Goal: Information Seeking & Learning: Learn about a topic

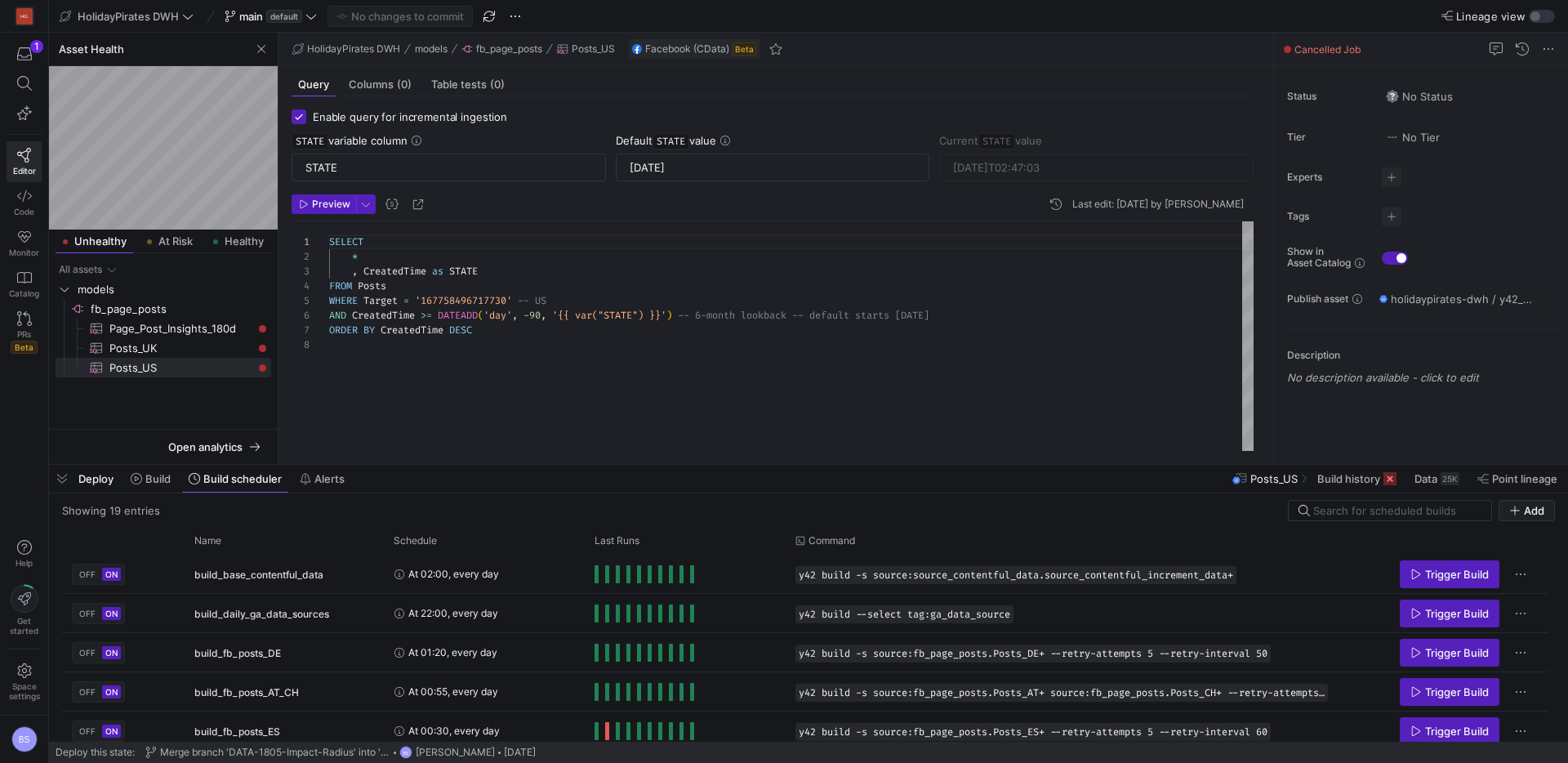
scroll to position [341, 0]
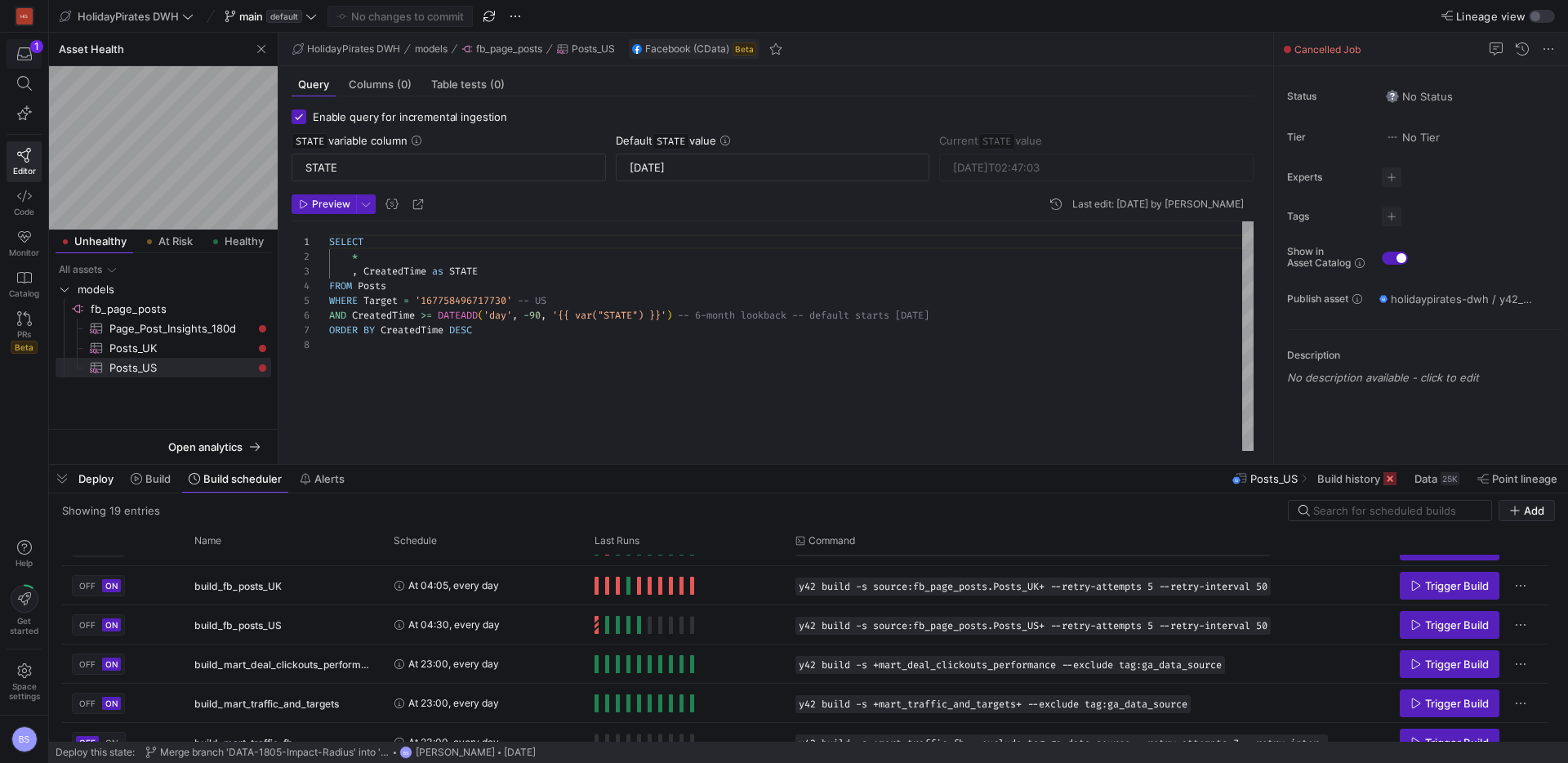
click at [27, 53] on icon "button" at bounding box center [25, 54] width 15 height 15
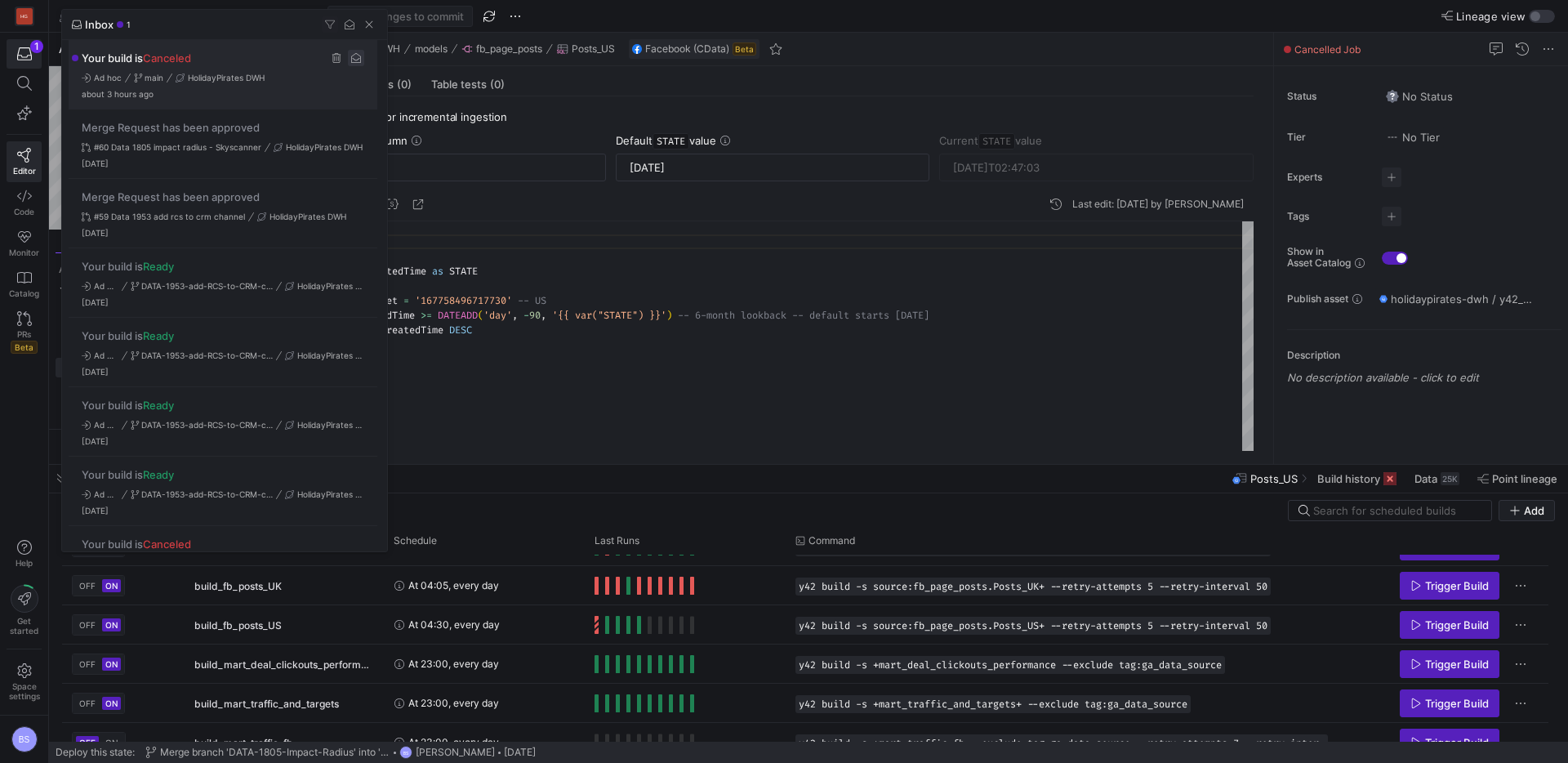
click at [364, 60] on span "Press SPACE to select this row." at bounding box center [356, 58] width 17 height 17
click at [1544, 17] on div at bounding box center [784, 381] width 1568 height 763
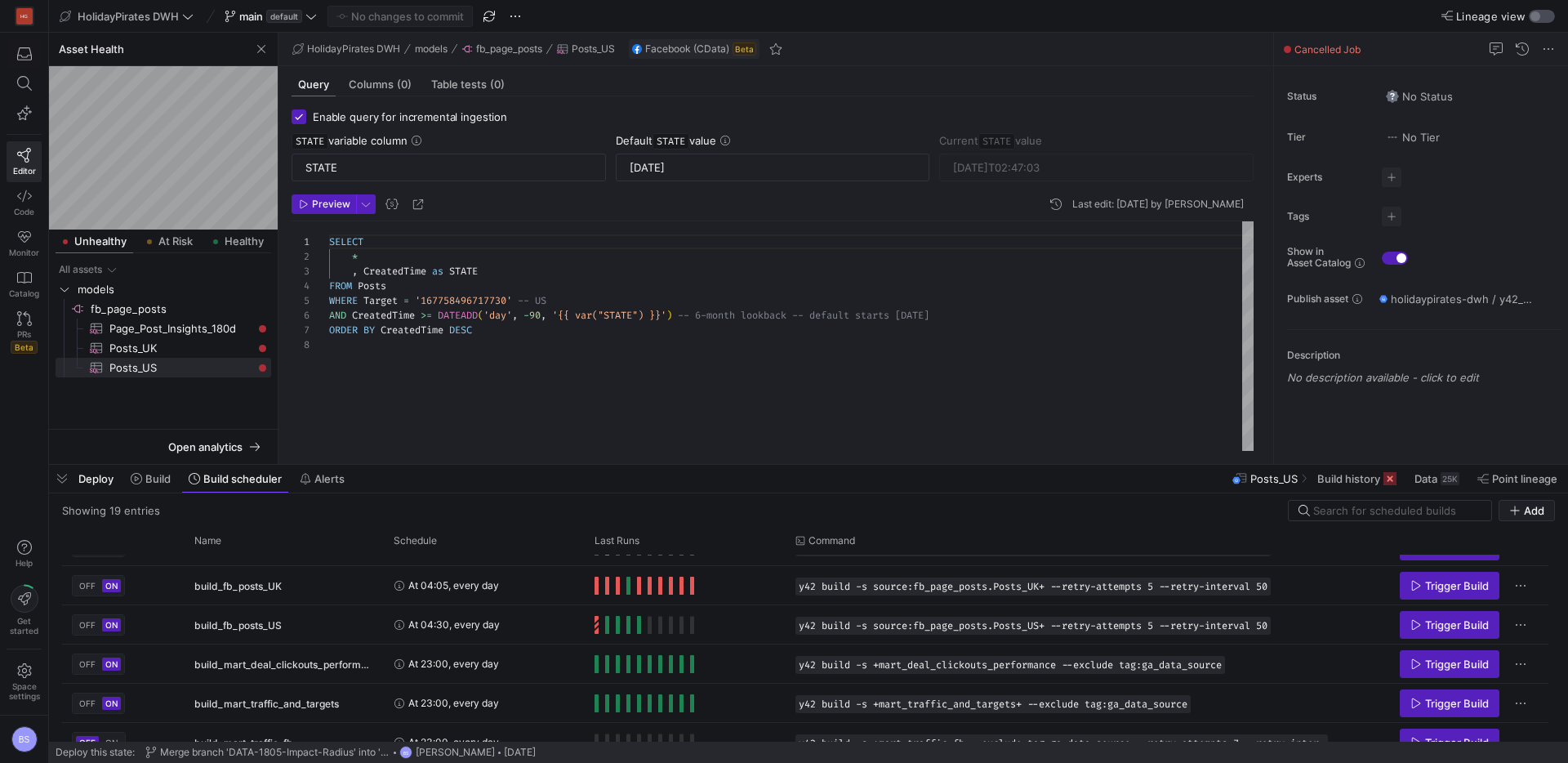
click at [1541, 19] on div "button" at bounding box center [1541, 17] width 27 height 13
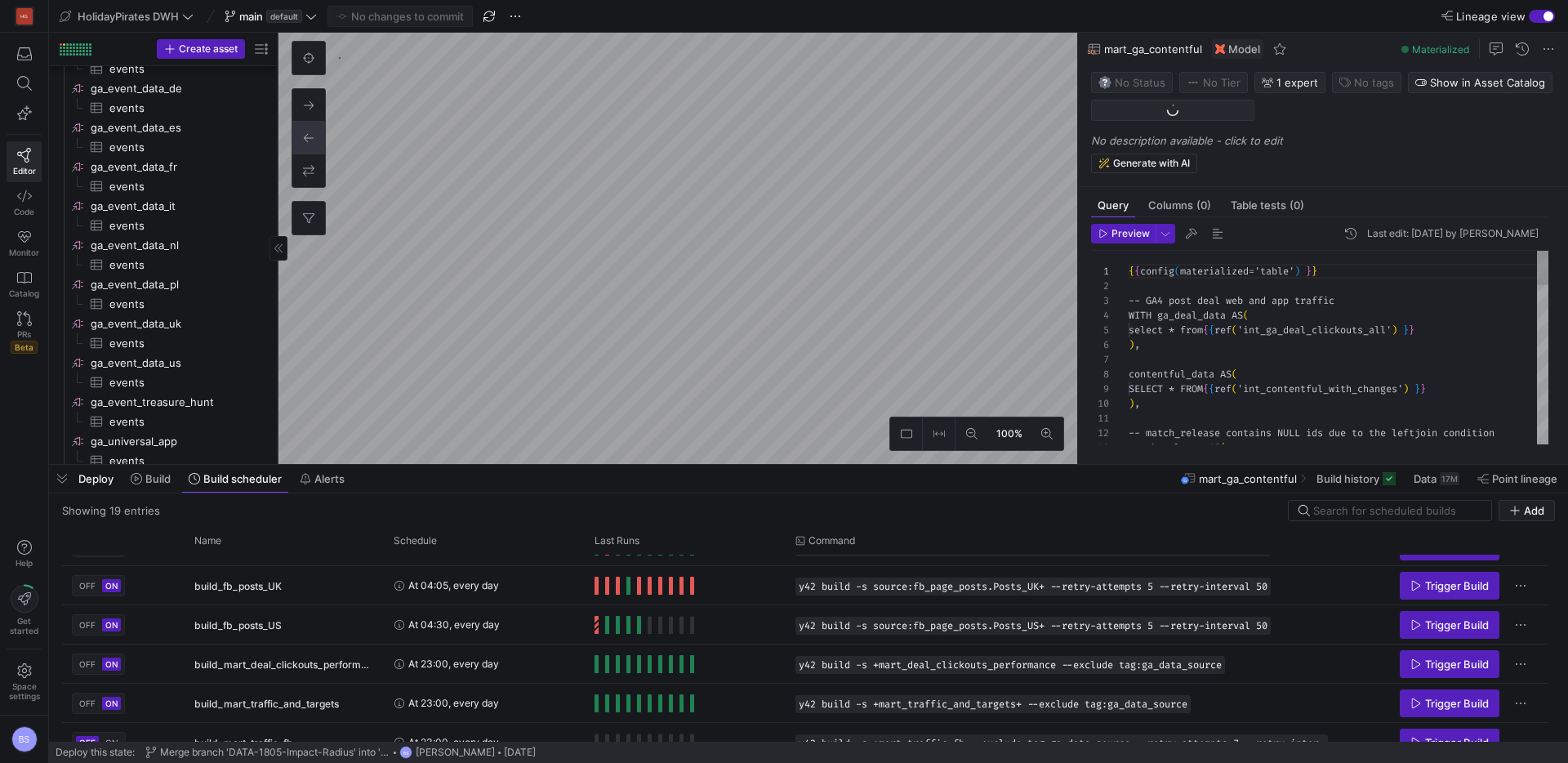
scroll to position [147, 0]
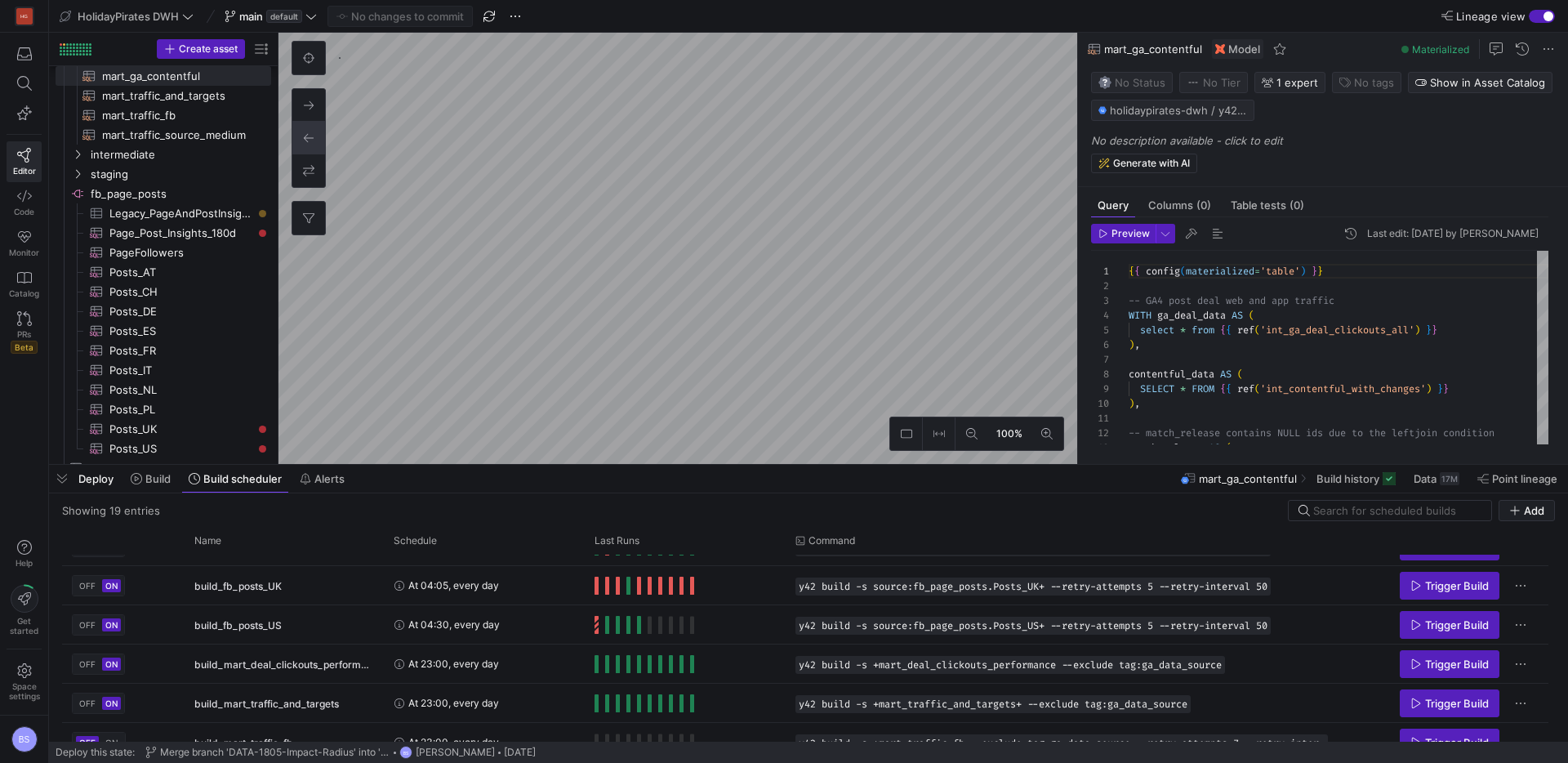
click at [1549, 17] on div "button" at bounding box center [1548, 17] width 10 height 10
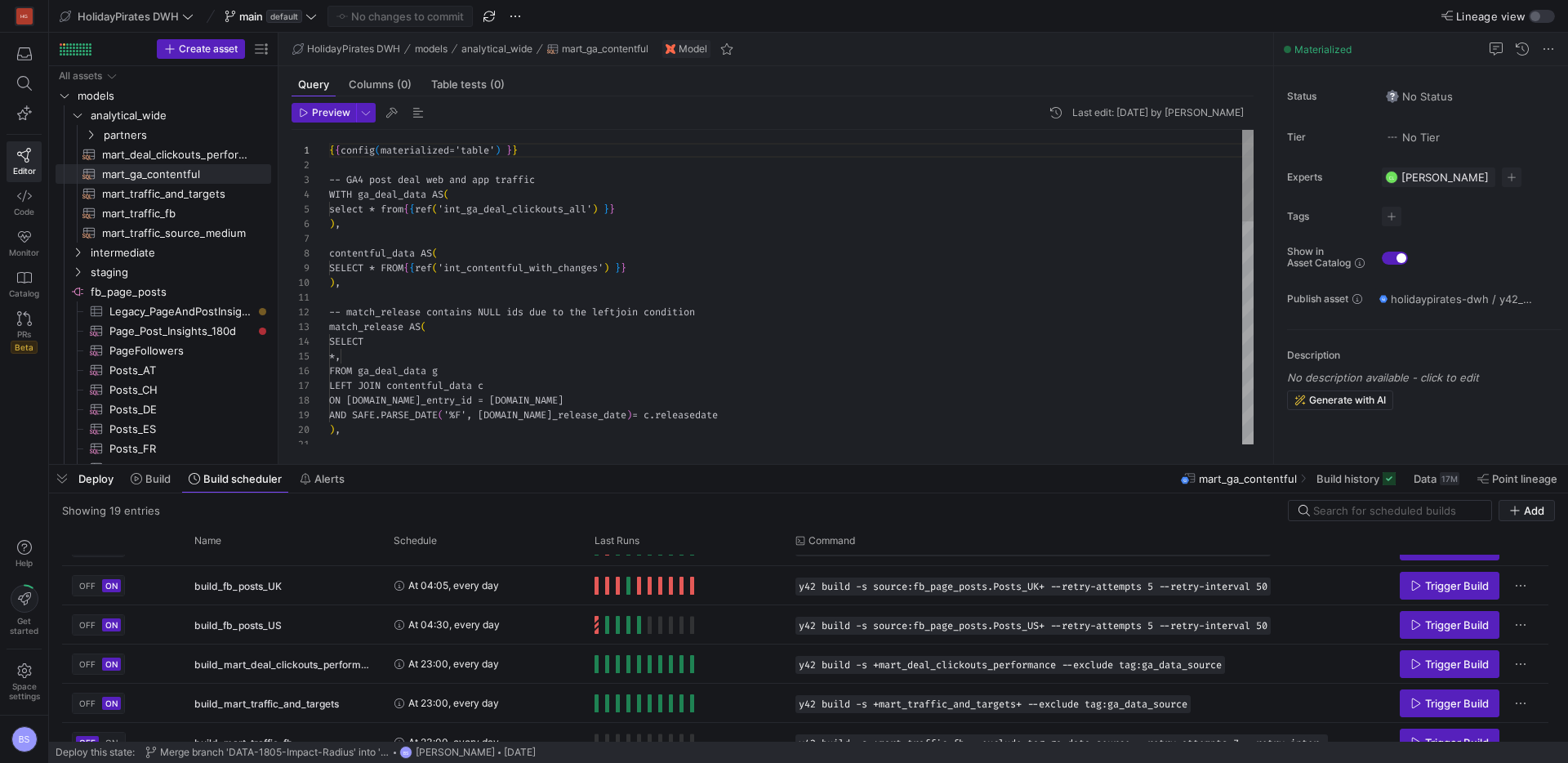
scroll to position [147, 0]
click at [557, 268] on div at bounding box center [784, 381] width 1568 height 763
click at [557, 268] on div ") , AND SAFE . PARSE_DATE ( '%F' , g . deal_release_date ) = c . releasedate LE…" at bounding box center [791, 665] width 924 height 1071
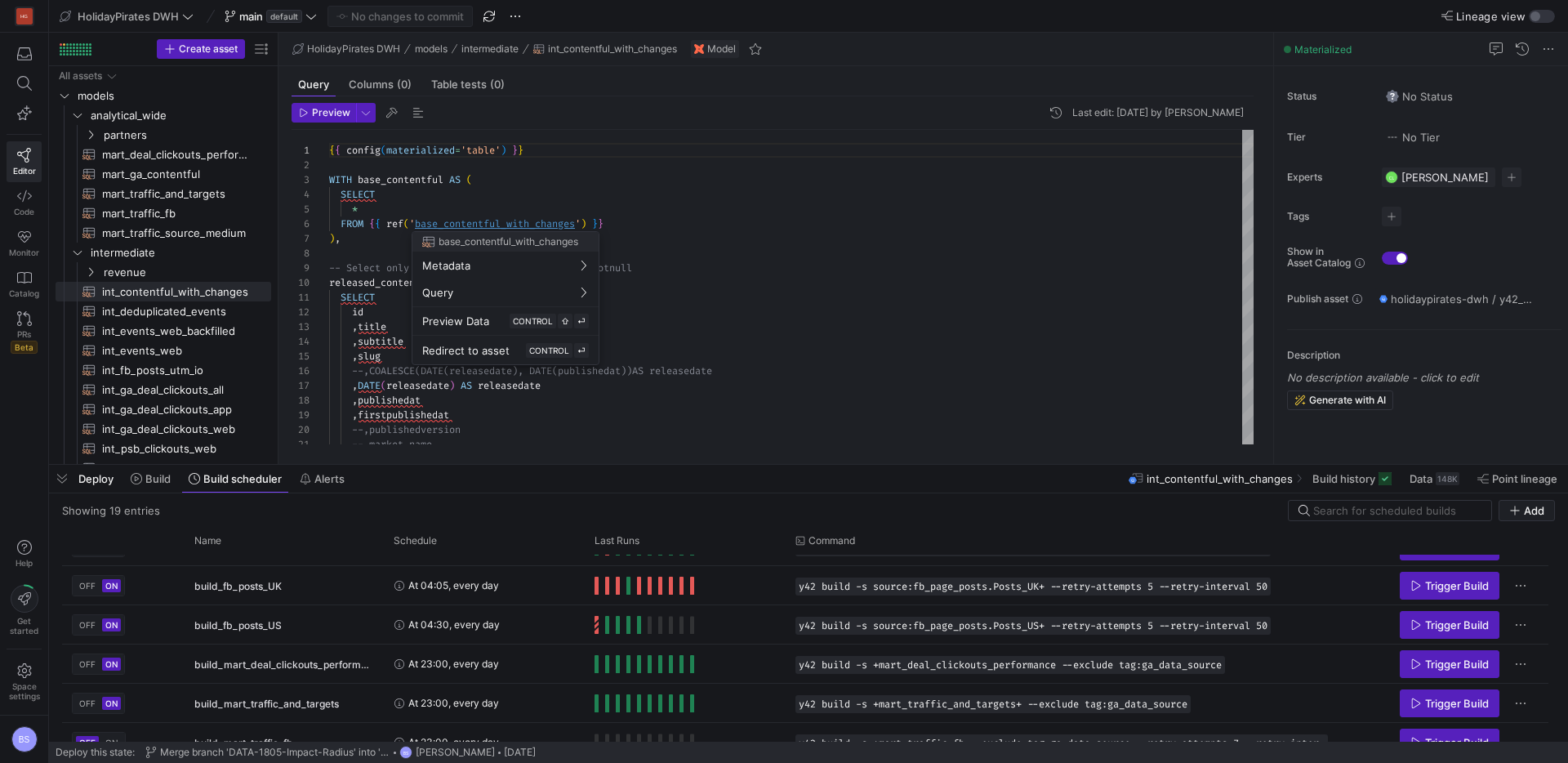
click at [526, 221] on div at bounding box center [784, 381] width 1568 height 763
type textarea "{{ config(materialized='table') }} WITH base_contentful AS ( select * from {{ r…"
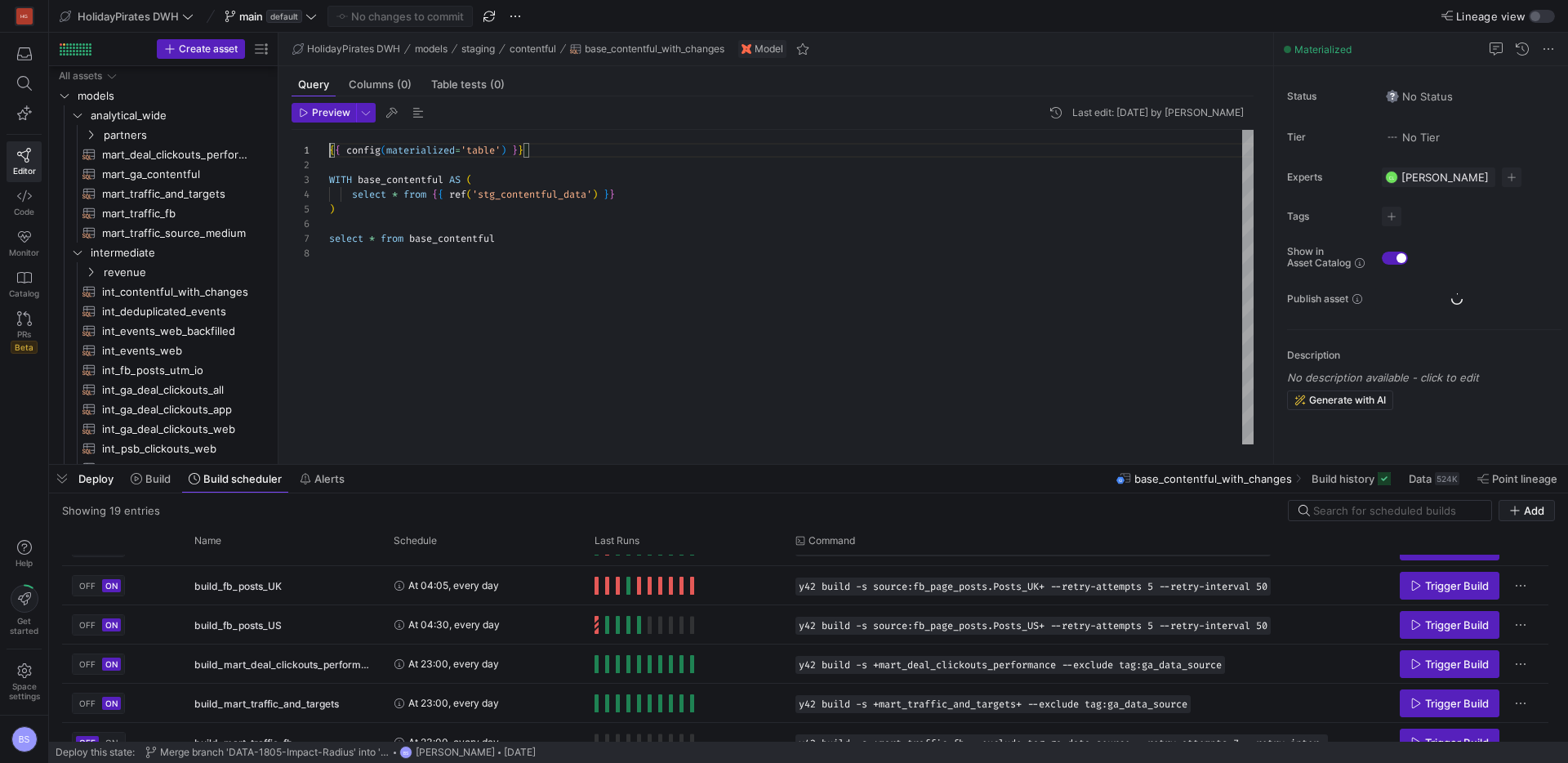
scroll to position [132, 0]
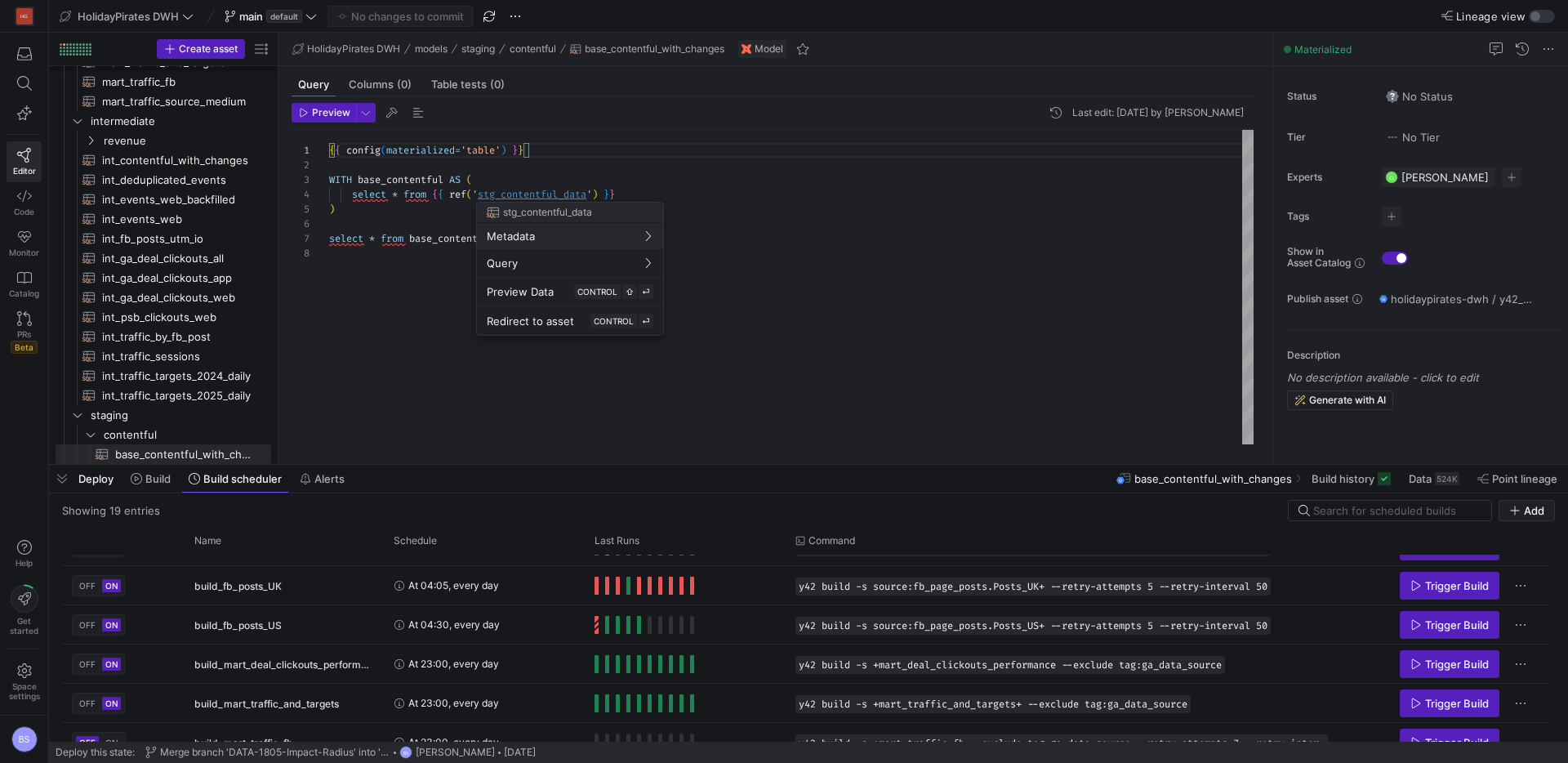
click at [531, 197] on div at bounding box center [784, 381] width 1568 height 763
click at [532, 196] on div at bounding box center [784, 381] width 1568 height 763
click at [1529, 12] on div at bounding box center [784, 381] width 1568 height 763
click at [1533, 17] on div "button" at bounding box center [1535, 17] width 10 height 10
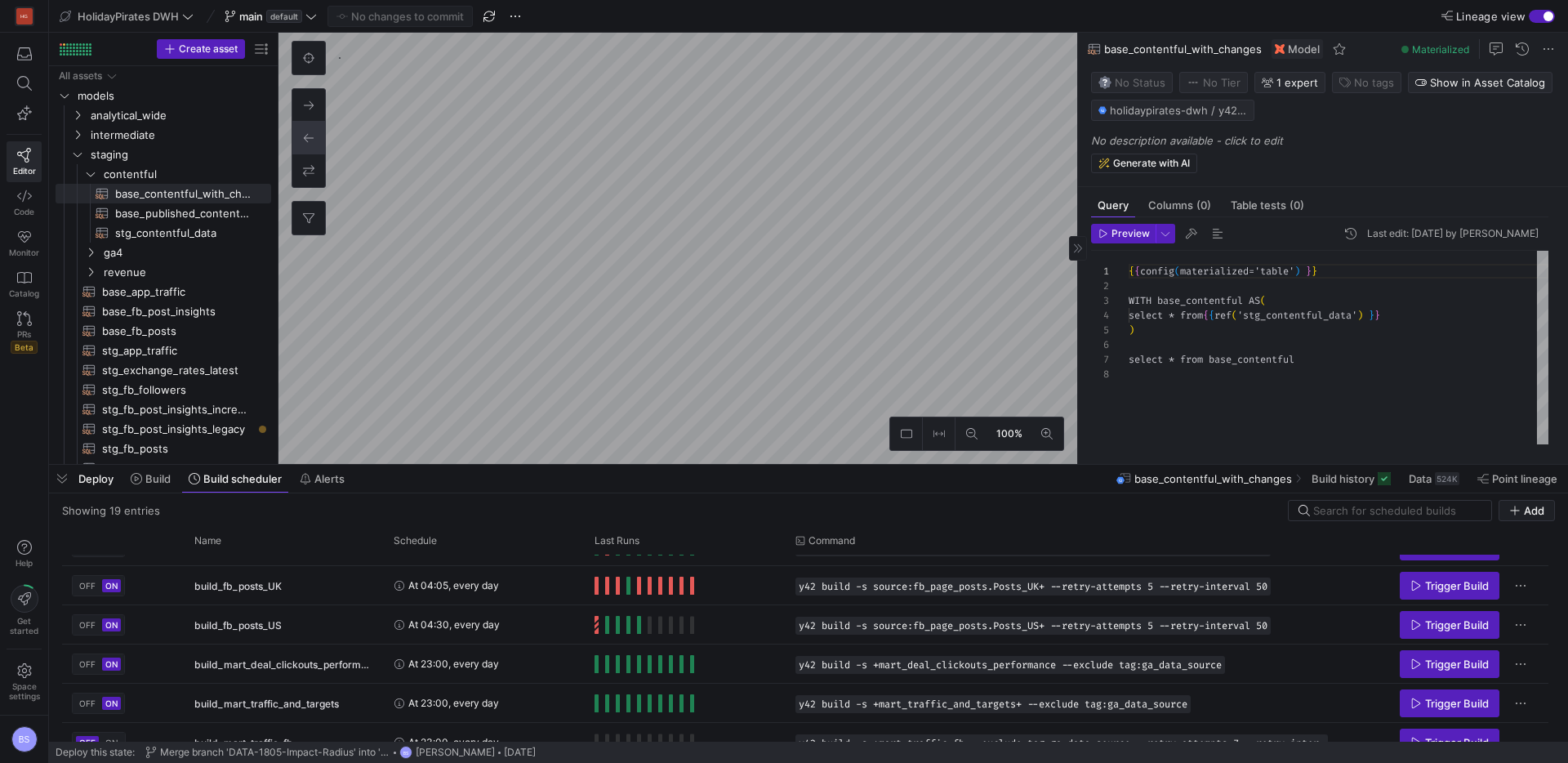
scroll to position [103, 0]
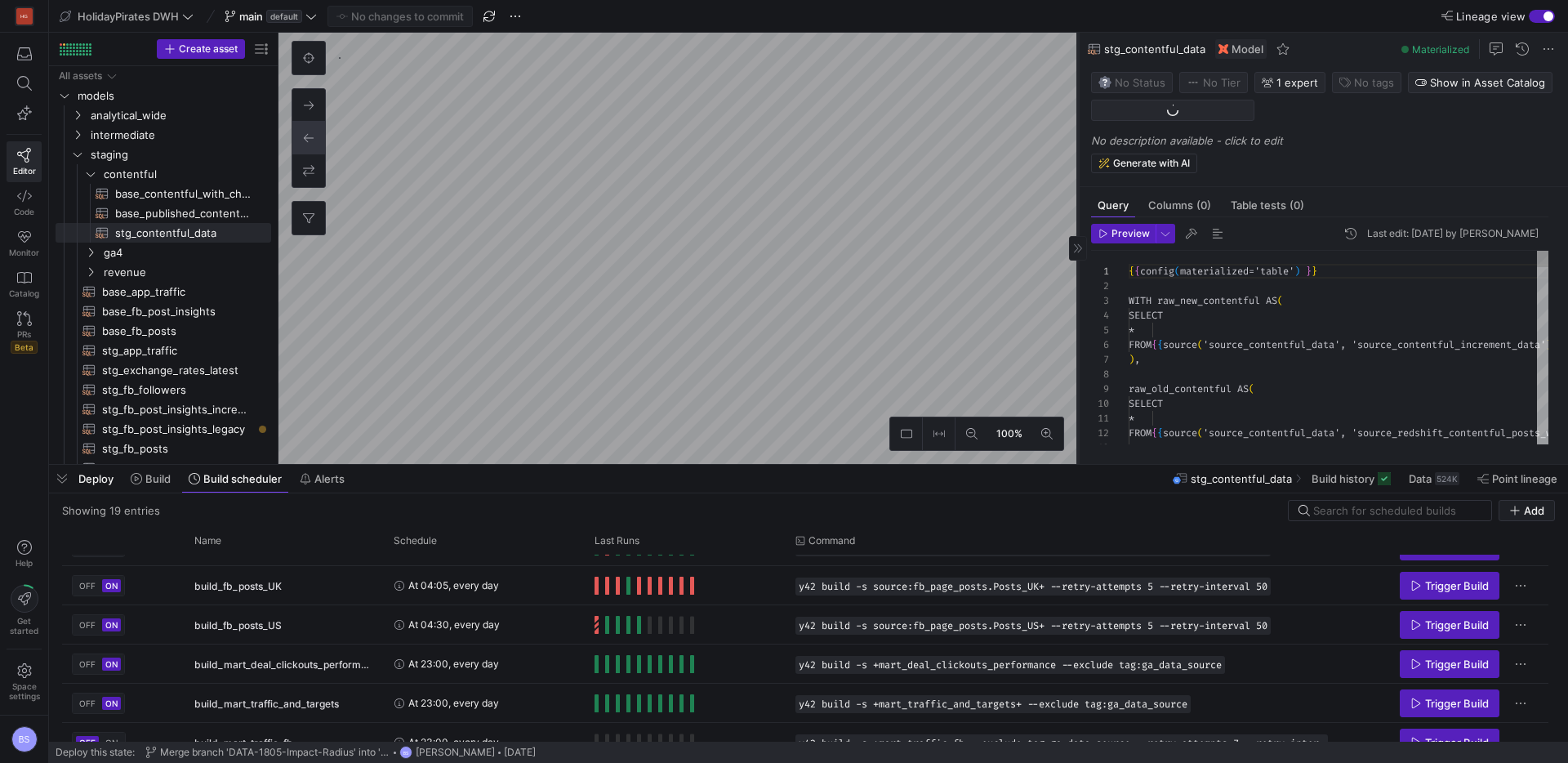
scroll to position [147, 0]
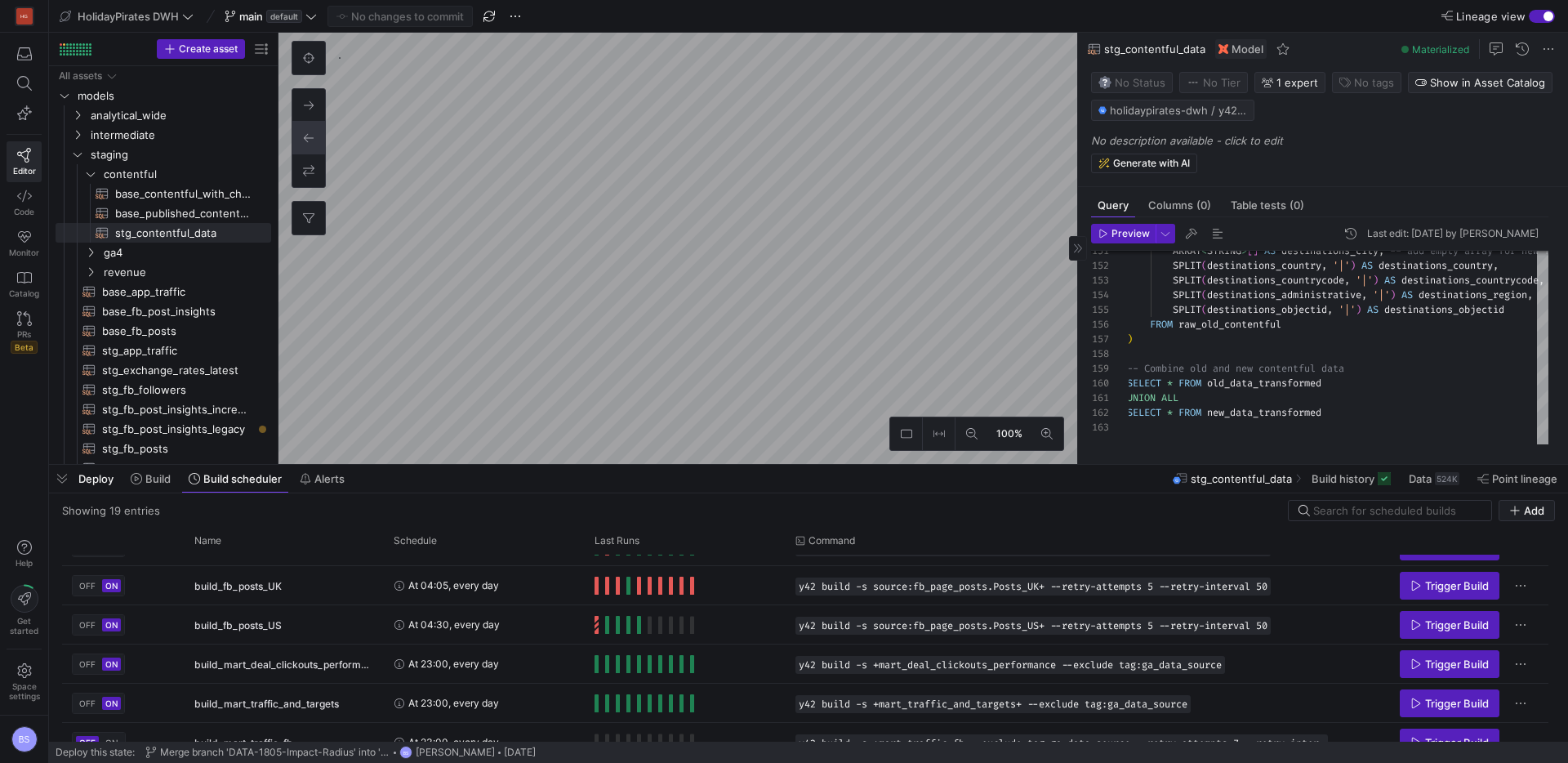
type textarea "{{ config(materialized='table') }} WITH base_contentful AS ( SELECT * FROM {{ r…"
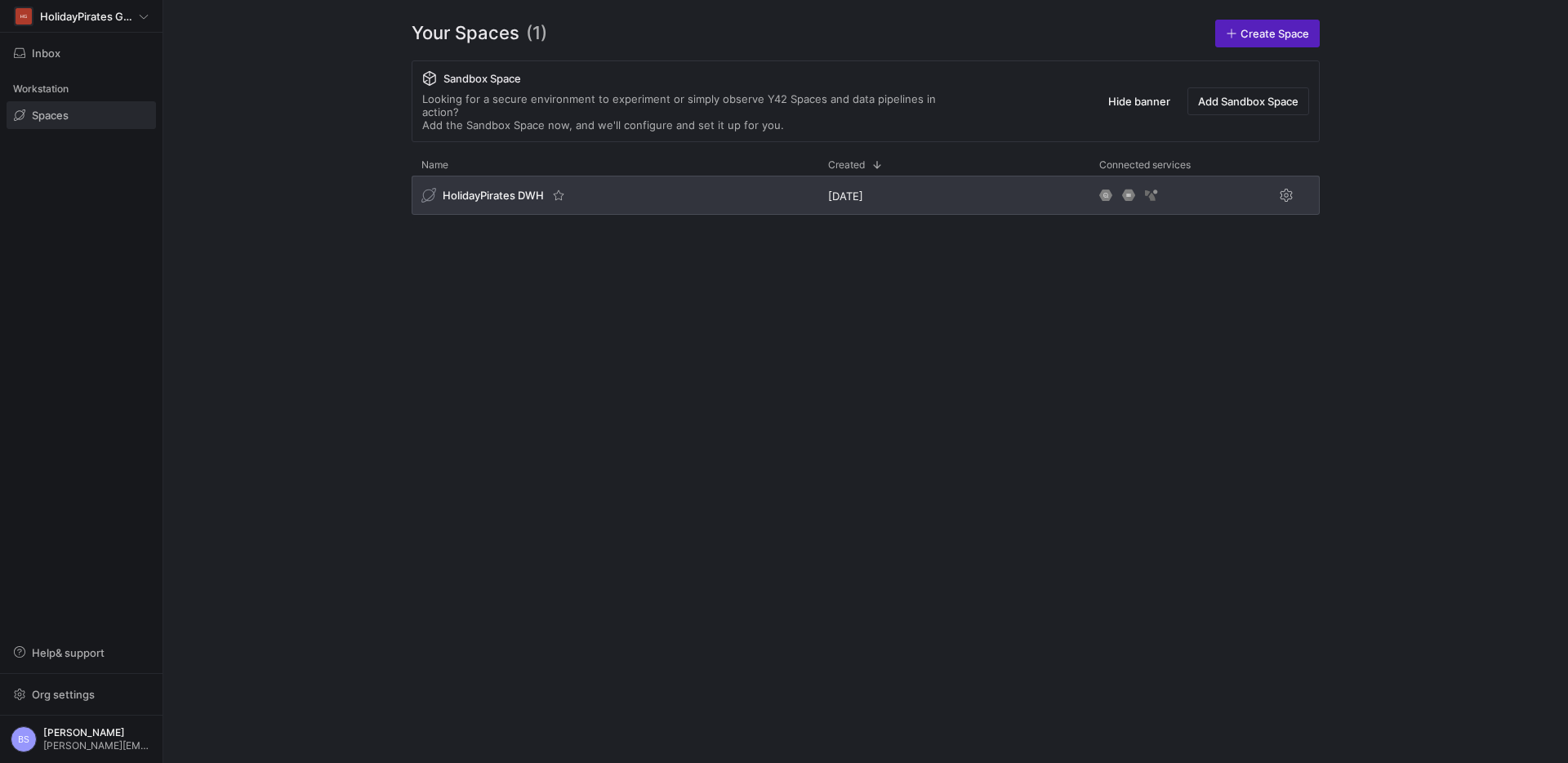
click at [535, 176] on div "HolidayPirates DWH" at bounding box center [615, 195] width 407 height 39
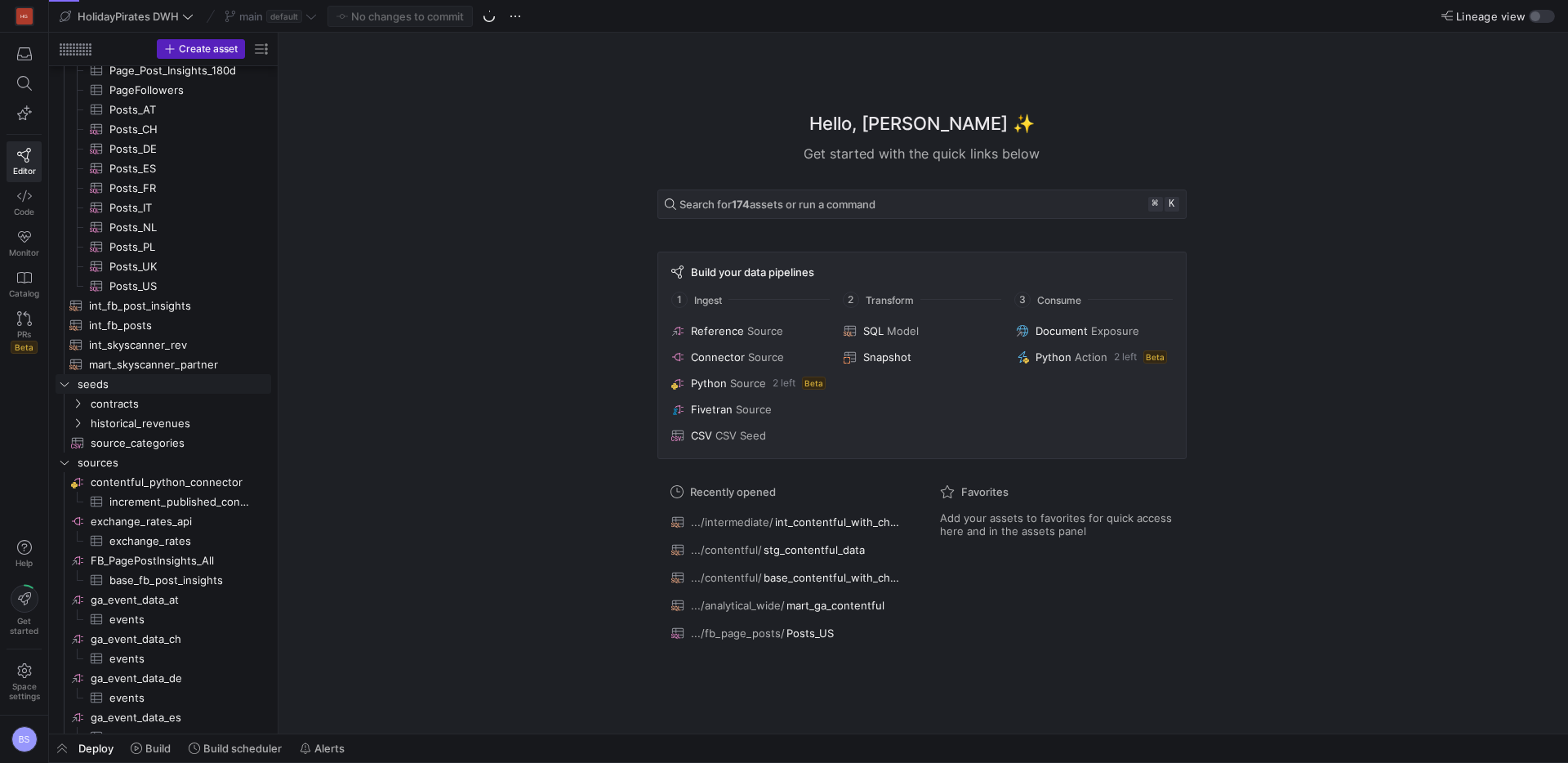
scroll to position [145, 0]
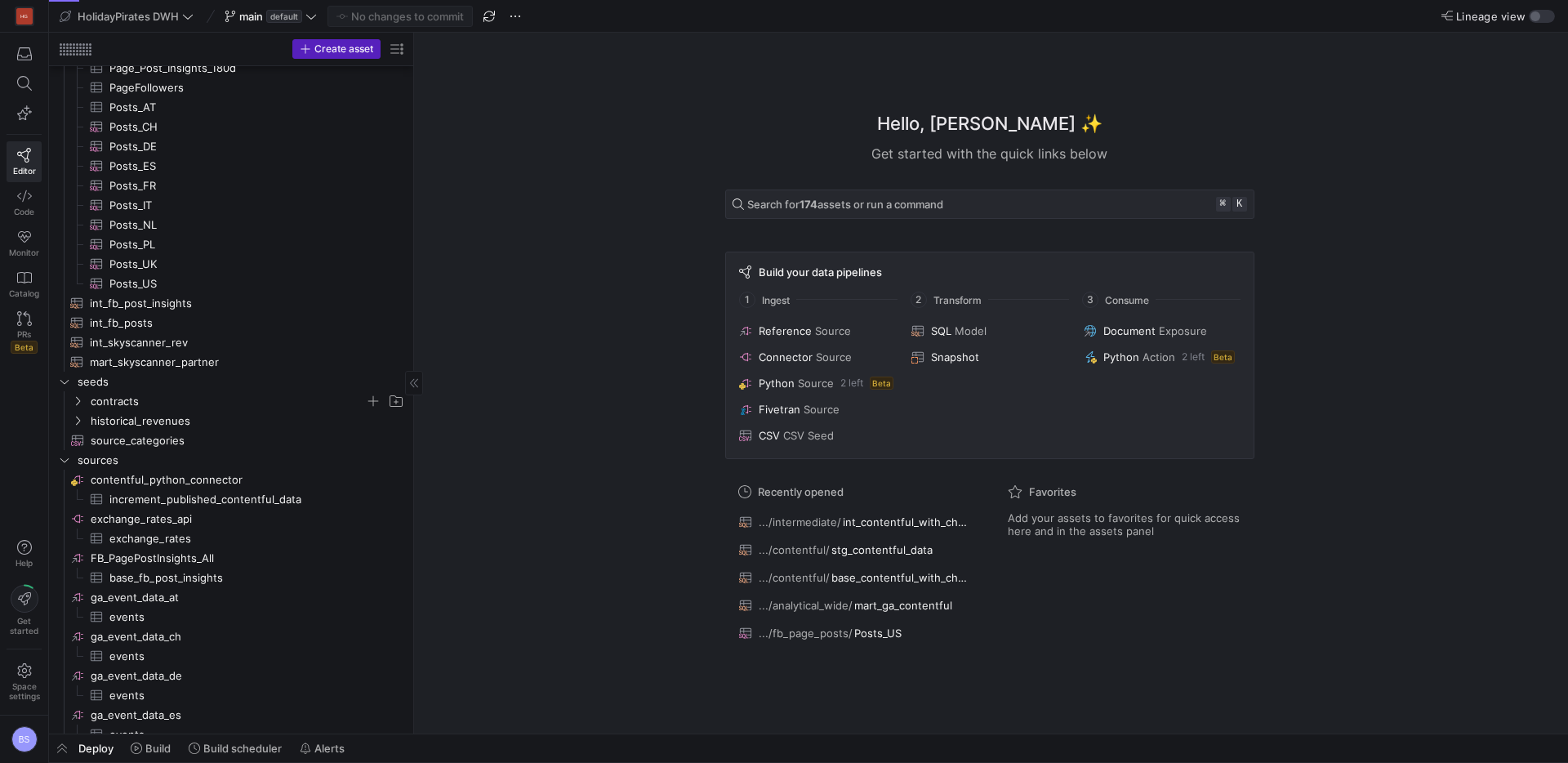
drag, startPoint x: 277, startPoint y: 396, endPoint x: 412, endPoint y: 402, distance: 135.1
click at [414, 398] on div at bounding box center [413, 383] width 1 height 701
click at [239, 495] on span "increment_published_contentful_data​​​​​​​​​" at bounding box center [252, 499] width 286 height 19
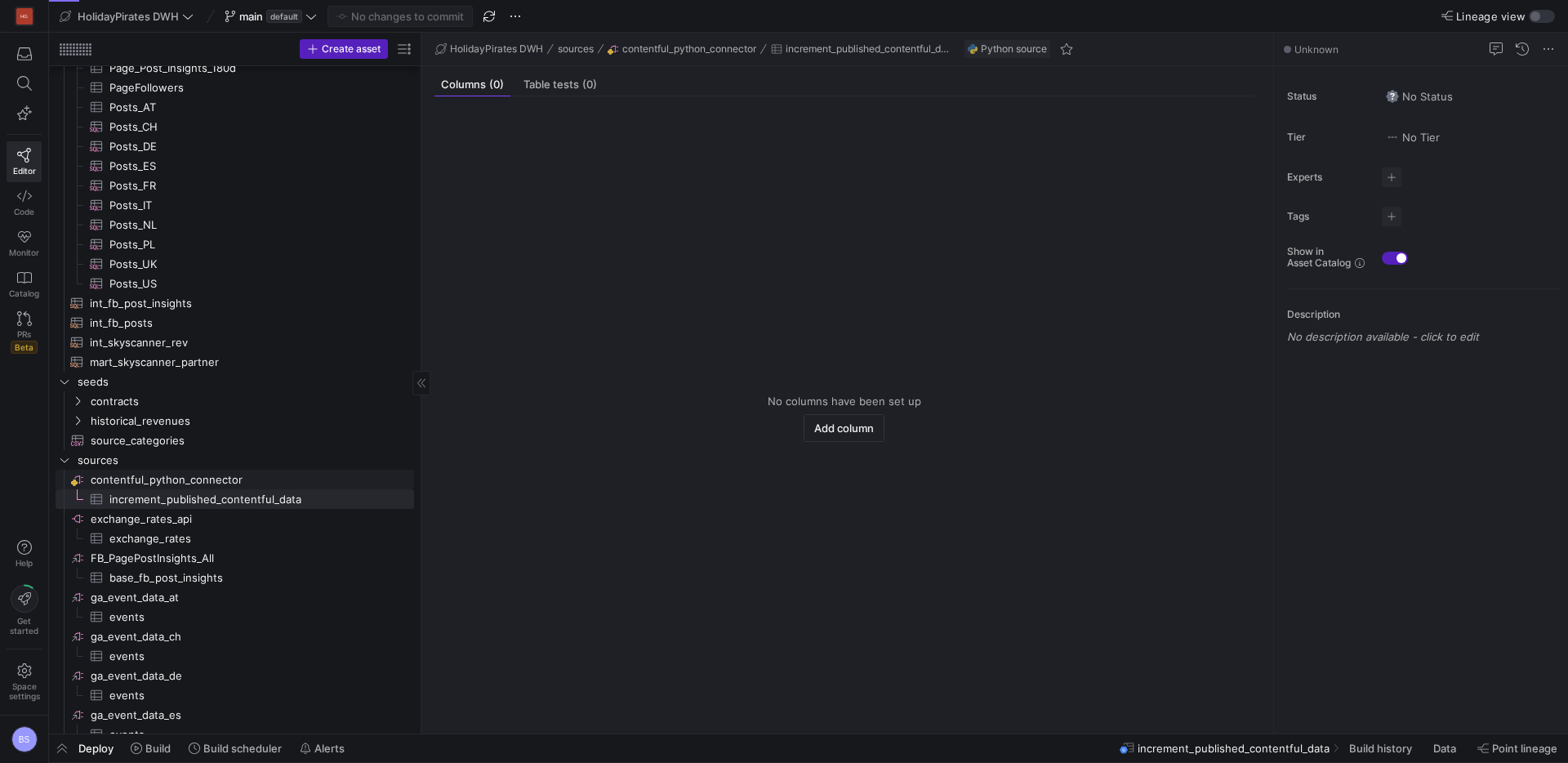
click at [232, 480] on span "contentful_python_connector​​​​​​​​" at bounding box center [250, 480] width 321 height 19
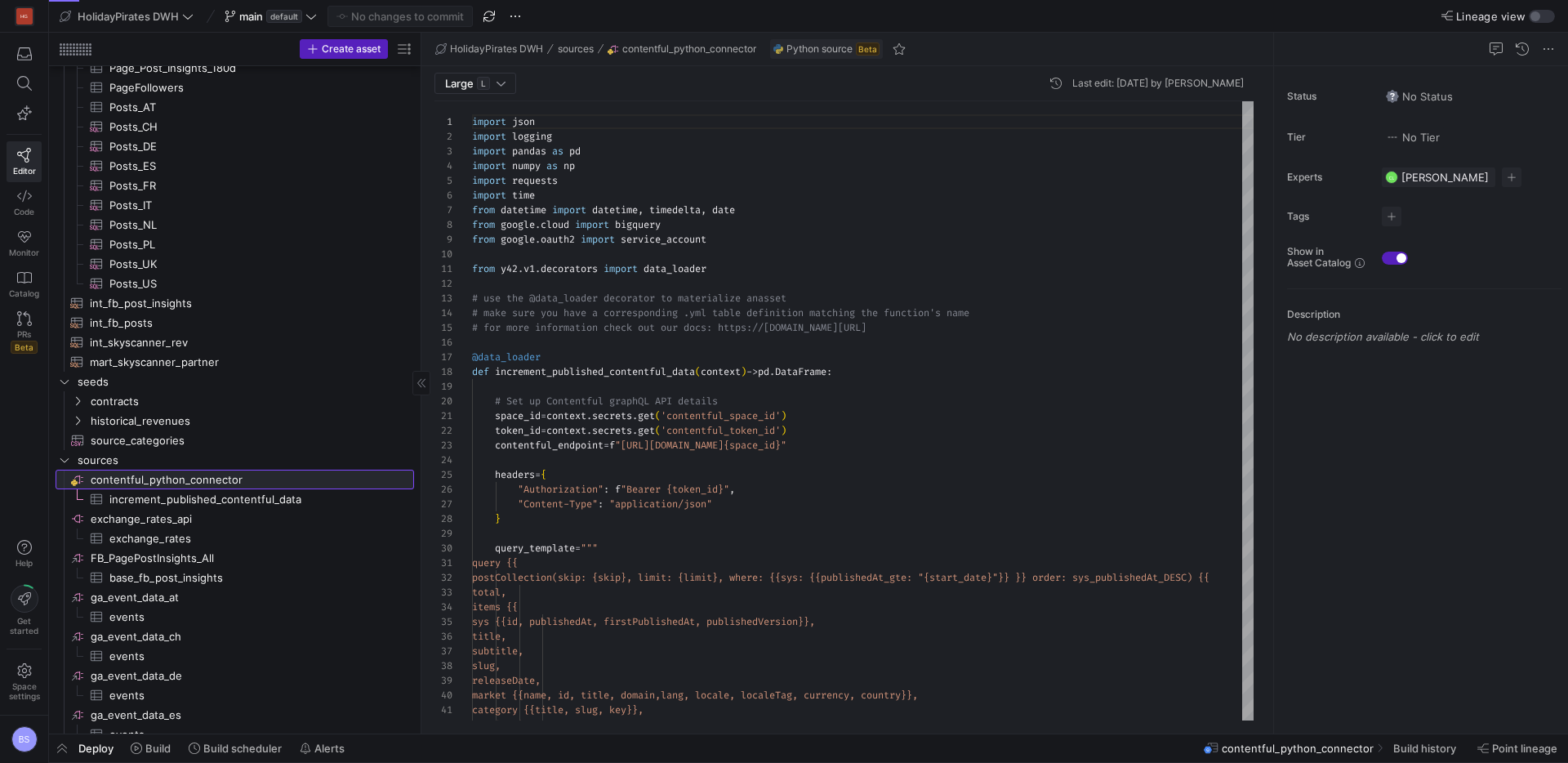
scroll to position [147, 0]
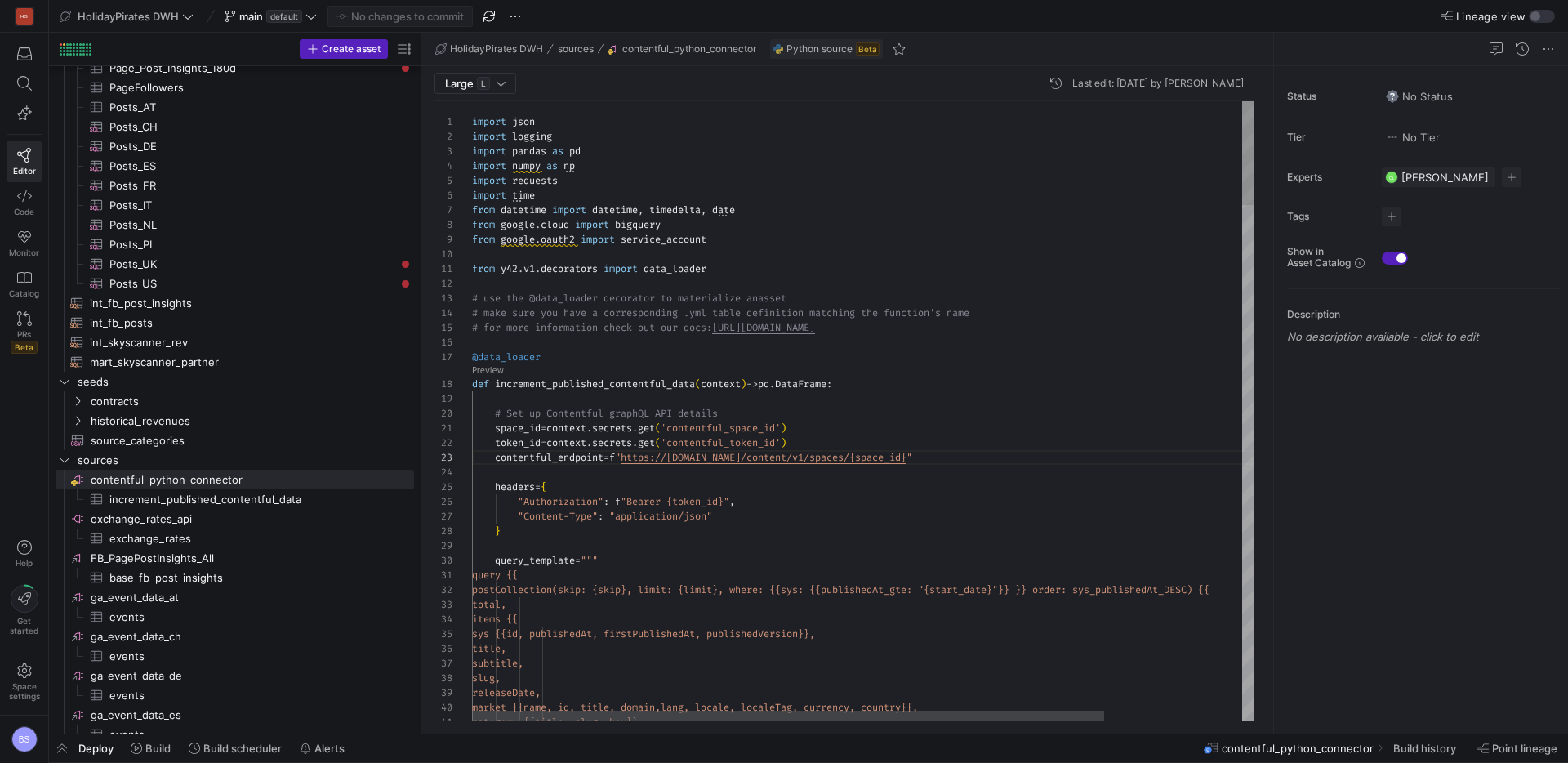
type textarea "space_id = context.secrets.get('contentful_space_id') token_id = context.secret…"
type textarea "space_id"
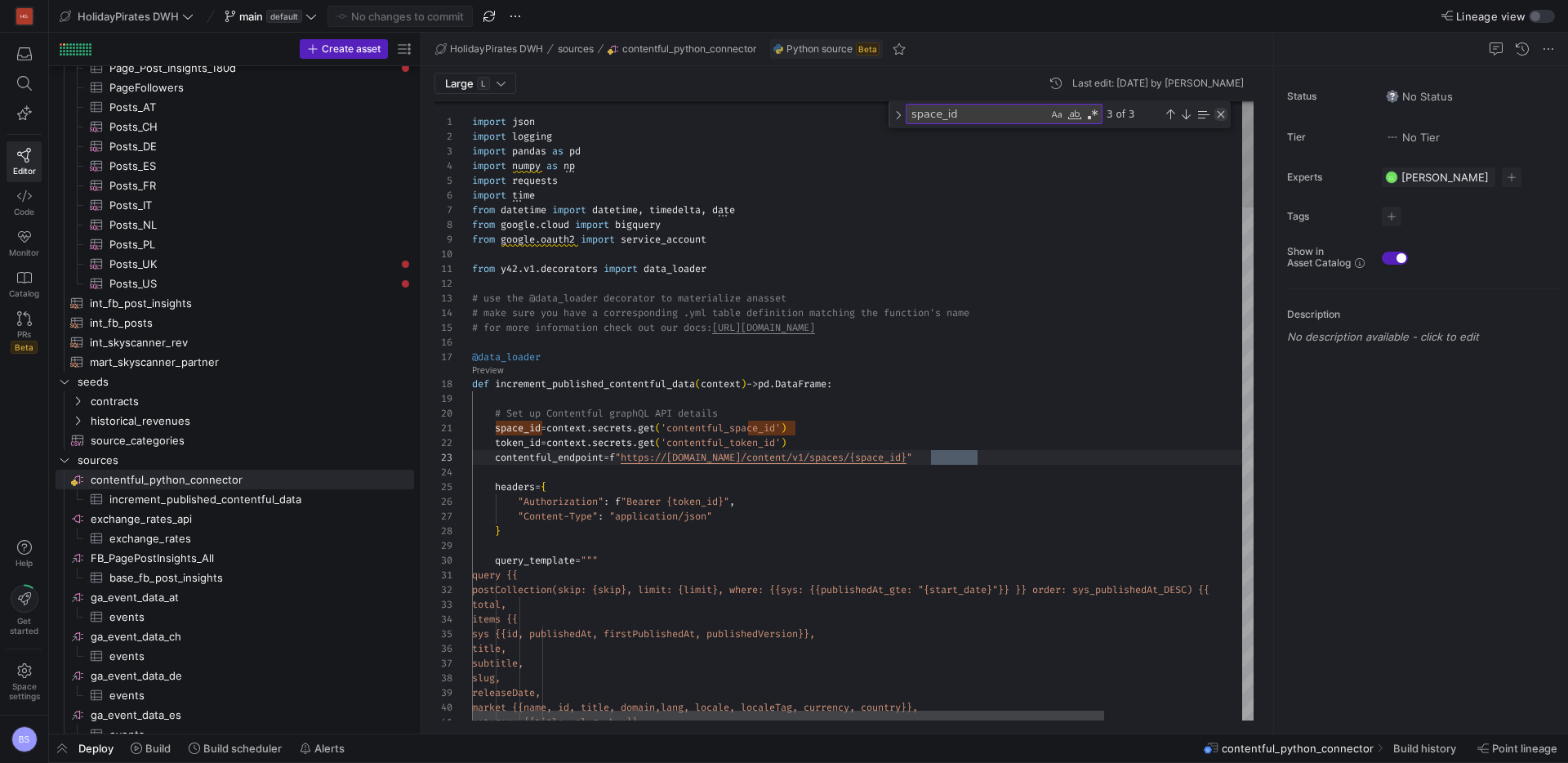
click at [1216, 113] on div "Close (Escape)" at bounding box center [1221, 114] width 13 height 13
click at [485, 370] on link "Preview" at bounding box center [488, 370] width 31 height 9
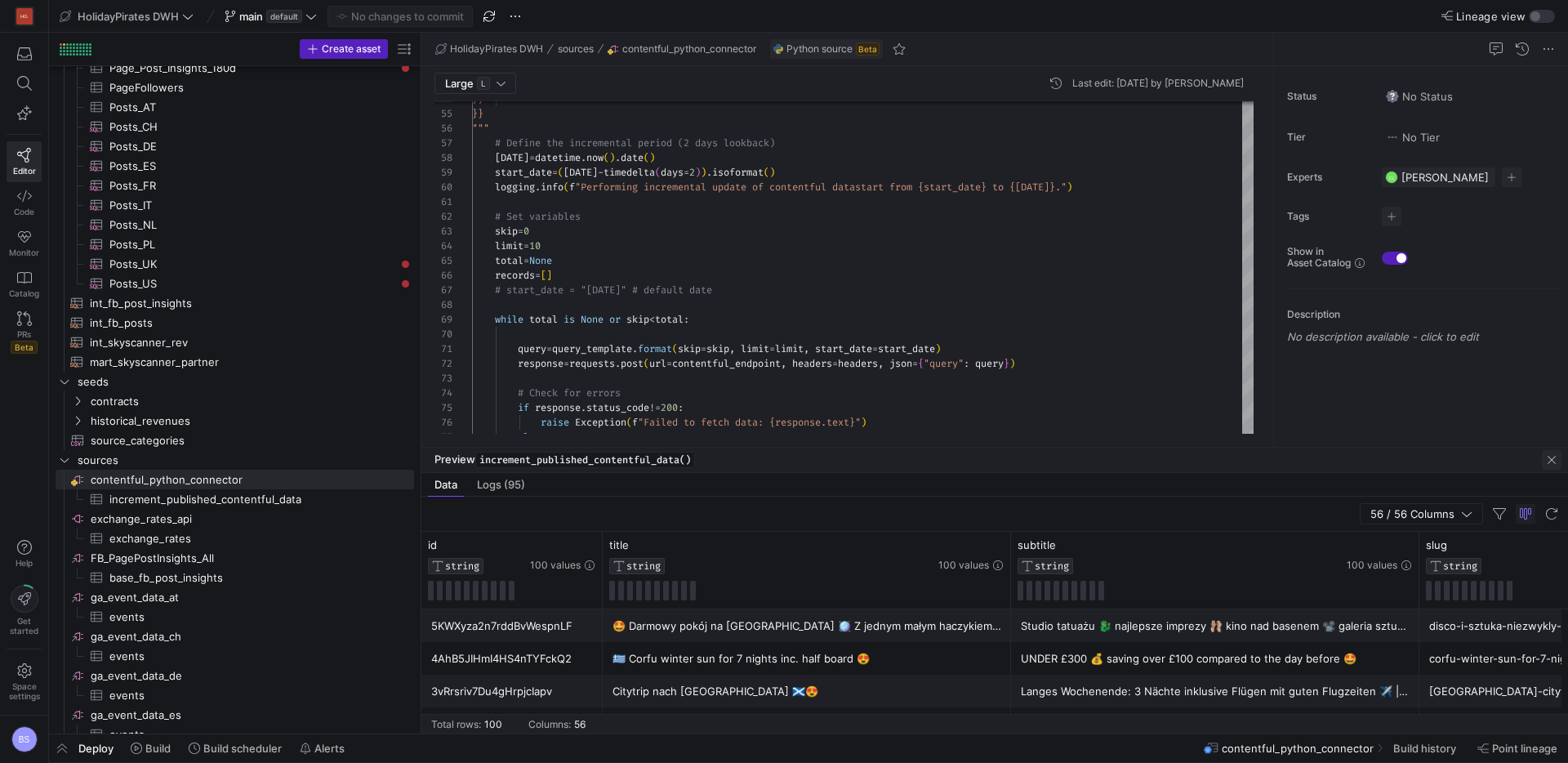
click at [1554, 463] on span "button" at bounding box center [1551, 460] width 20 height 20
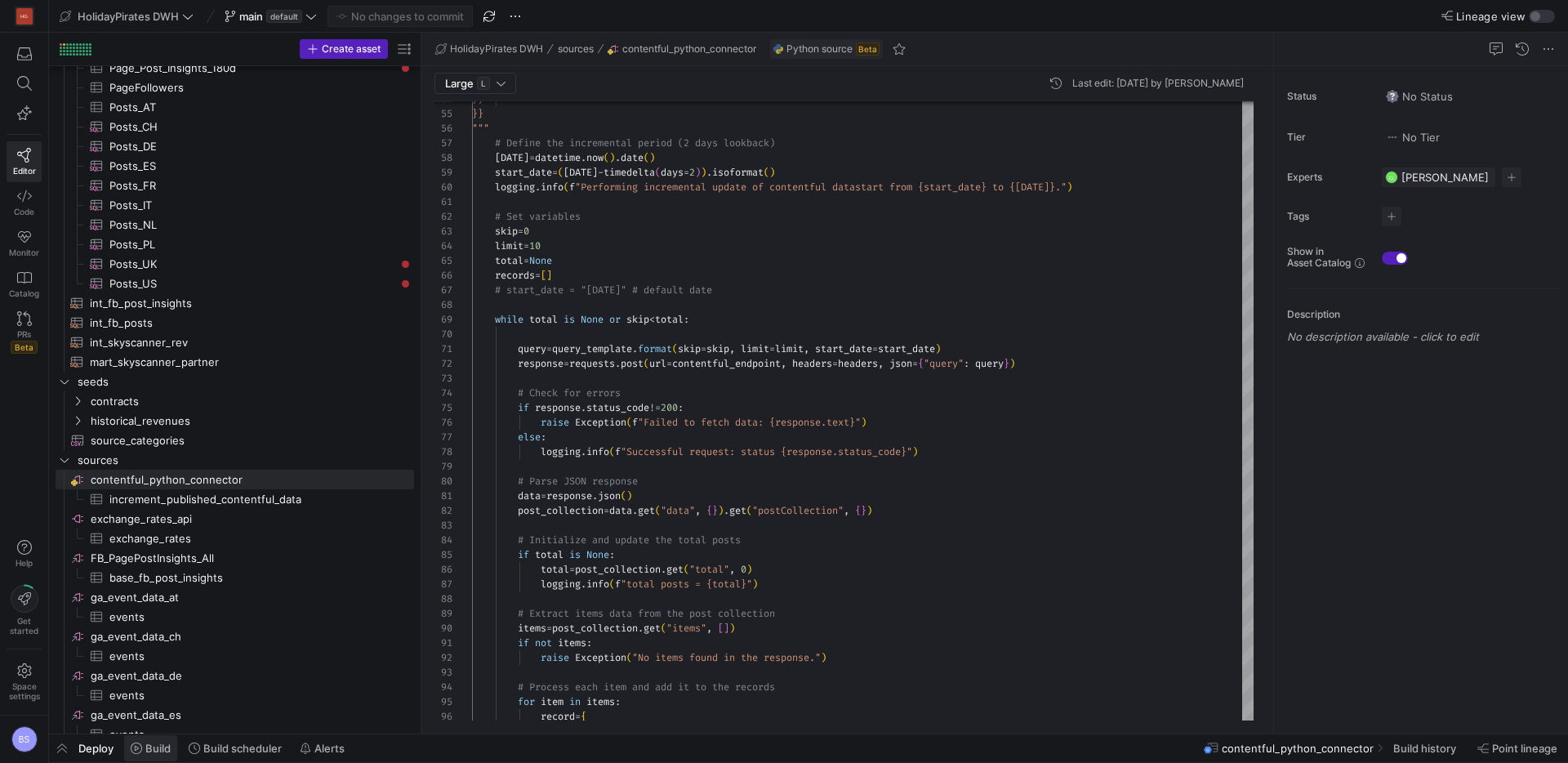
click at [164, 749] on span "Build" at bounding box center [157, 748] width 26 height 13
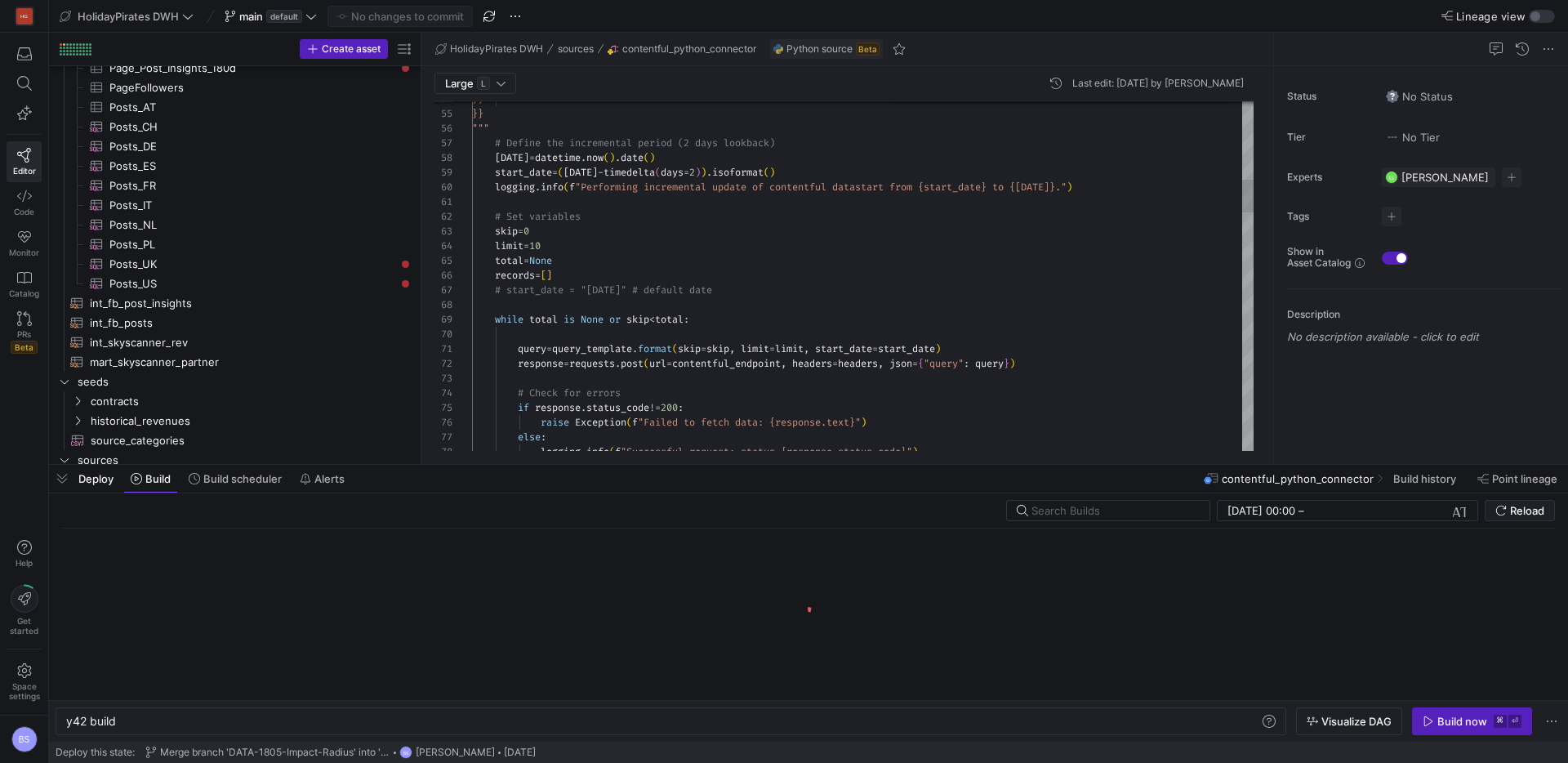
scroll to position [0, 49]
click at [1418, 479] on span "Build history" at bounding box center [1425, 479] width 63 height 13
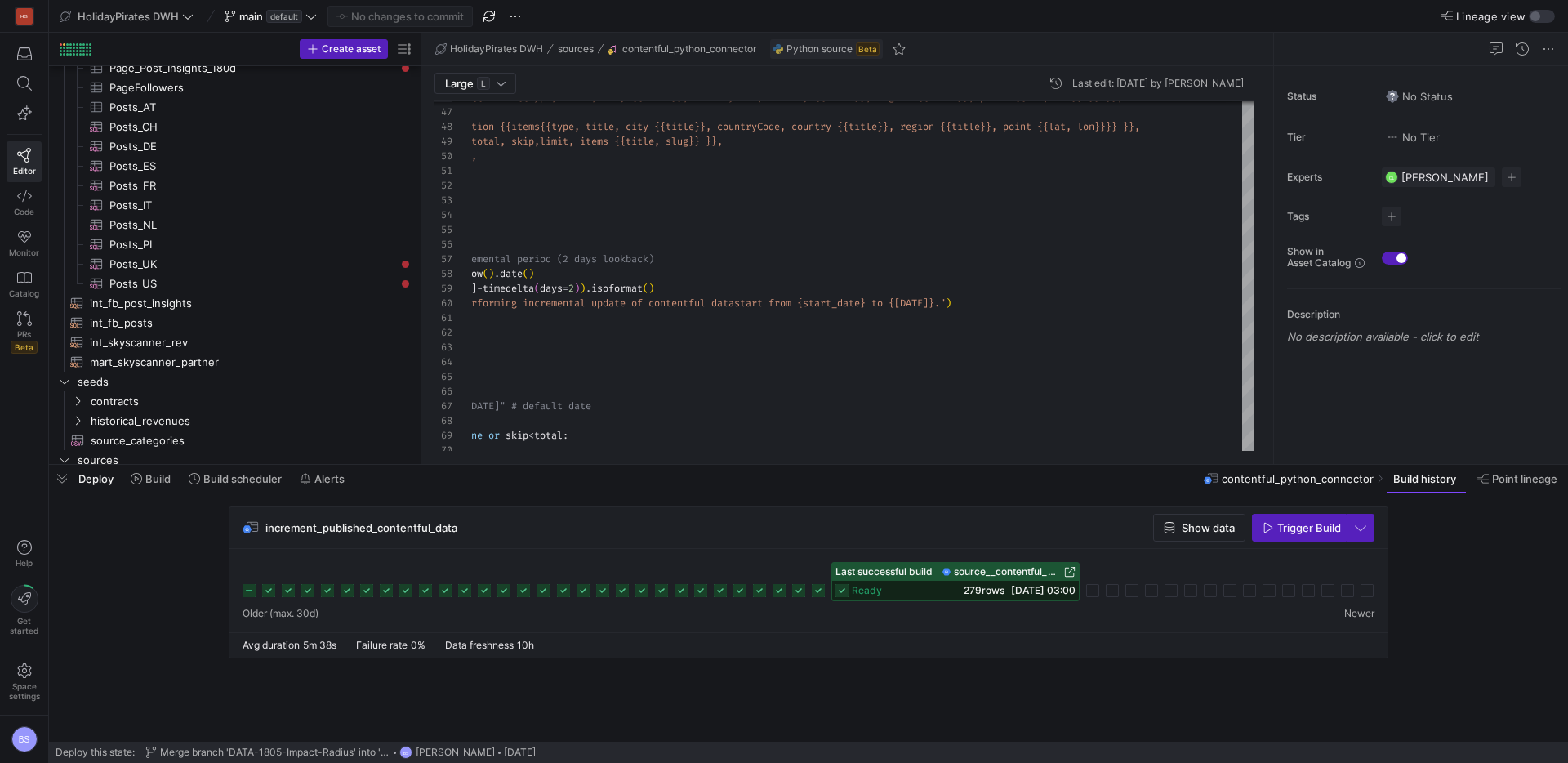
click at [840, 587] on icon at bounding box center [842, 591] width 13 height 13
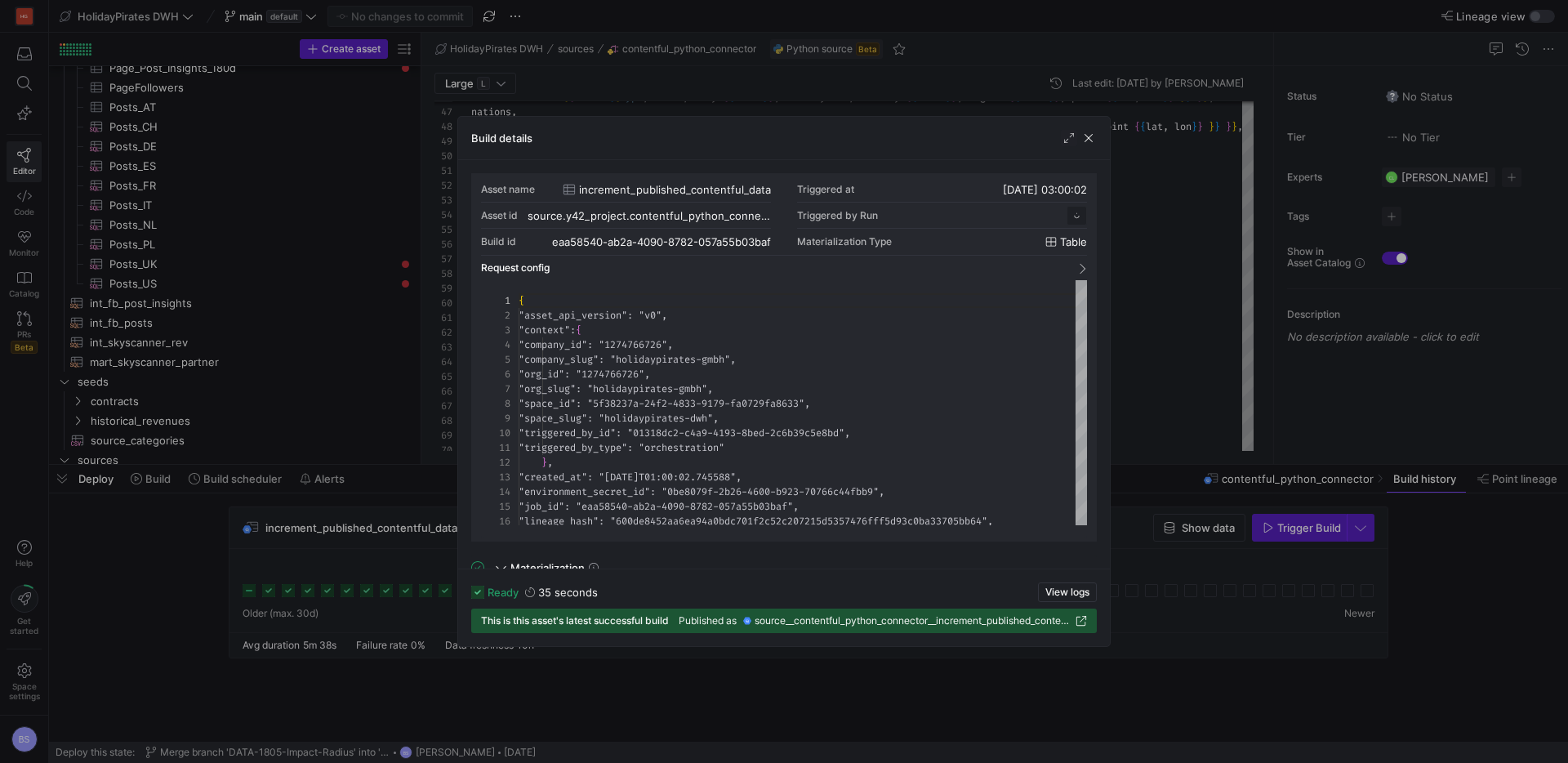
scroll to position [147, 0]
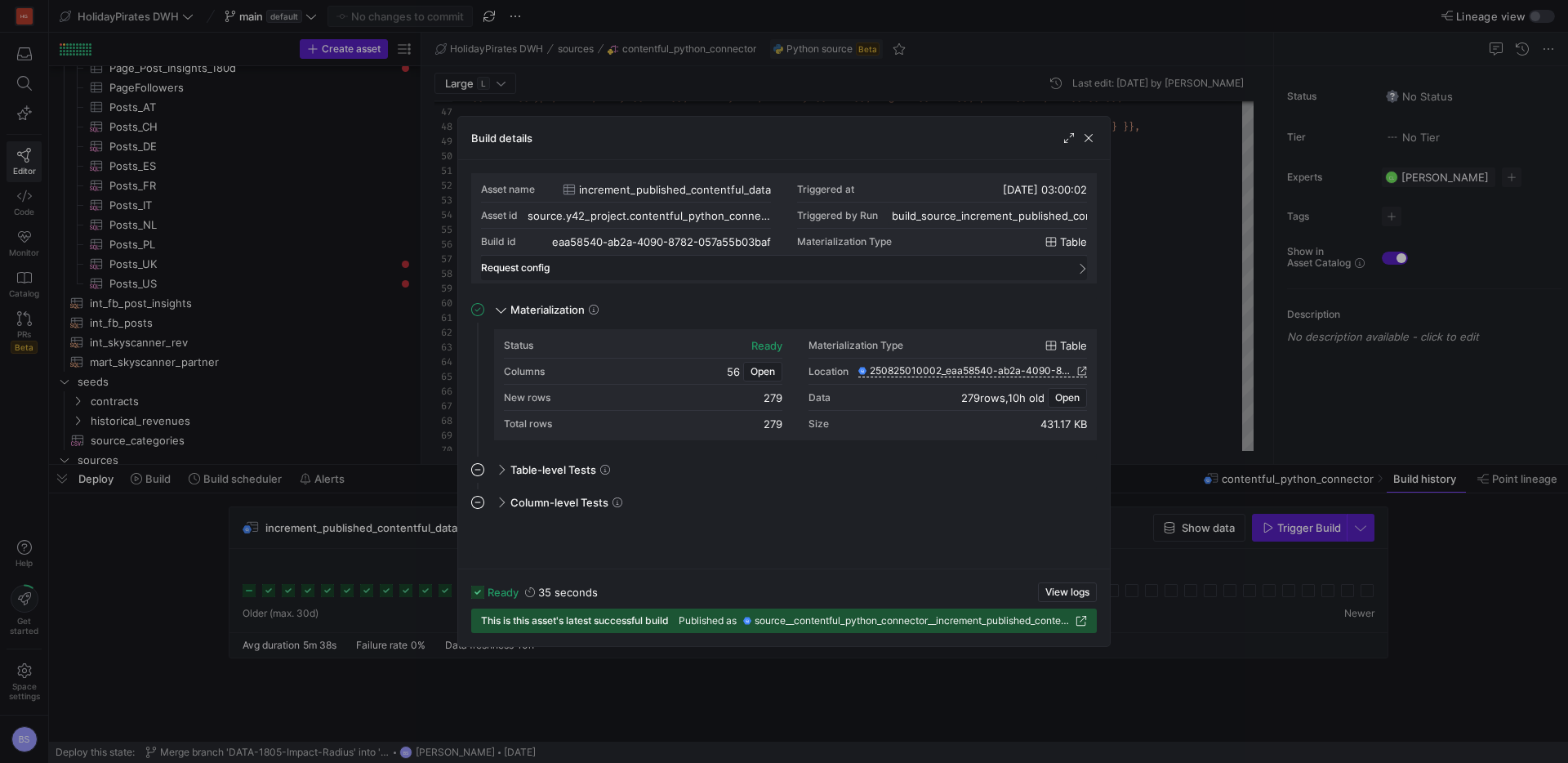
click at [1070, 266] on span "Request config" at bounding box center [780, 268] width 599 height 12
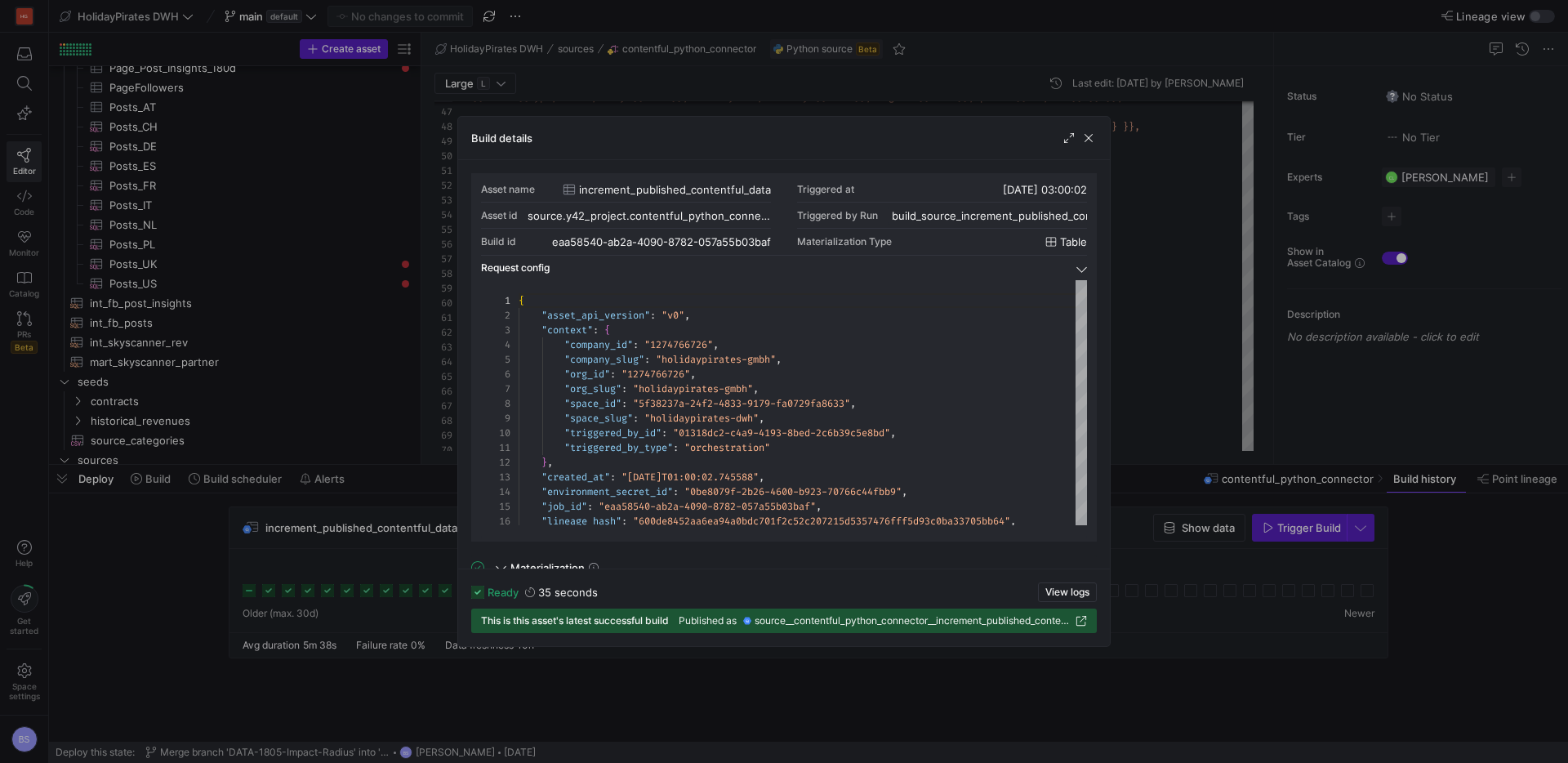
click at [1070, 266] on span "Request config" at bounding box center [780, 268] width 599 height 12
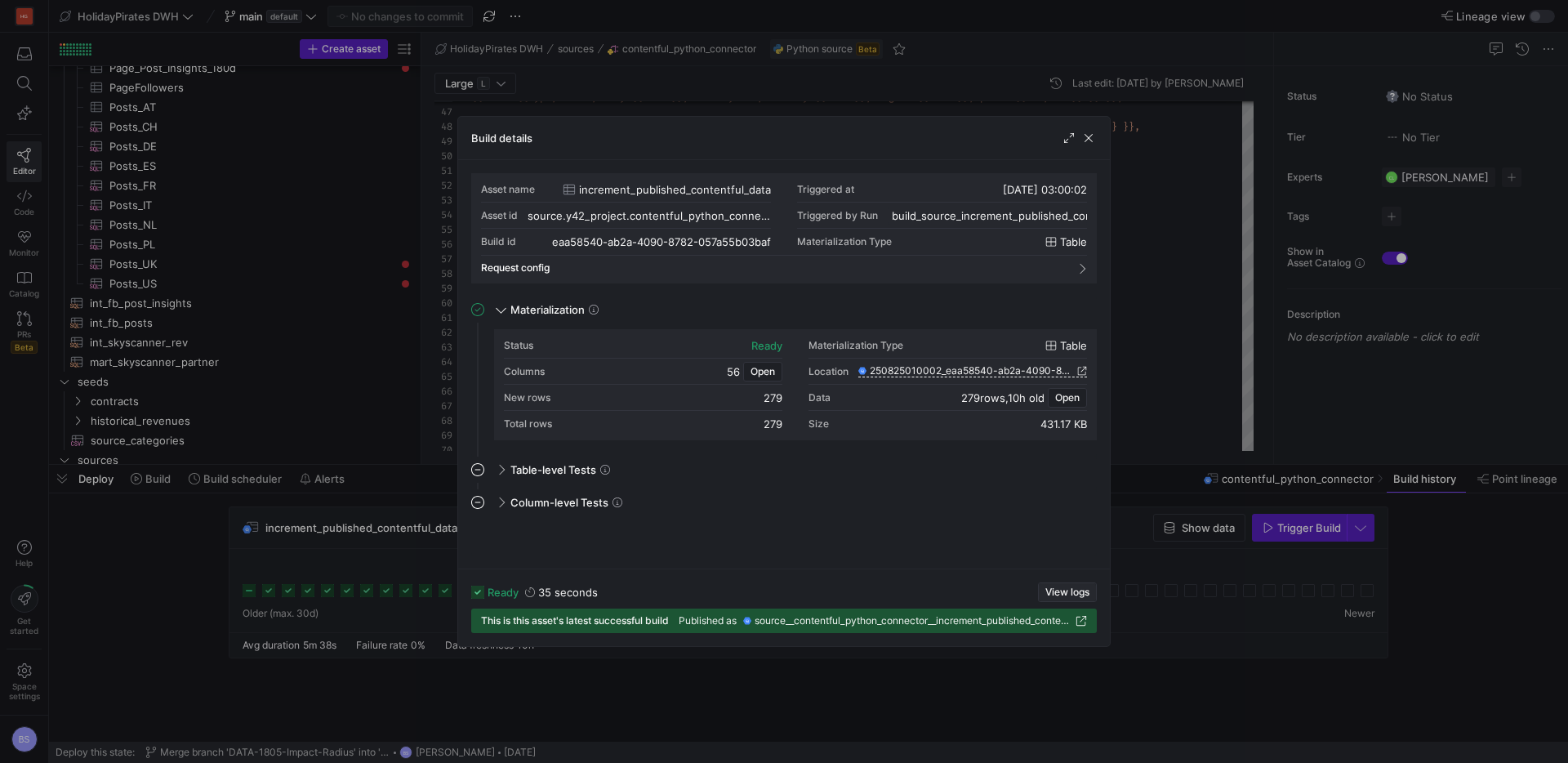
click at [1072, 595] on span "View logs" at bounding box center [1067, 592] width 44 height 12
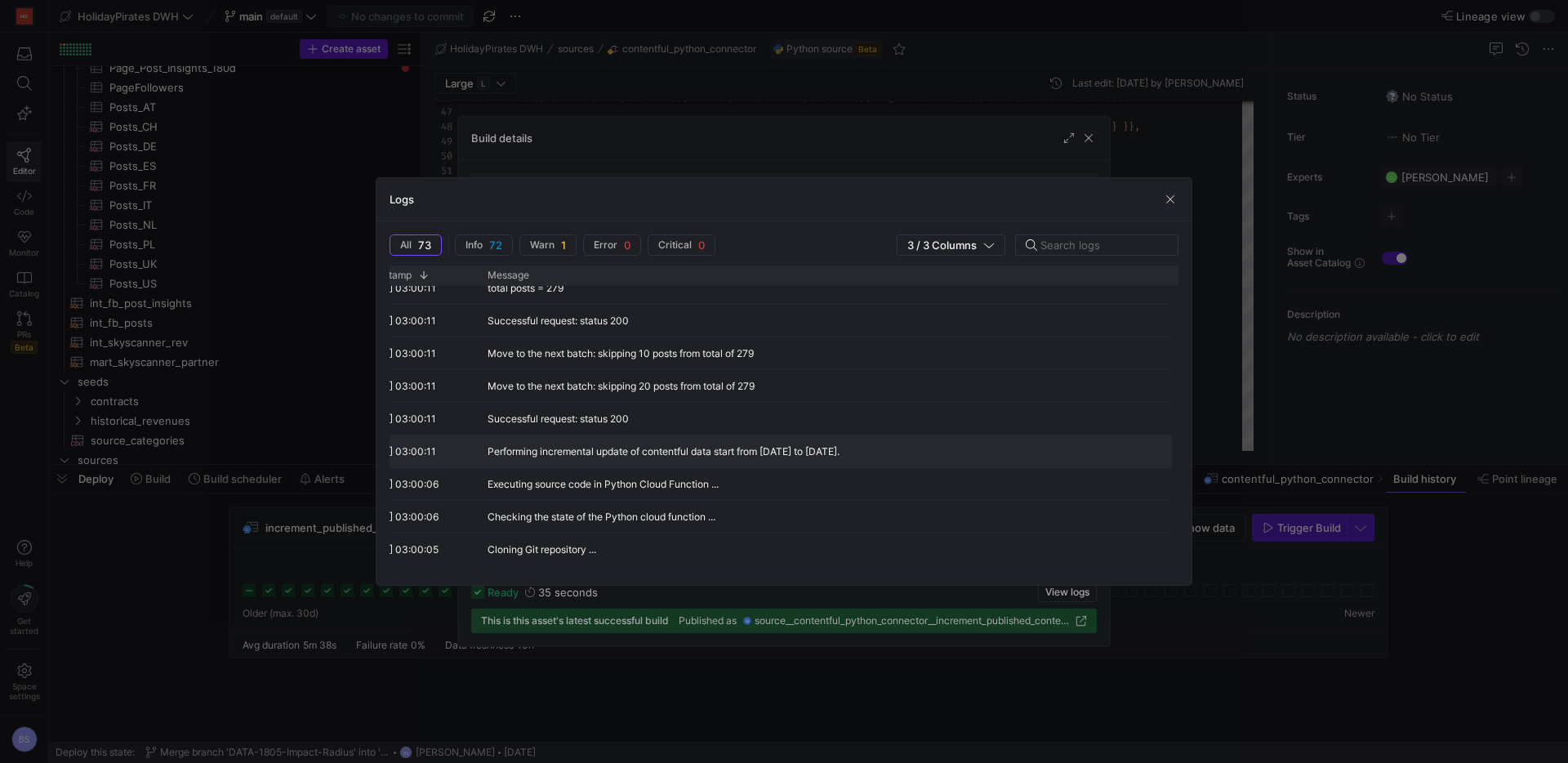
scroll to position [0, 0]
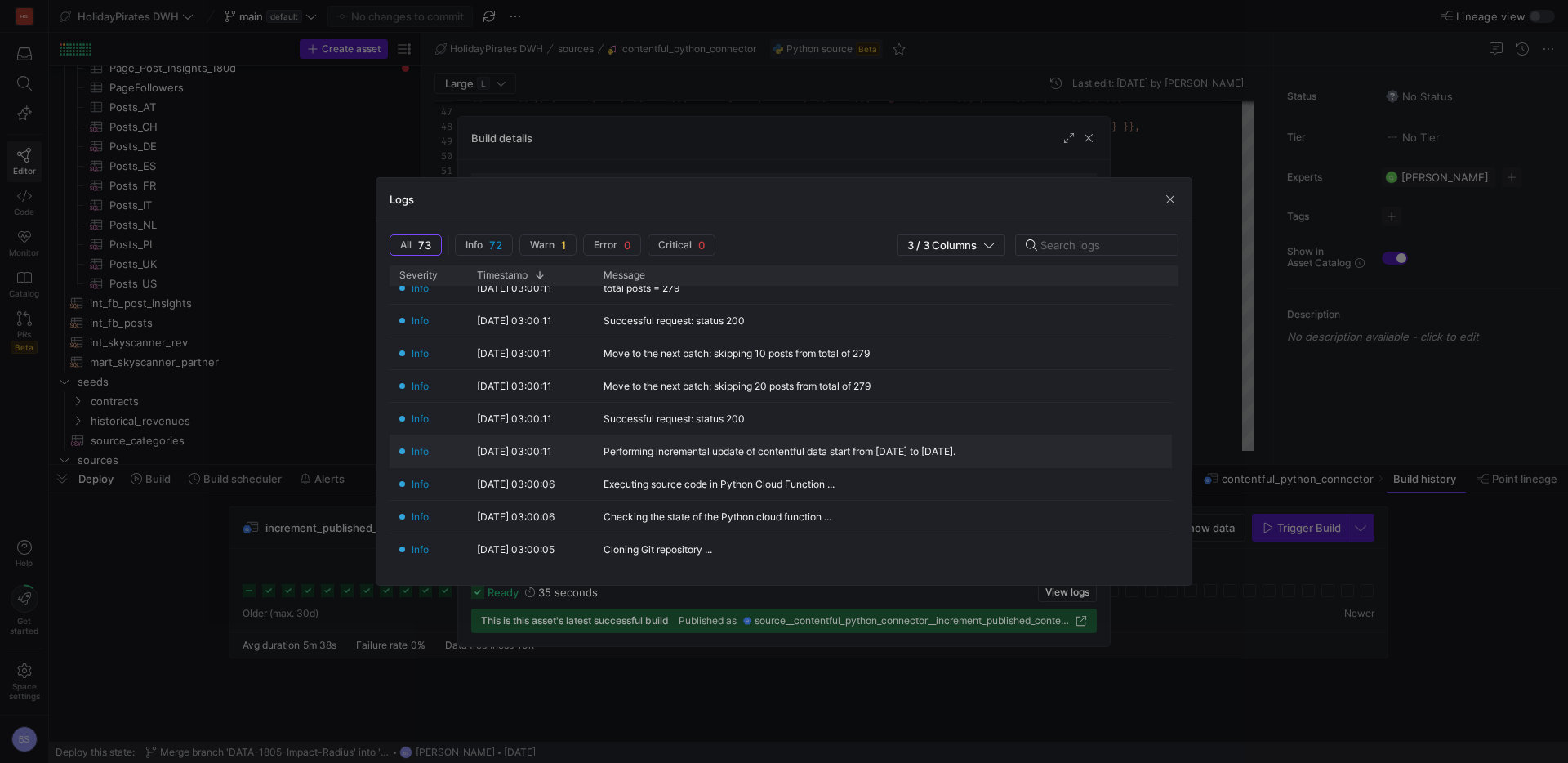
click at [664, 457] on div "Performing incremental update of contentful data start from 2025-08-23 to 2025-…" at bounding box center [993, 451] width 798 height 31
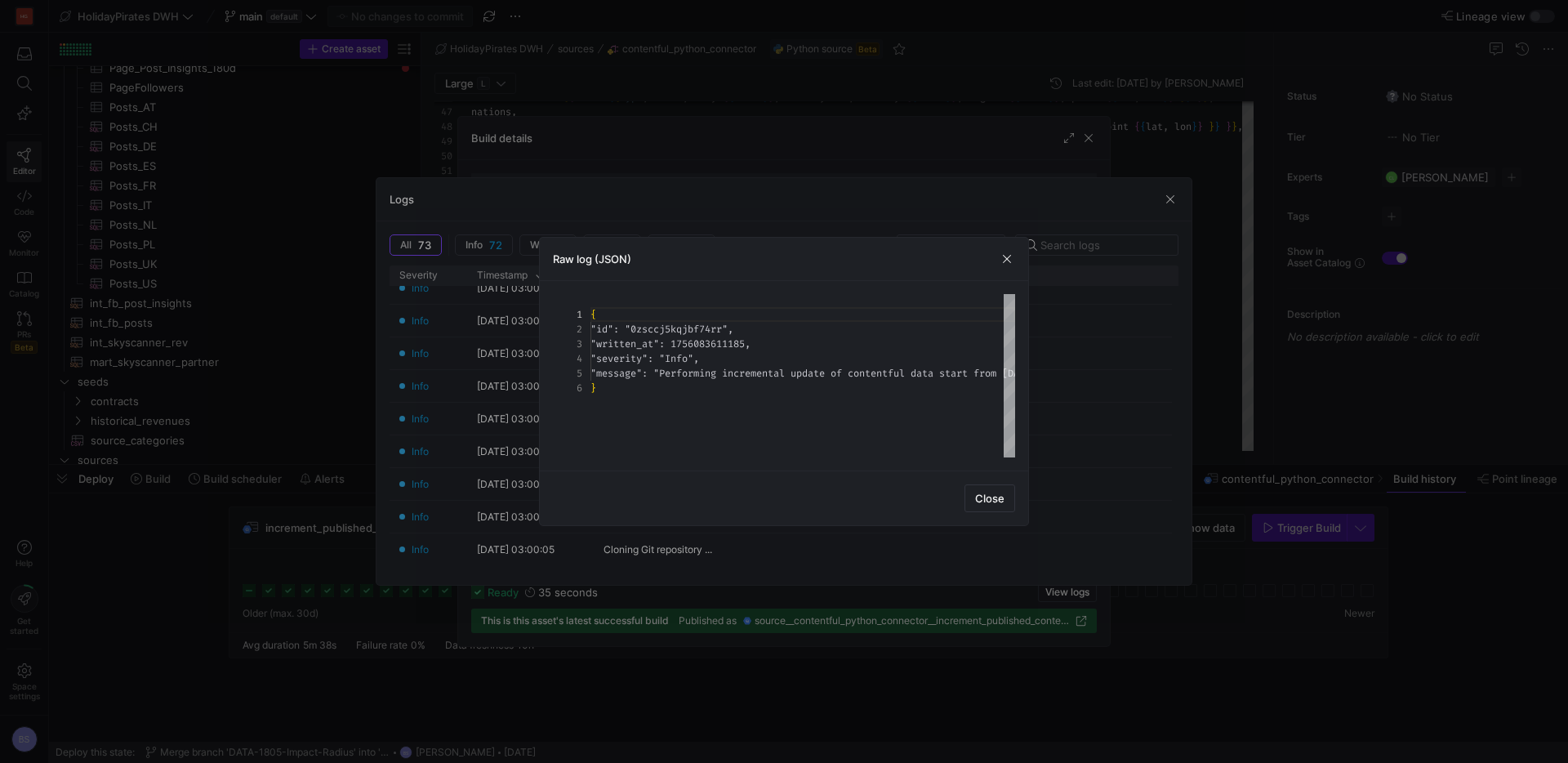
scroll to position [74, 0]
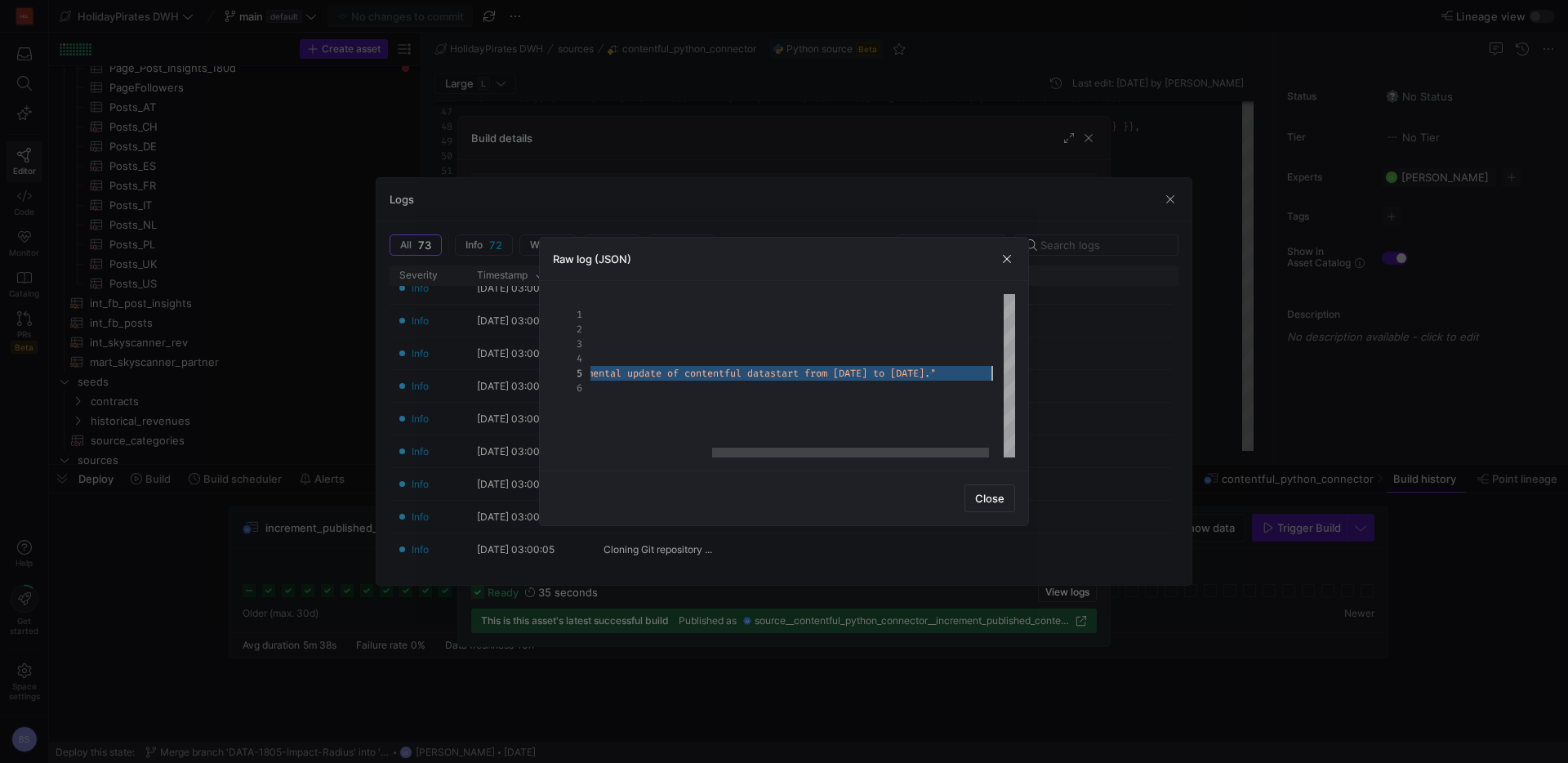
drag, startPoint x: 750, startPoint y: 376, endPoint x: 995, endPoint y: 376, distance: 245.0
click at [995, 376] on div "{ "id" : "0zsccj5kqjbf74rr" , "written_at" : 1756083611185 , "severity" : "Info…" at bounding box center [721, 375] width 634 height 163
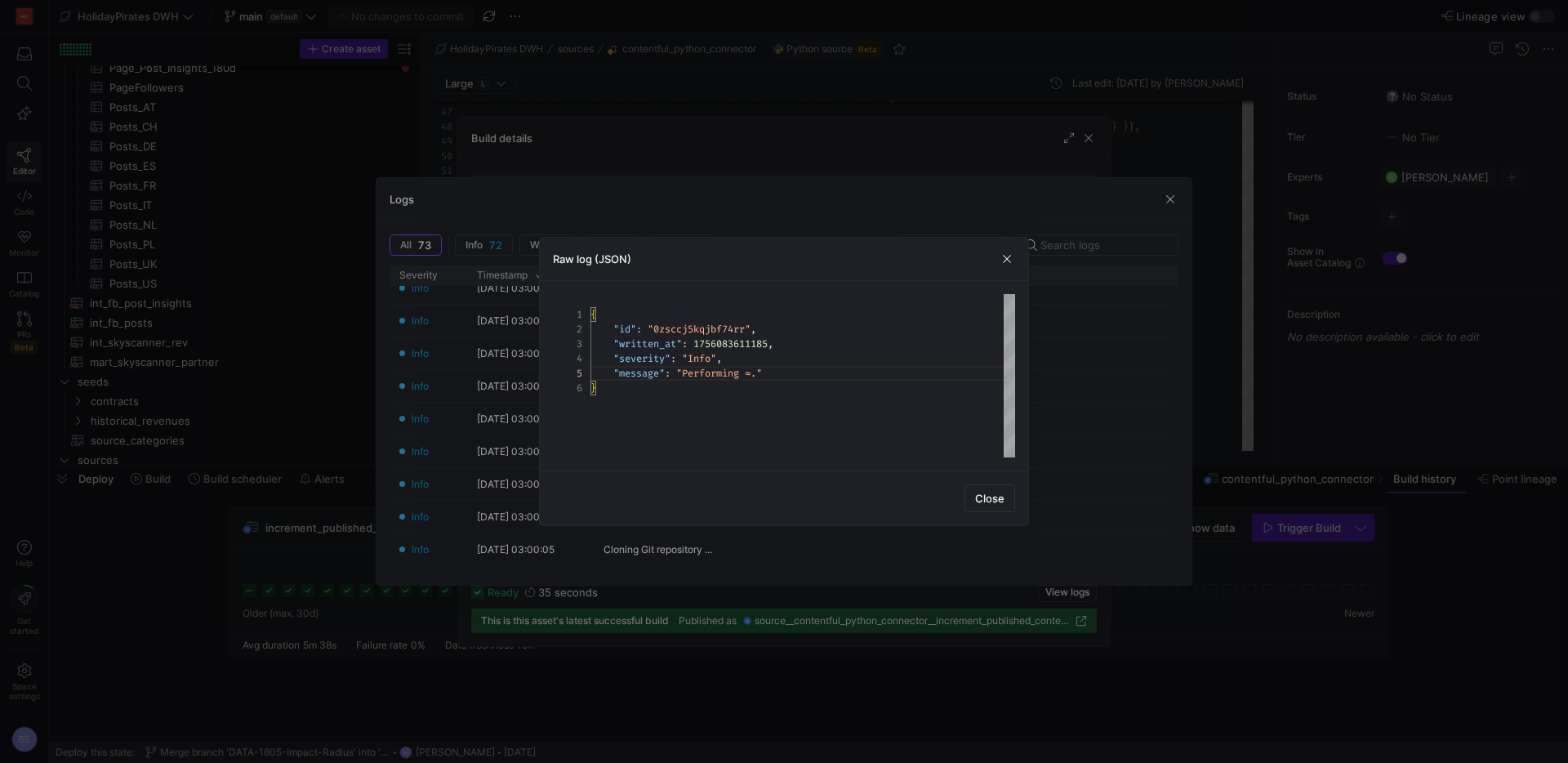
type textarea "{ "id": "0zsccj5kqjbf74rr", "written_at": 1756083611185, "severity": "Info", "m…"
click at [1013, 262] on span "button" at bounding box center [1006, 259] width 17 height 17
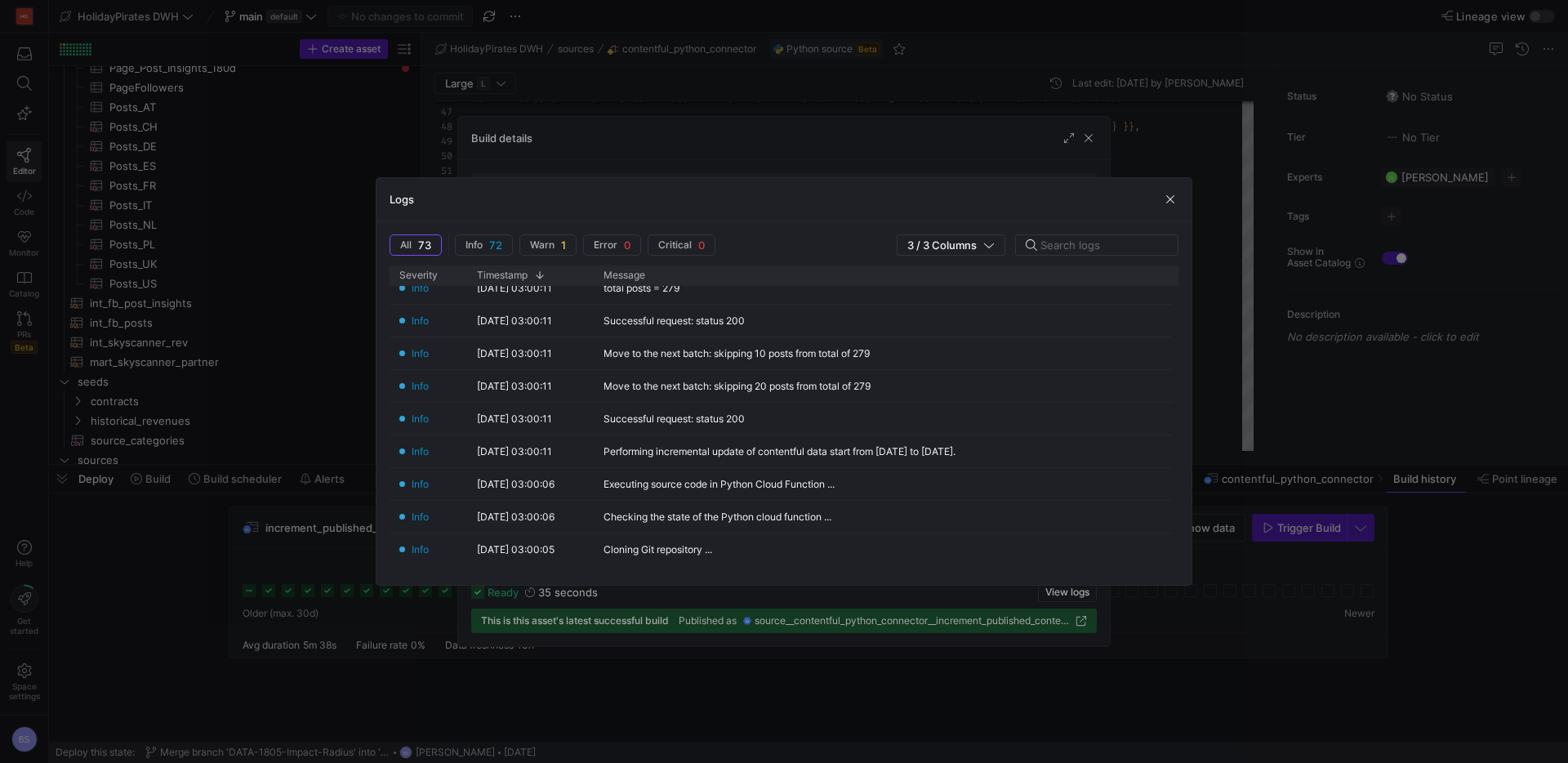
click at [1016, 260] on div "All 73 Info 72 Warn 1 Error 0 Critical 0 3 / 3 Columns" at bounding box center [784, 249] width 789 height 31
click at [1167, 202] on span "button" at bounding box center [1170, 200] width 17 height 17
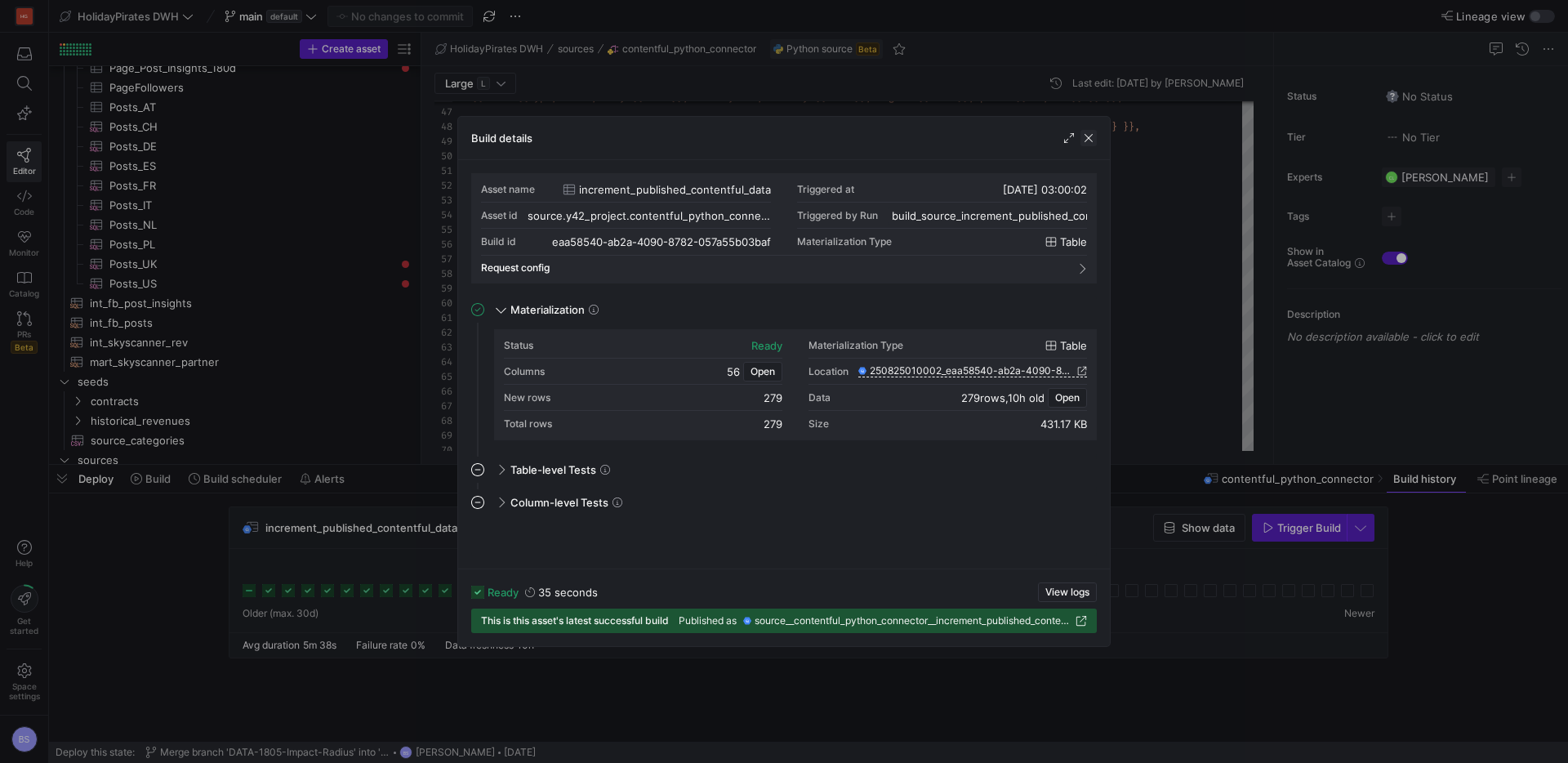
click at [1092, 144] on span "button" at bounding box center [1088, 138] width 17 height 17
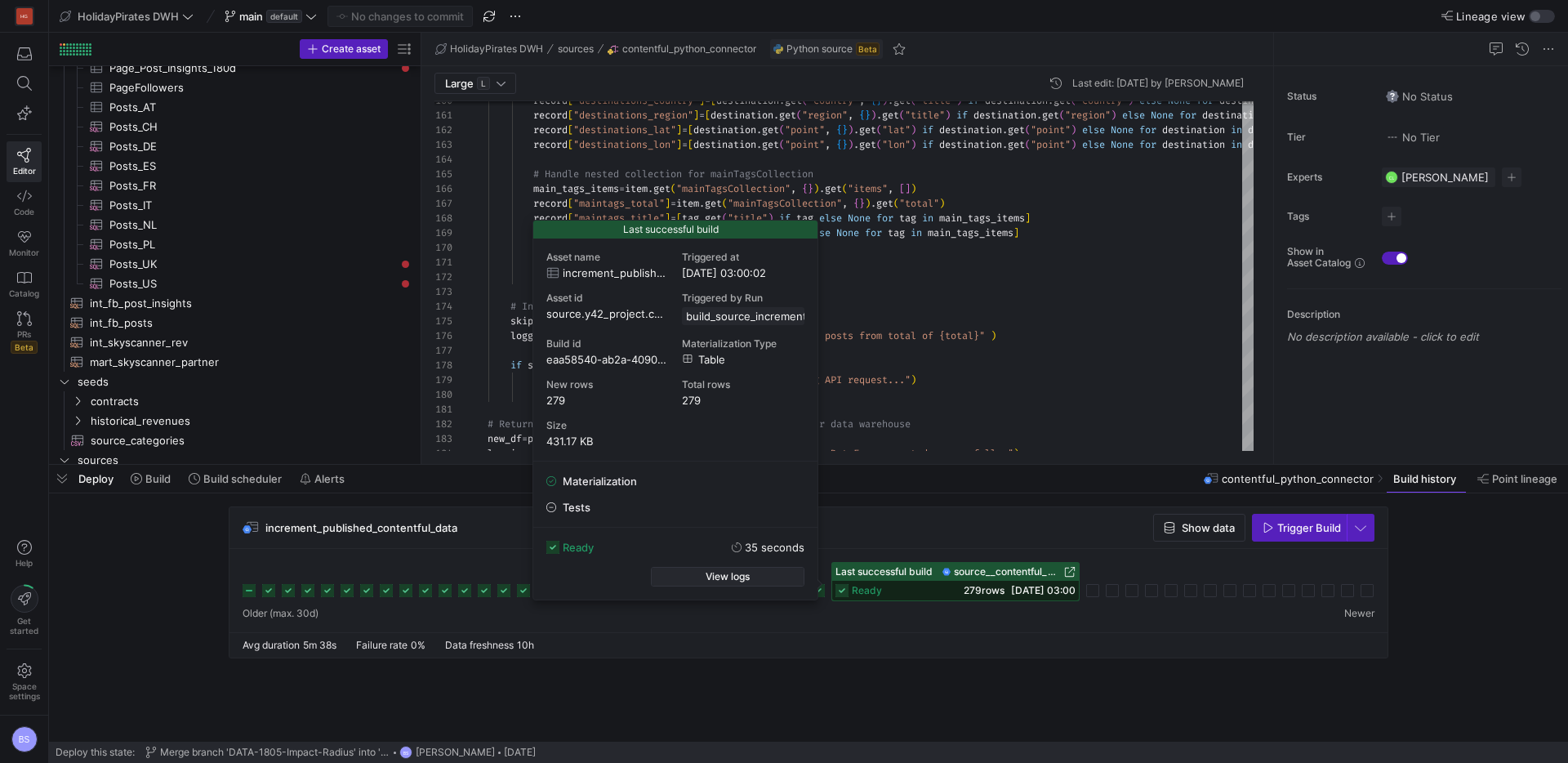
click at [737, 577] on span "View logs" at bounding box center [727, 577] width 44 height 12
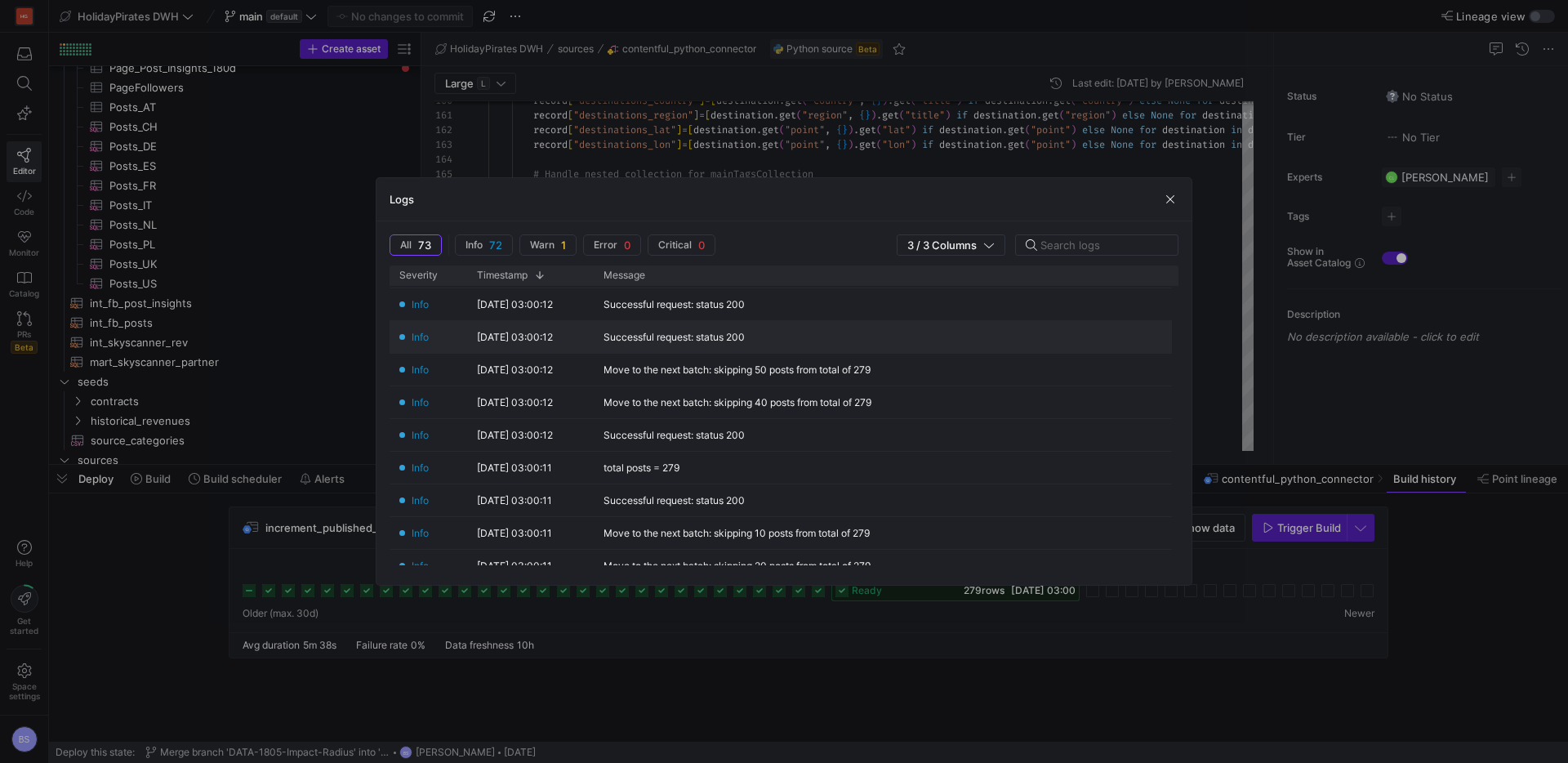
scroll to position [1871, 0]
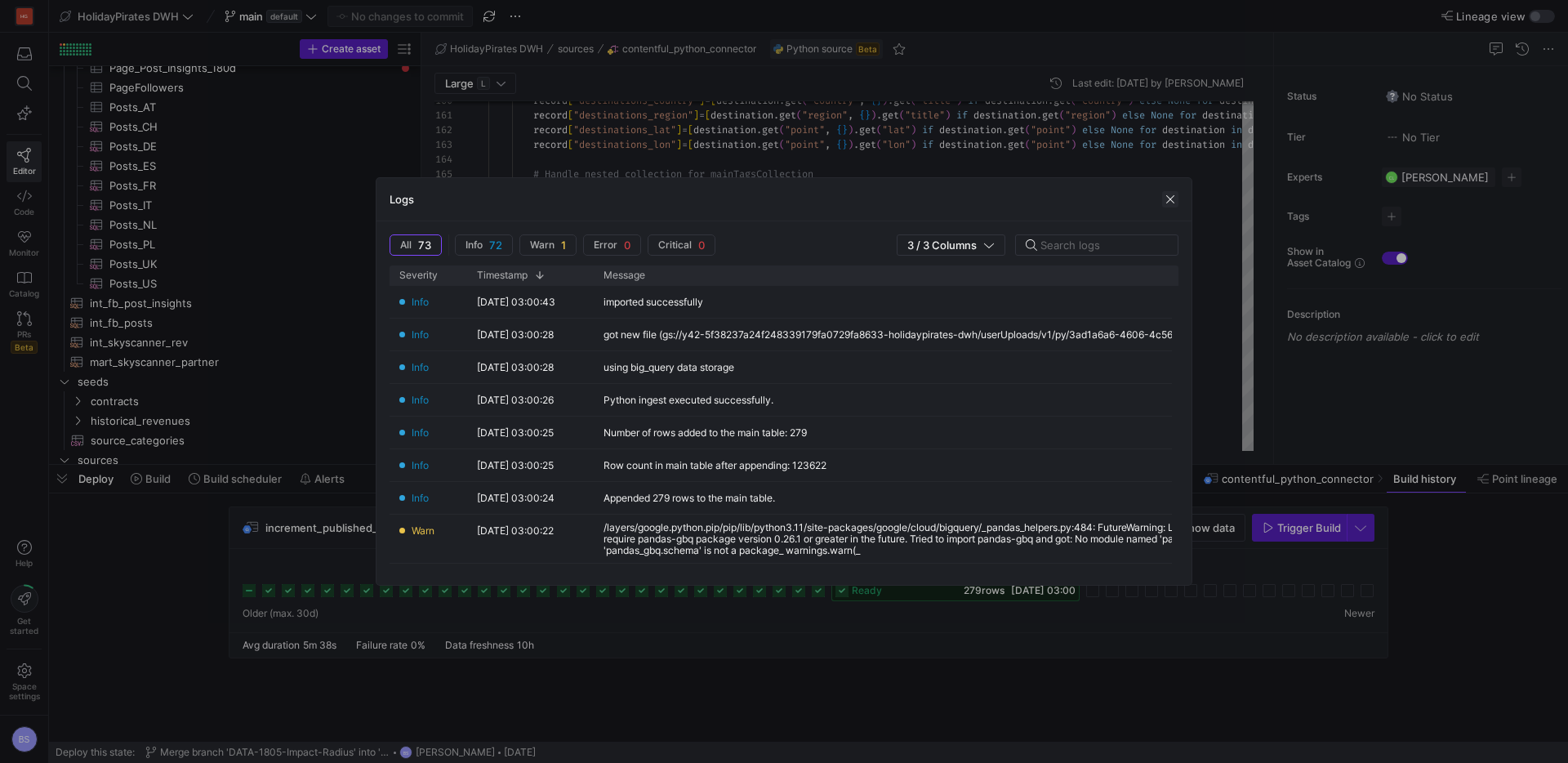
click at [1168, 196] on span "button" at bounding box center [1170, 200] width 17 height 17
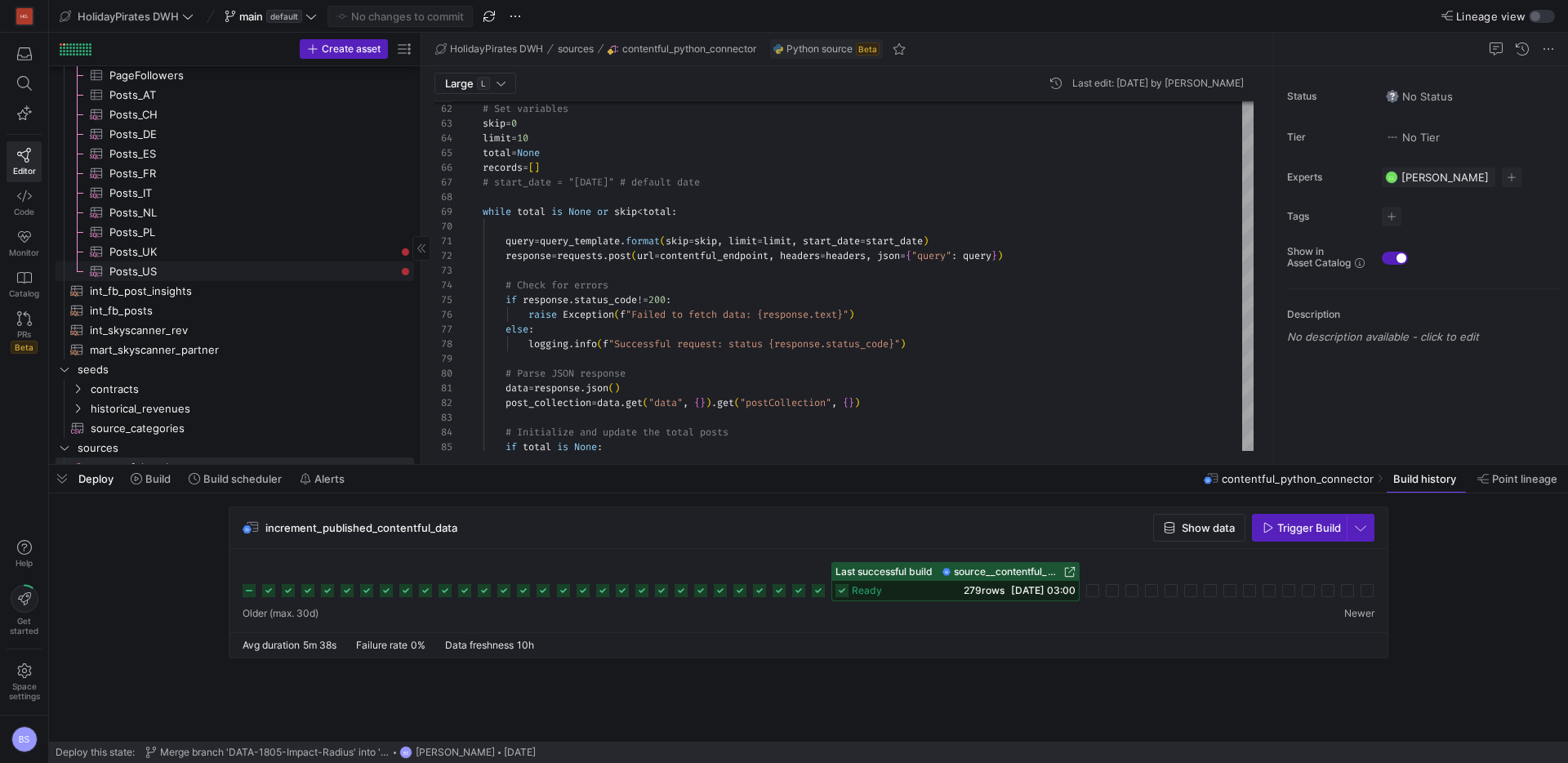
scroll to position [169, 0]
click at [1533, 17] on div "button" at bounding box center [1535, 17] width 10 height 10
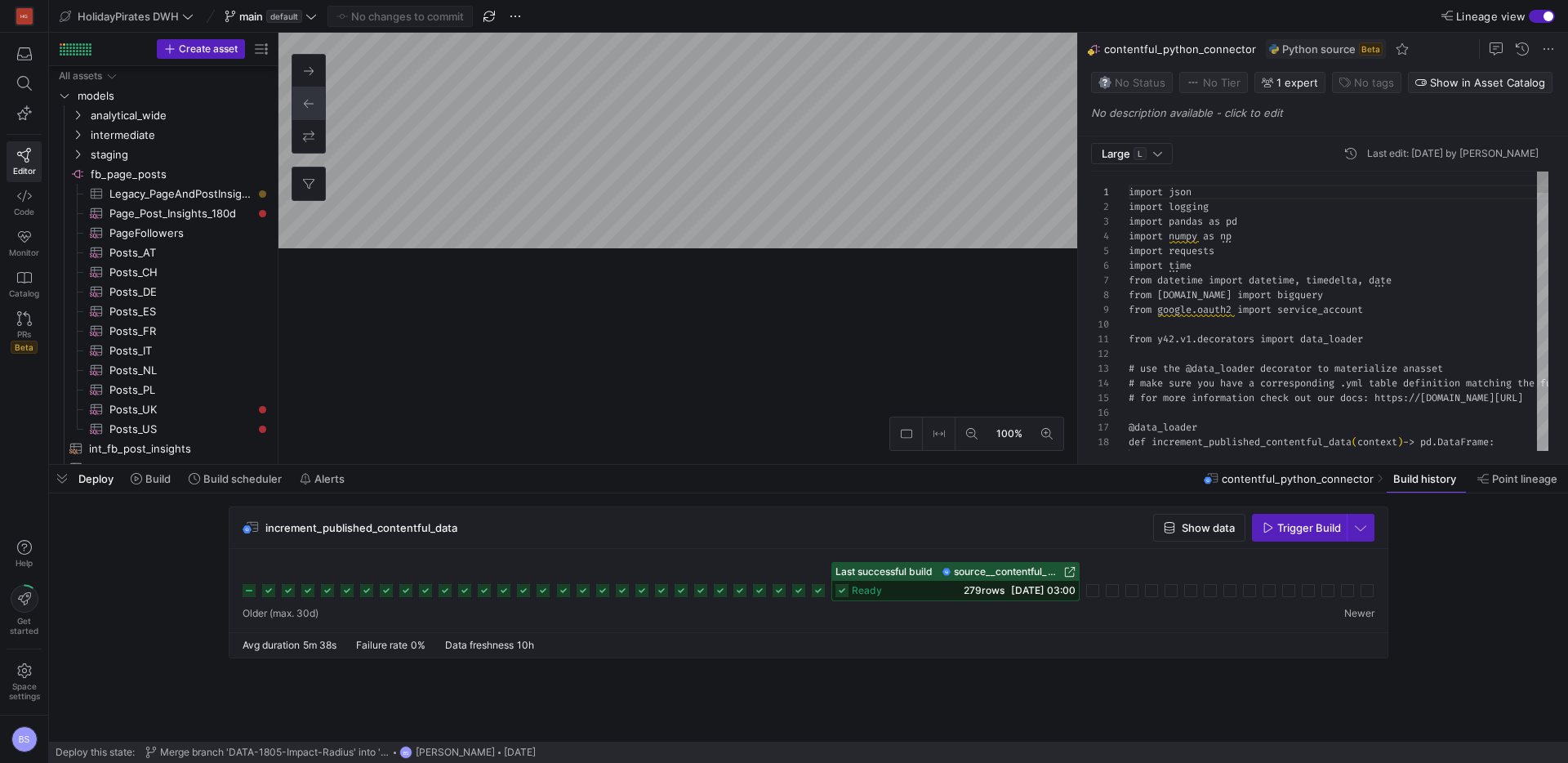
scroll to position [171, 0]
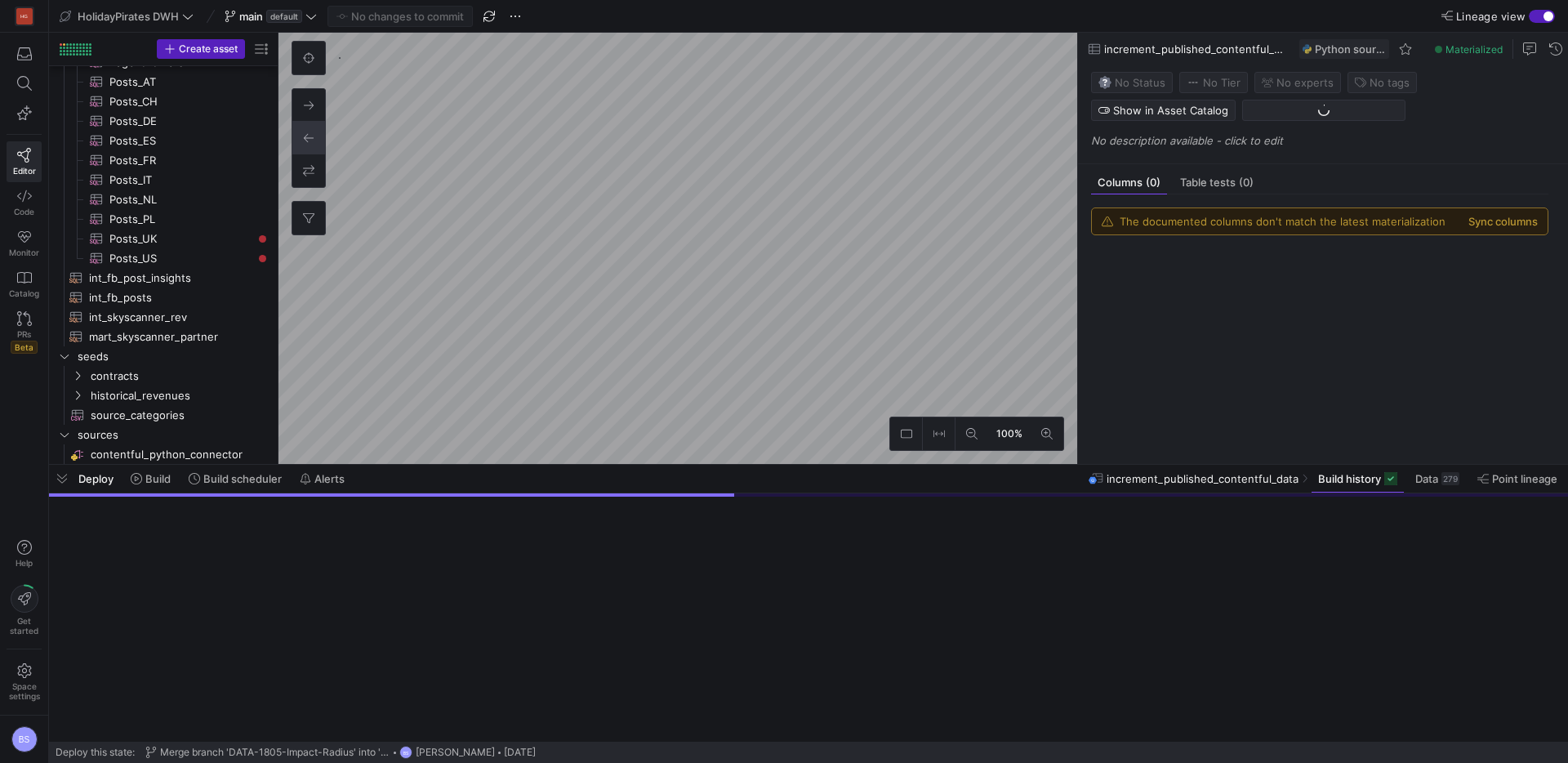
scroll to position [191, 0]
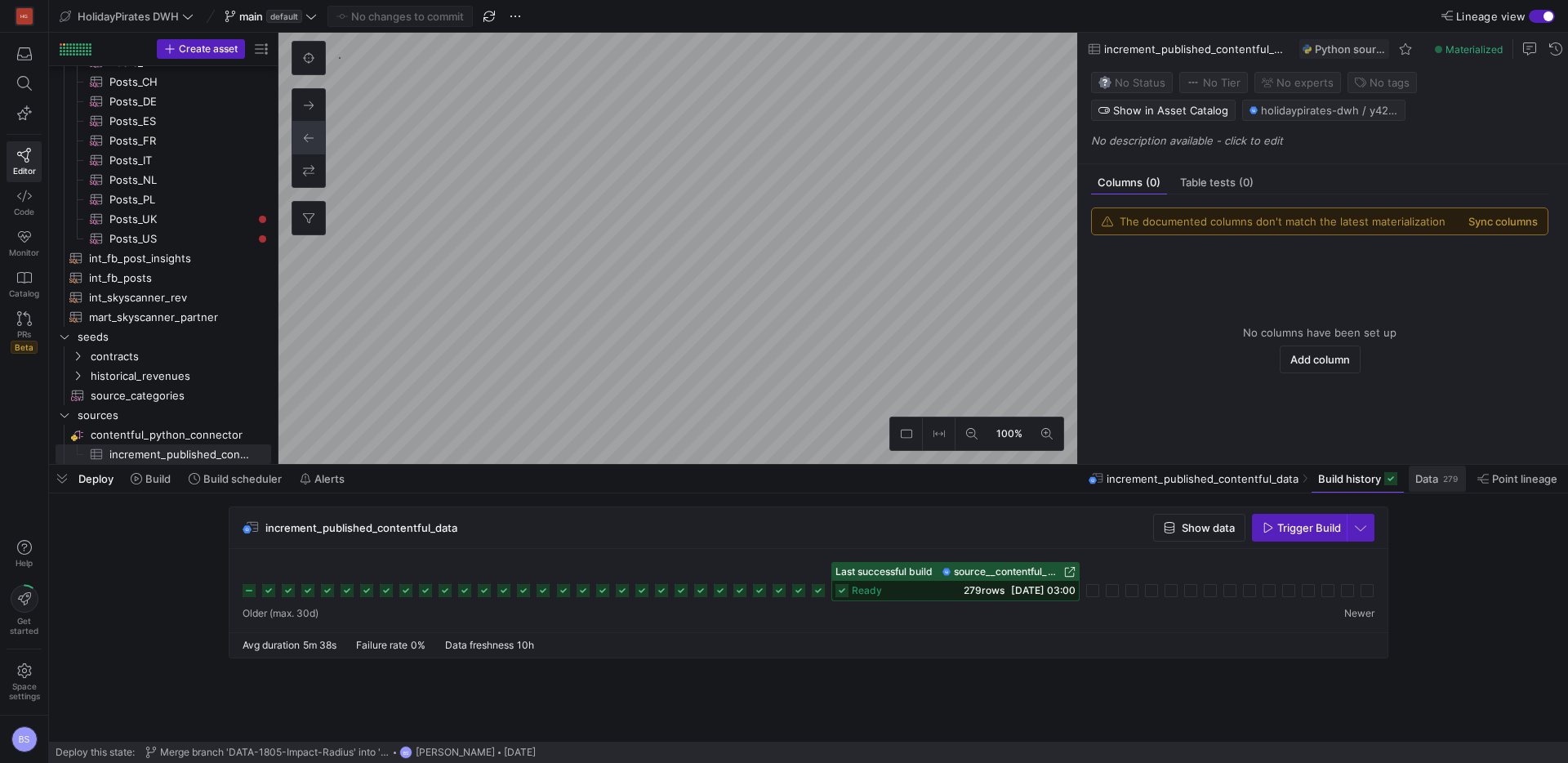
click at [1430, 477] on span "Data" at bounding box center [1426, 479] width 23 height 13
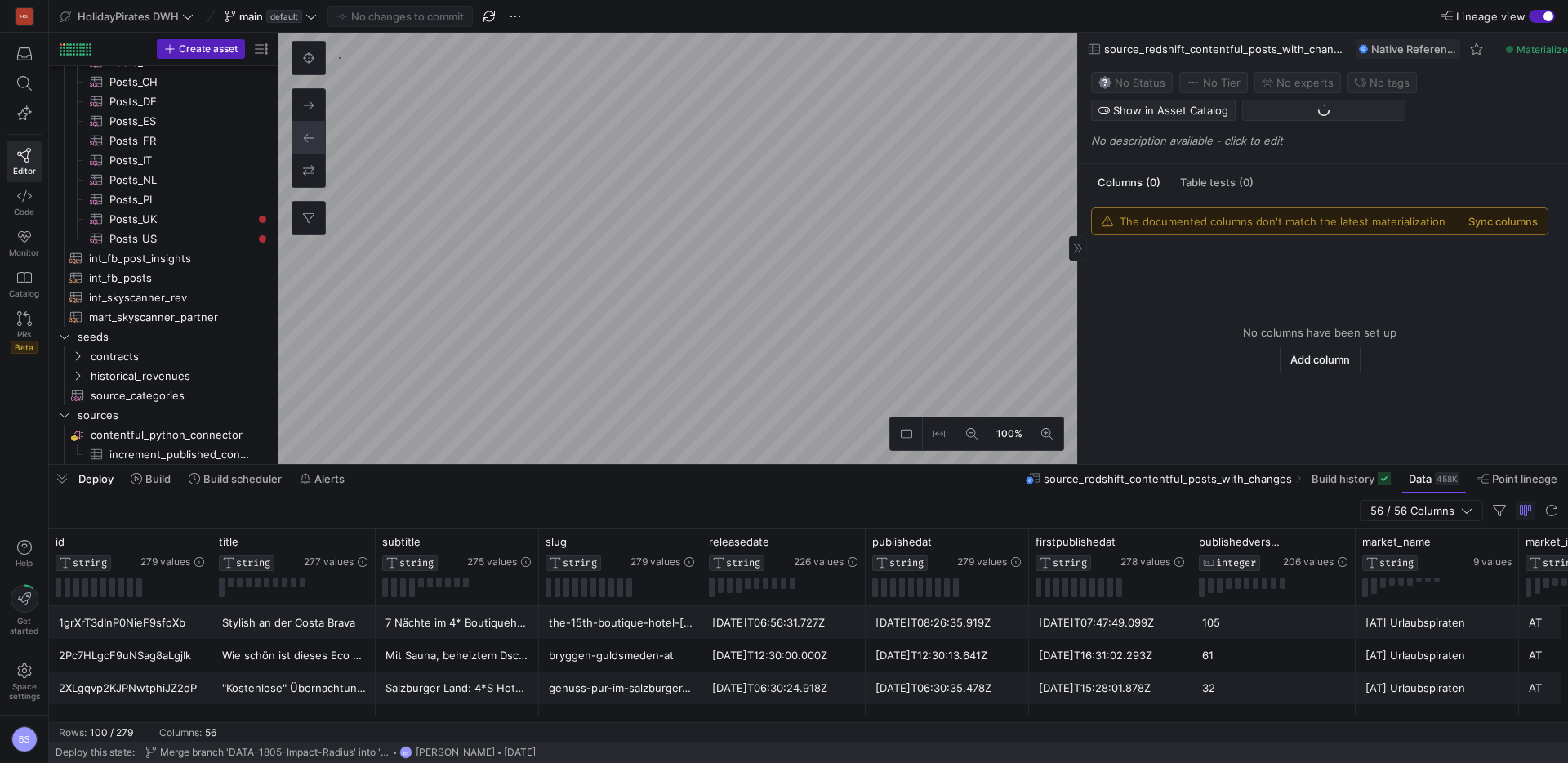
scroll to position [1072, 0]
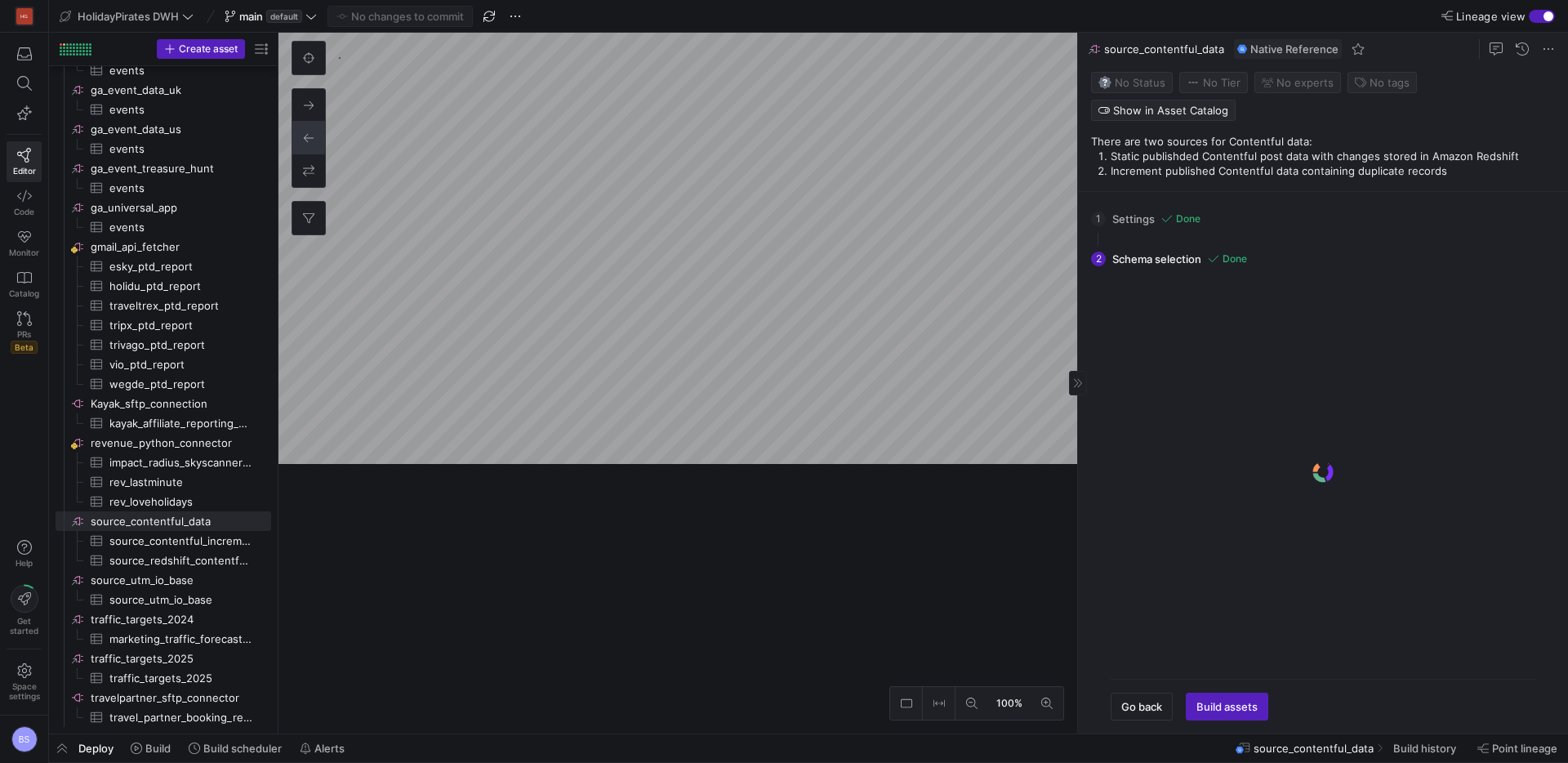
scroll to position [959, 0]
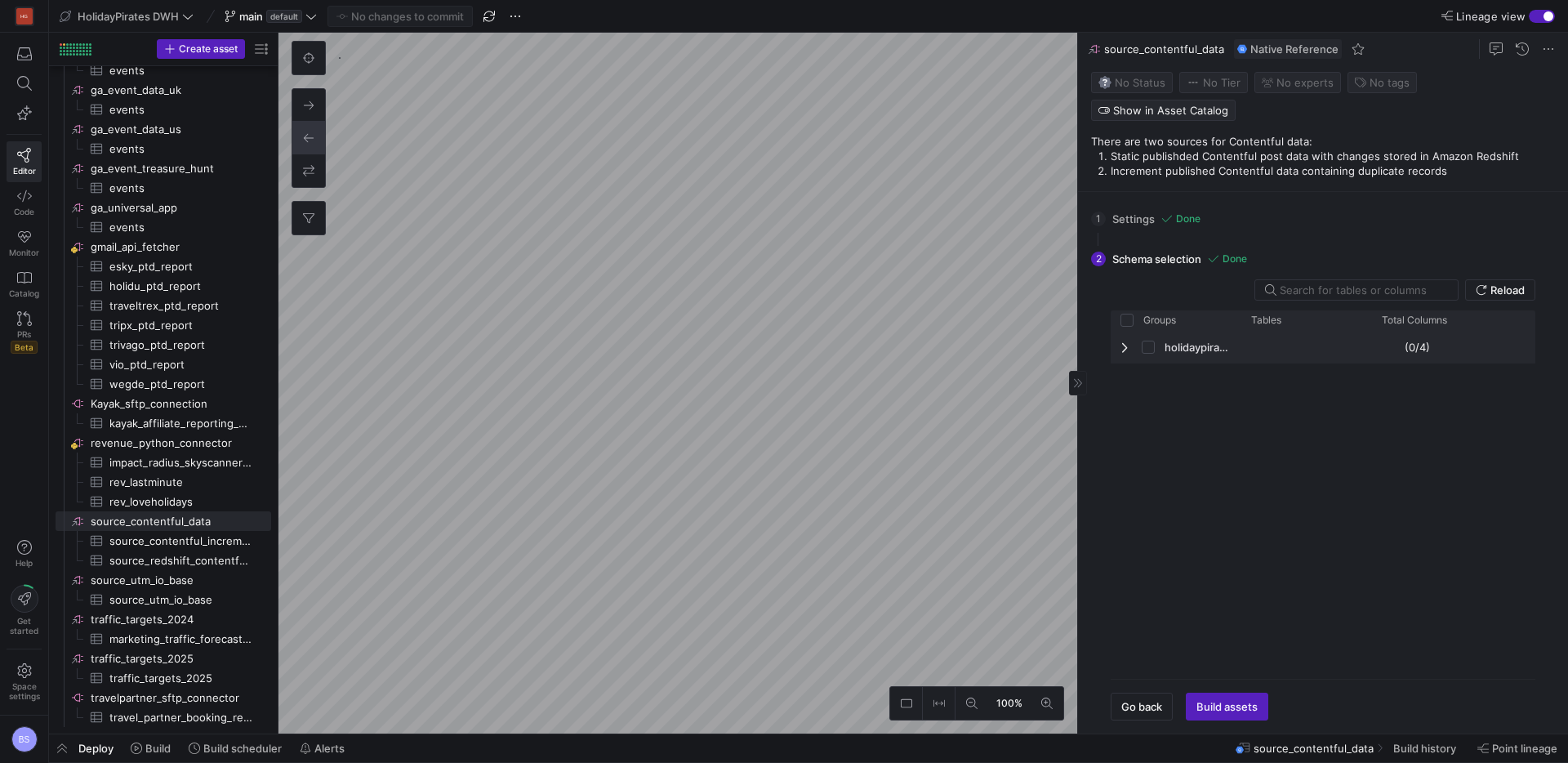
click at [1118, 331] on div "holidaypirates_dwh_static_sources" at bounding box center [1176, 346] width 131 height 32
click at [1258, 373] on span "Press SPACE to select this row." at bounding box center [1257, 379] width 12 height 13
click at [19, 191] on icon at bounding box center [25, 196] width 15 height 15
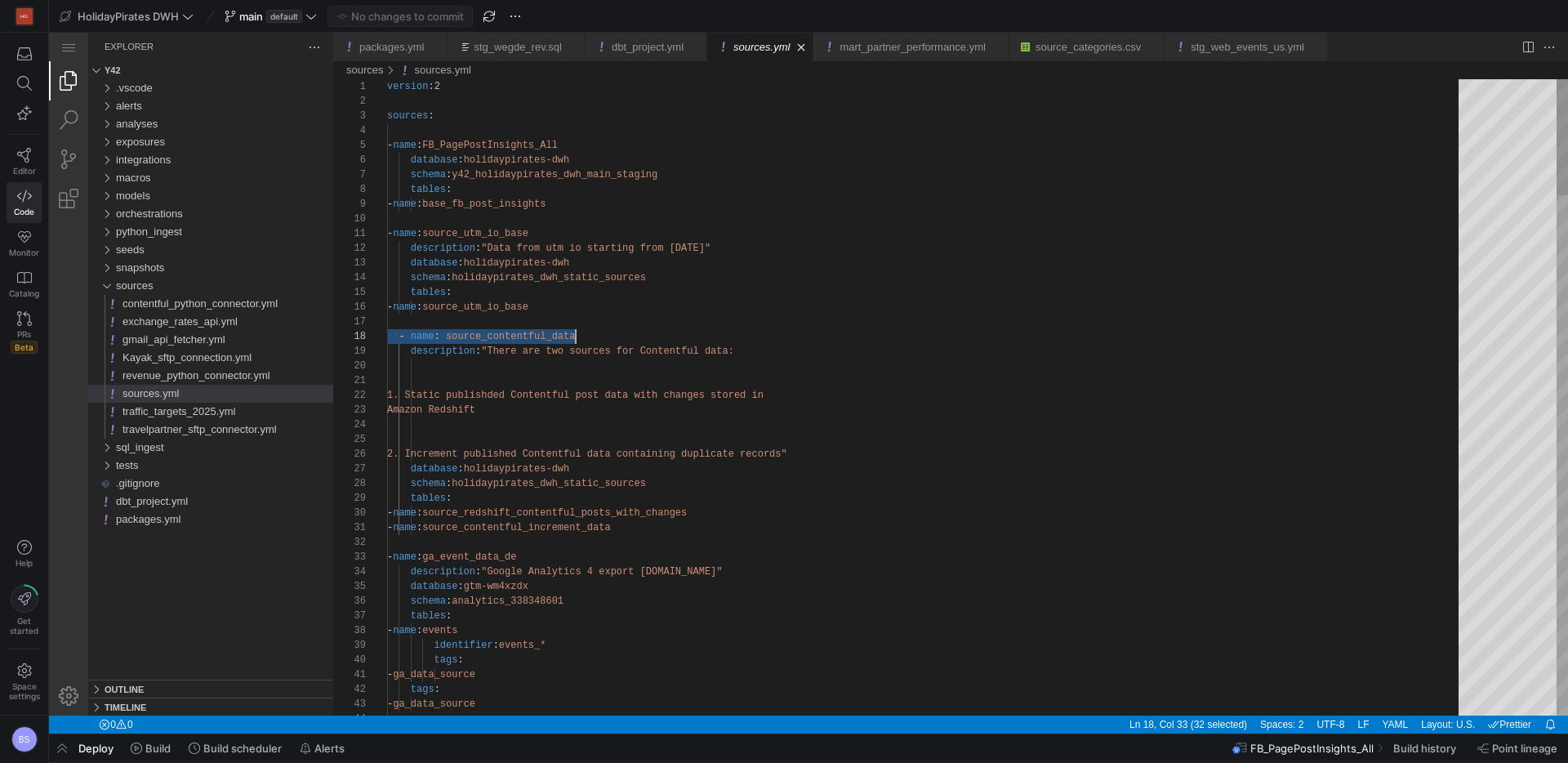
scroll to position [103, 189]
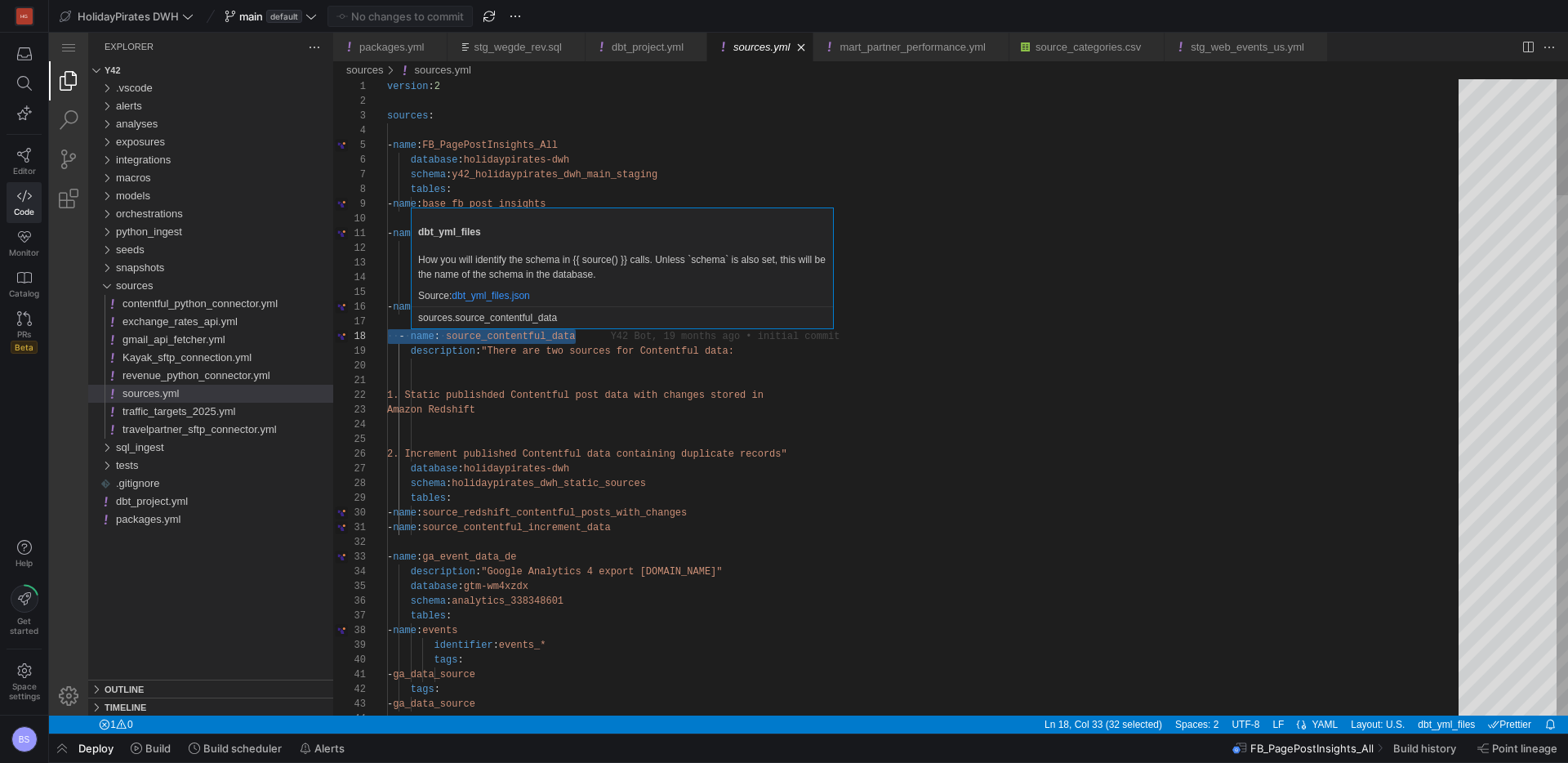
click at [501, 325] on p "sources.source_contentful_data" at bounding box center [622, 318] width 408 height 15
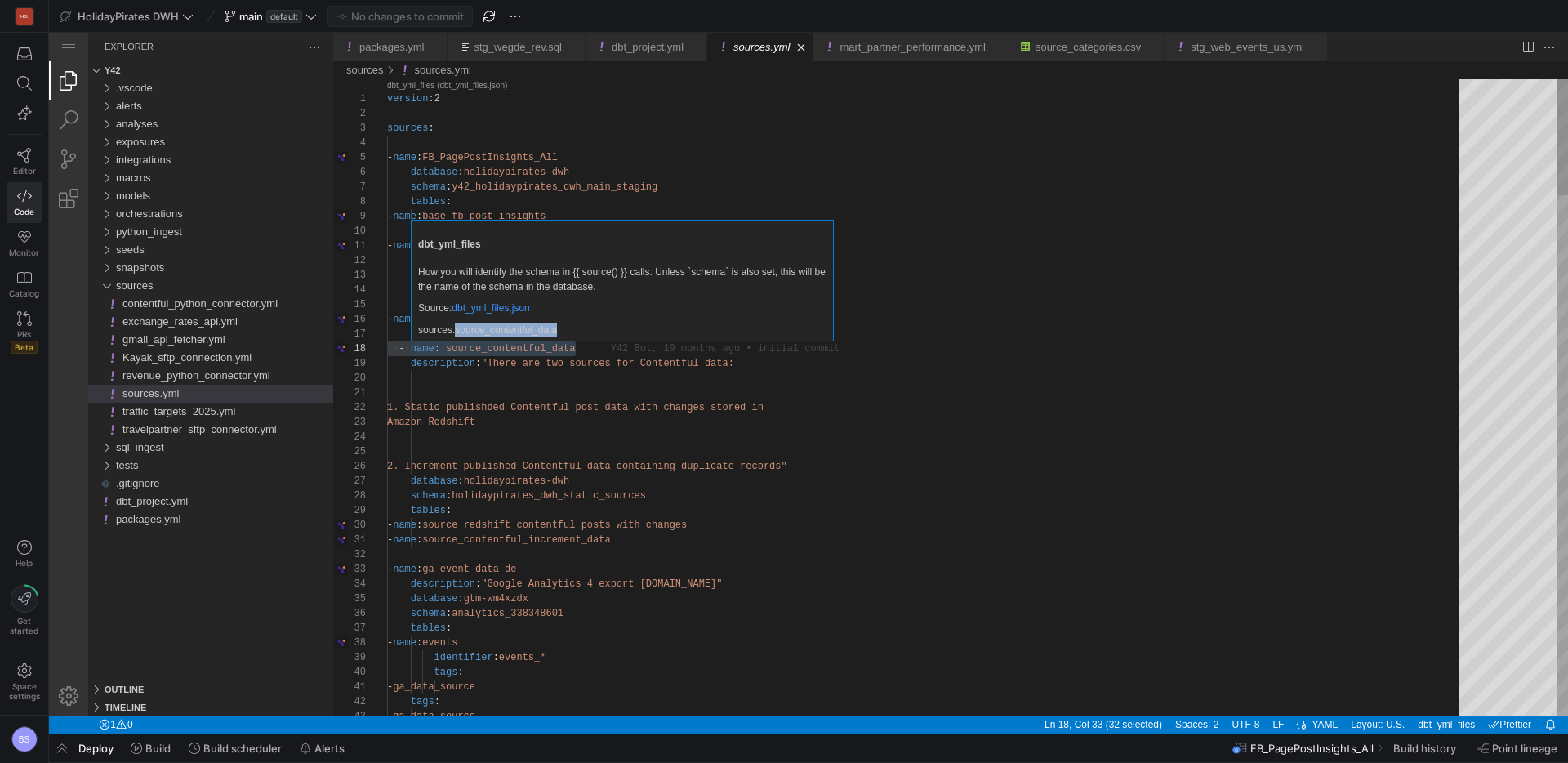
click at [501, 336] on p "sources.source_contentful_data" at bounding box center [622, 330] width 408 height 15
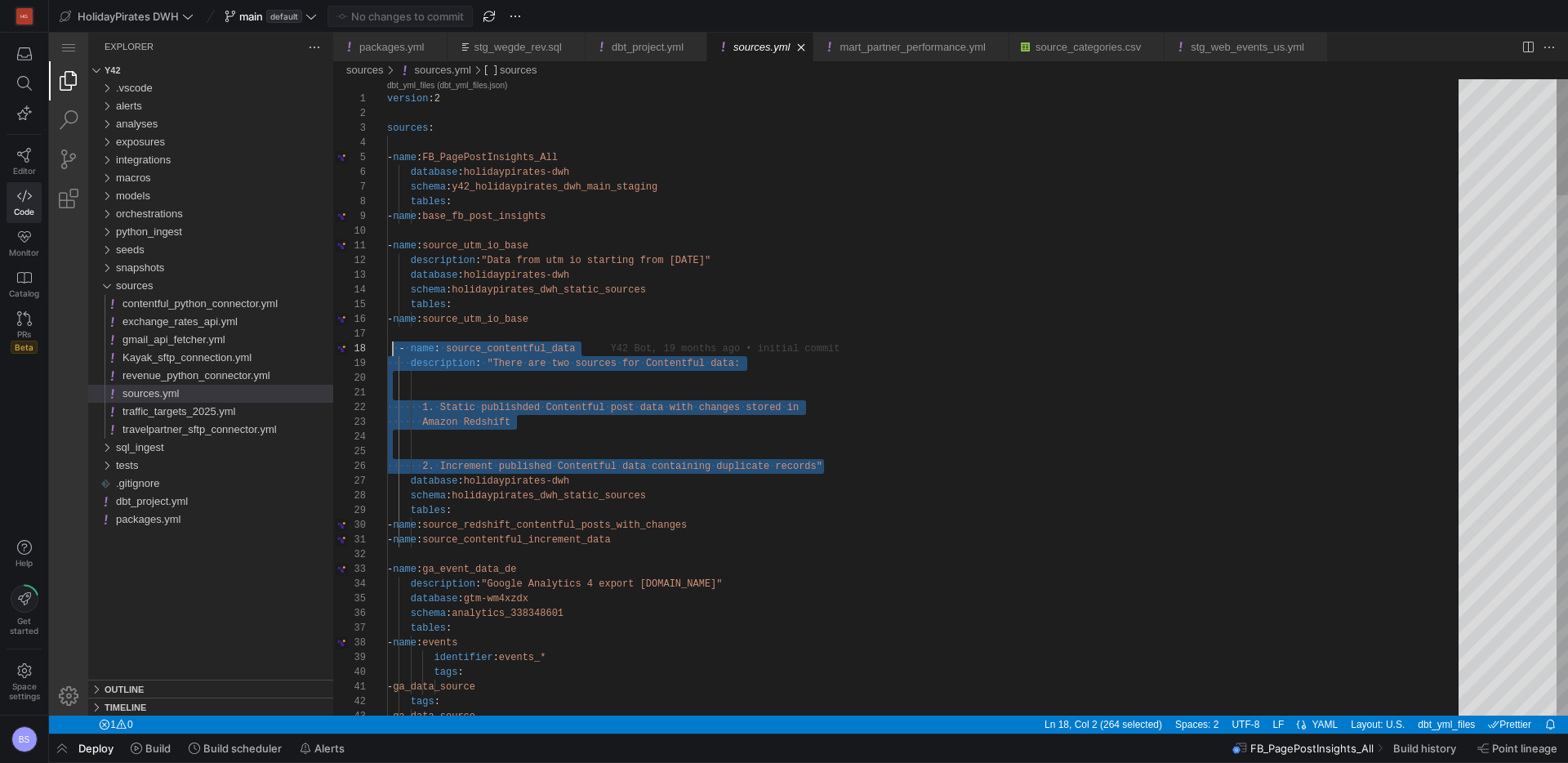
scroll to position [103, 0]
drag, startPoint x: 849, startPoint y: 457, endPoint x: 410, endPoint y: 353, distance: 451.2
type textarea "1. Static publishded Contentful post data with changes stored in Amazon Redshif…"
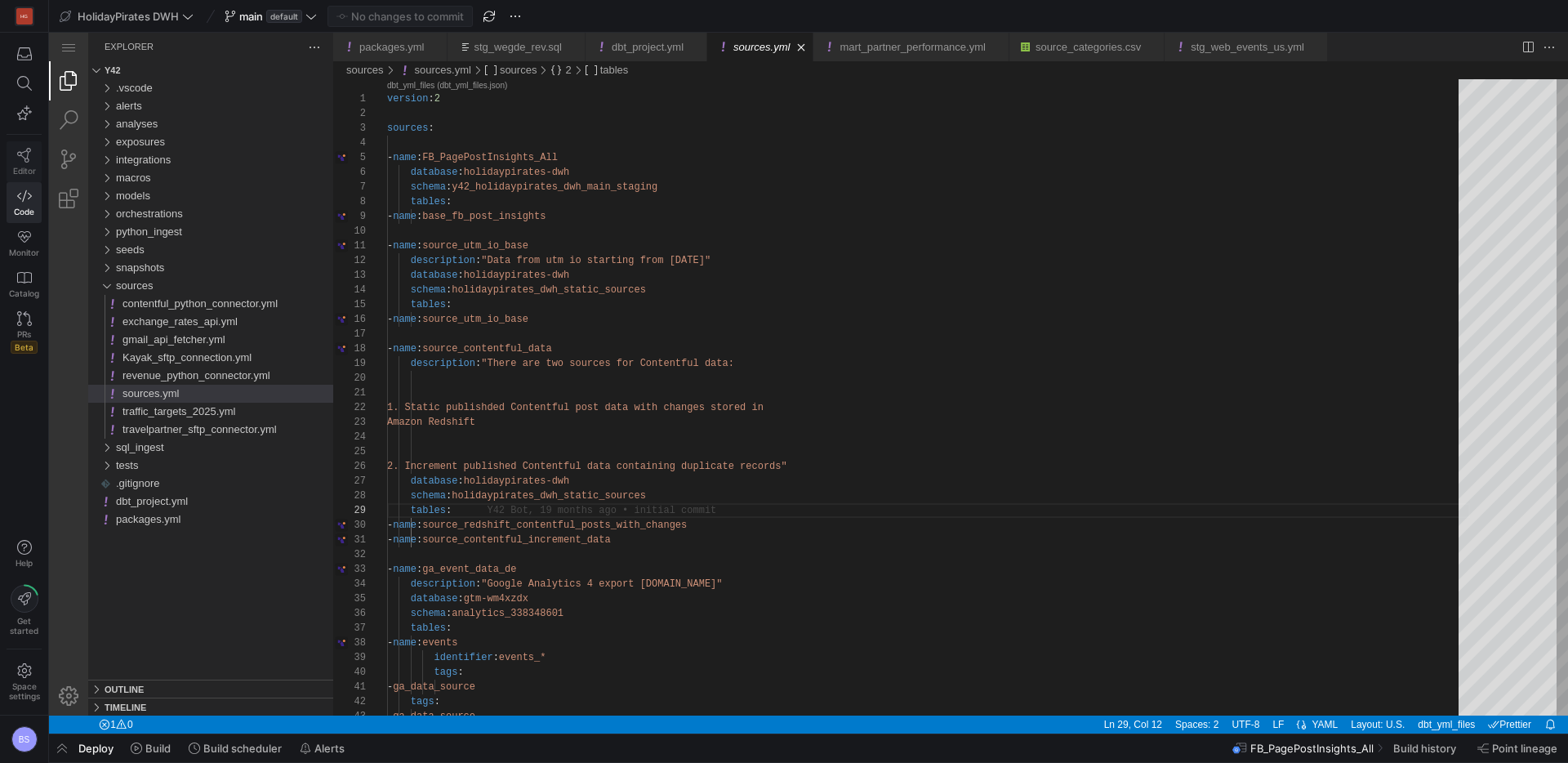
click at [15, 169] on span "Editor" at bounding box center [25, 171] width 23 height 10
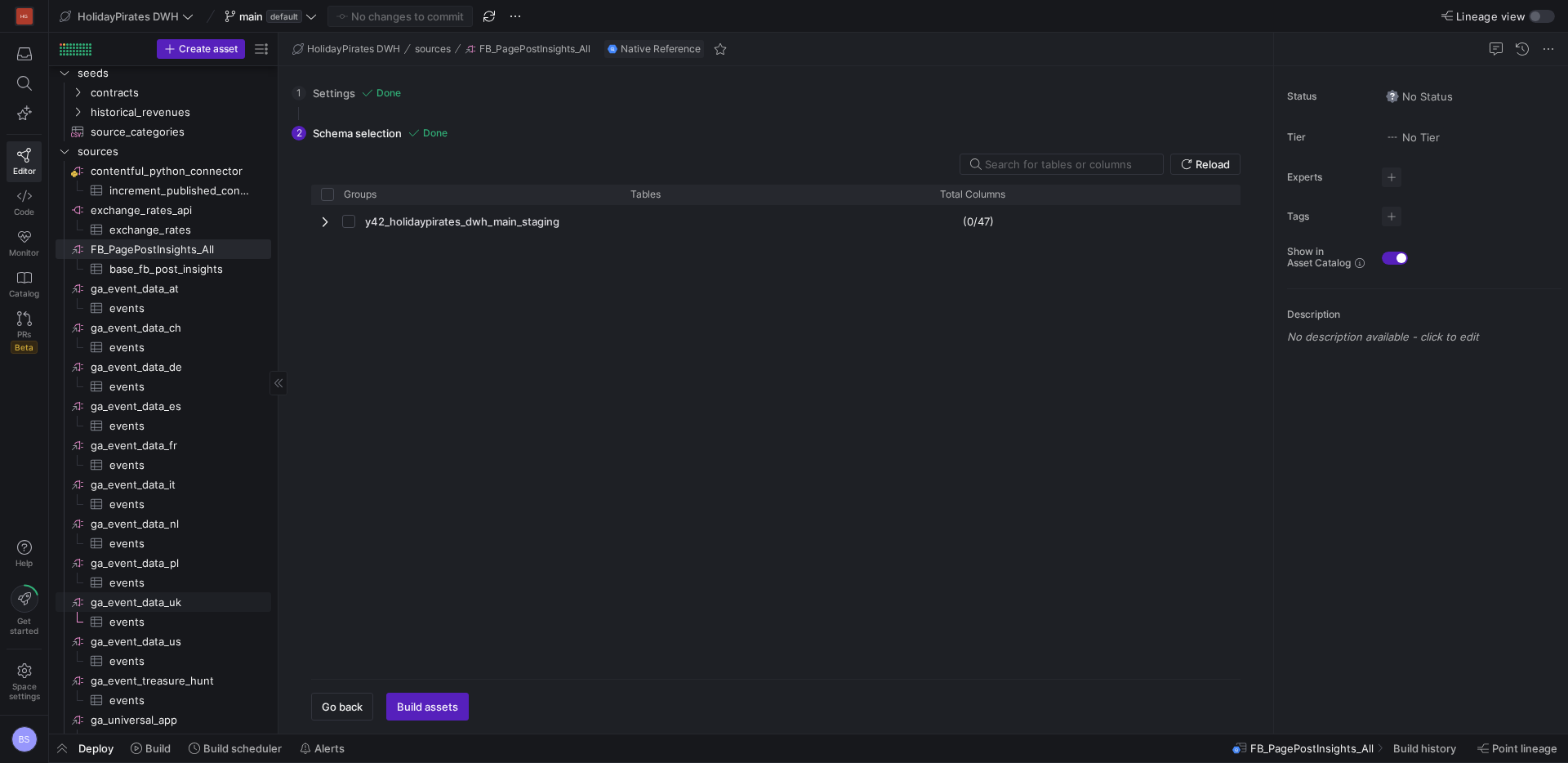
scroll to position [494, 0]
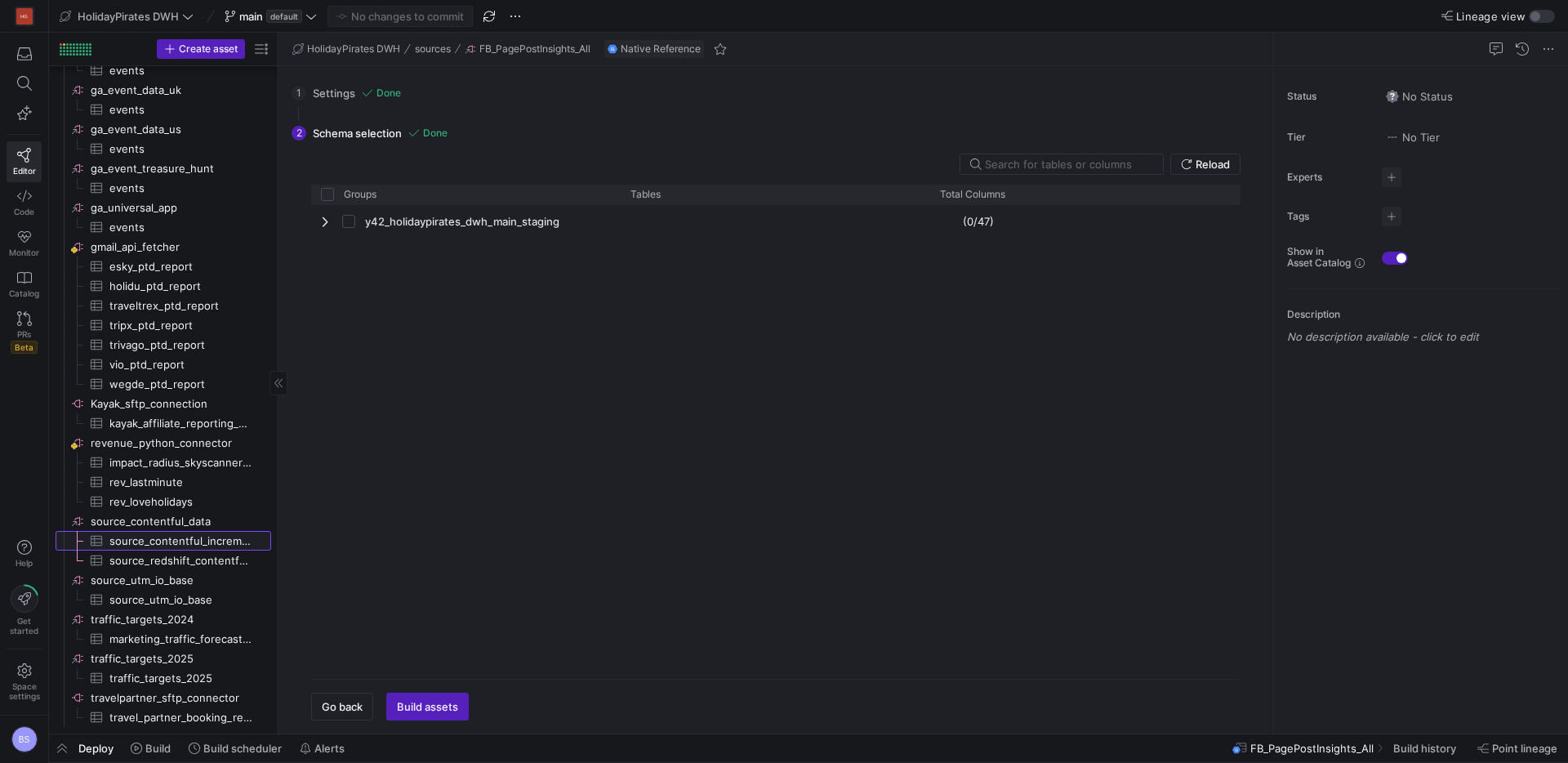
click at [210, 542] on span "source_contentful_increment_data​​​​​​​​​" at bounding box center [181, 541] width 142 height 19
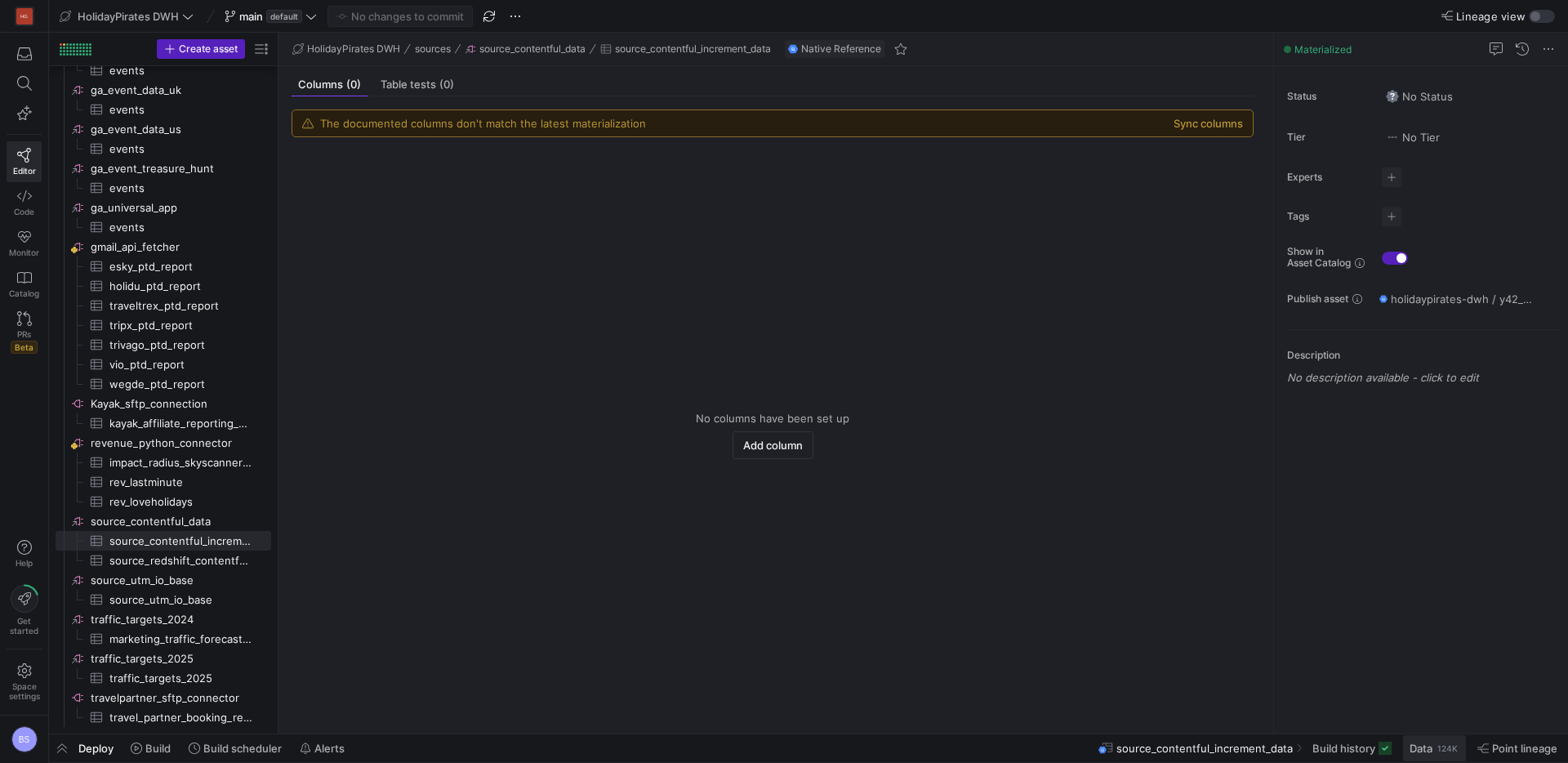
click at [1426, 747] on span "Data" at bounding box center [1421, 748] width 23 height 13
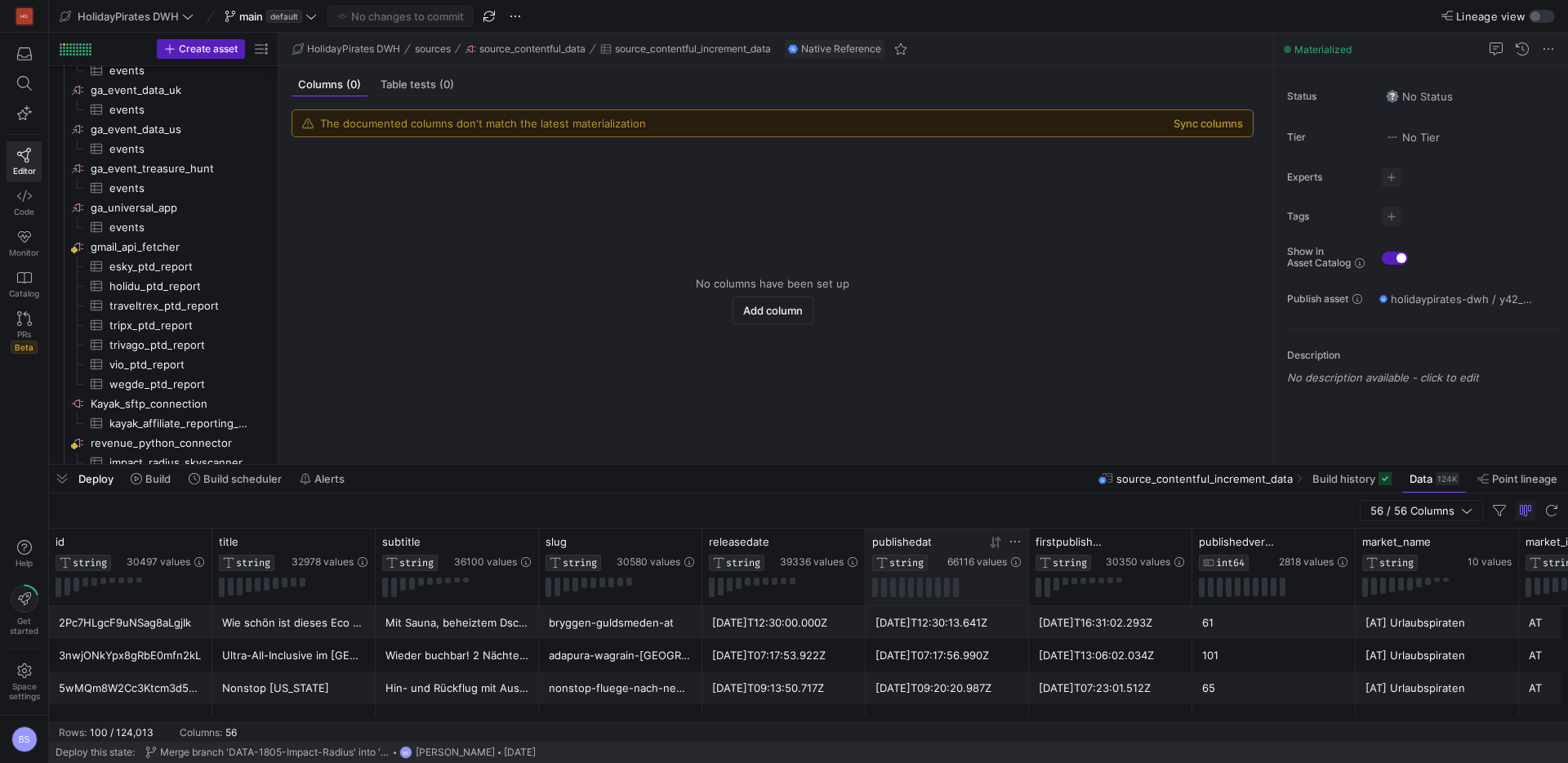
click at [1015, 542] on icon at bounding box center [1015, 542] width 13 height 13
click at [1131, 567] on div "Contains" at bounding box center [1085, 566] width 147 height 13
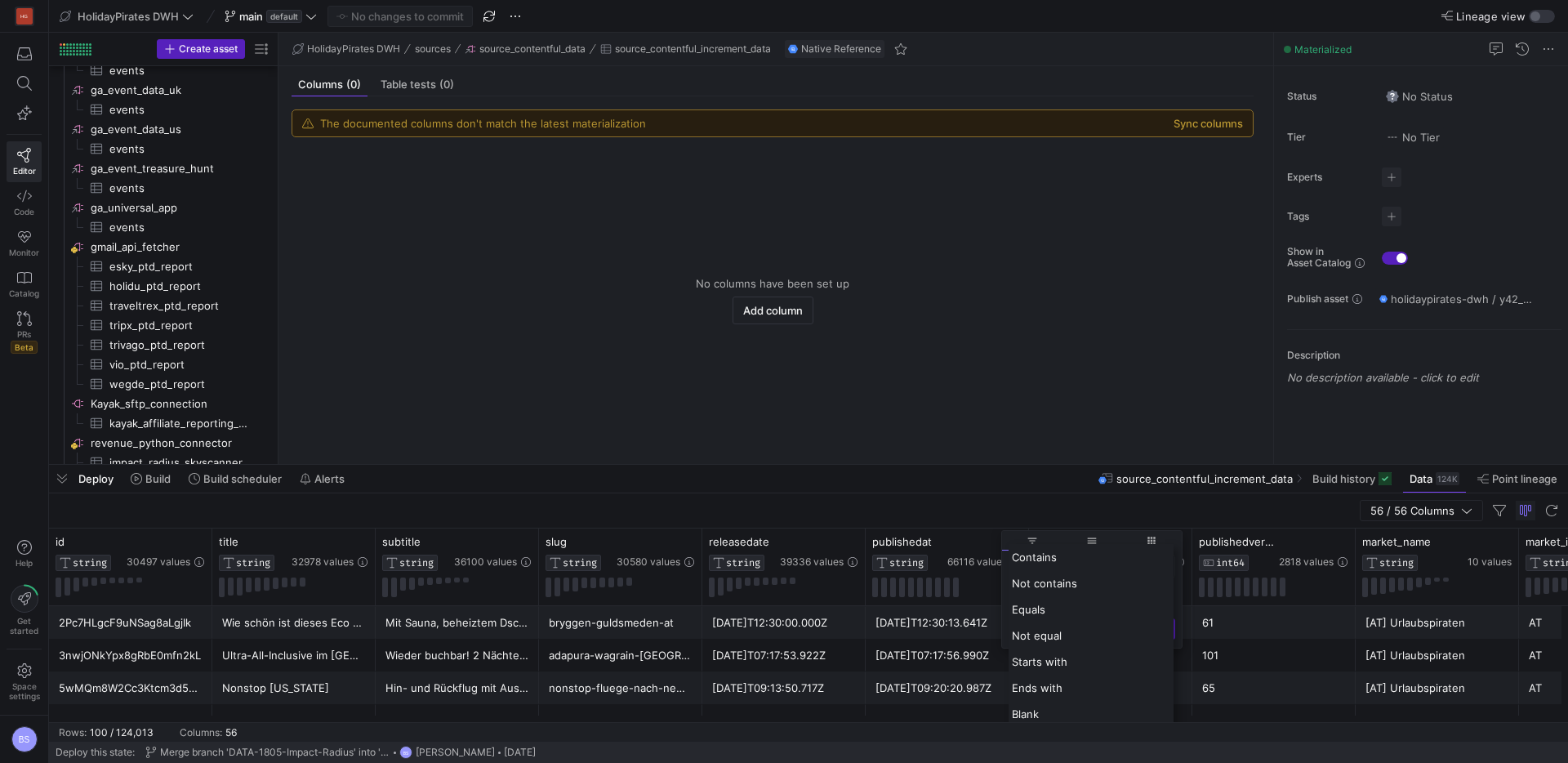
click at [1035, 497] on div "56 / 56 Columns" at bounding box center [808, 510] width 1518 height 35
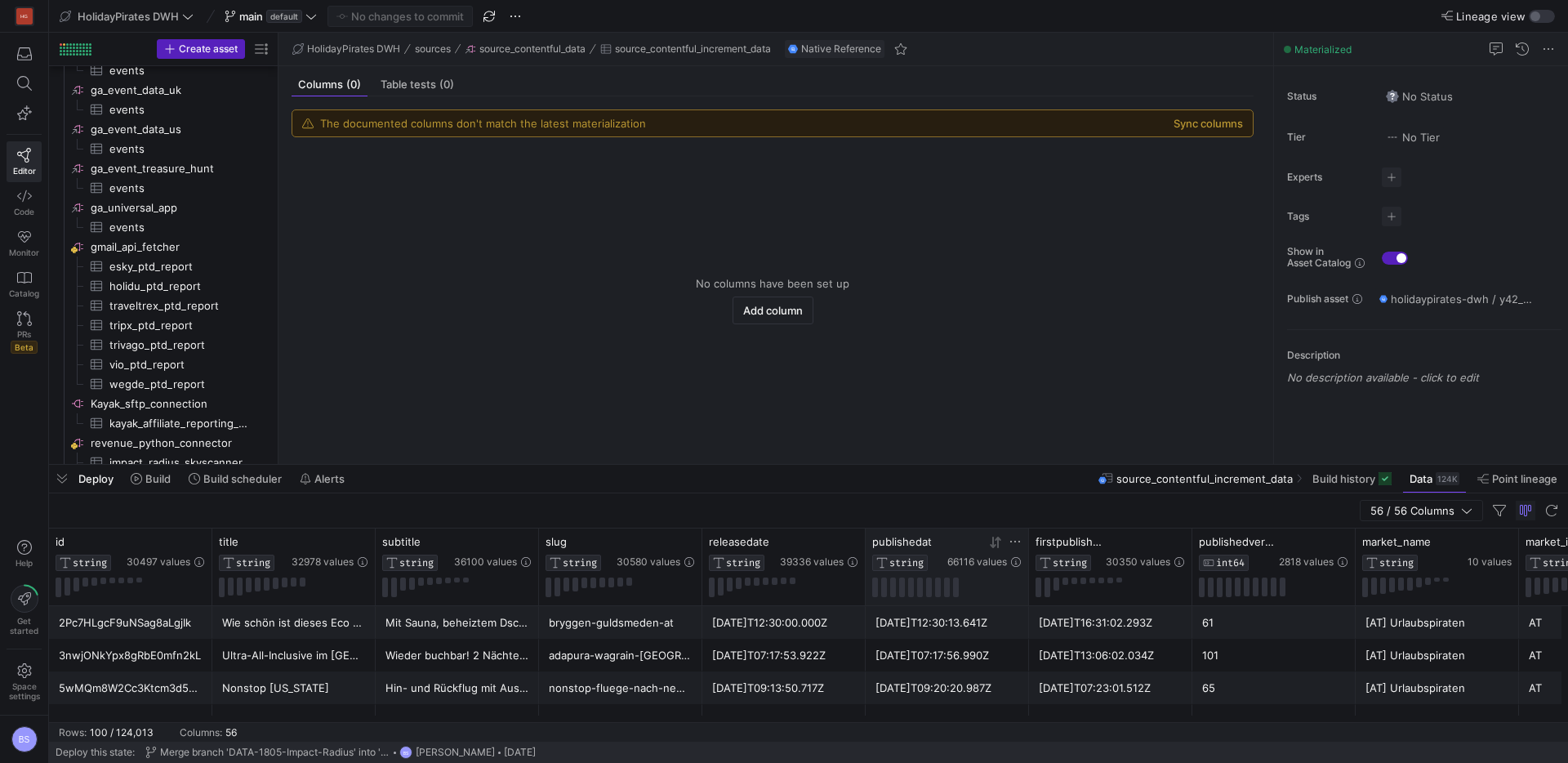
click at [999, 543] on icon at bounding box center [996, 543] width 13 height 13
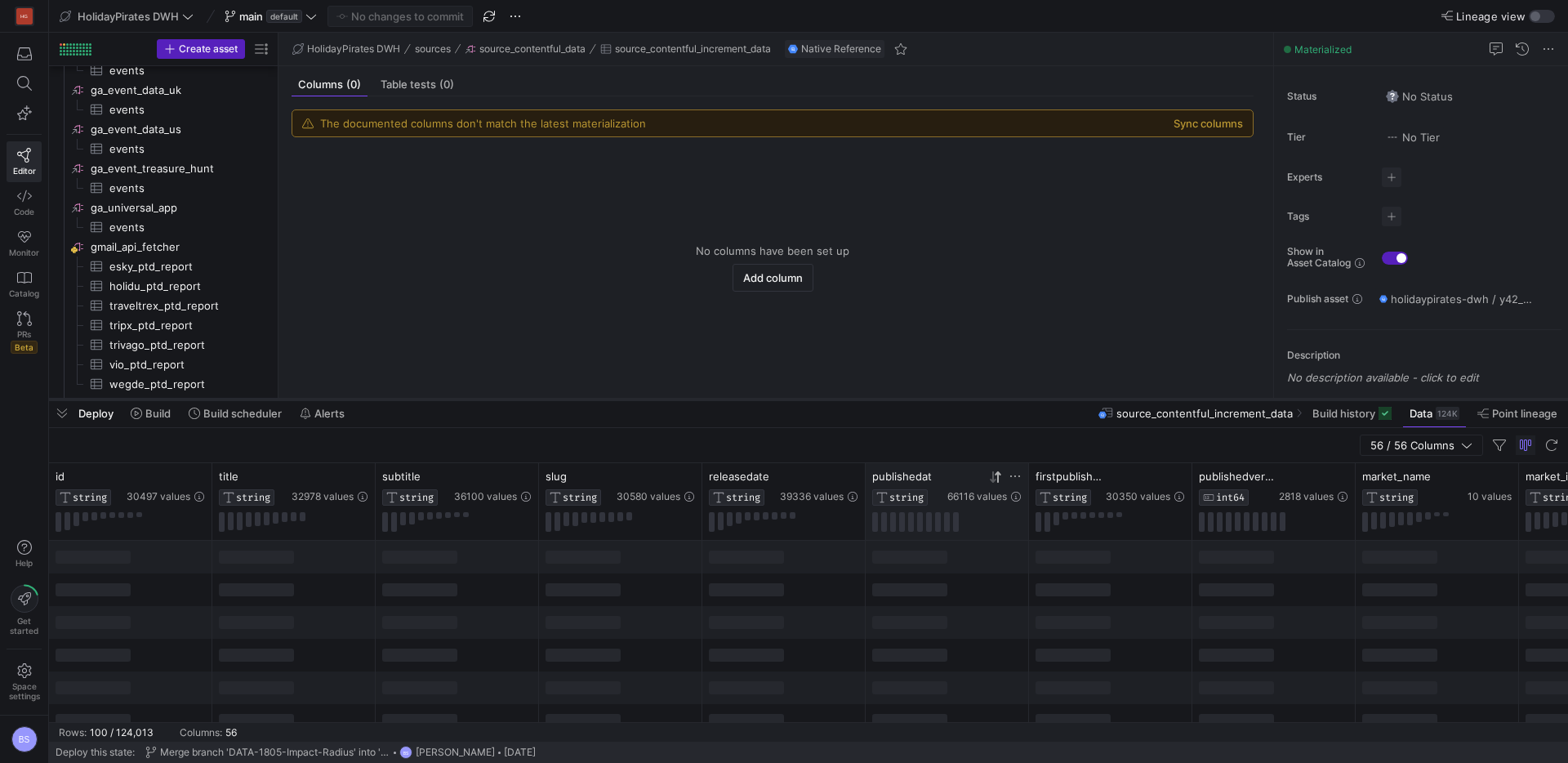
drag, startPoint x: 919, startPoint y: 466, endPoint x: 929, endPoint y: 398, distance: 68.7
click at [929, 398] on div at bounding box center [808, 399] width 1518 height 7
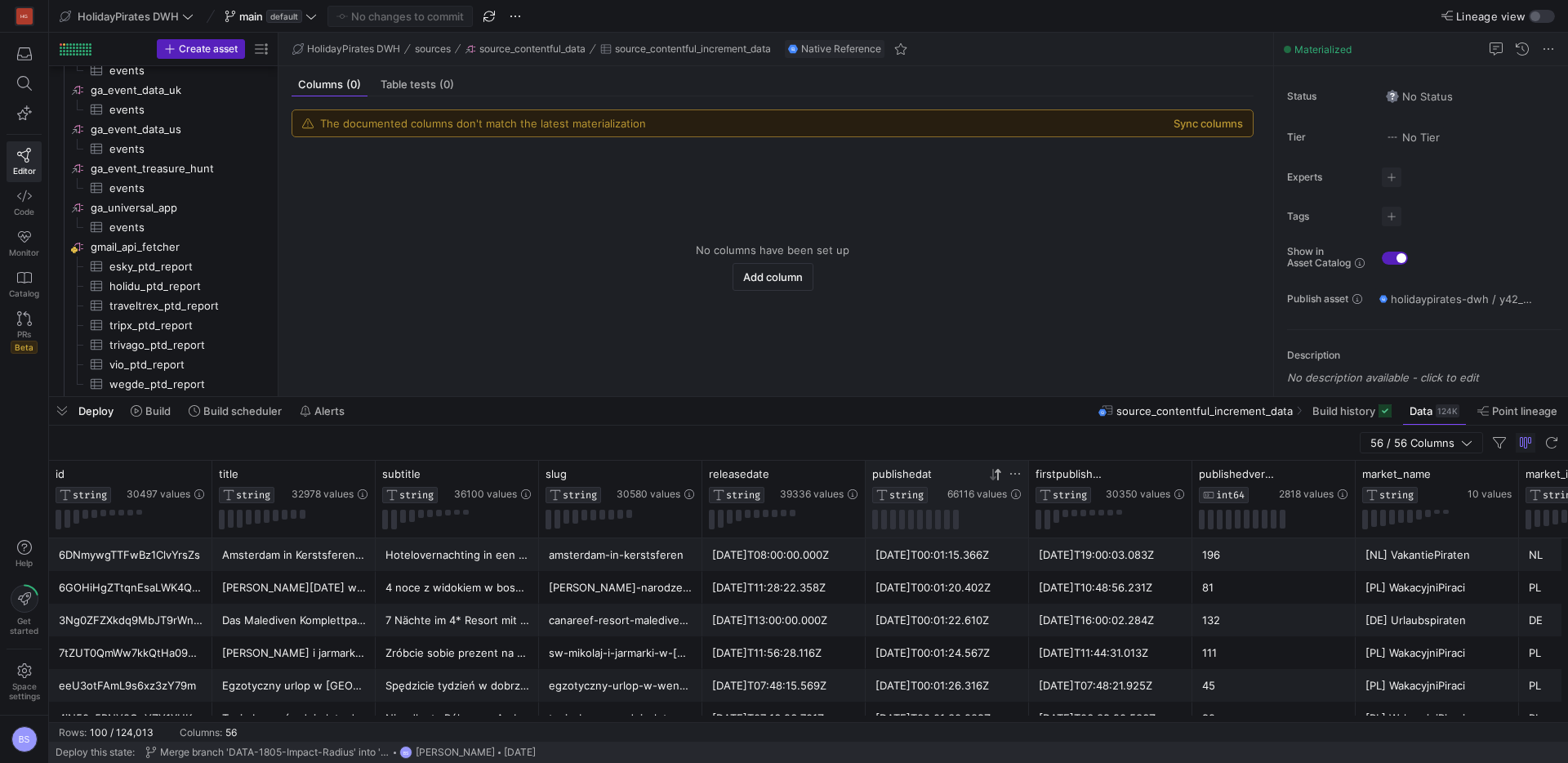
click at [991, 476] on icon at bounding box center [996, 475] width 13 height 13
click at [998, 475] on icon at bounding box center [996, 475] width 13 height 13
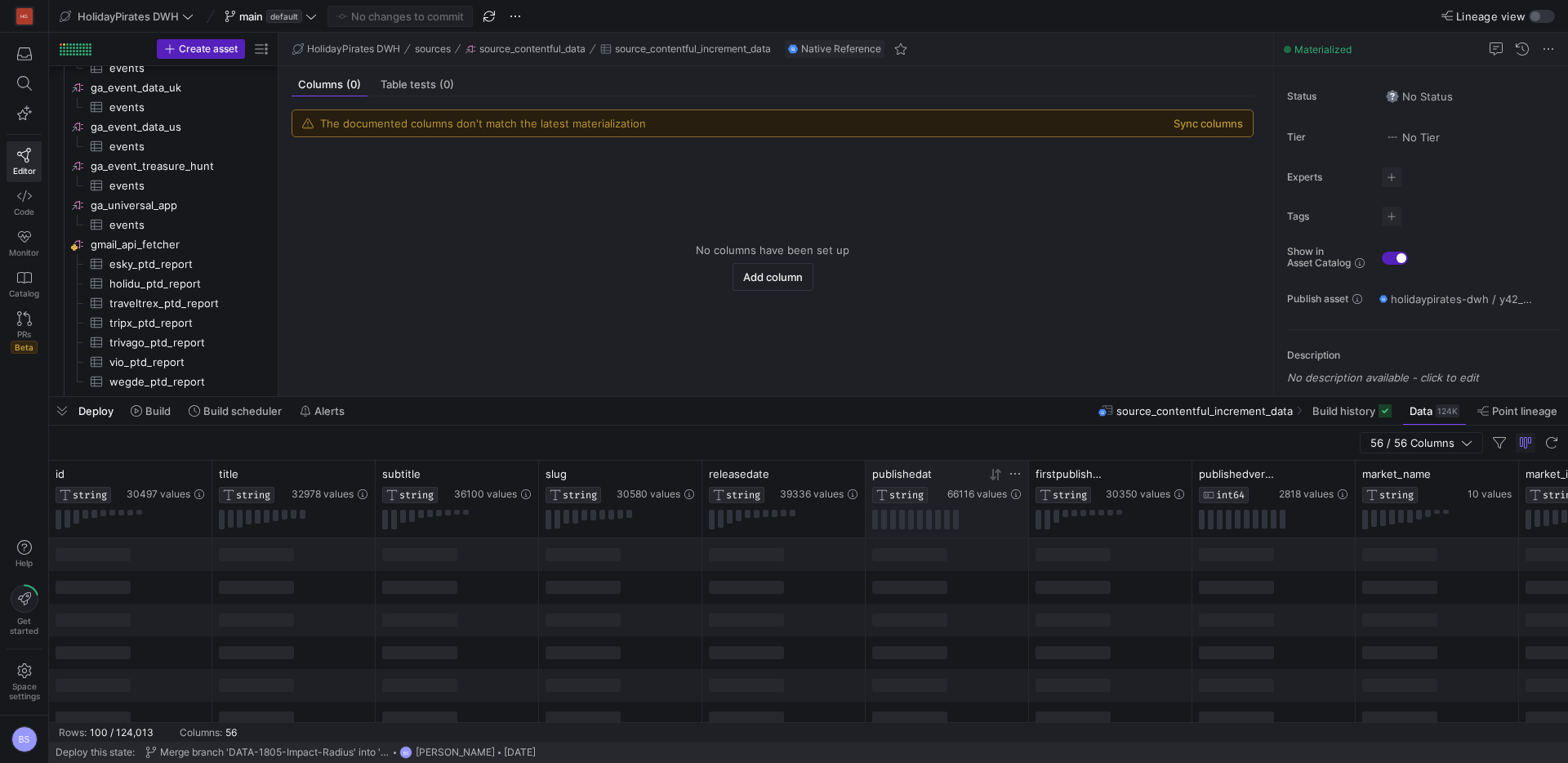
click at [1008, 471] on icon at bounding box center [1015, 474] width 13 height 13
click at [1056, 502] on div "Contains" at bounding box center [1085, 498] width 147 height 13
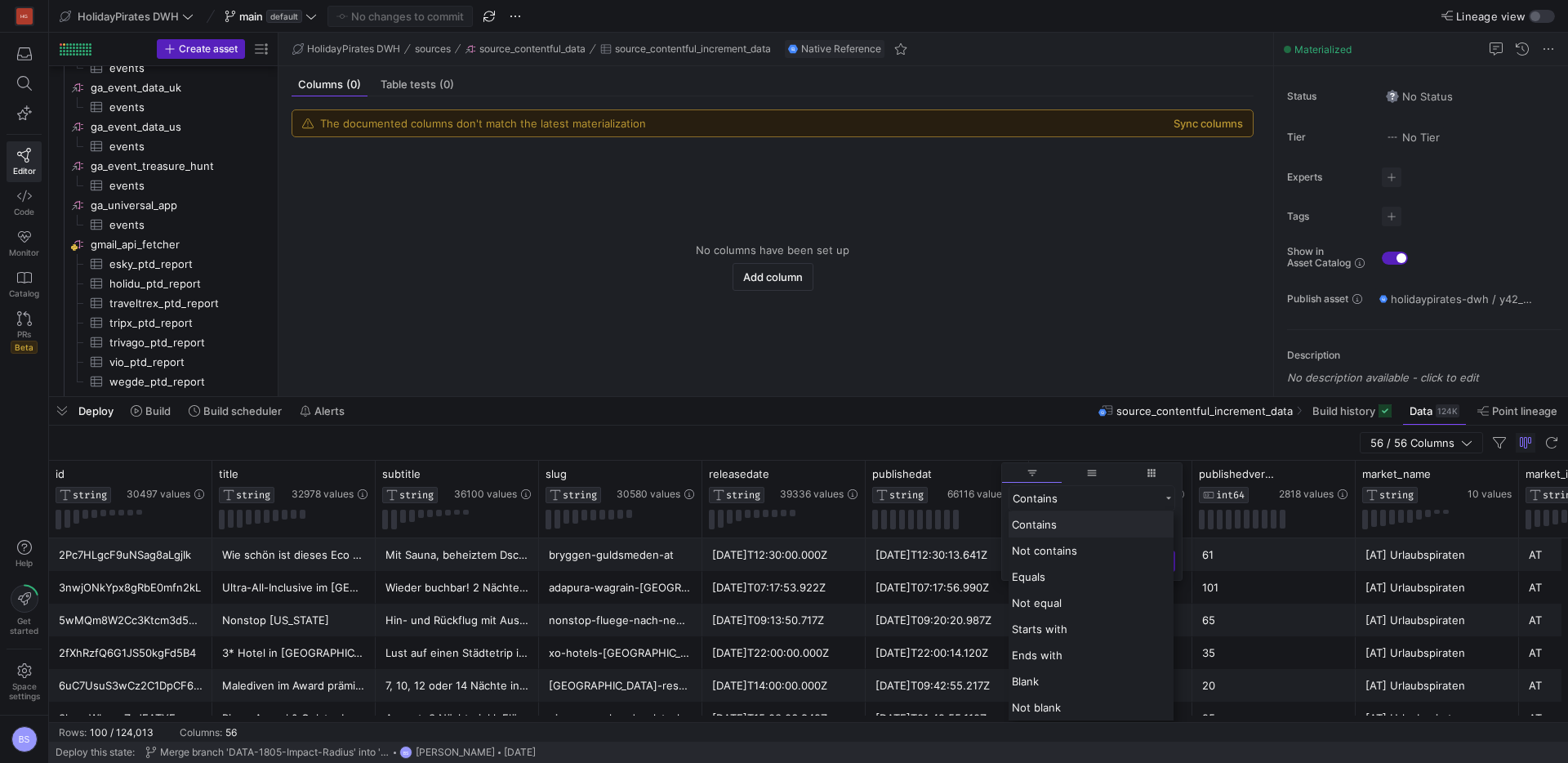
click at [1096, 478] on span "general" at bounding box center [1092, 473] width 12 height 12
click at [1163, 480] on span "columns" at bounding box center [1157, 473] width 62 height 20
click at [1099, 475] on span "general" at bounding box center [1105, 473] width 12 height 12
click at [1048, 475] on span "filter" at bounding box center [1032, 473] width 62 height 20
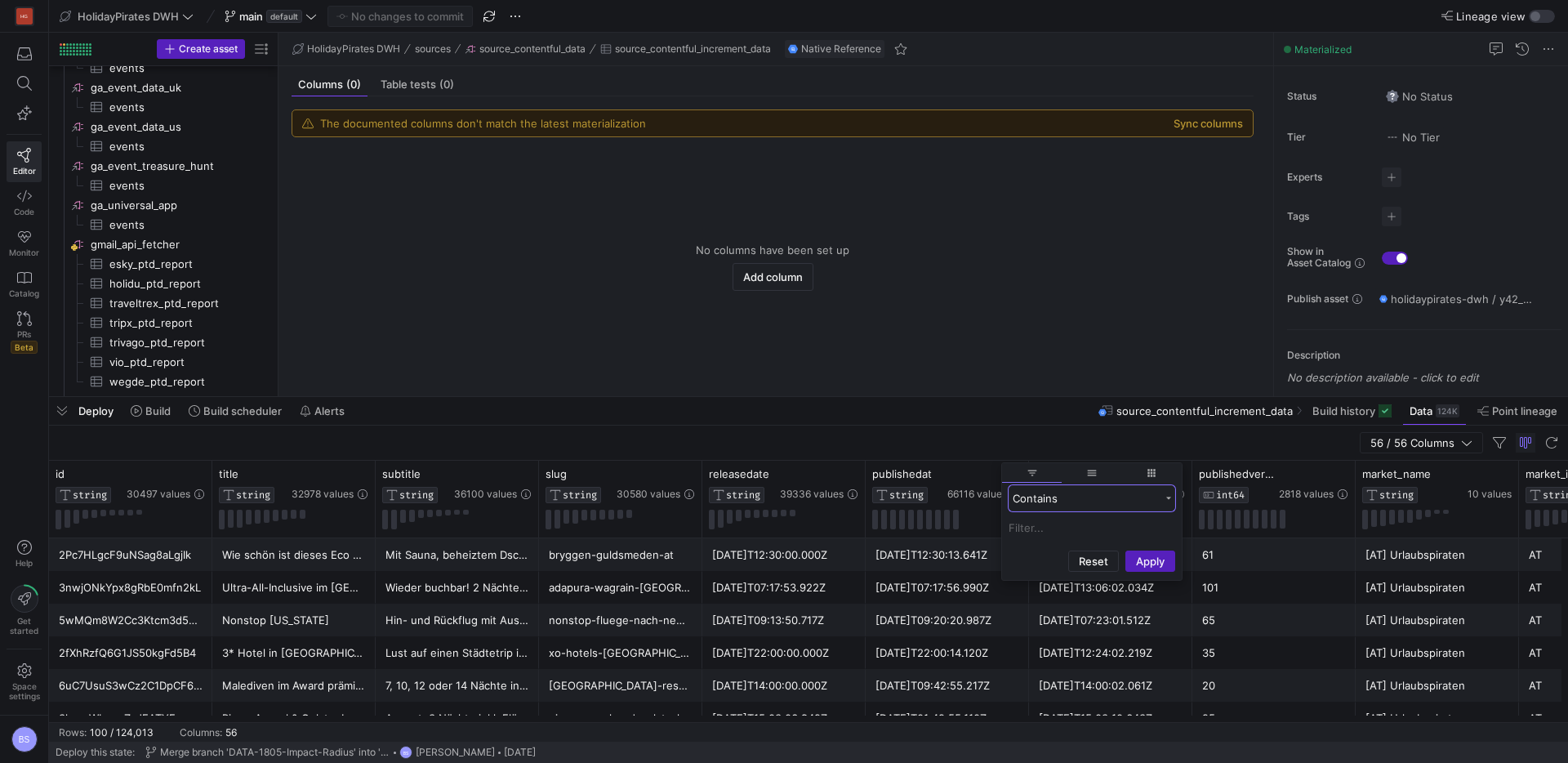
click at [1078, 497] on div "Contains" at bounding box center [1085, 498] width 147 height 13
click at [971, 465] on div "publishedat STRING 66116 values" at bounding box center [947, 499] width 163 height 77
click at [996, 476] on icon at bounding box center [996, 475] width 13 height 13
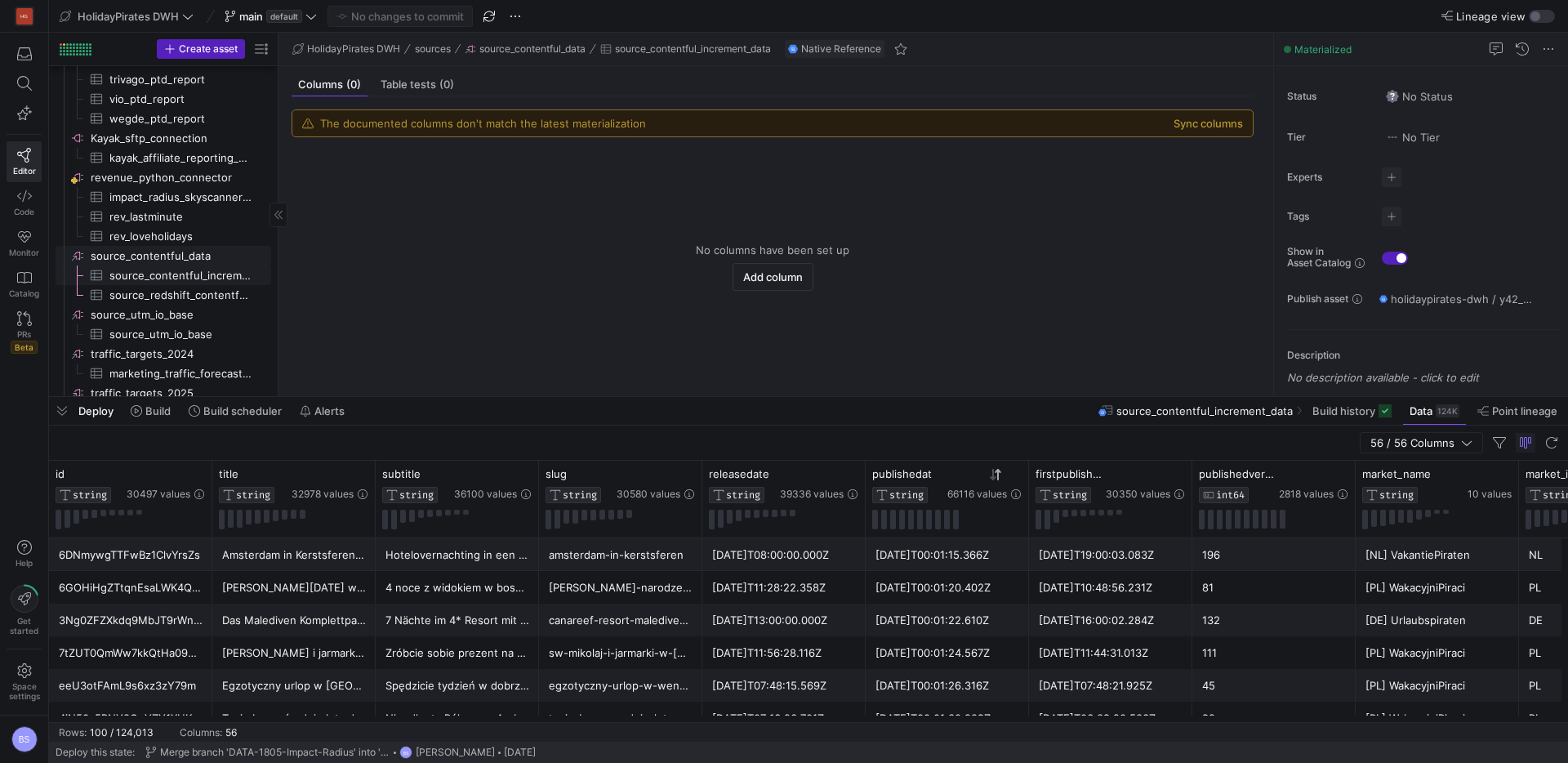
scroll to position [1297, 0]
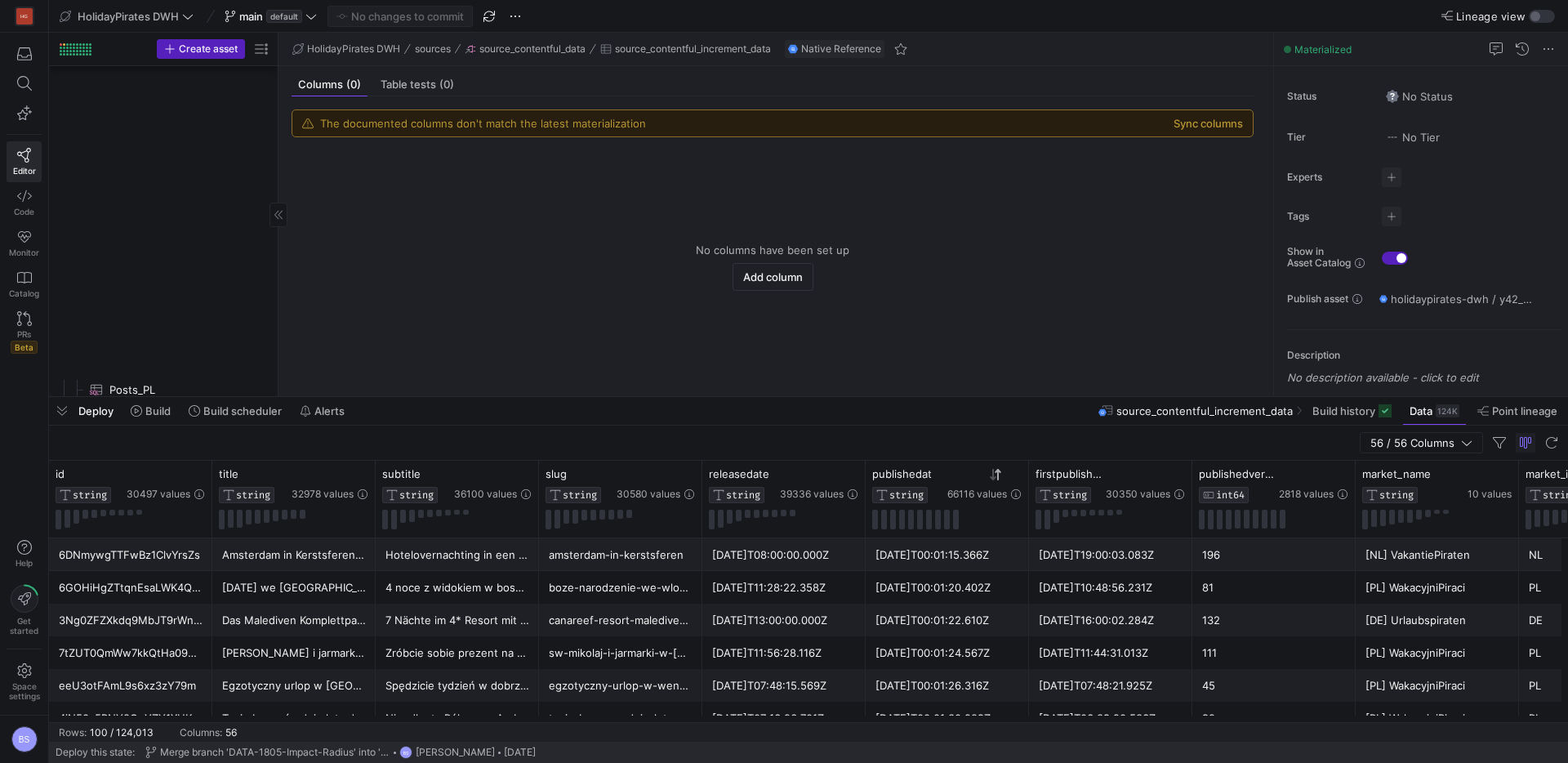
scroll to position [1297, 0]
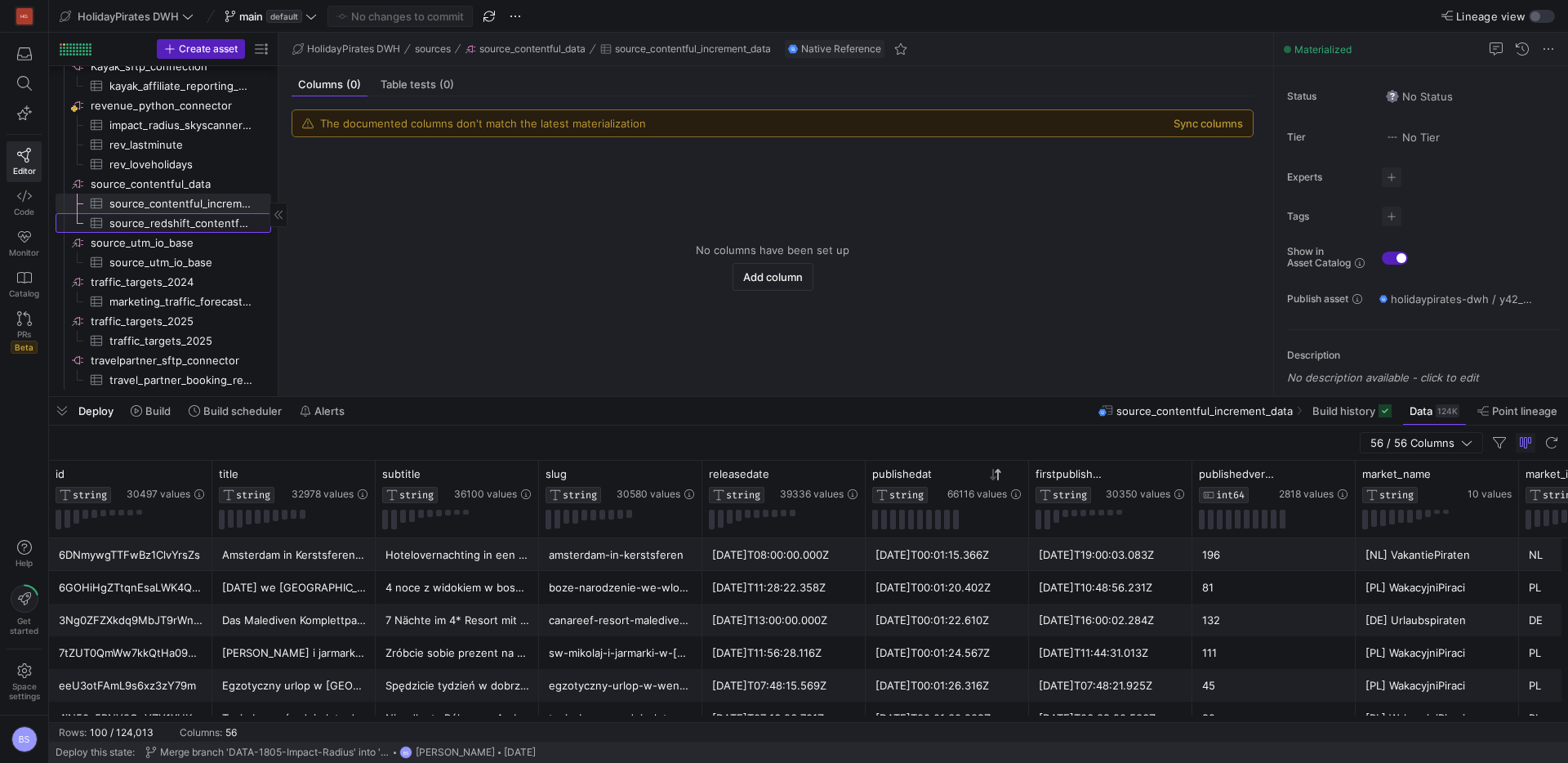
click at [176, 220] on span "source_redshift_contentful_posts_with_changes​​​​​​​​​" at bounding box center [181, 223] width 142 height 19
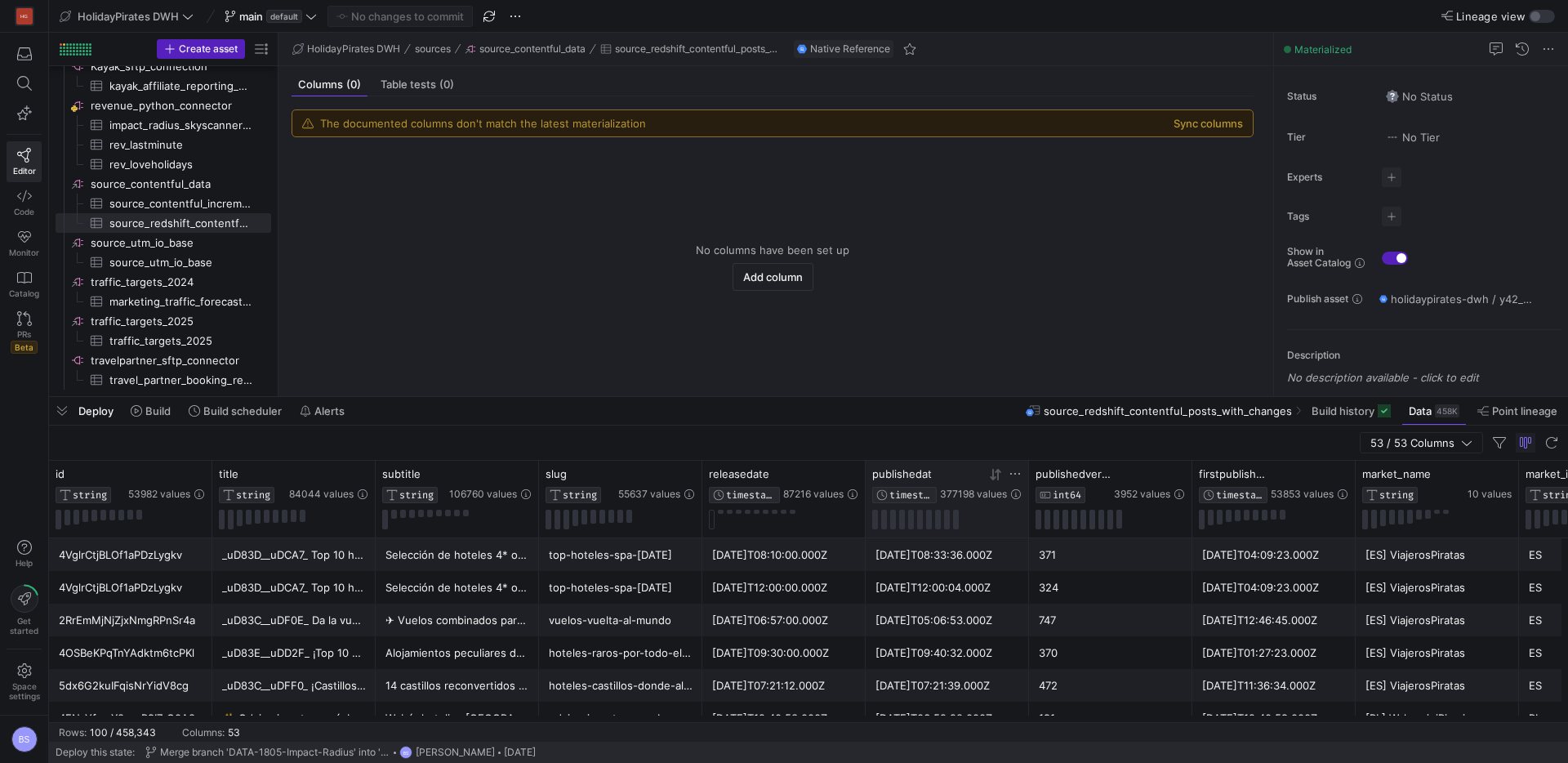
click at [1000, 476] on icon at bounding box center [996, 475] width 13 height 13
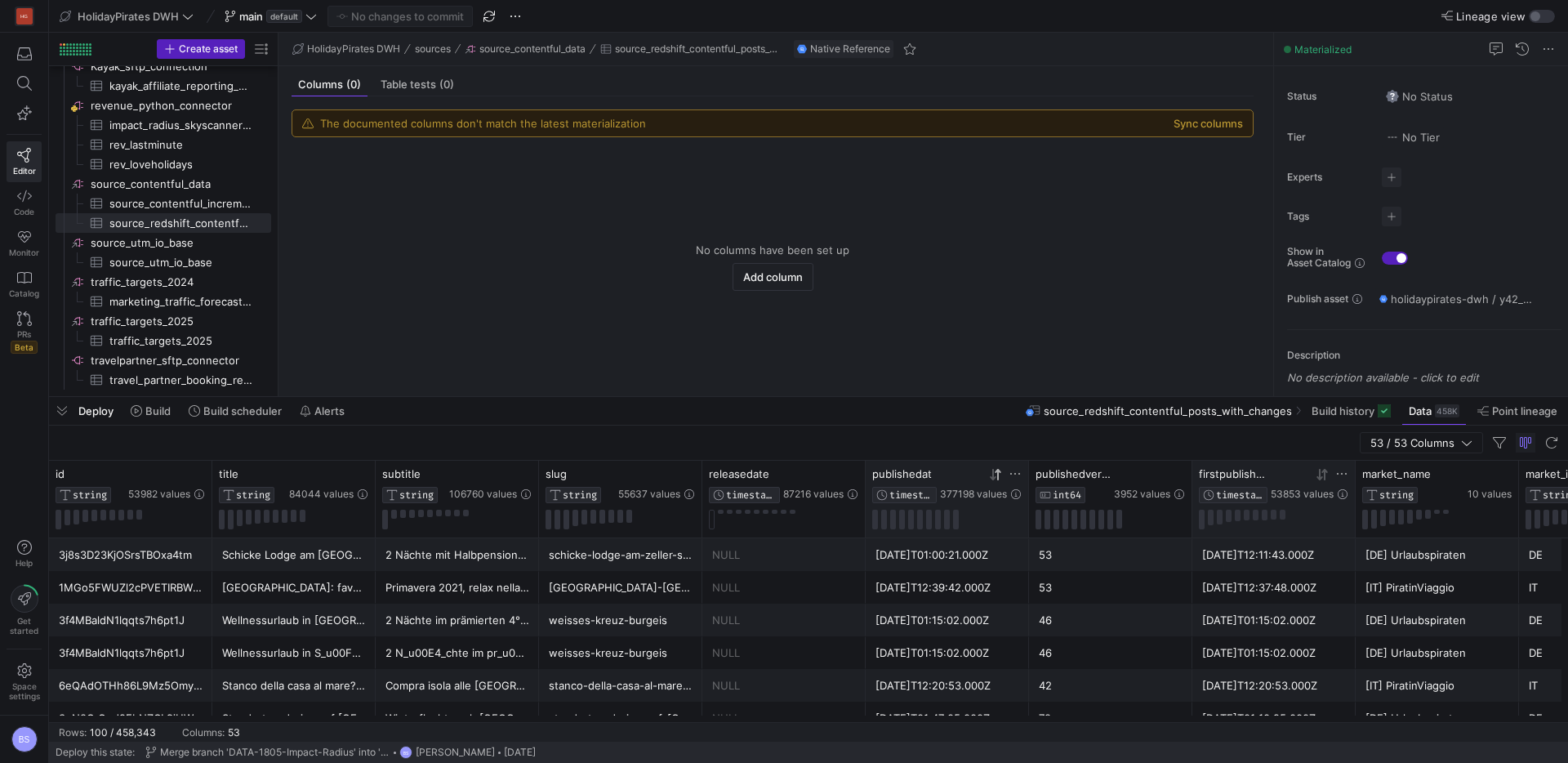
click at [1322, 476] on icon at bounding box center [1322, 475] width 13 height 13
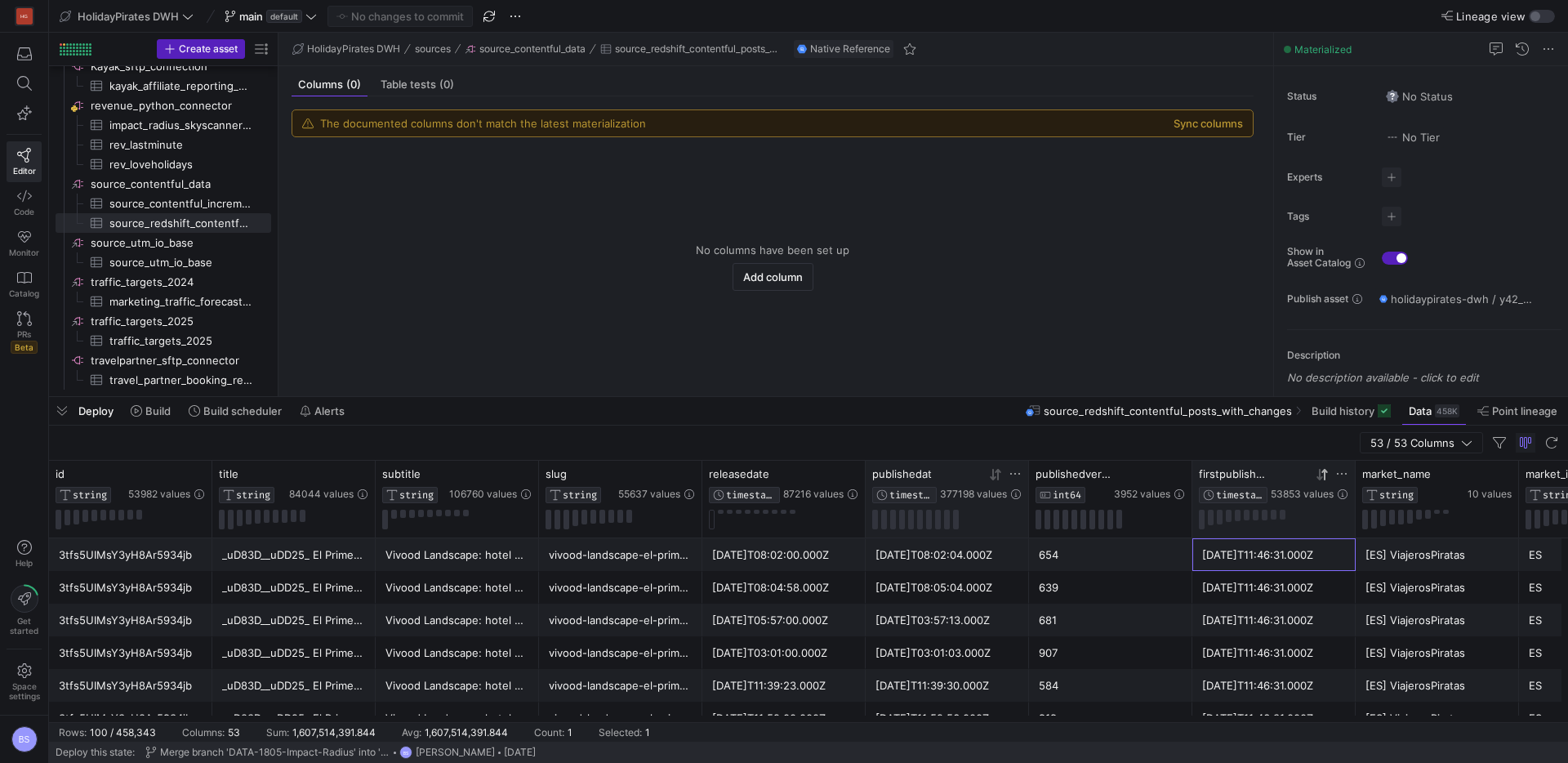
click at [1265, 560] on div "2020-12-09T11:46:31.000Z" at bounding box center [1273, 555] width 143 height 31
click at [836, 476] on icon at bounding box center [832, 475] width 13 height 13
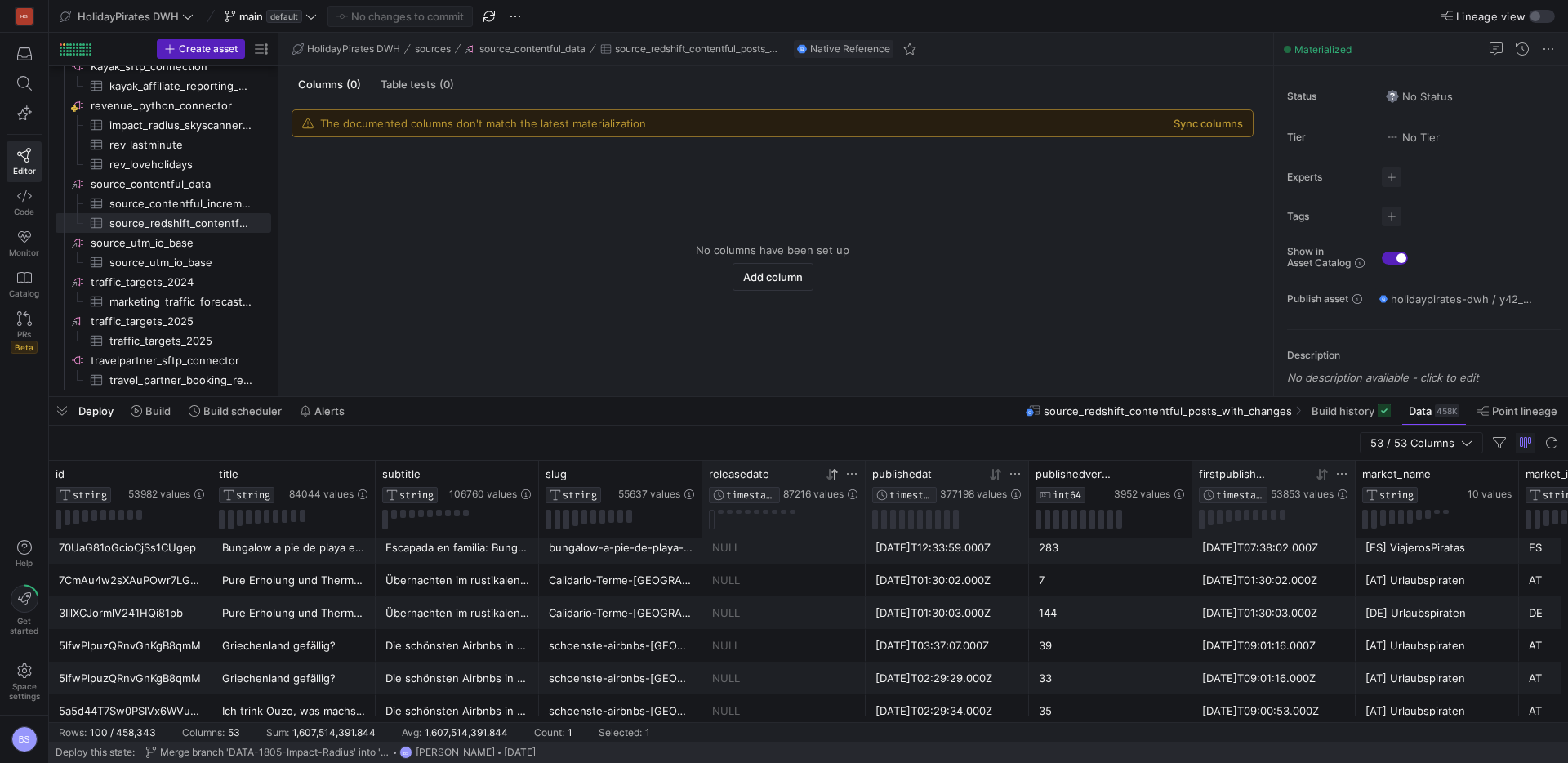
scroll to position [1613, 0]
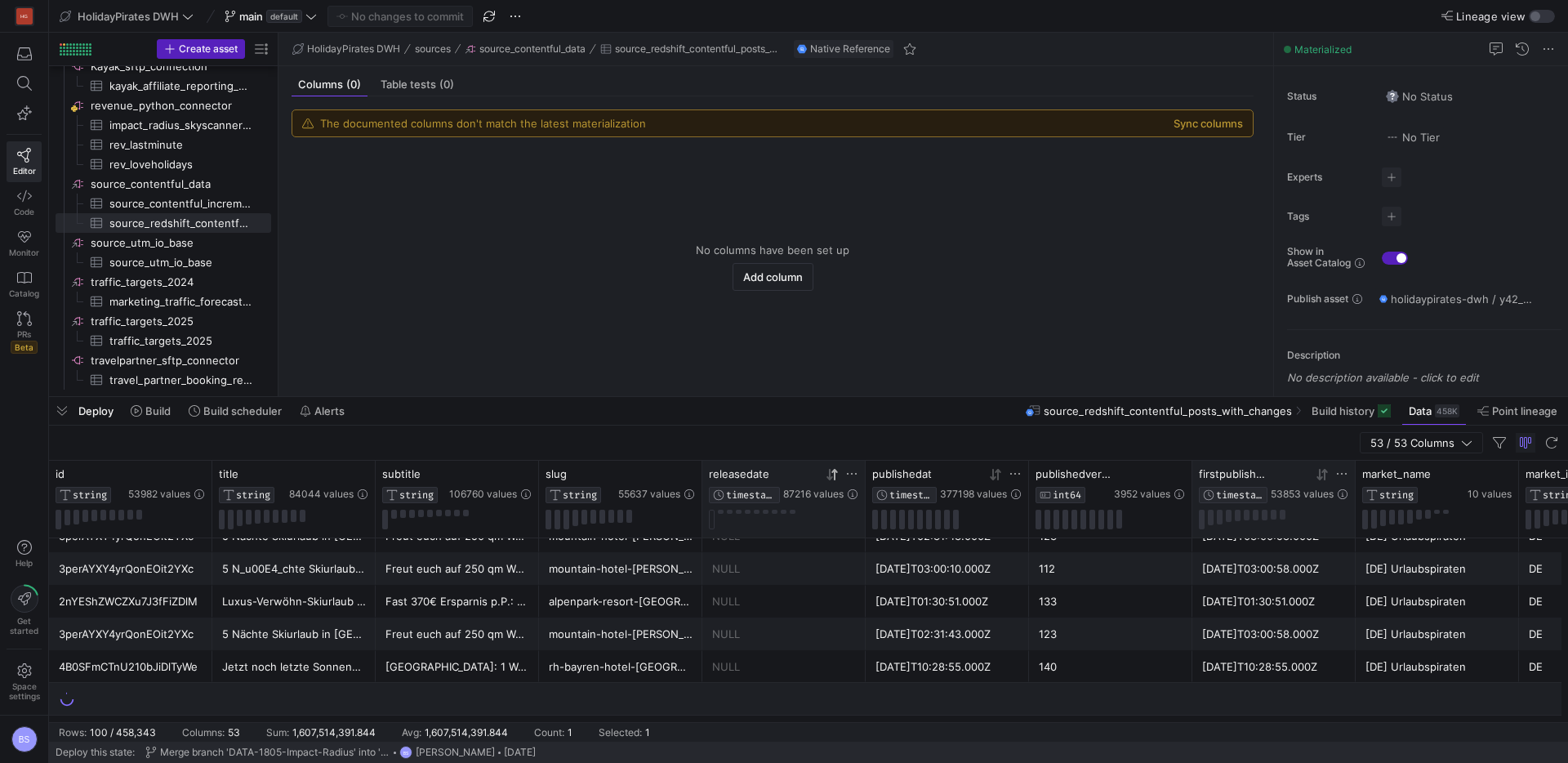
click at [755, 521] on div at bounding box center [784, 519] width 149 height 20
click at [712, 516] on button at bounding box center [712, 519] width 6 height 20
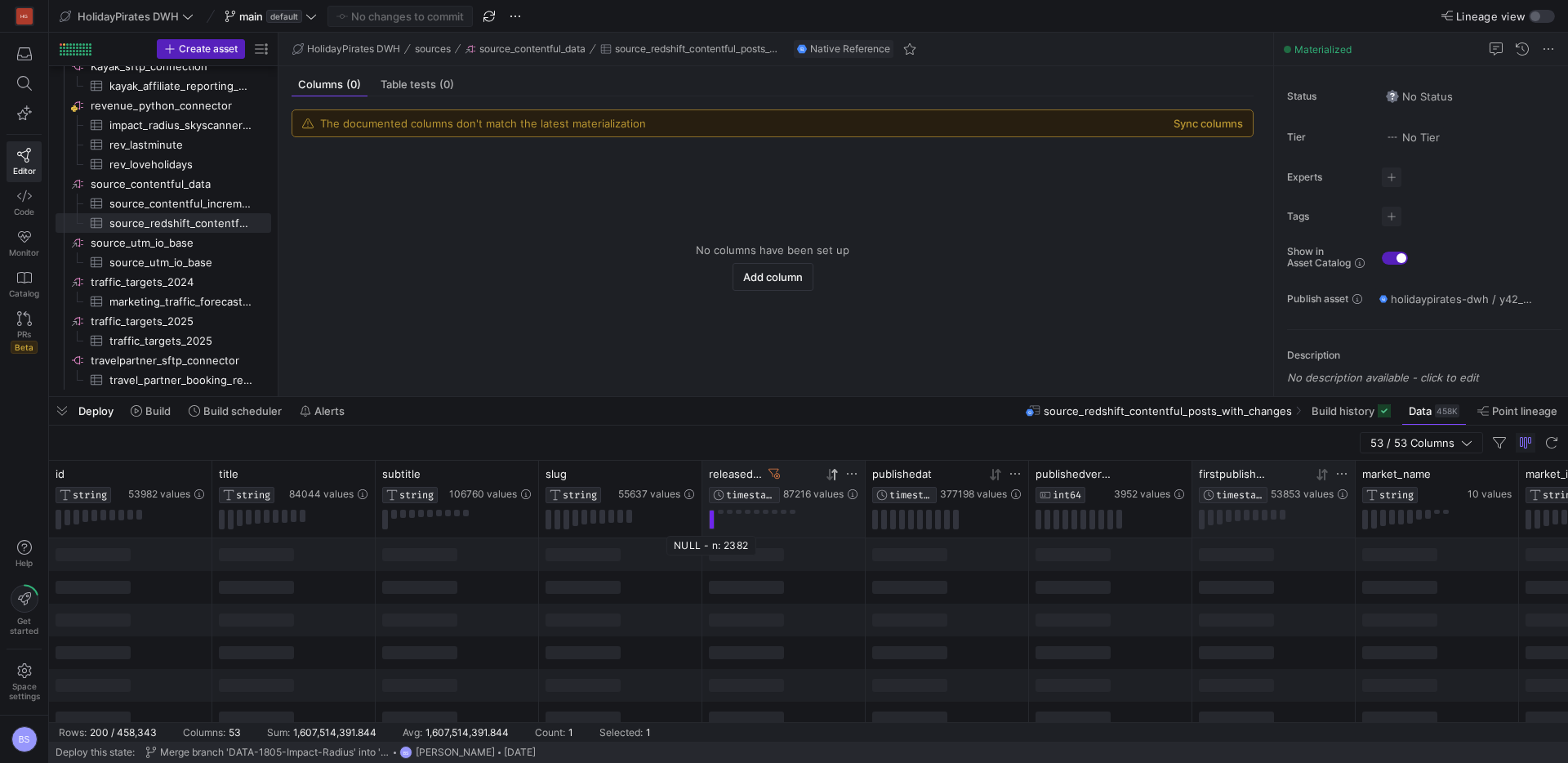
click at [712, 517] on button at bounding box center [712, 519] width 6 height 20
click at [718, 514] on div at bounding box center [784, 519] width 149 height 20
click at [721, 514] on div at bounding box center [784, 519] width 149 height 20
click at [772, 477] on icon at bounding box center [774, 474] width 12 height 12
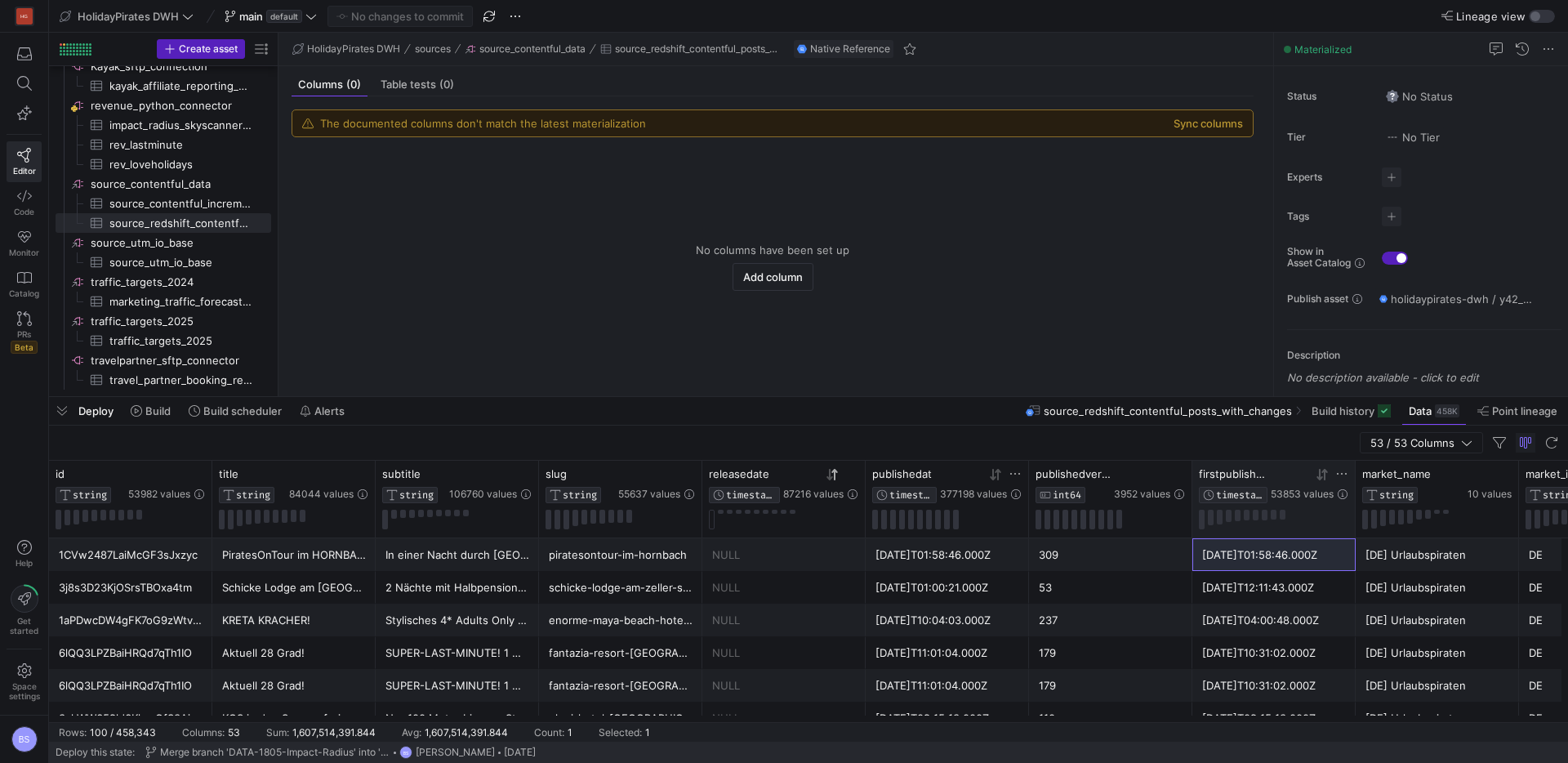
click at [854, 476] on icon at bounding box center [852, 474] width 13 height 13
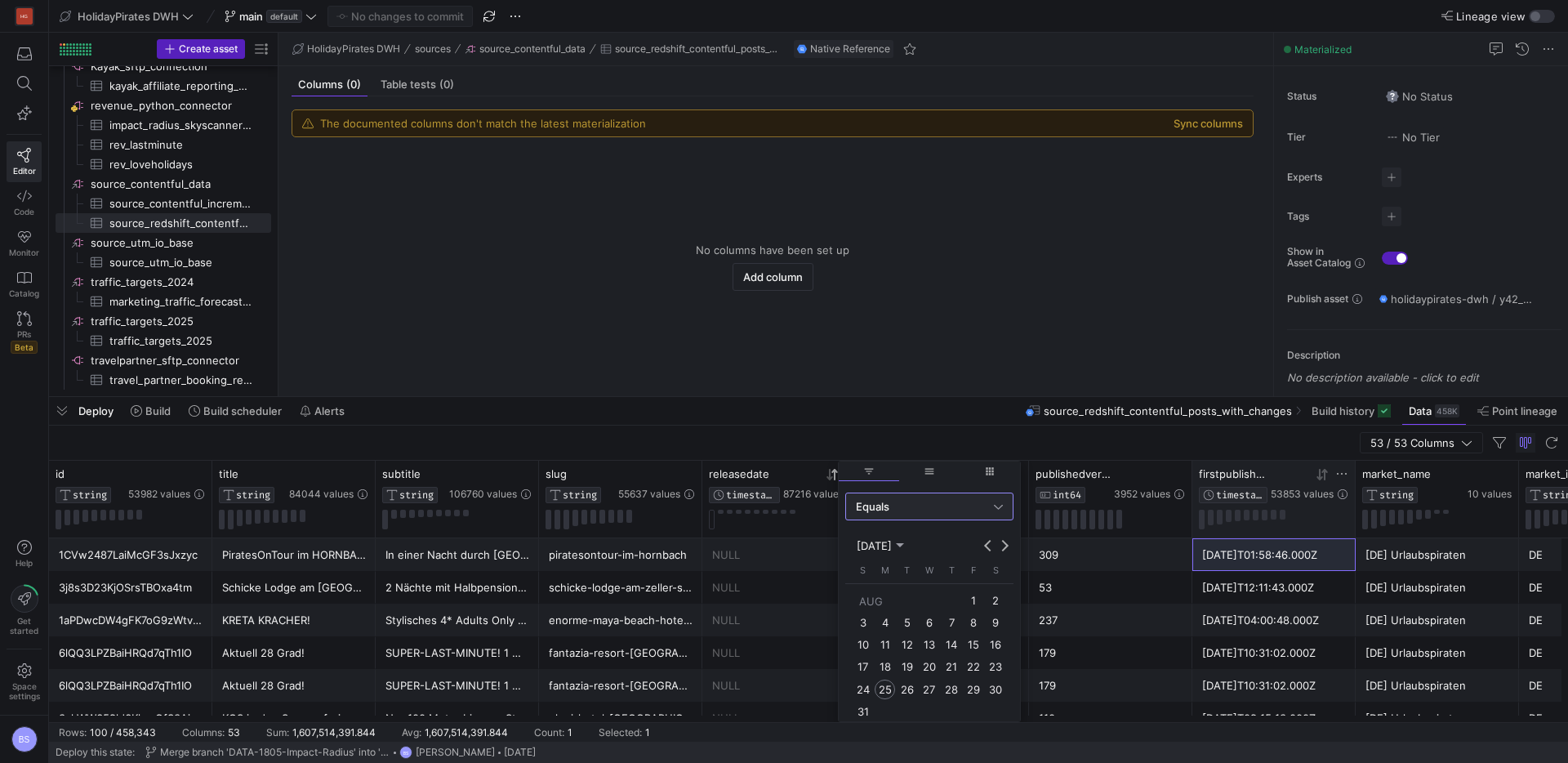
click at [876, 509] on span "Equals" at bounding box center [872, 506] width 33 height 13
click at [789, 526] on div at bounding box center [784, 381] width 1568 height 763
click at [982, 515] on div "Equals" at bounding box center [929, 506] width 147 height 27
click at [912, 596] on mat-option "Not Equal" at bounding box center [929, 589] width 166 height 27
click at [924, 471] on span "general" at bounding box center [929, 471] width 12 height 12
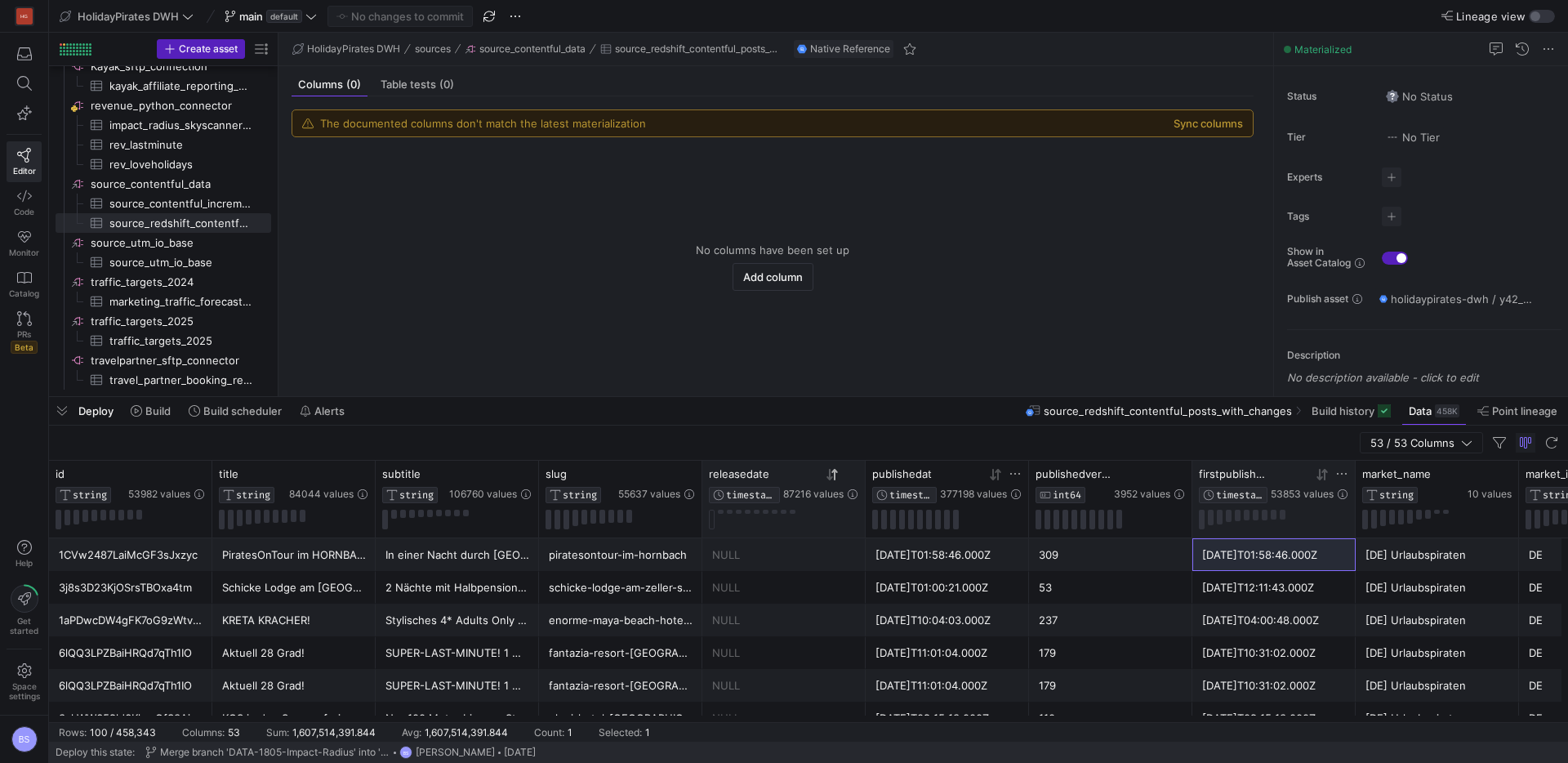
click at [818, 533] on div "releasedate TIMESTAMP 87216 values" at bounding box center [784, 499] width 163 height 77
click at [832, 480] on icon at bounding box center [832, 475] width 13 height 13
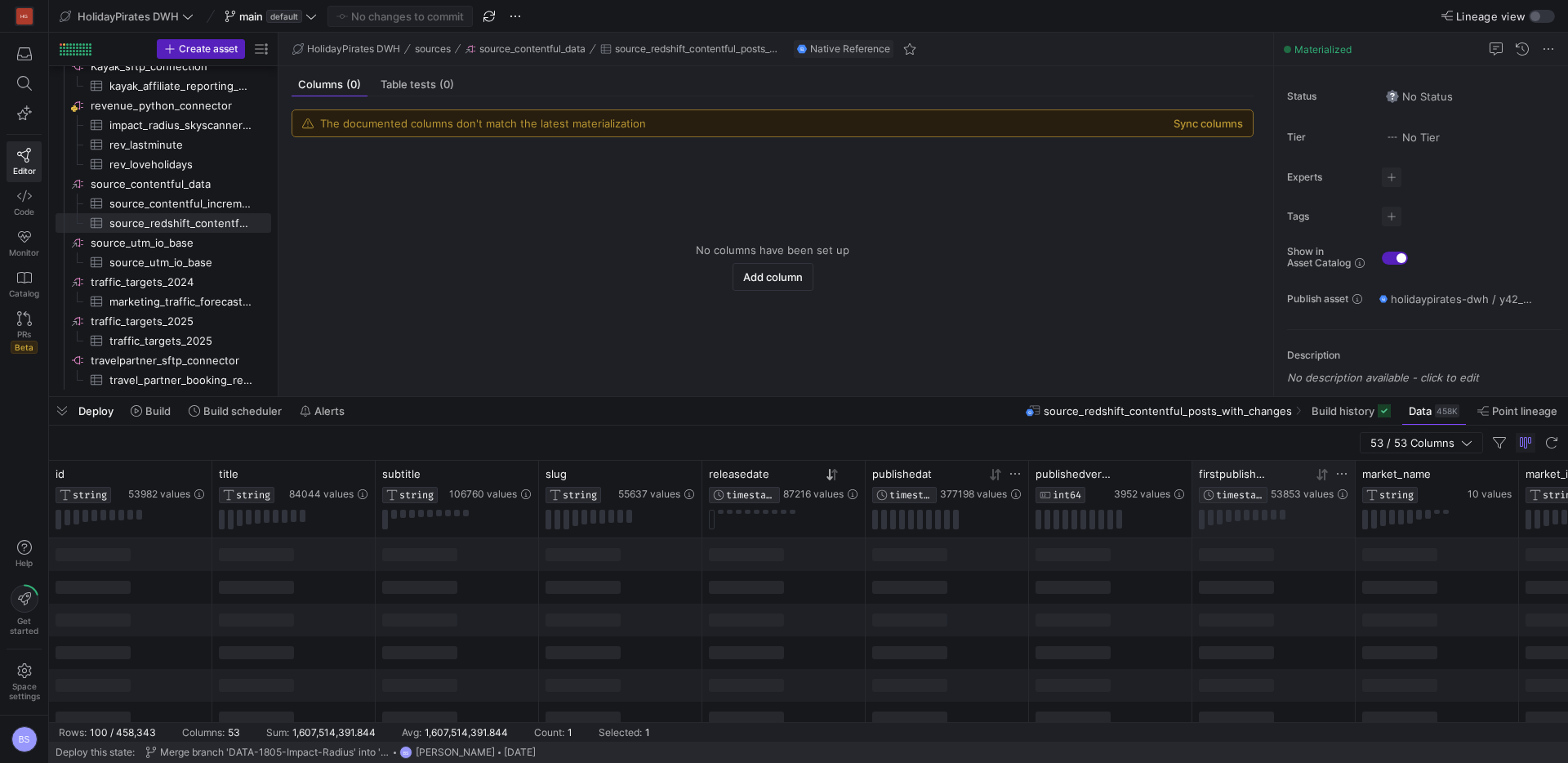
click at [832, 480] on icon at bounding box center [832, 475] width 13 height 13
click at [834, 480] on icon at bounding box center [833, 474] width 6 height 12
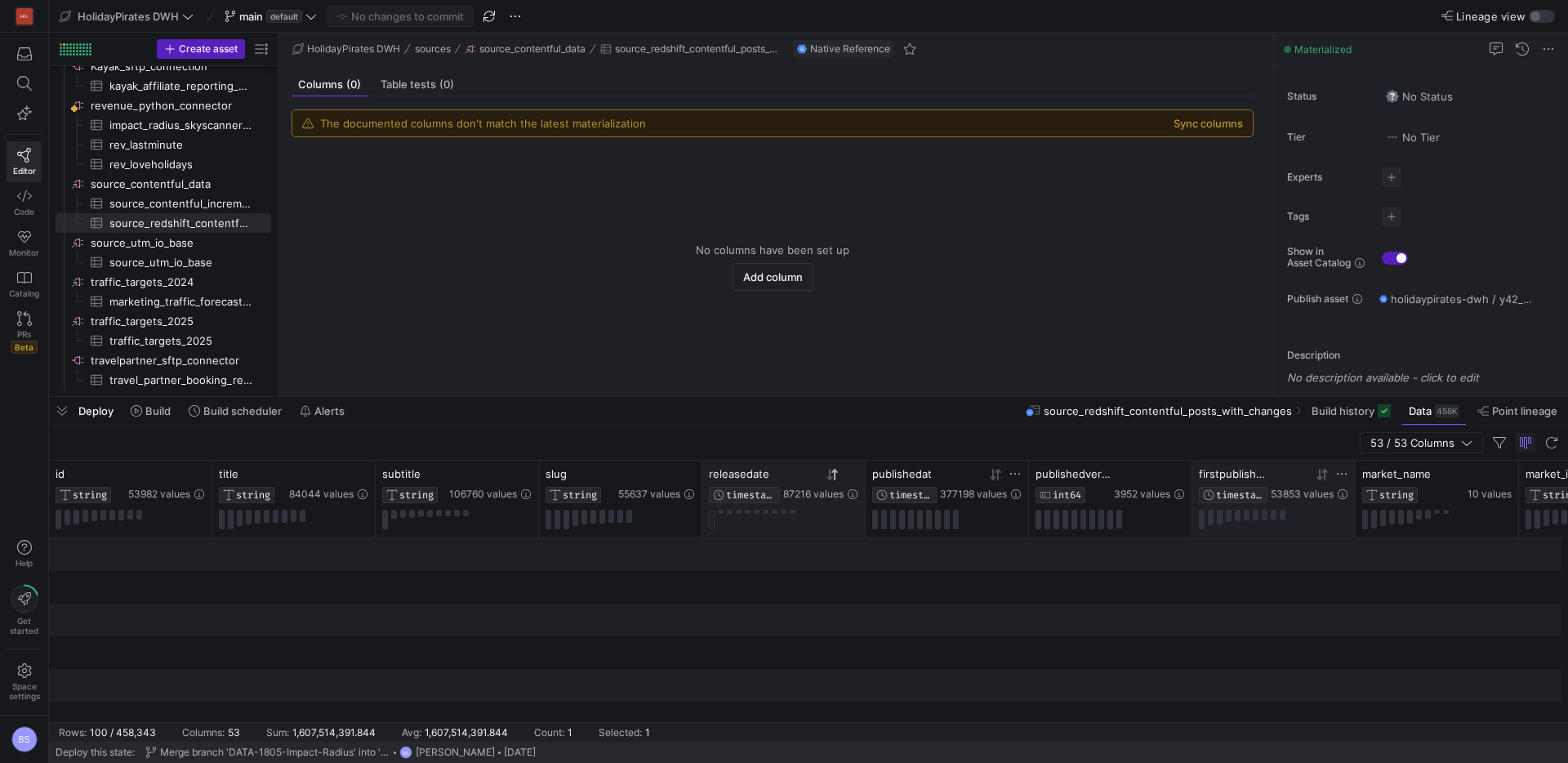
click at [861, 474] on div at bounding box center [865, 499] width 7 height 77
click at [854, 475] on icon at bounding box center [852, 474] width 13 height 13
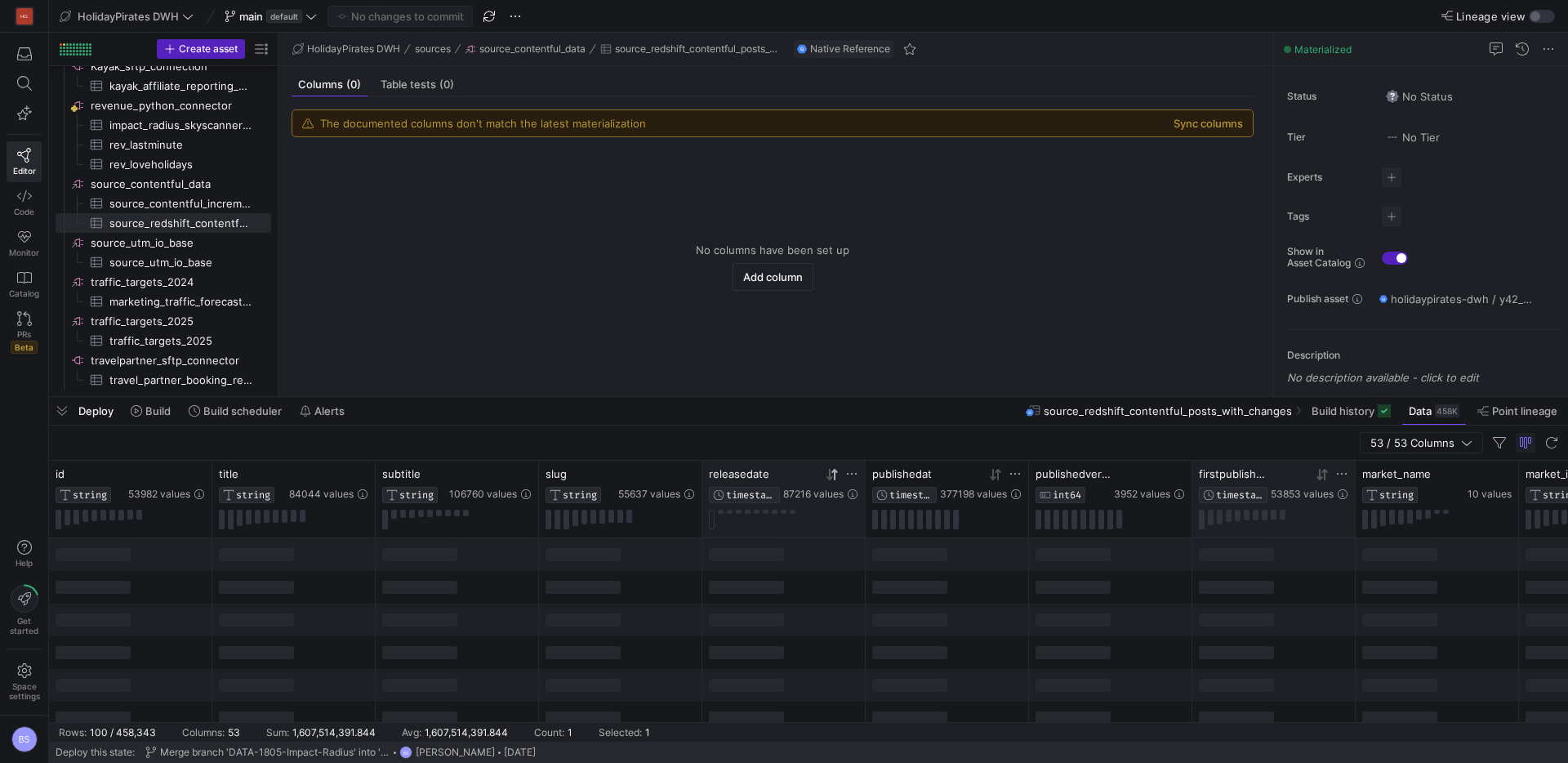
click at [831, 481] on div "87216 values" at bounding box center [820, 484] width 75 height 33
click at [833, 494] on span "87216 values" at bounding box center [813, 494] width 60 height 12
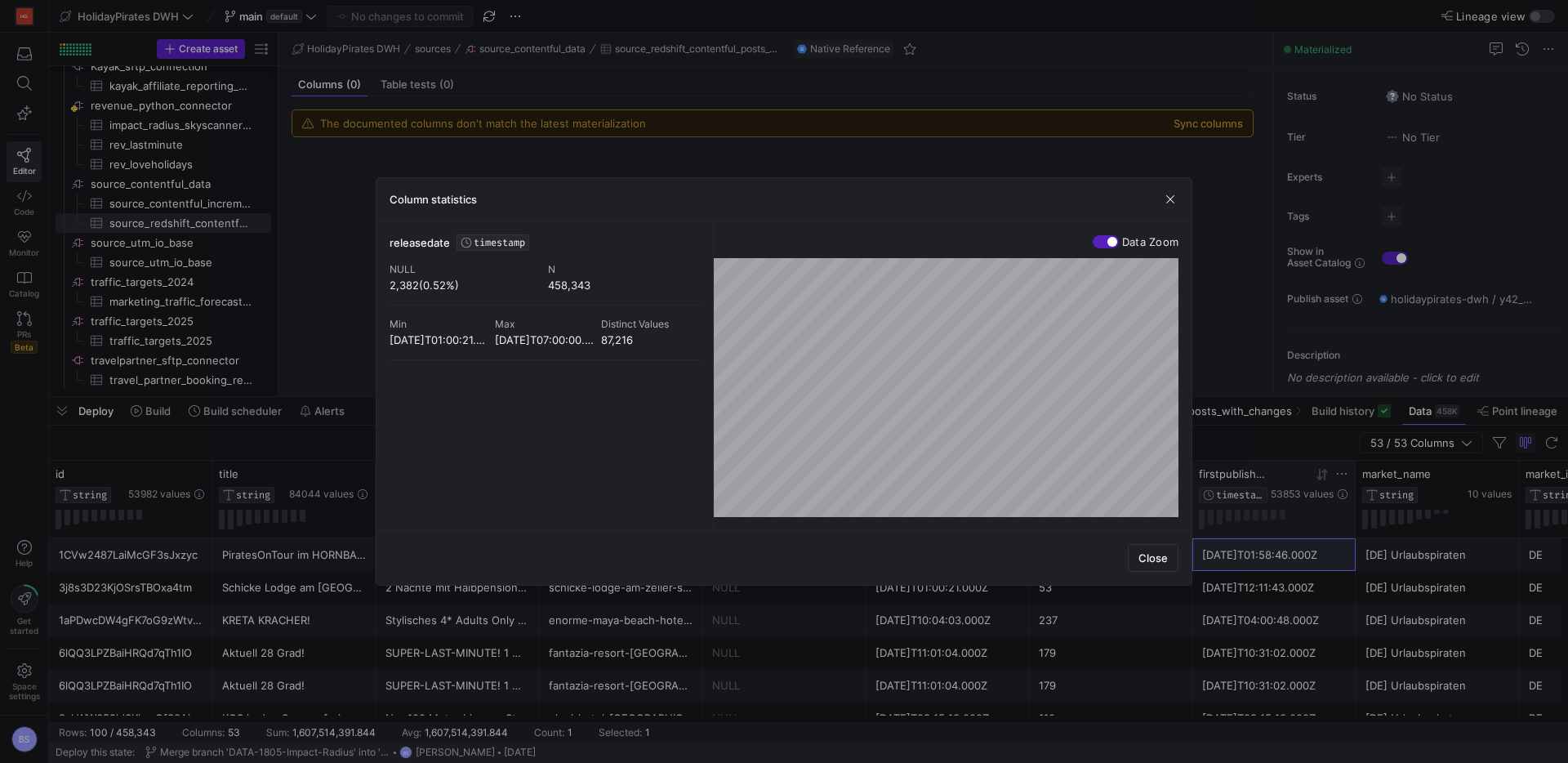
click at [635, 476] on div "releasedate TIMESTAMP NULL 2,382(0.52%) N 458,343 Min 2020-12-09T01:00:21.000Z …" at bounding box center [784, 375] width 789 height 283
click at [1175, 200] on span "button" at bounding box center [1170, 200] width 17 height 17
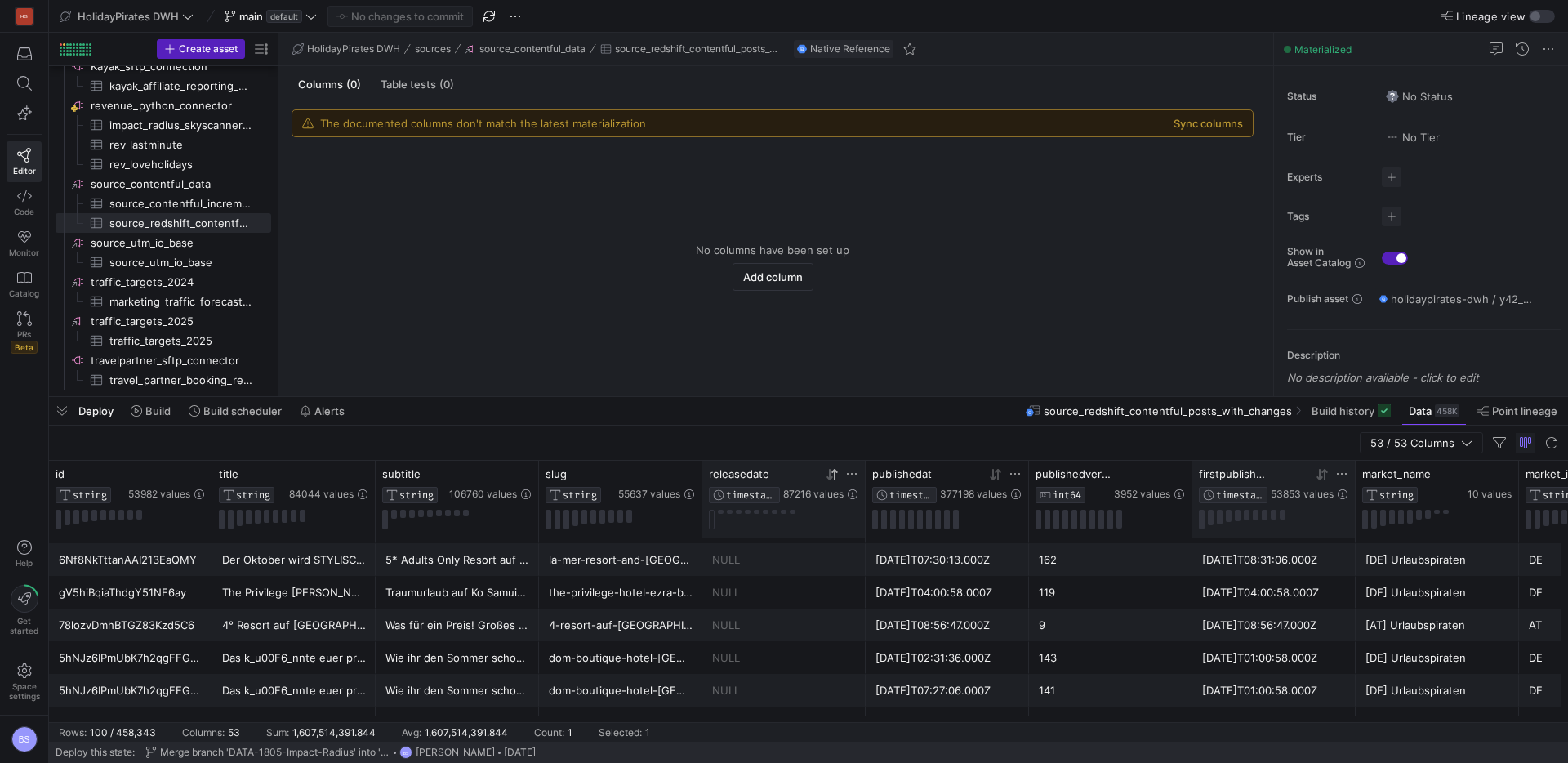
scroll to position [915, 0]
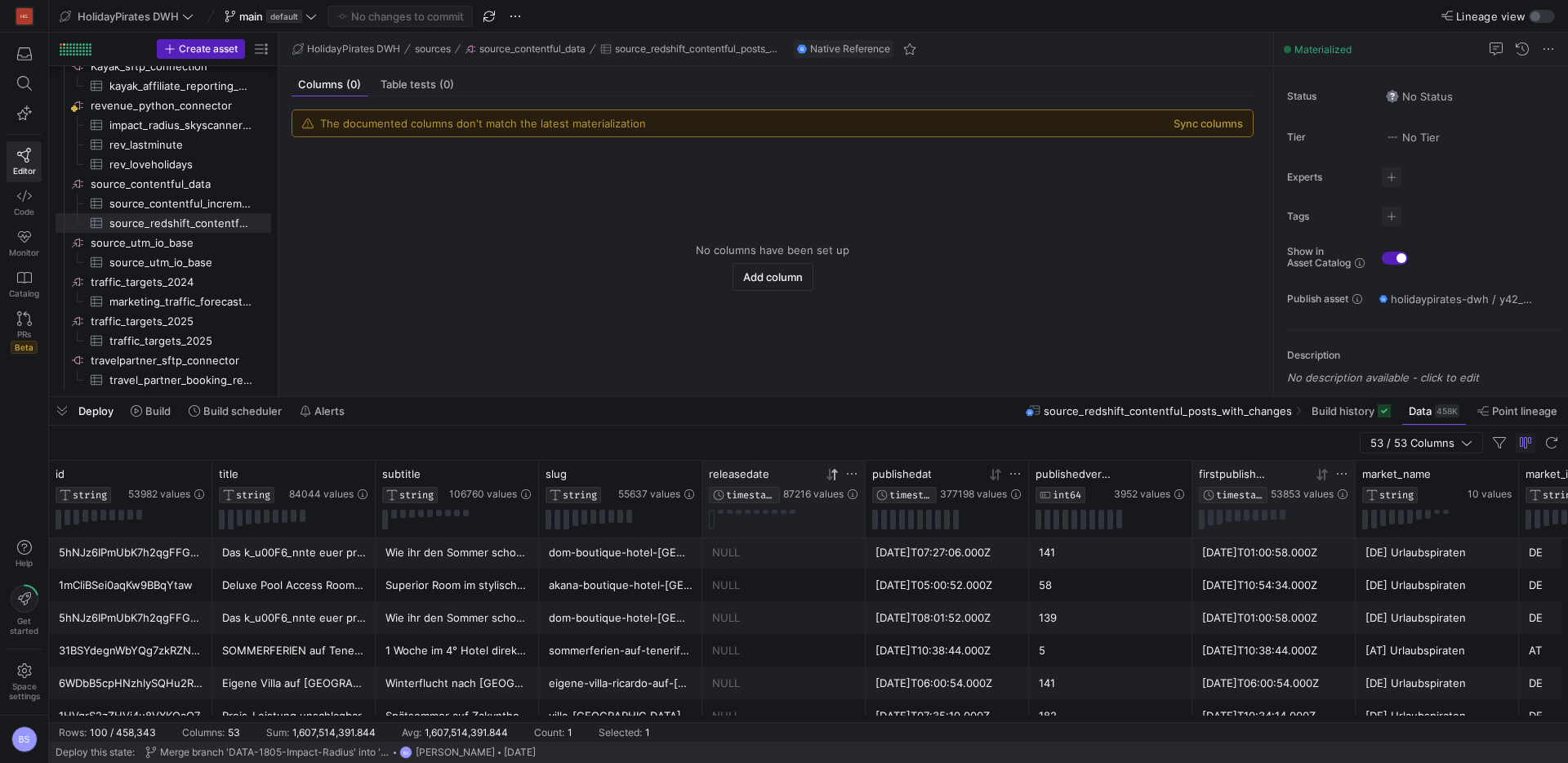
click at [856, 473] on icon at bounding box center [852, 474] width 10 height 2
click at [770, 473] on div "releasedate" at bounding box center [745, 474] width 71 height 13
click at [849, 474] on icon at bounding box center [852, 474] width 13 height 13
click at [875, 475] on span "filter" at bounding box center [870, 473] width 12 height 12
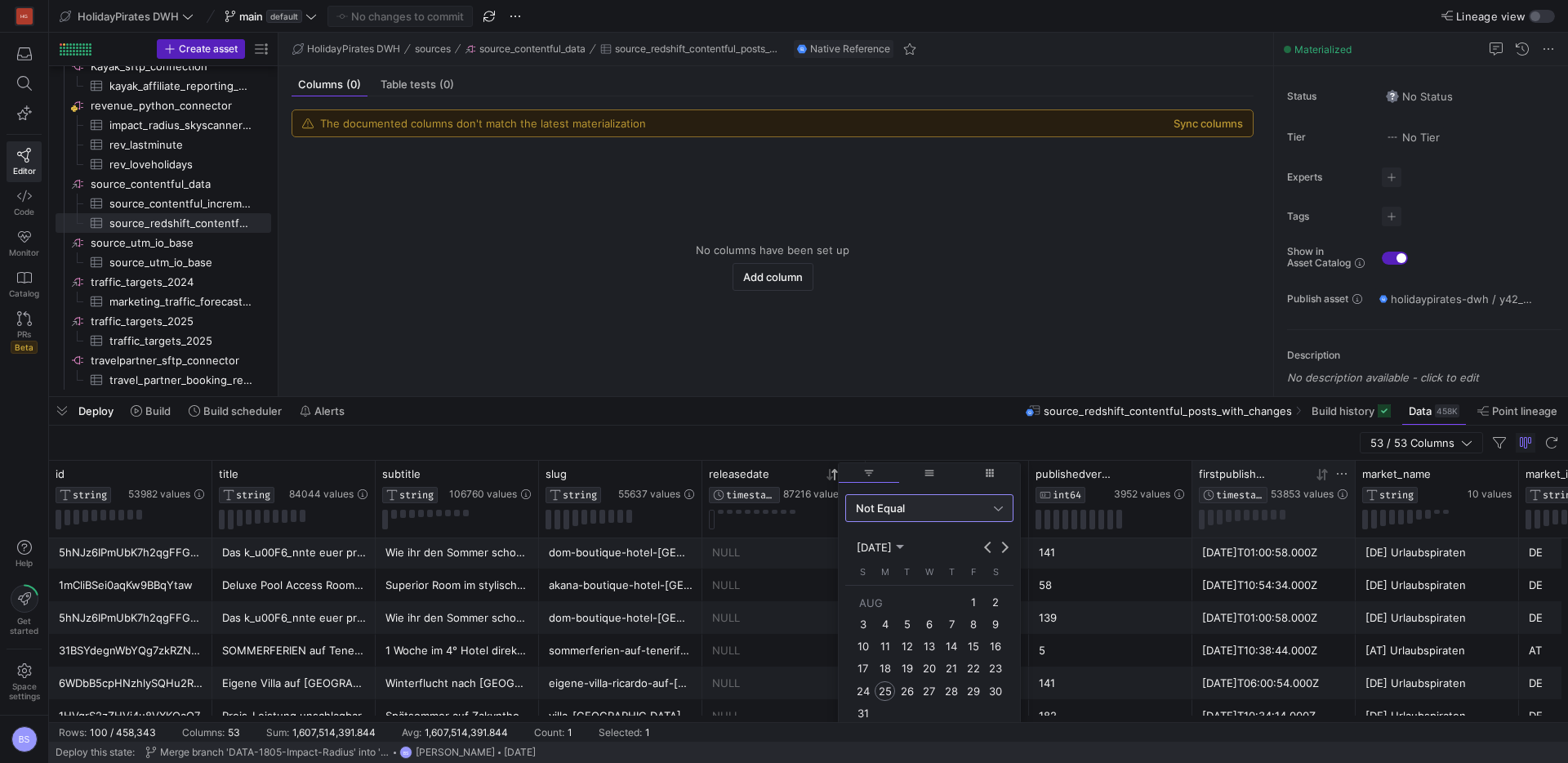
click at [934, 514] on div "Not Equal" at bounding box center [929, 508] width 147 height 27
click at [807, 600] on div at bounding box center [784, 381] width 1568 height 763
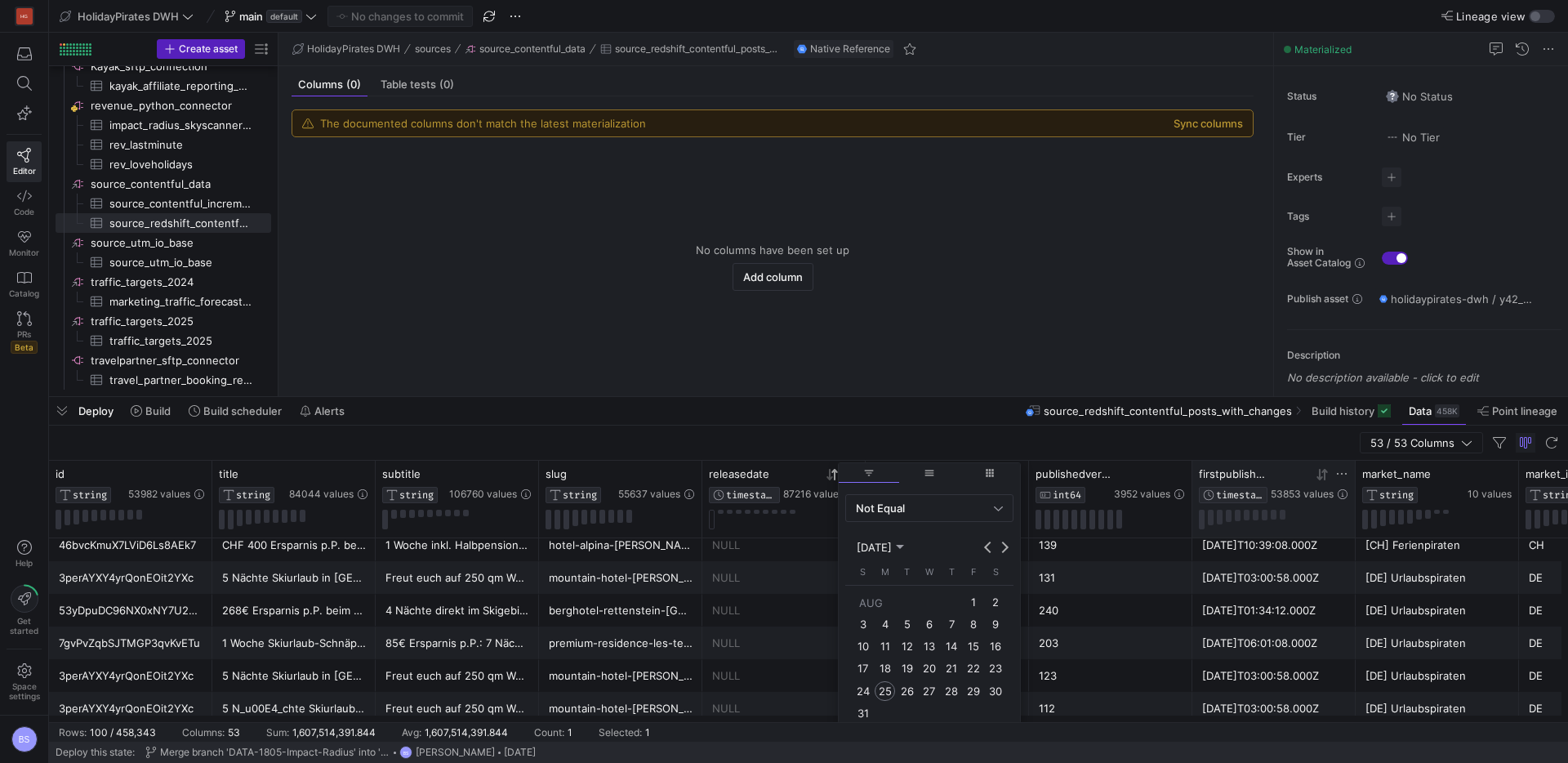
scroll to position [3122, 0]
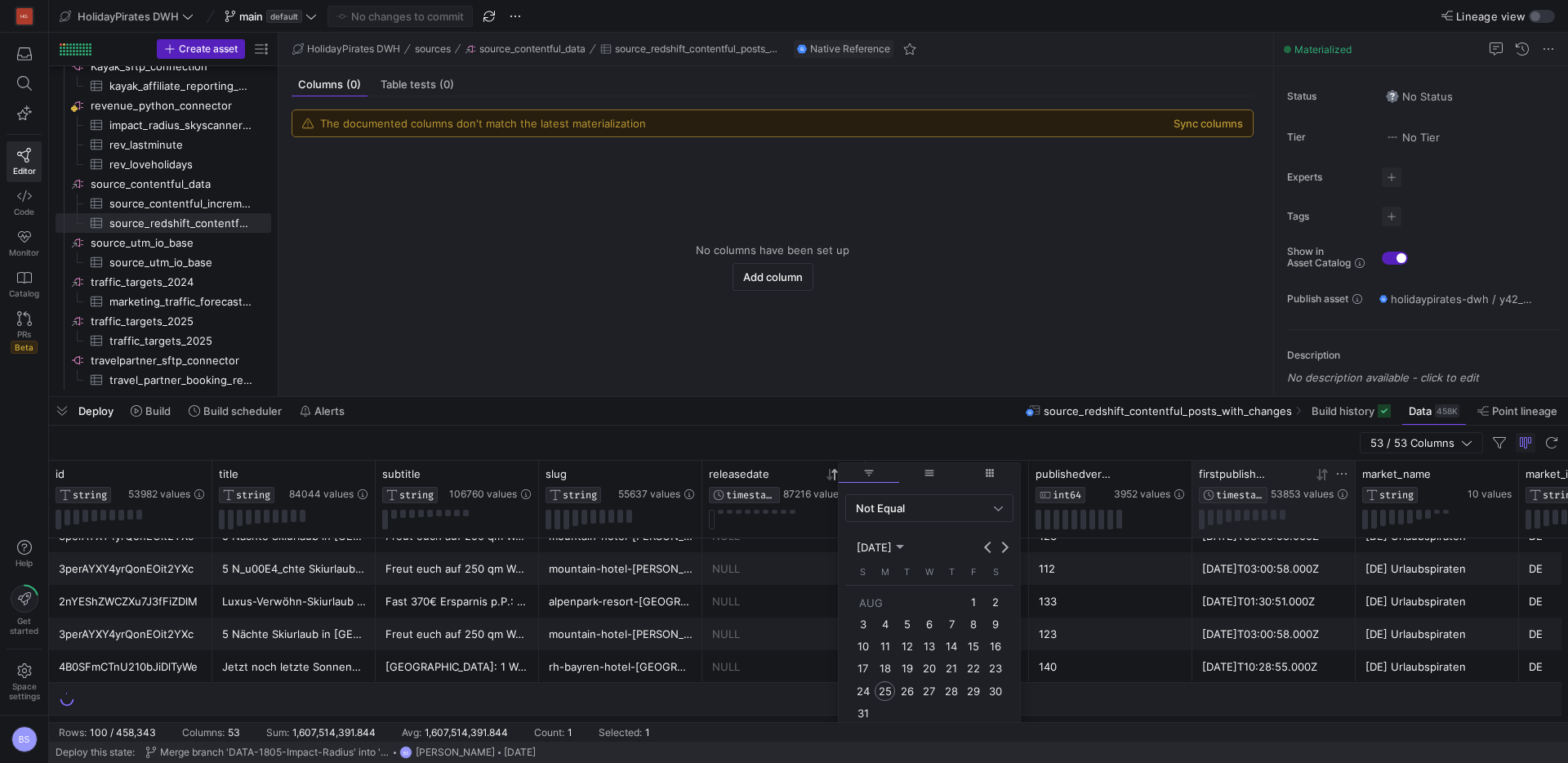
click at [822, 380] on y42-empty-state "No columns have been set up Add column" at bounding box center [772, 266] width 962 height 233
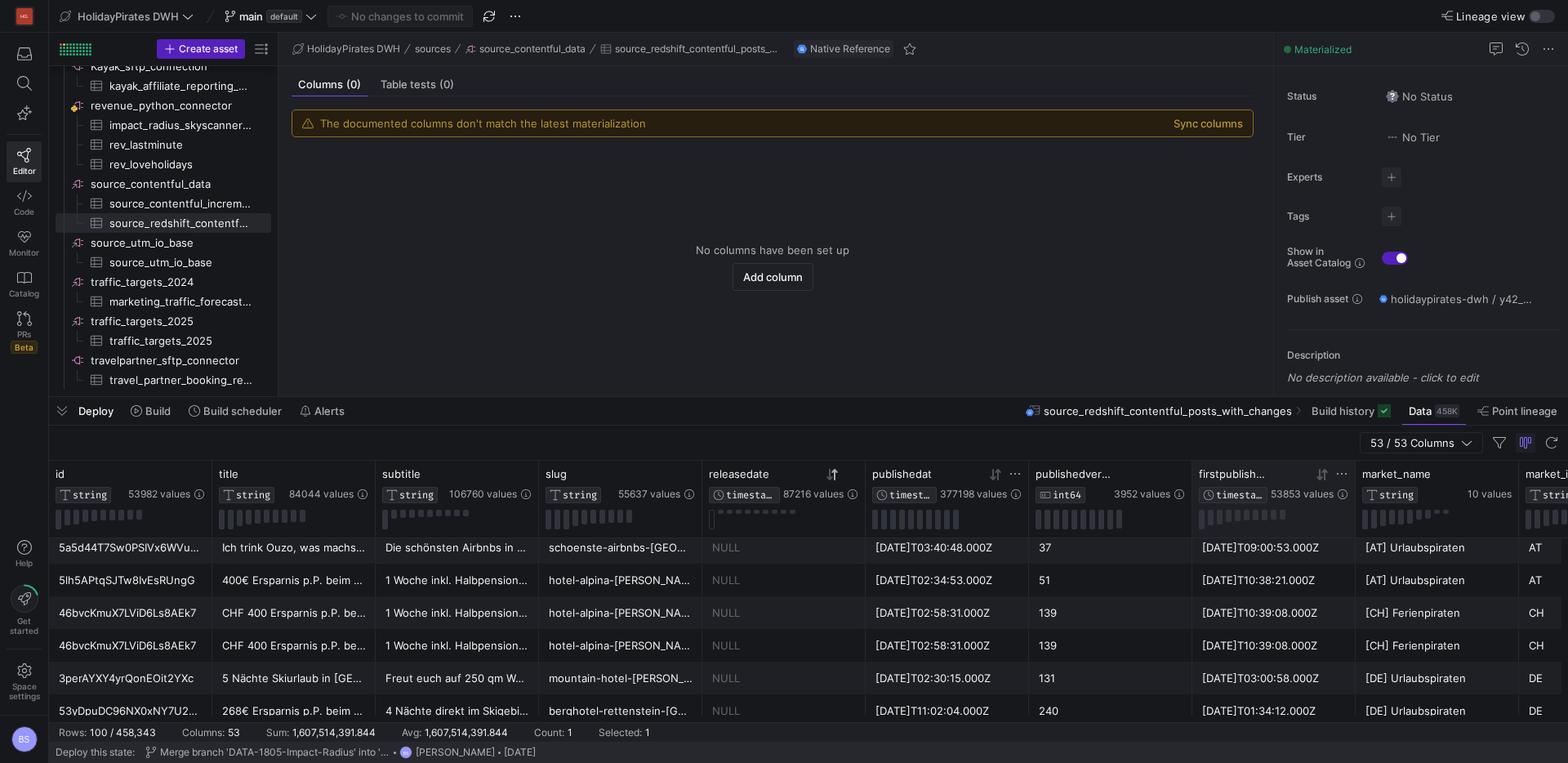
scroll to position [2820, 0]
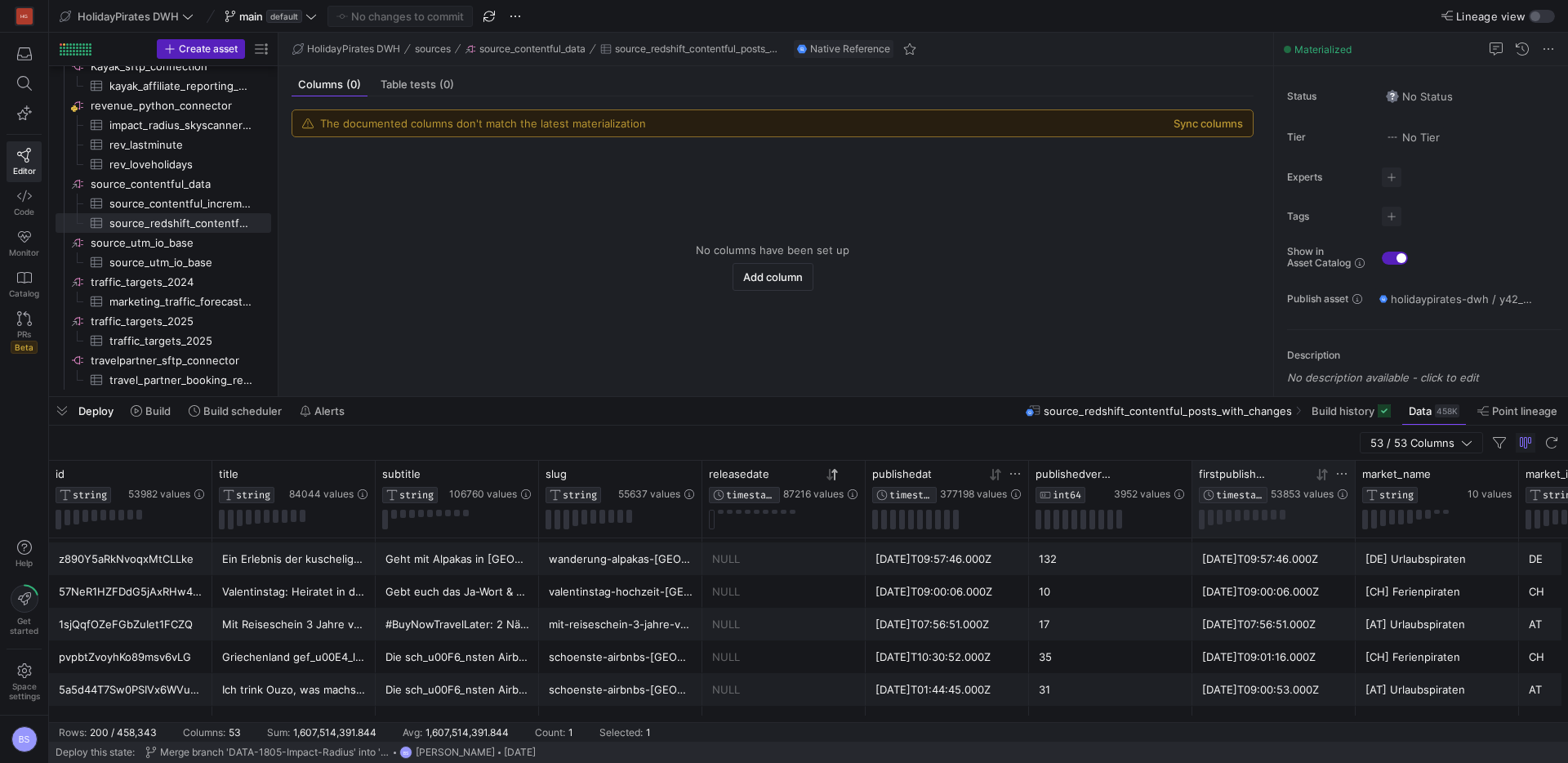
click at [996, 471] on icon at bounding box center [997, 474] width 6 height 12
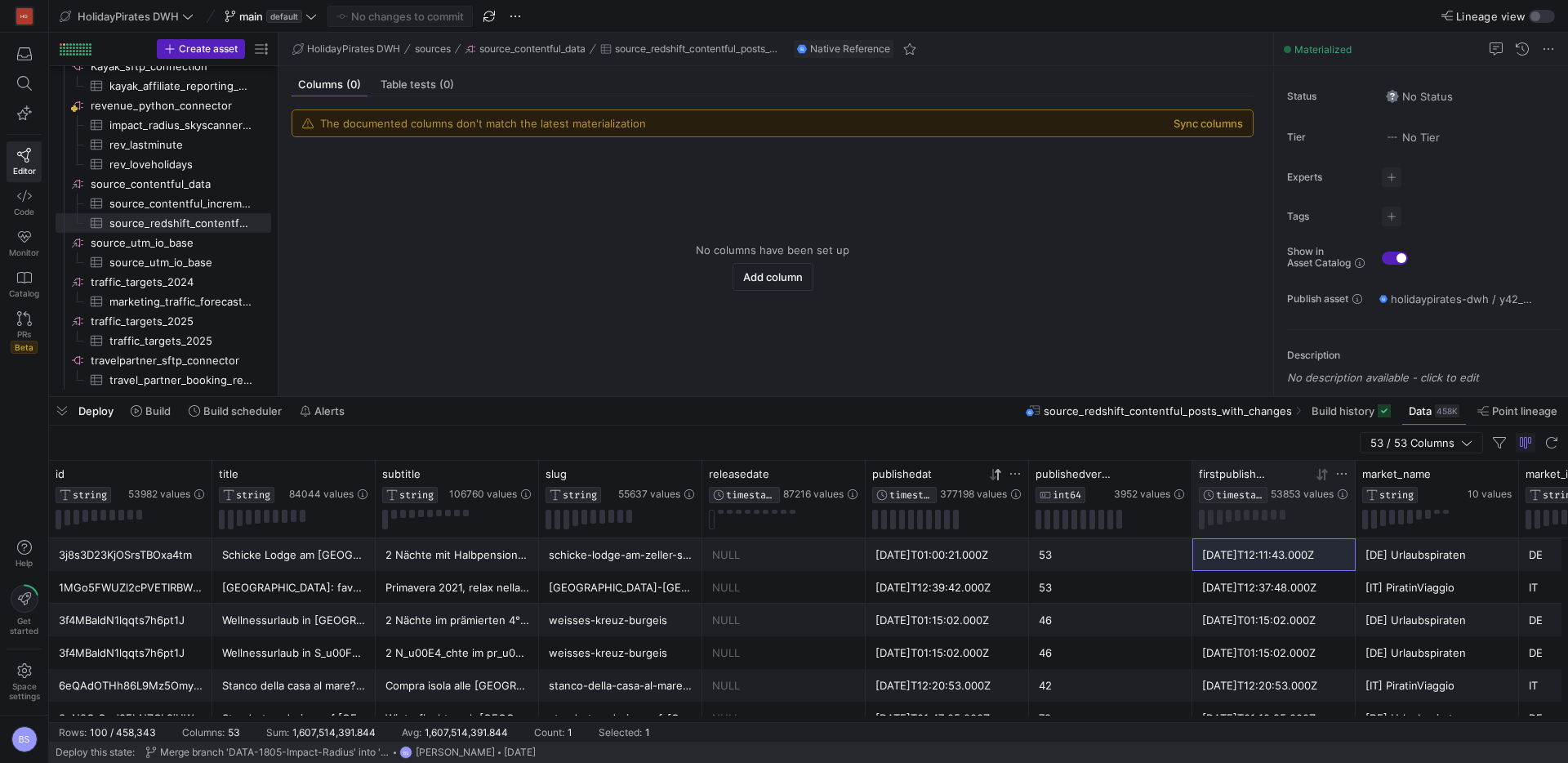
click at [1315, 476] on icon at bounding box center [1322, 475] width 13 height 13
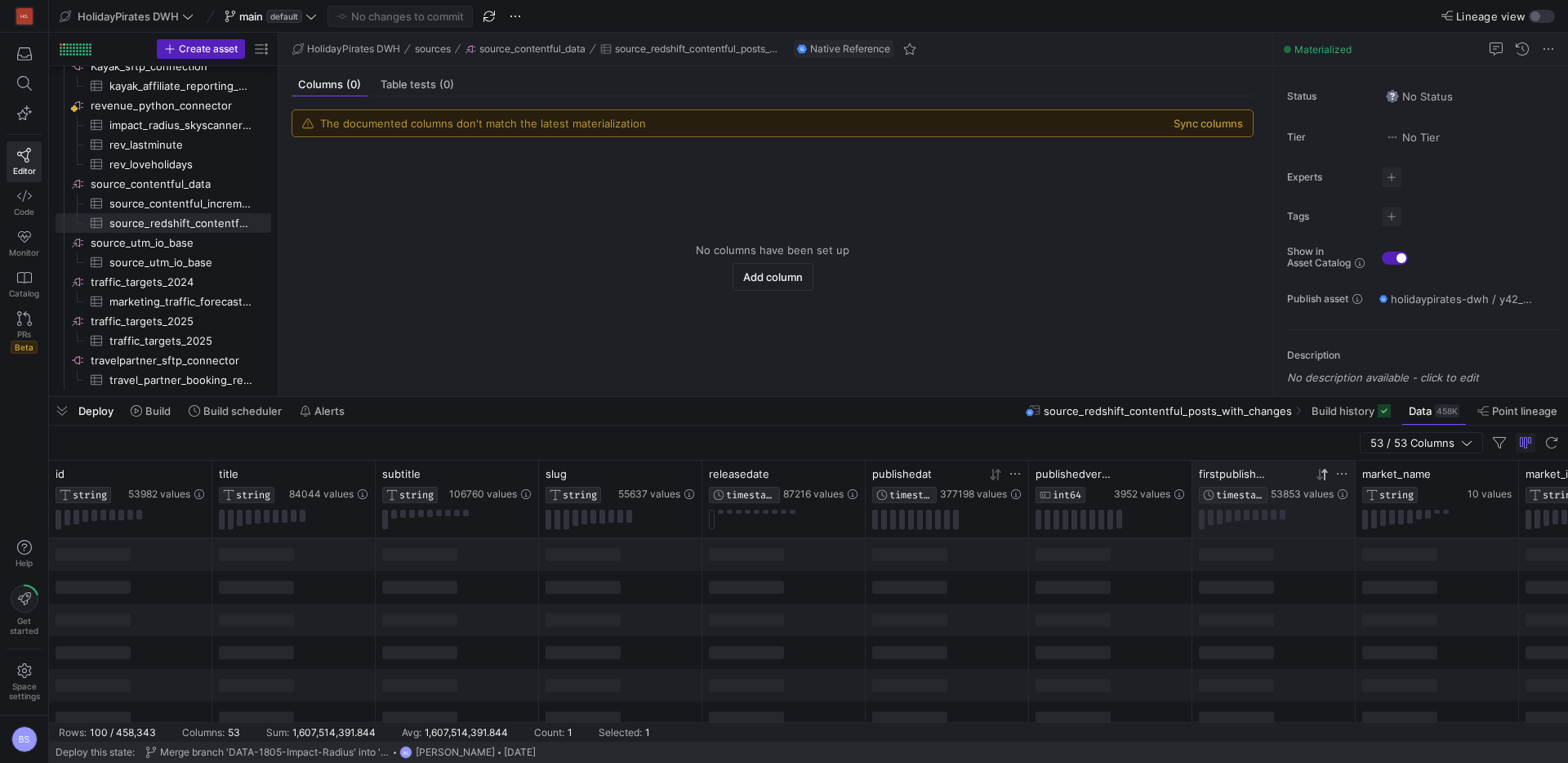
click at [1320, 476] on icon at bounding box center [1319, 475] width 6 height 12
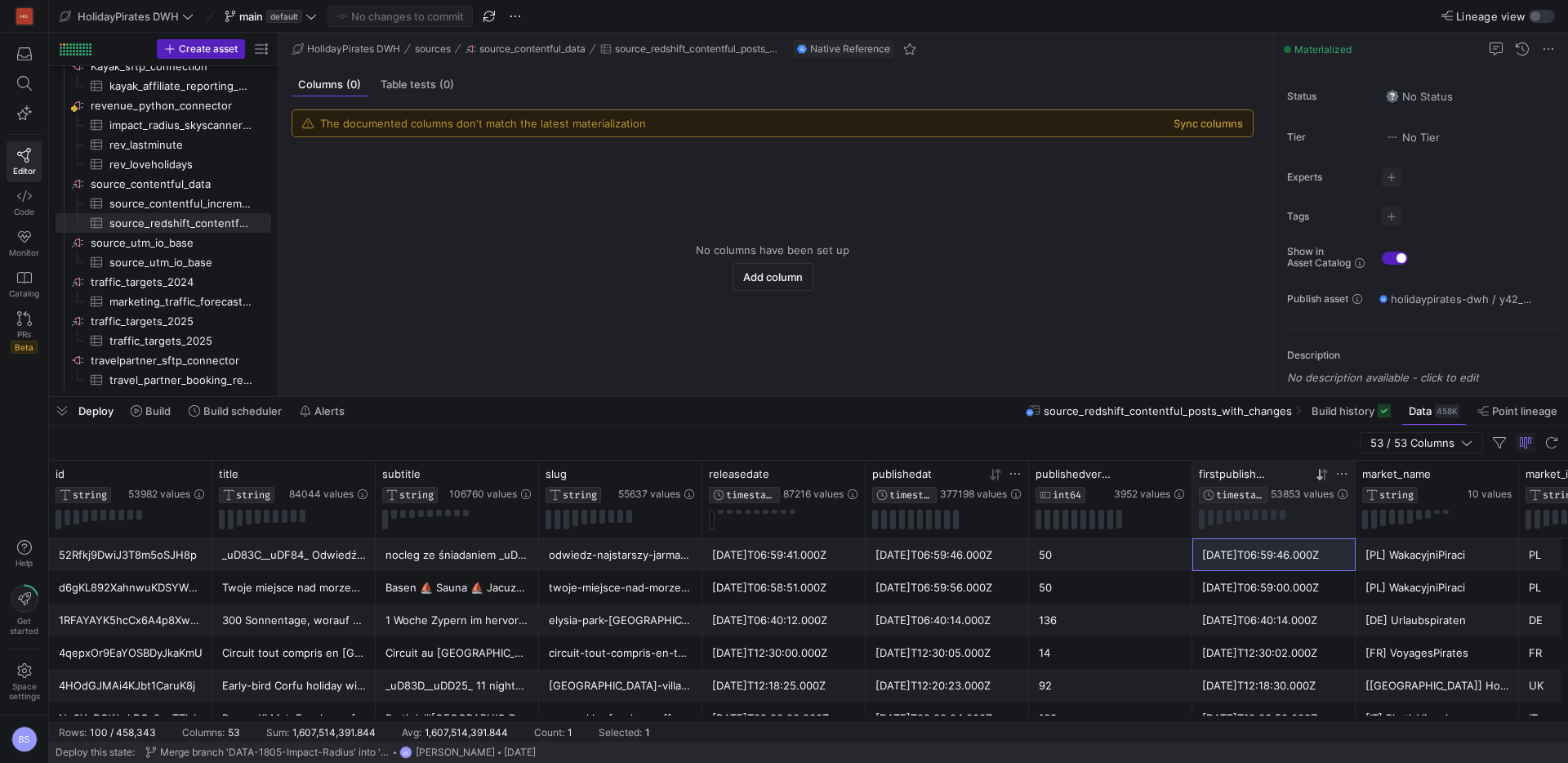
click at [829, 473] on icon at bounding box center [829, 475] width 6 height 12
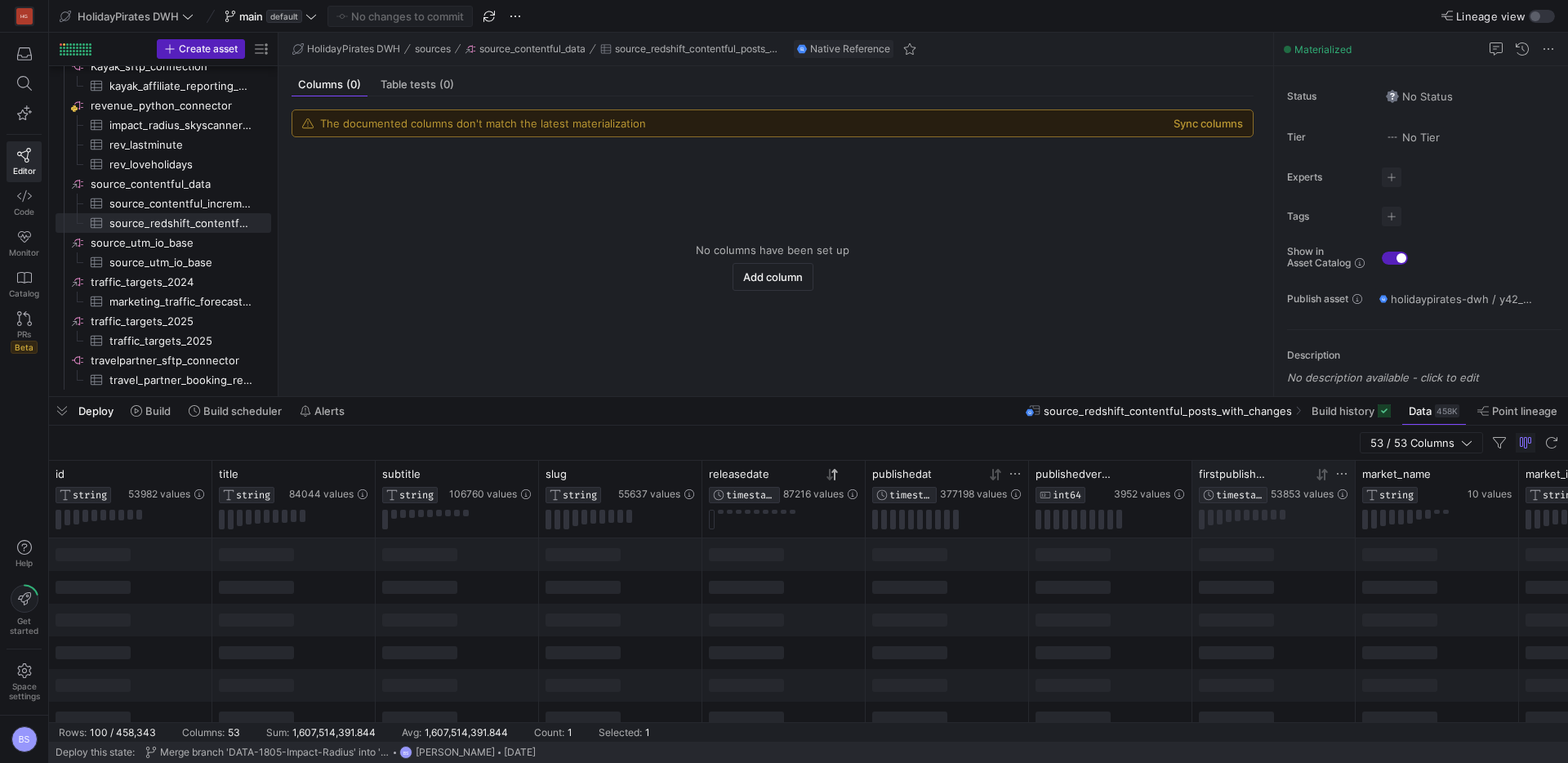
click at [828, 480] on icon at bounding box center [832, 475] width 13 height 13
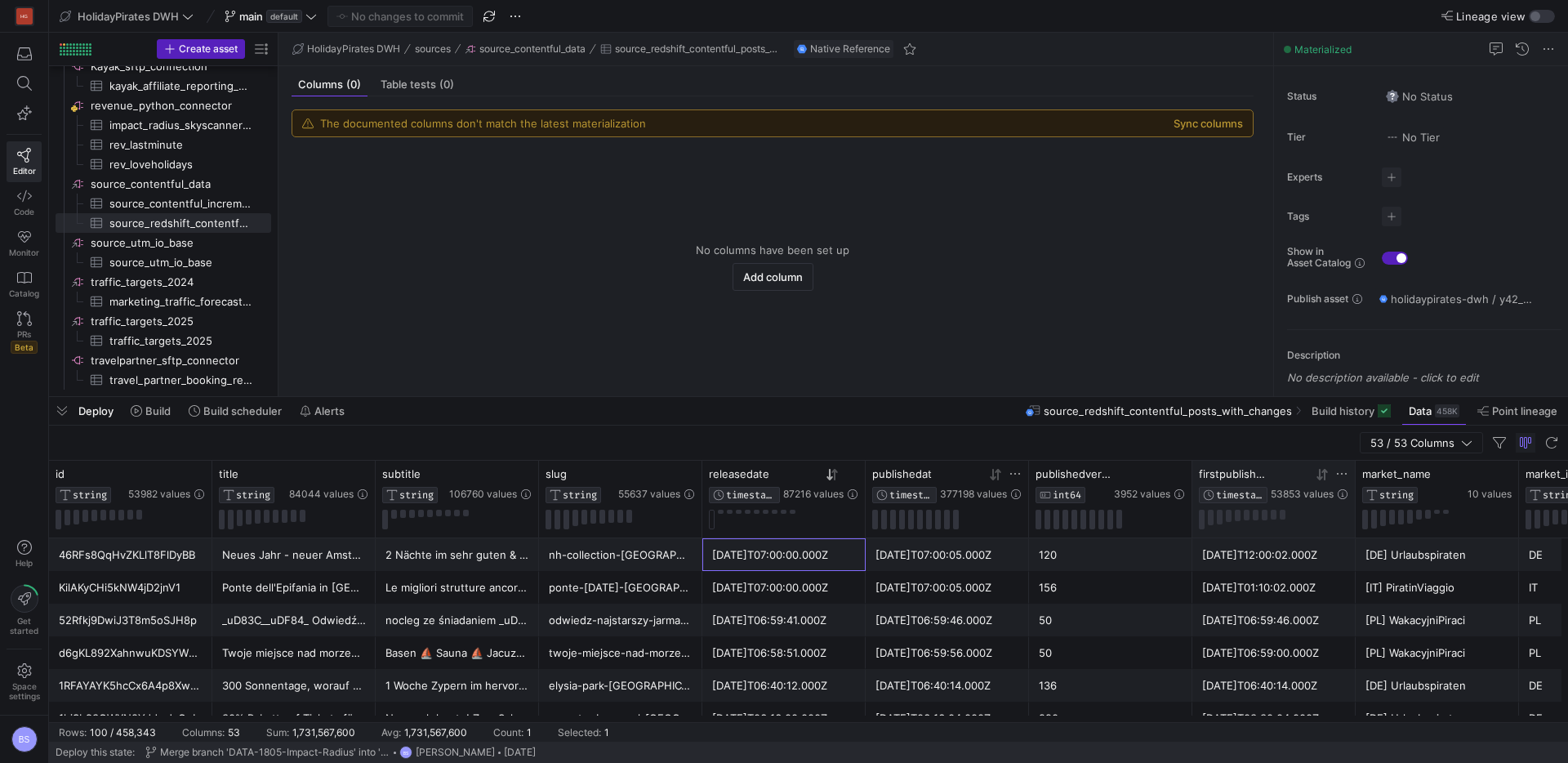
click at [798, 550] on div "2024-11-14T07:00:00.000Z" at bounding box center [784, 555] width 143 height 31
click at [1324, 474] on icon at bounding box center [1324, 474] width 6 height 12
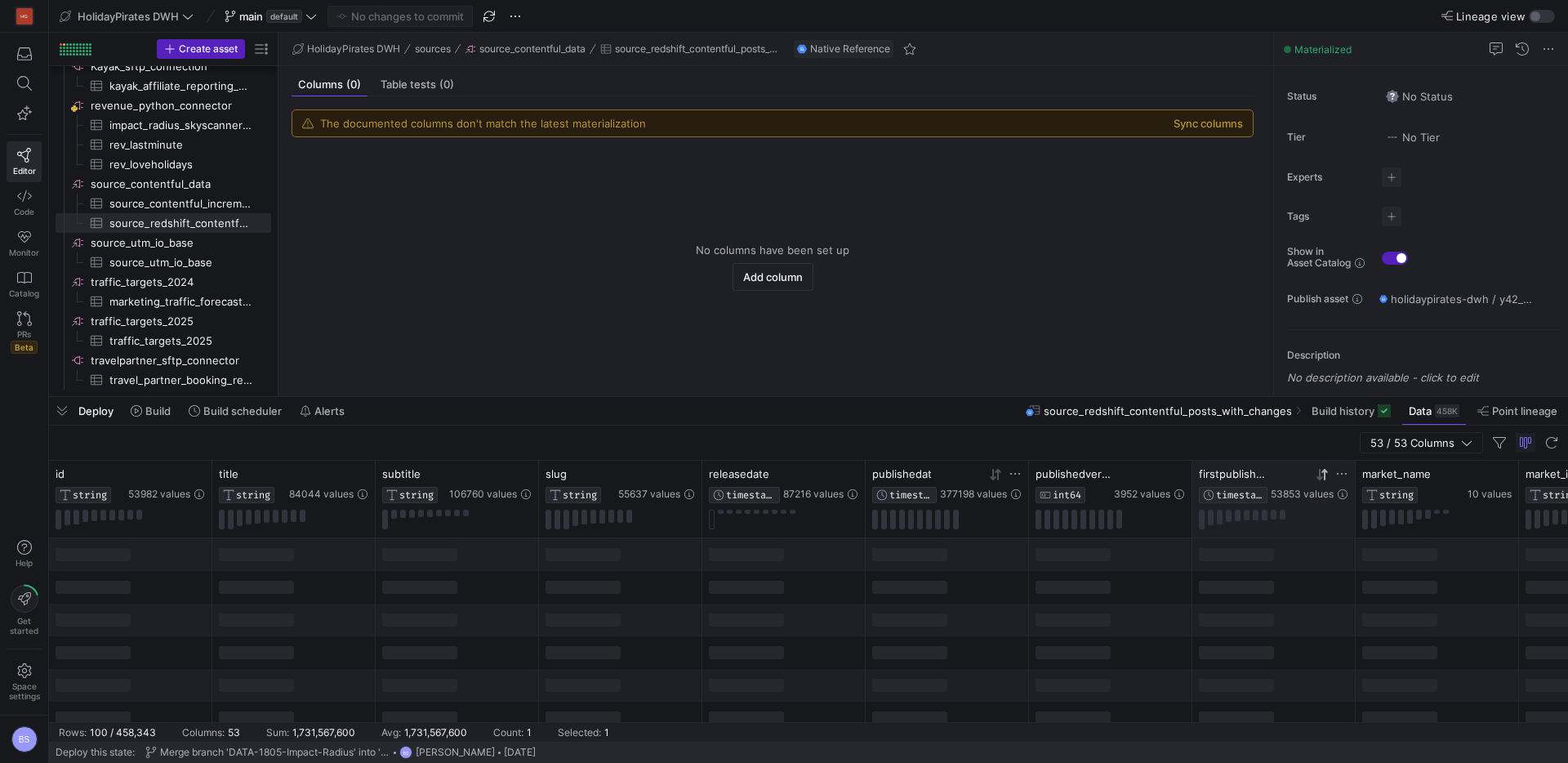
click at [1324, 478] on icon at bounding box center [1324, 474] width 6 height 12
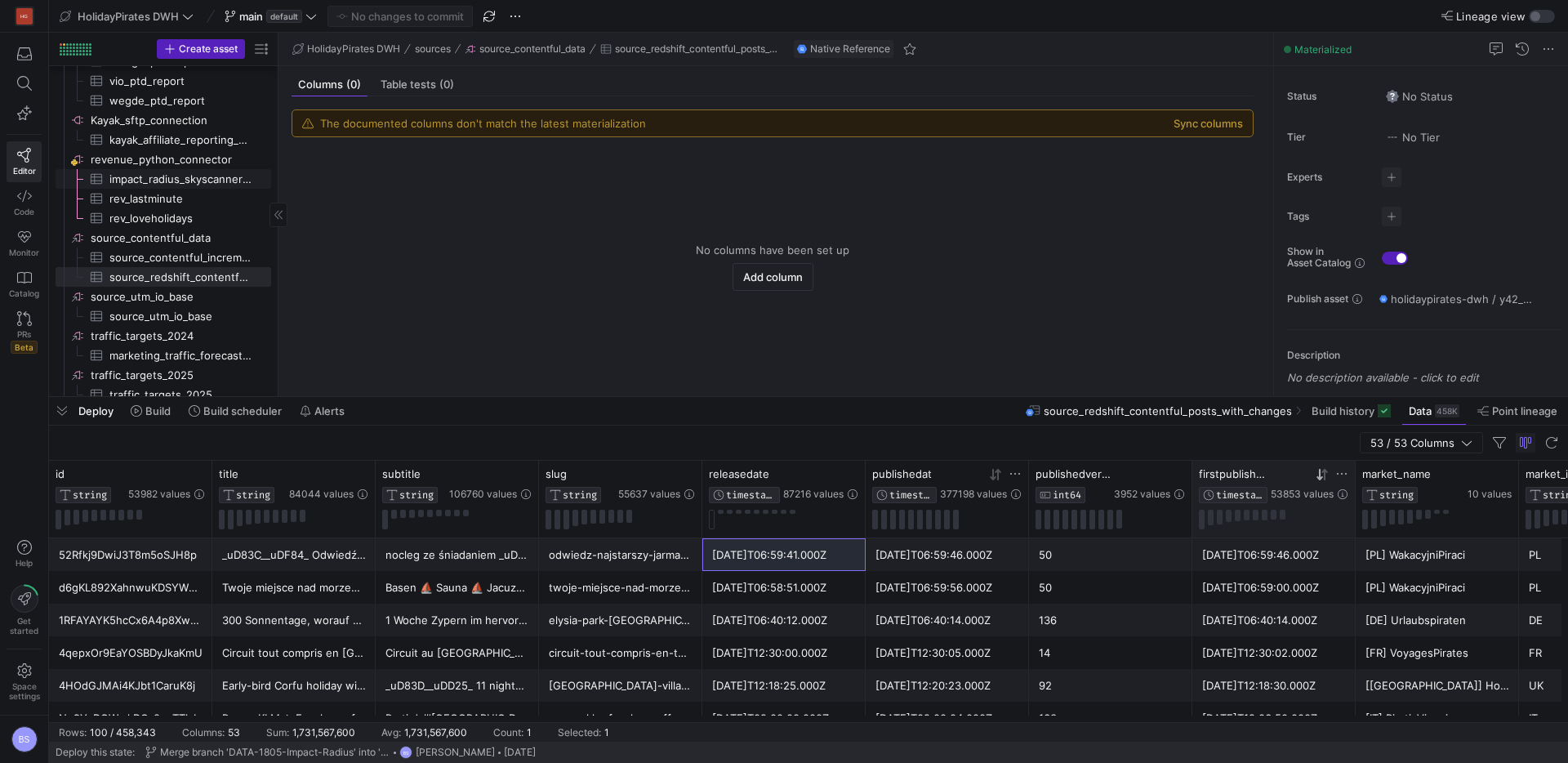
scroll to position [1246, 0]
click at [175, 266] on span "source_contentful_increment_data​​​​​​​​​" at bounding box center [181, 261] width 142 height 19
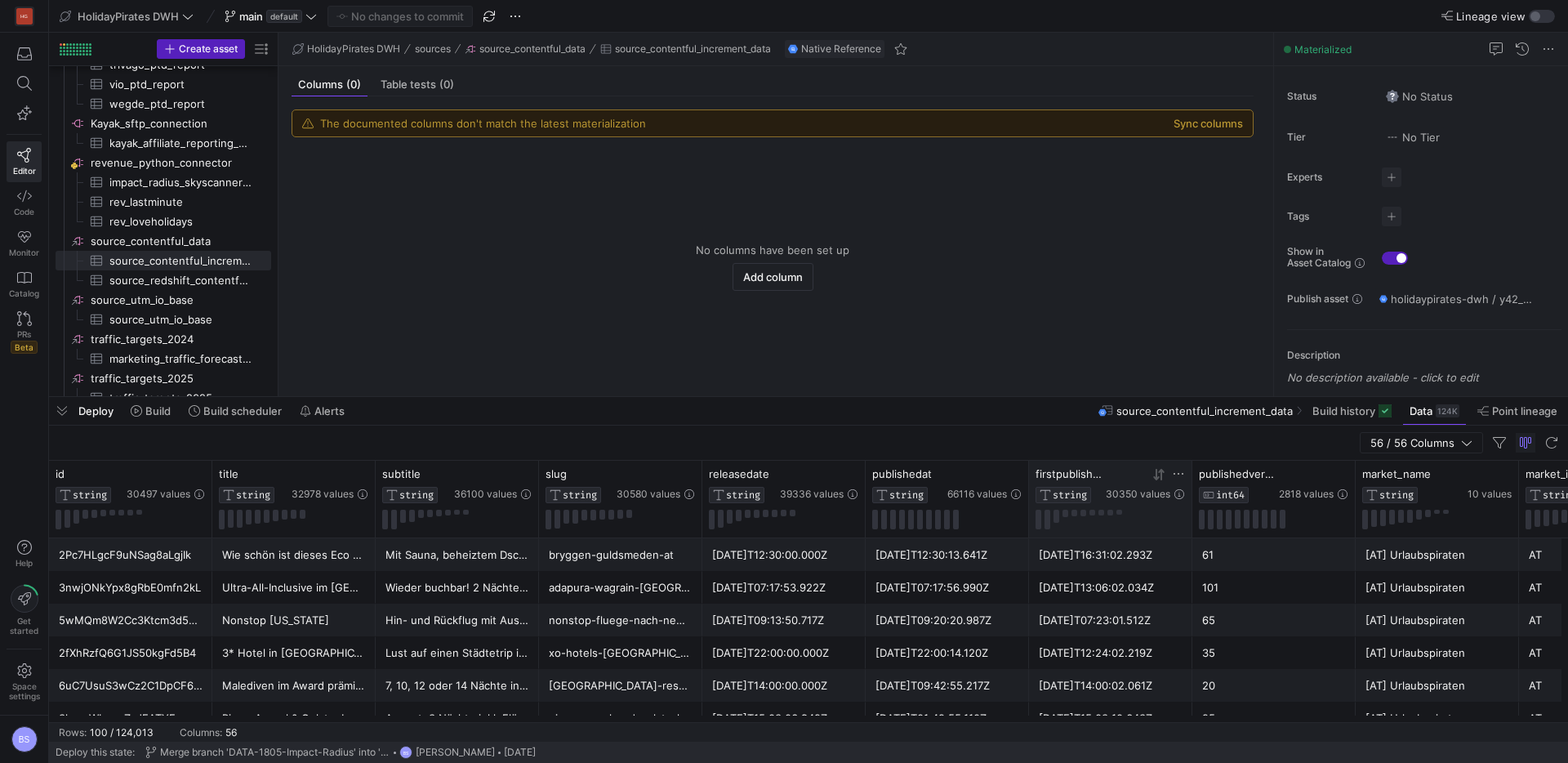
click at [1158, 474] on icon at bounding box center [1159, 475] width 13 height 13
click at [1000, 475] on icon at bounding box center [996, 475] width 13 height 13
click at [830, 471] on icon at bounding box center [832, 475] width 13 height 13
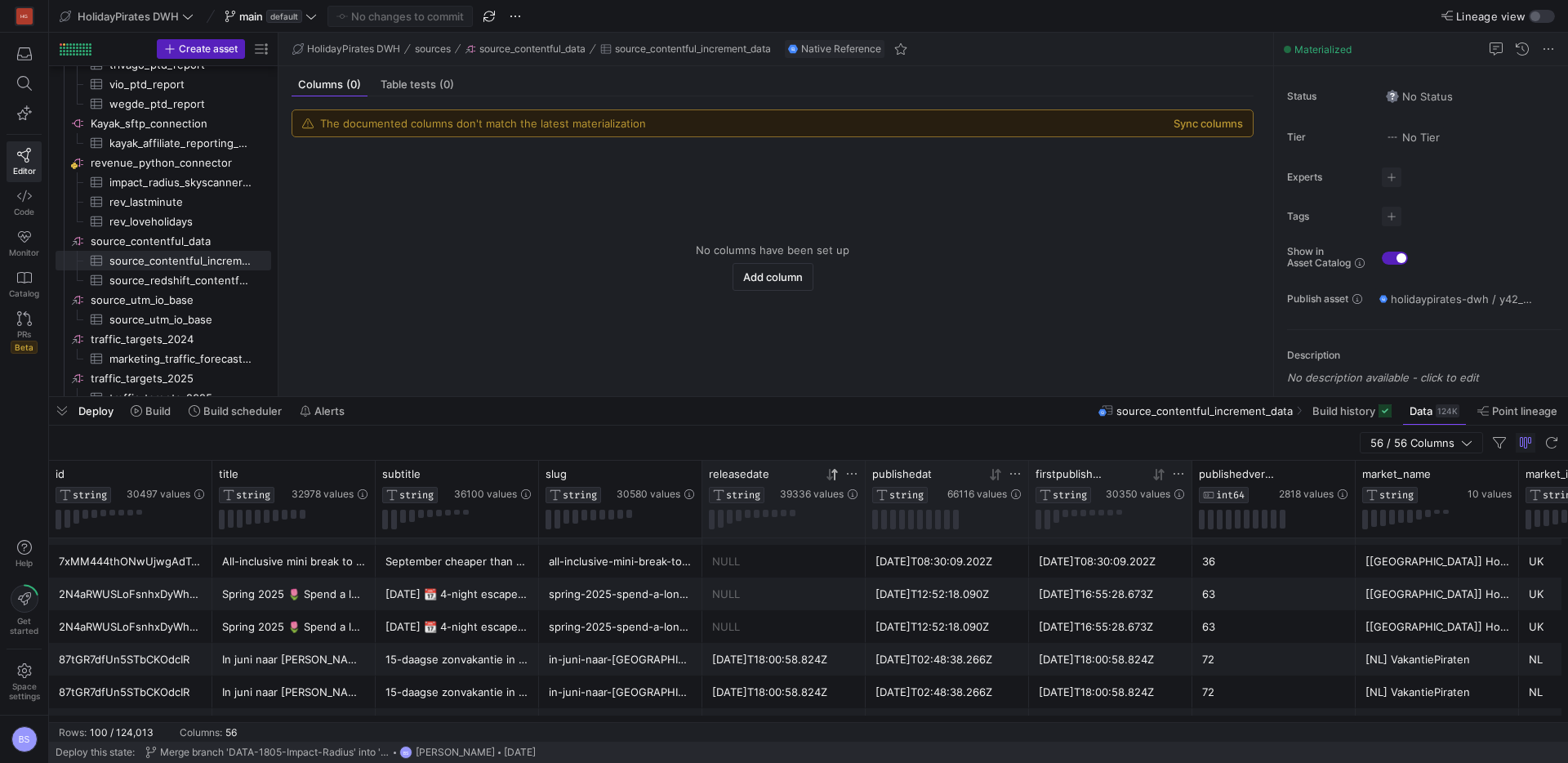
scroll to position [30, 0]
click at [763, 651] on div "2021-01-07T18:00:58.824Z" at bounding box center [784, 655] width 143 height 31
click at [829, 478] on icon at bounding box center [829, 475] width 6 height 12
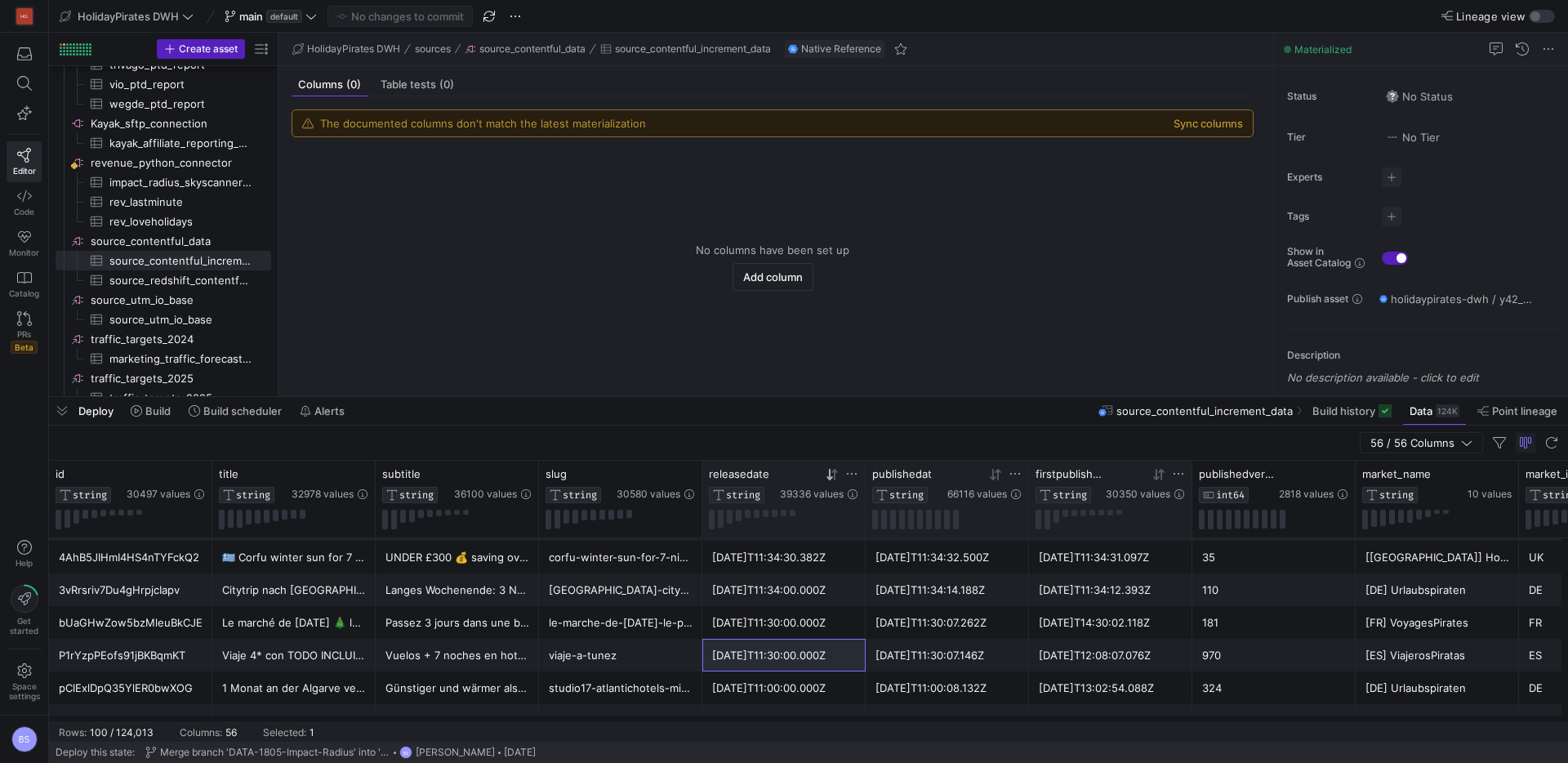
click at [993, 477] on icon at bounding box center [992, 475] width 6 height 12
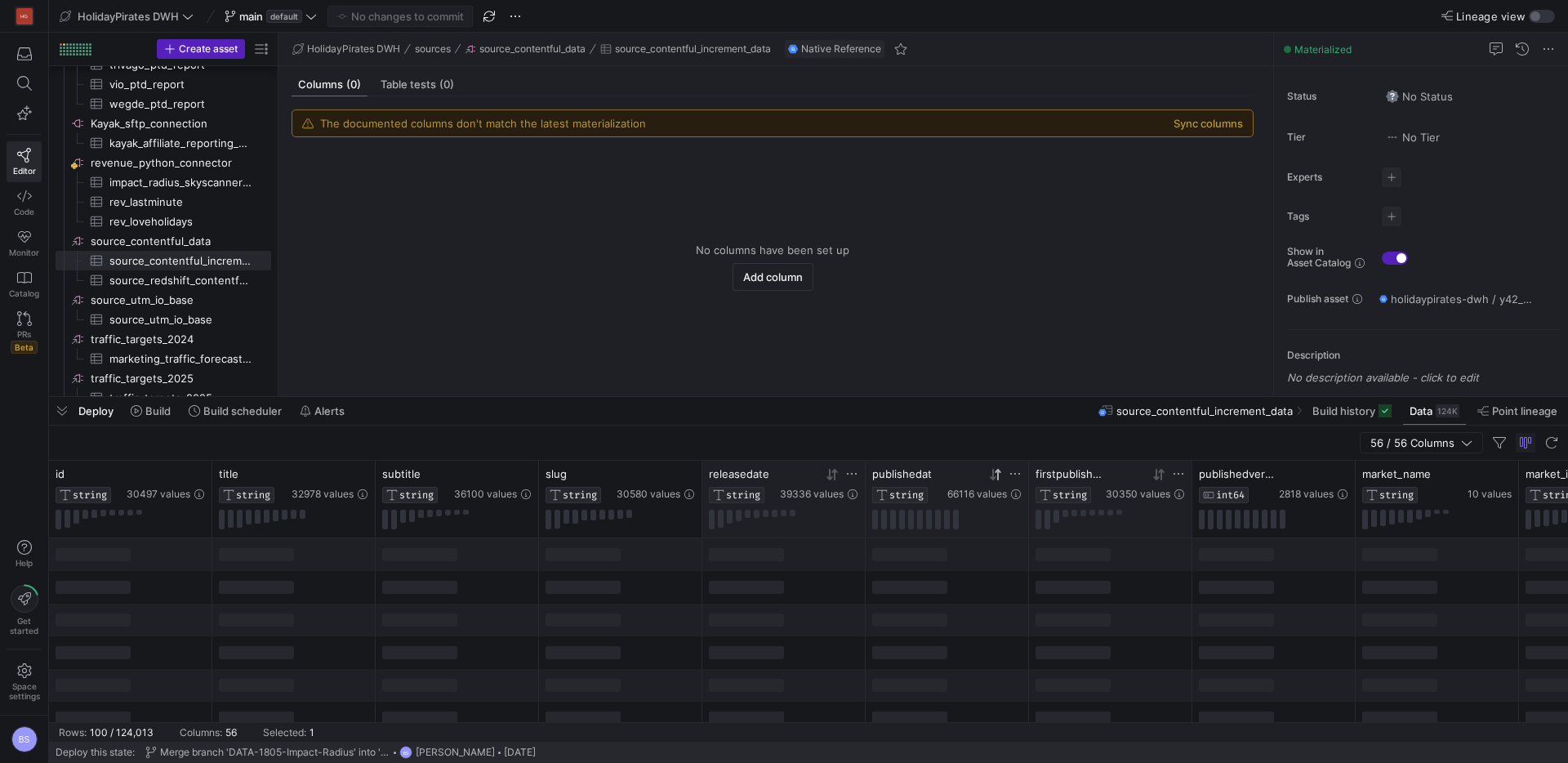
click at [993, 477] on icon at bounding box center [992, 475] width 6 height 12
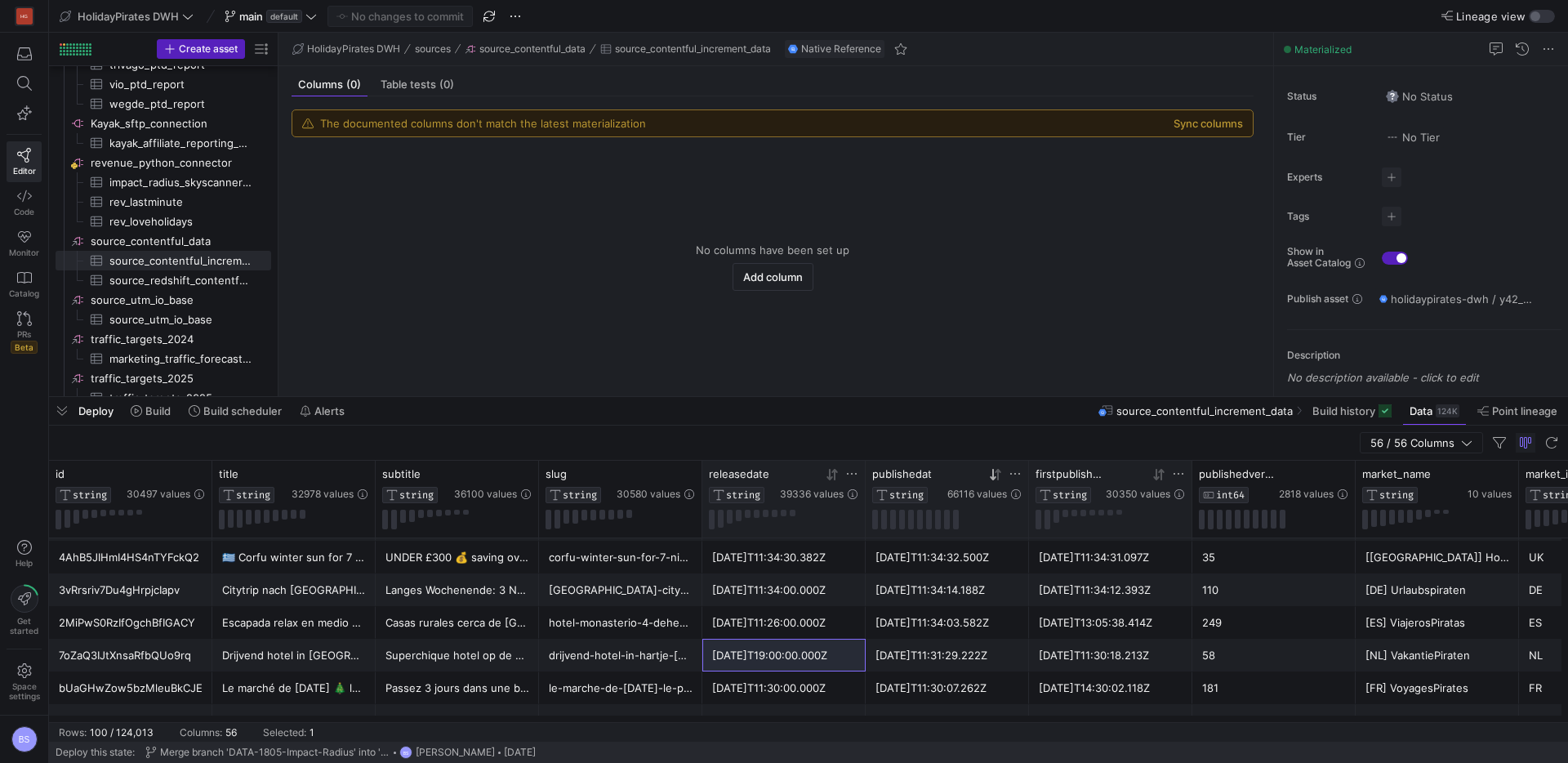
click at [1158, 480] on icon at bounding box center [1159, 475] width 13 height 13
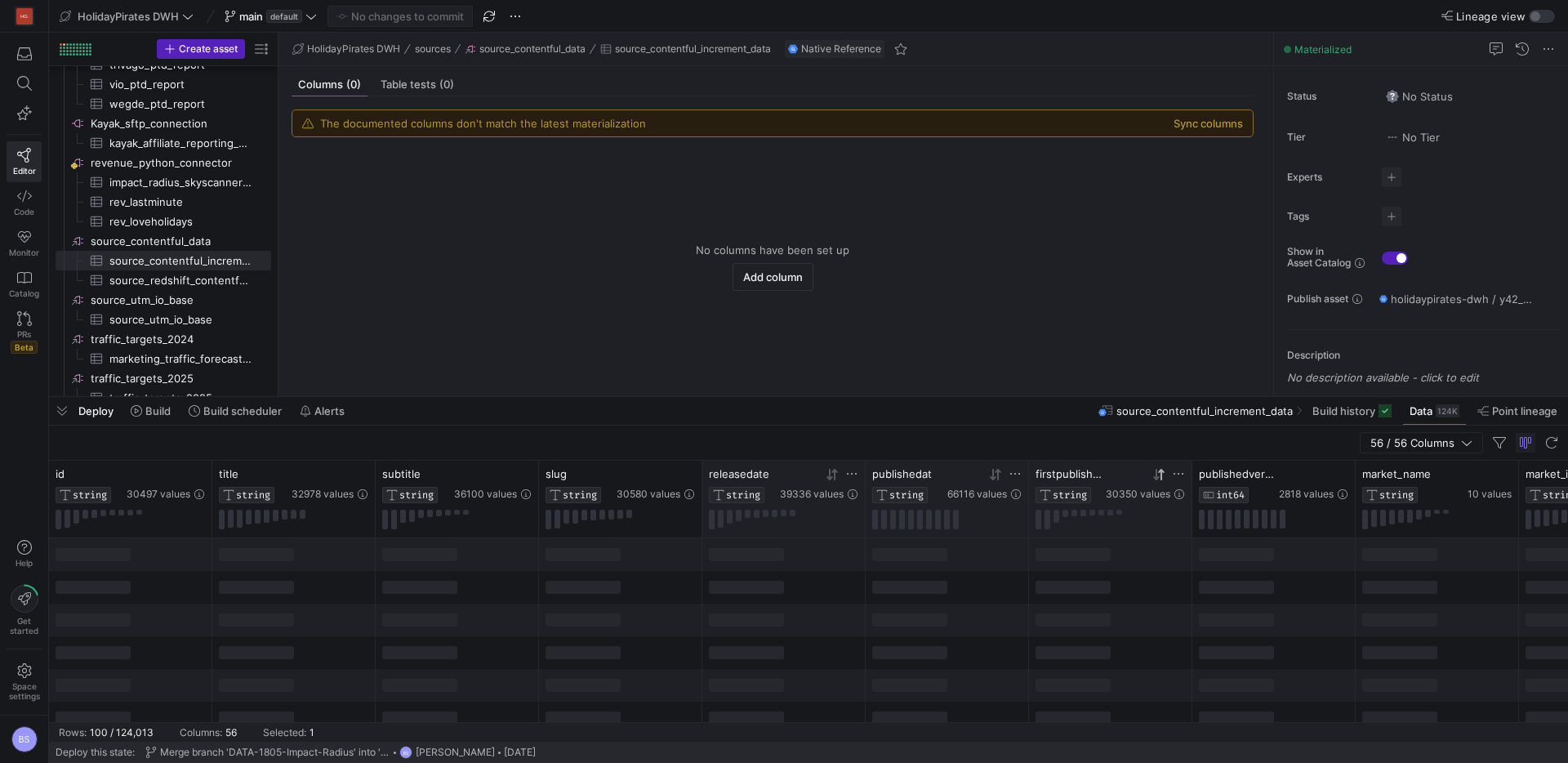
click at [1158, 480] on icon at bounding box center [1159, 475] width 13 height 13
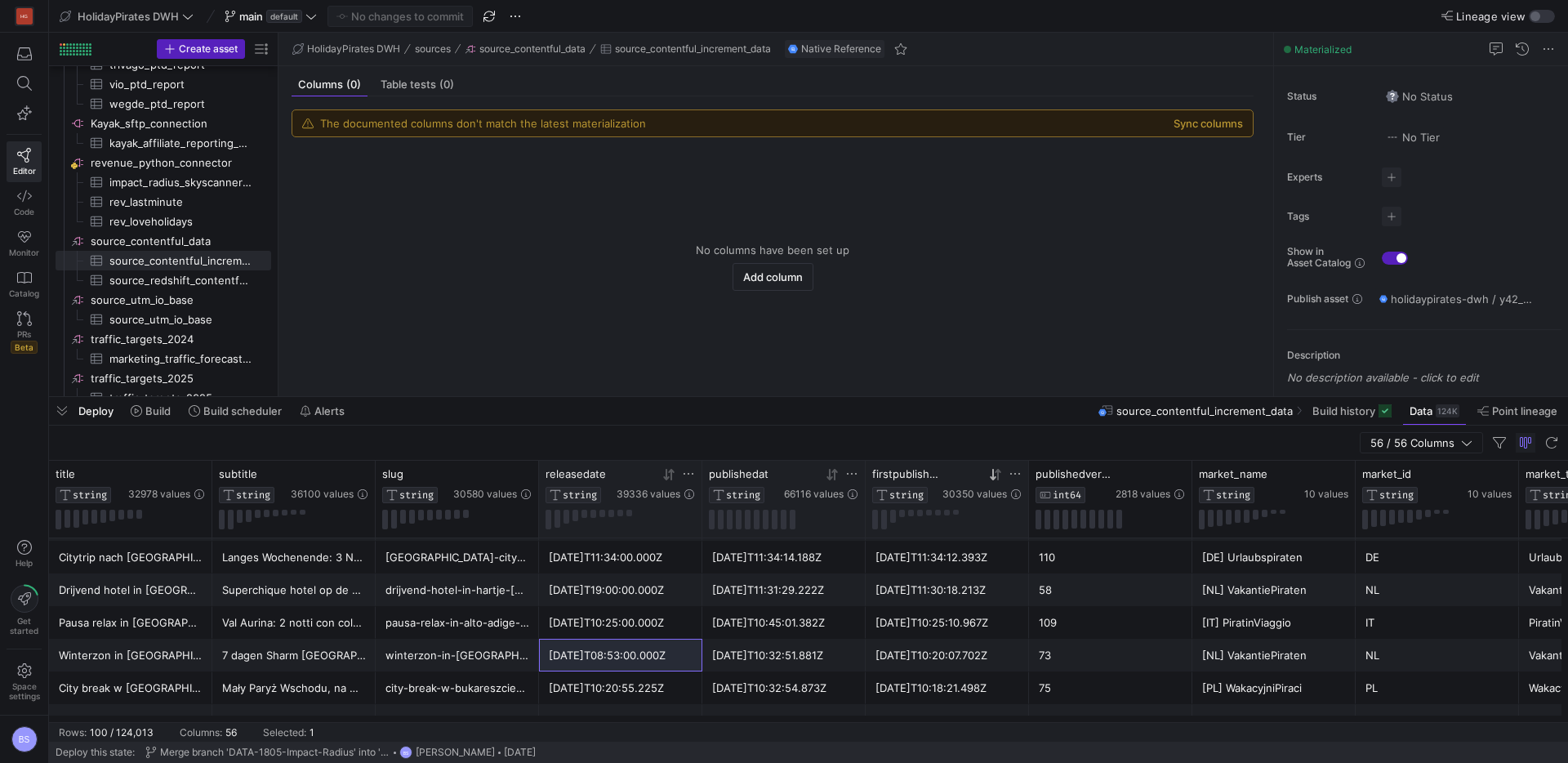
scroll to position [0, 168]
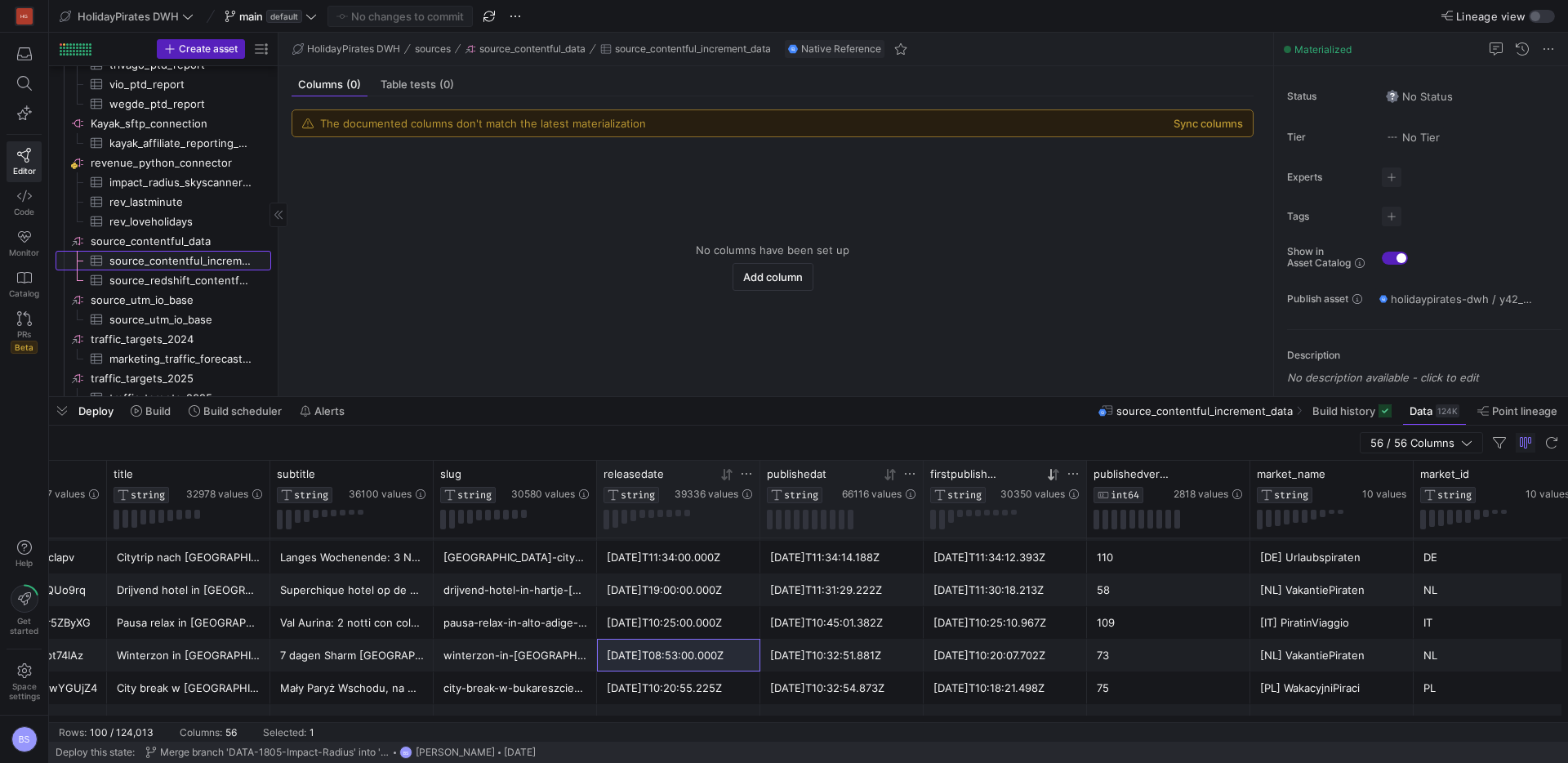
click at [205, 259] on span "source_contentful_increment_data​​​​​​​​​" at bounding box center [181, 261] width 142 height 19
click at [193, 278] on span "source_redshift_contentful_posts_with_changes​​​​​​​​​" at bounding box center [181, 280] width 142 height 19
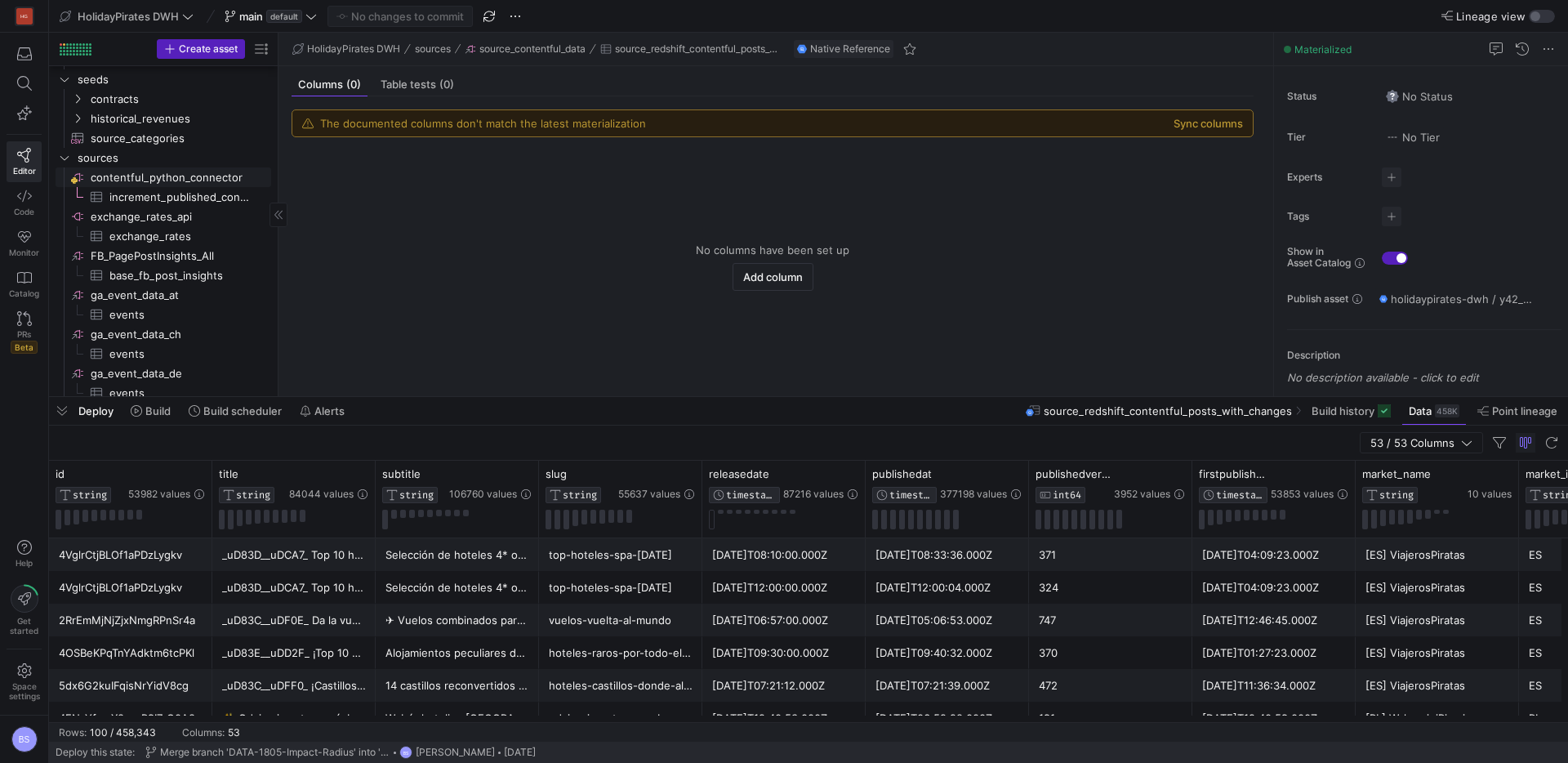
scroll to position [406, 0]
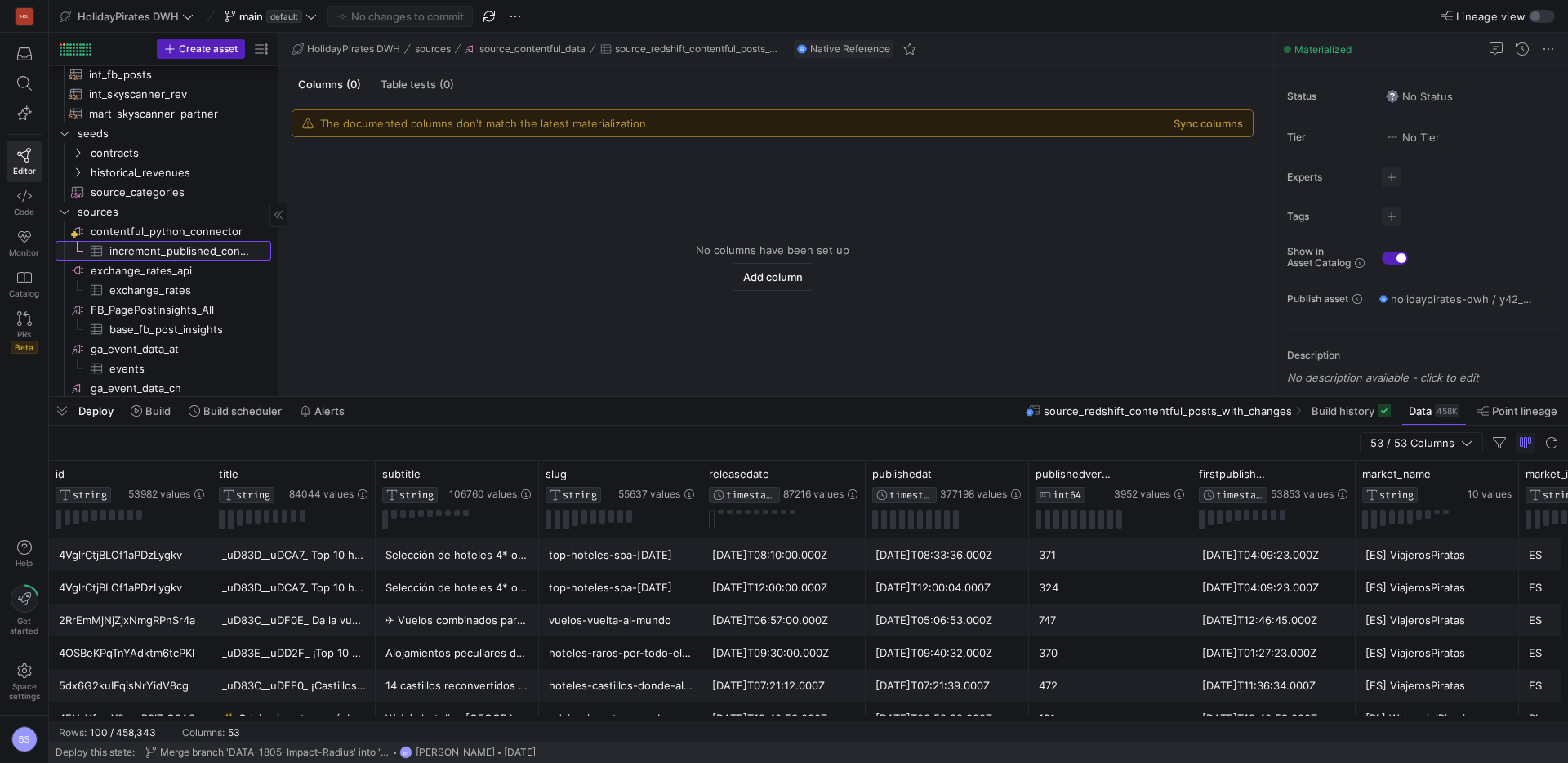
click at [169, 246] on span "increment_published_contentful_data​​​​​​​​​" at bounding box center [181, 251] width 142 height 19
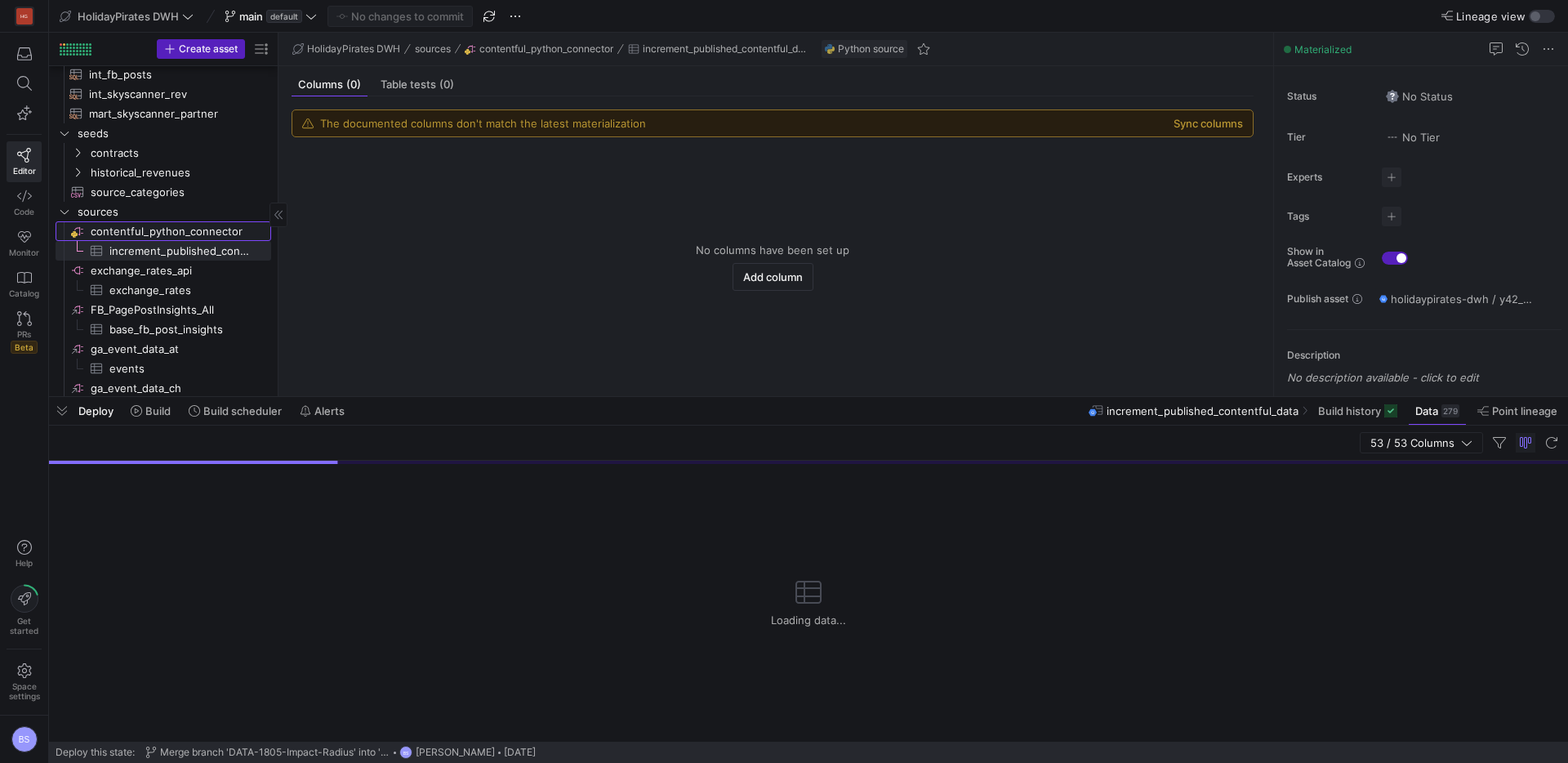
click at [168, 236] on span "contentful_python_connector​​​​​​​​" at bounding box center [179, 231] width 178 height 19
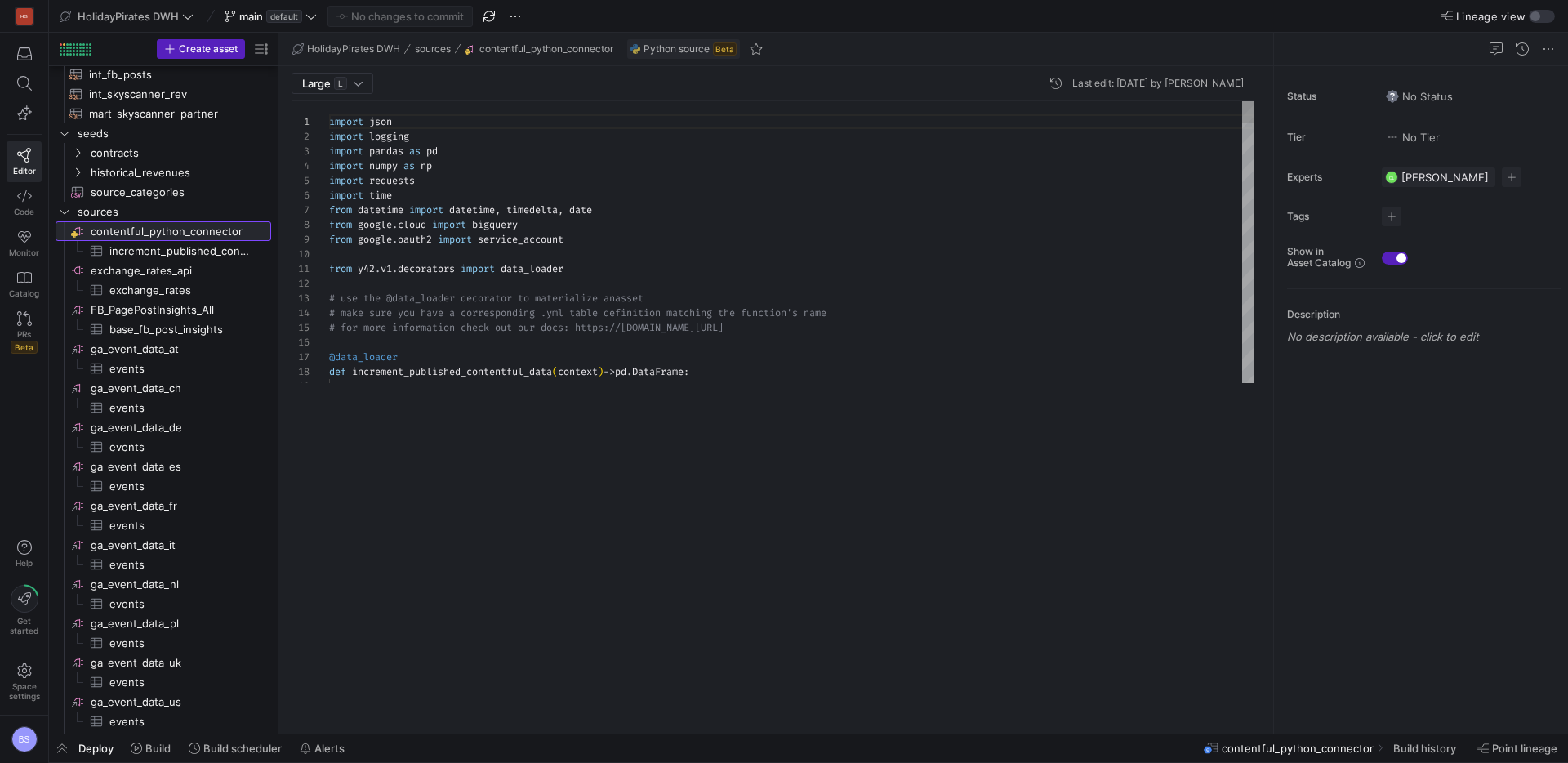
scroll to position [147, 0]
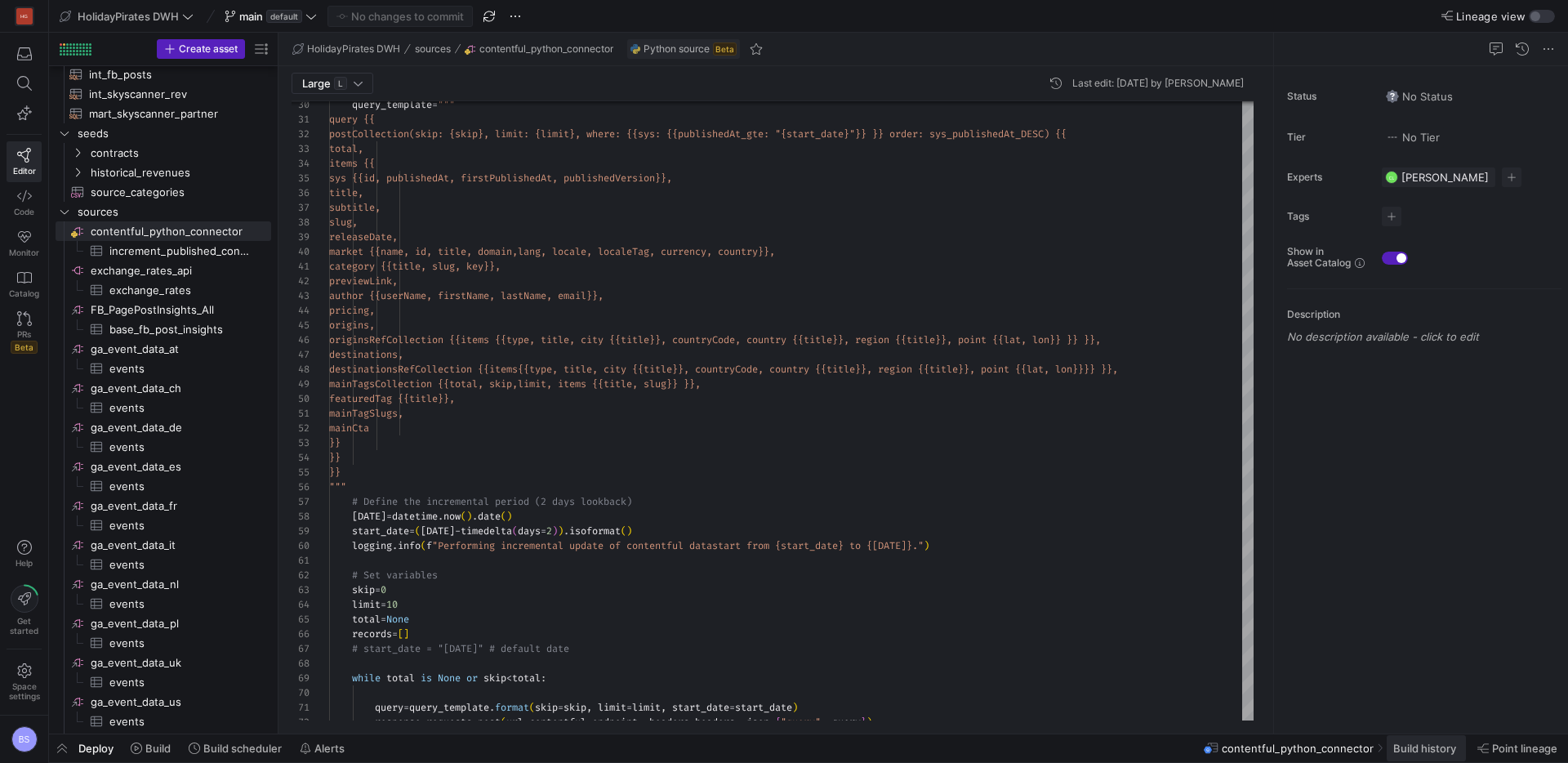
click at [1406, 745] on span "Build history" at bounding box center [1425, 748] width 63 height 13
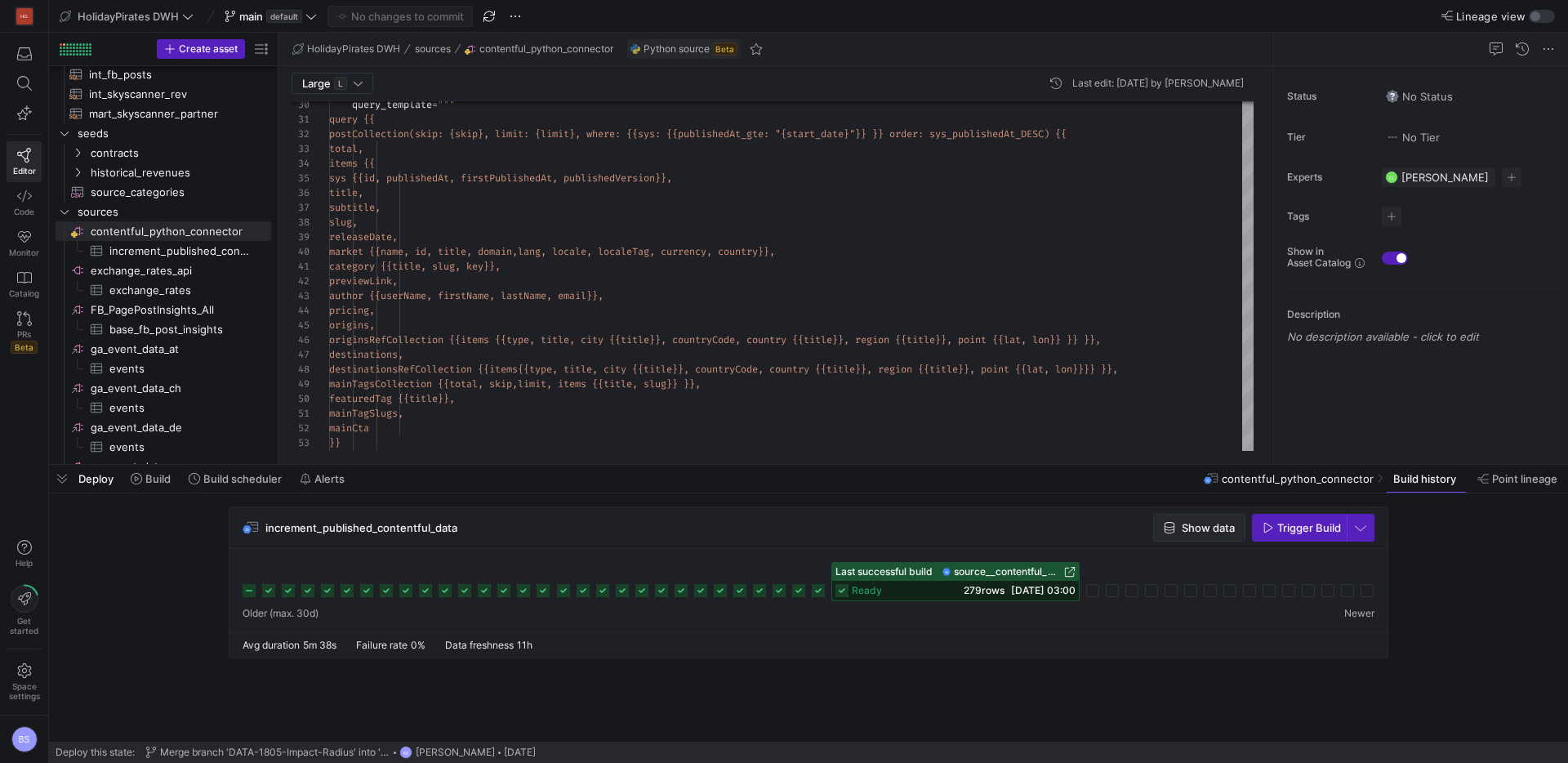
click at [1182, 533] on span "Show data" at bounding box center [1208, 528] width 53 height 13
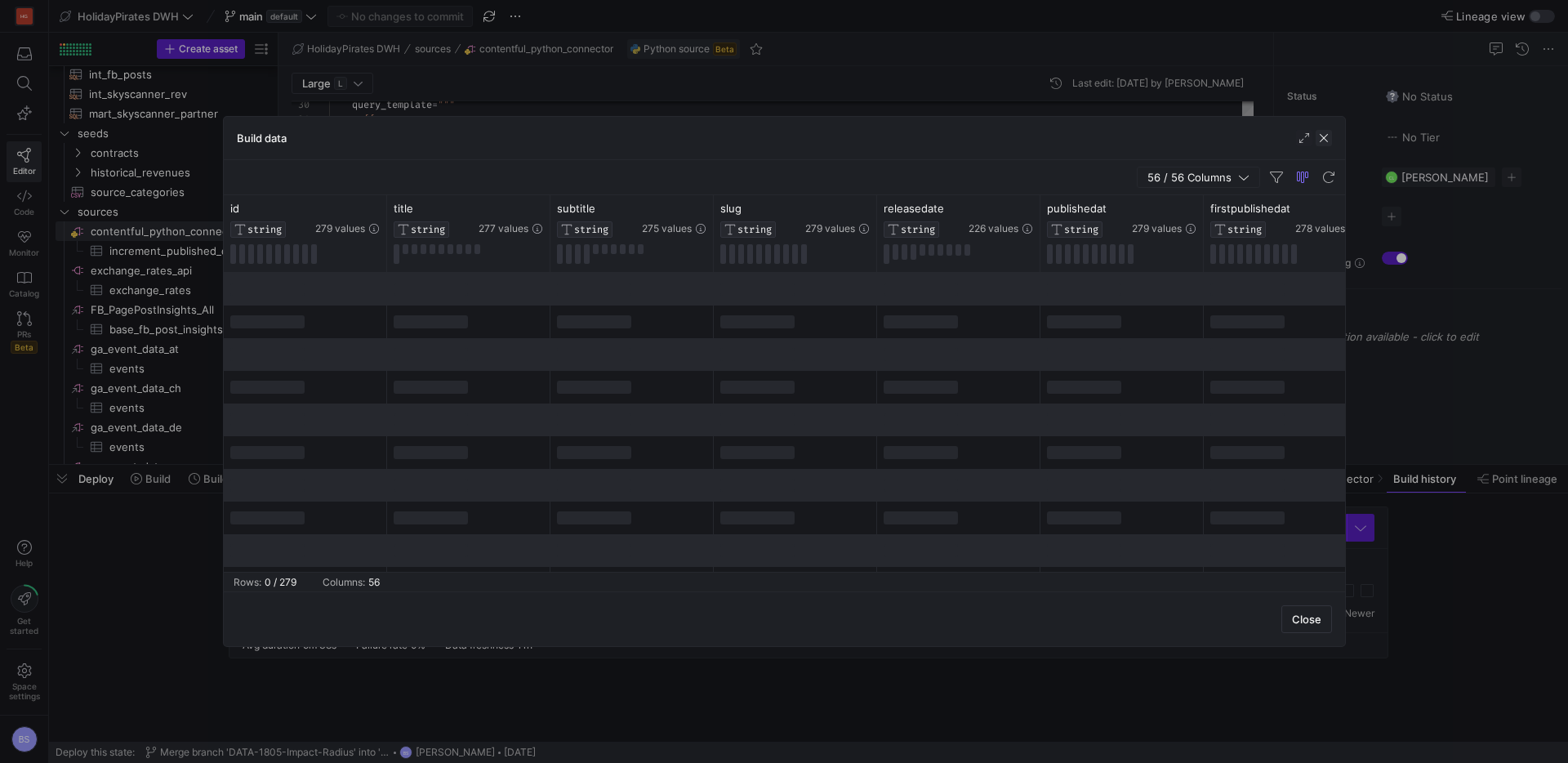
click at [1320, 136] on span "button" at bounding box center [1324, 138] width 17 height 17
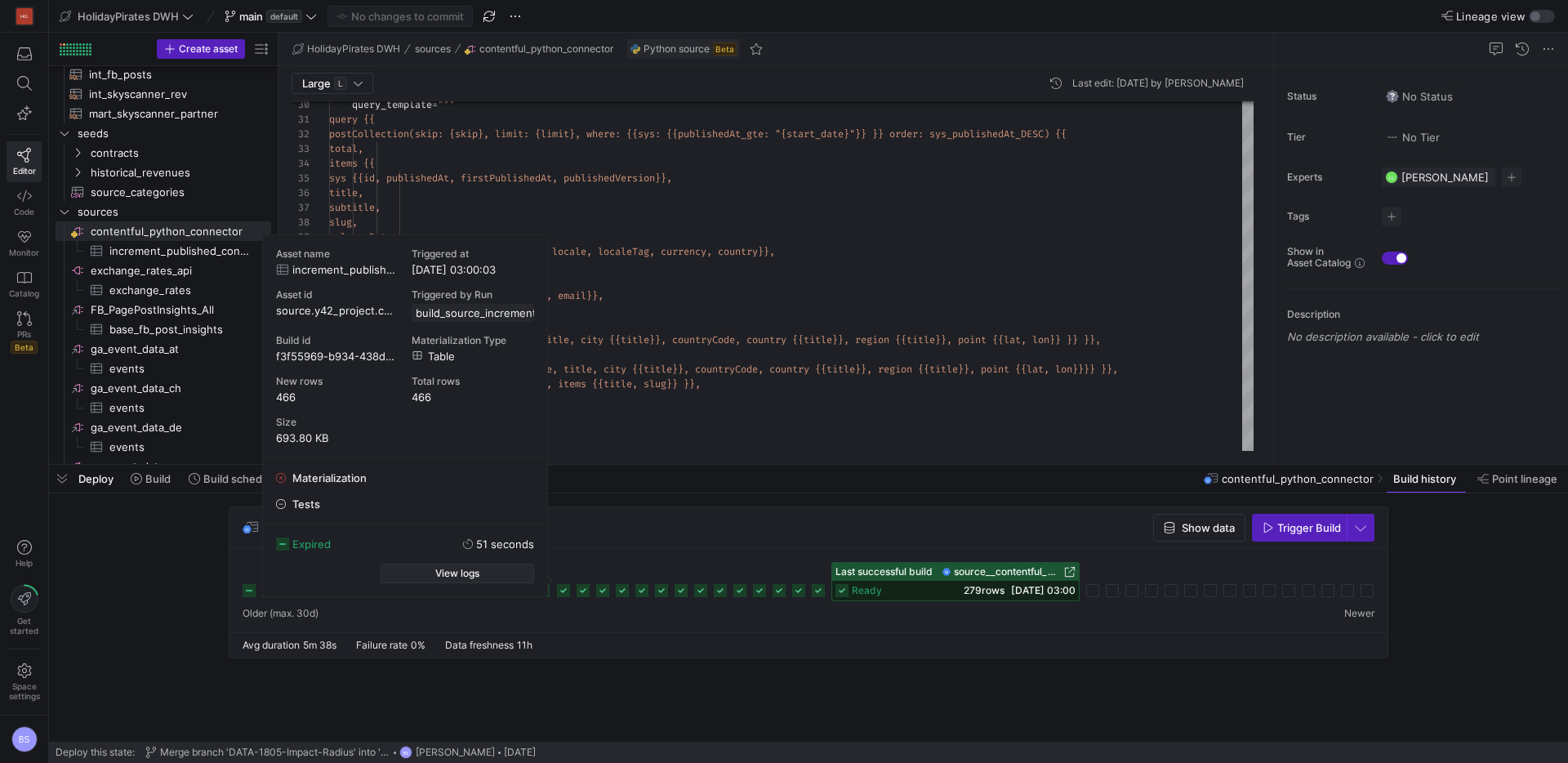
click at [446, 573] on span "View logs" at bounding box center [456, 573] width 44 height 12
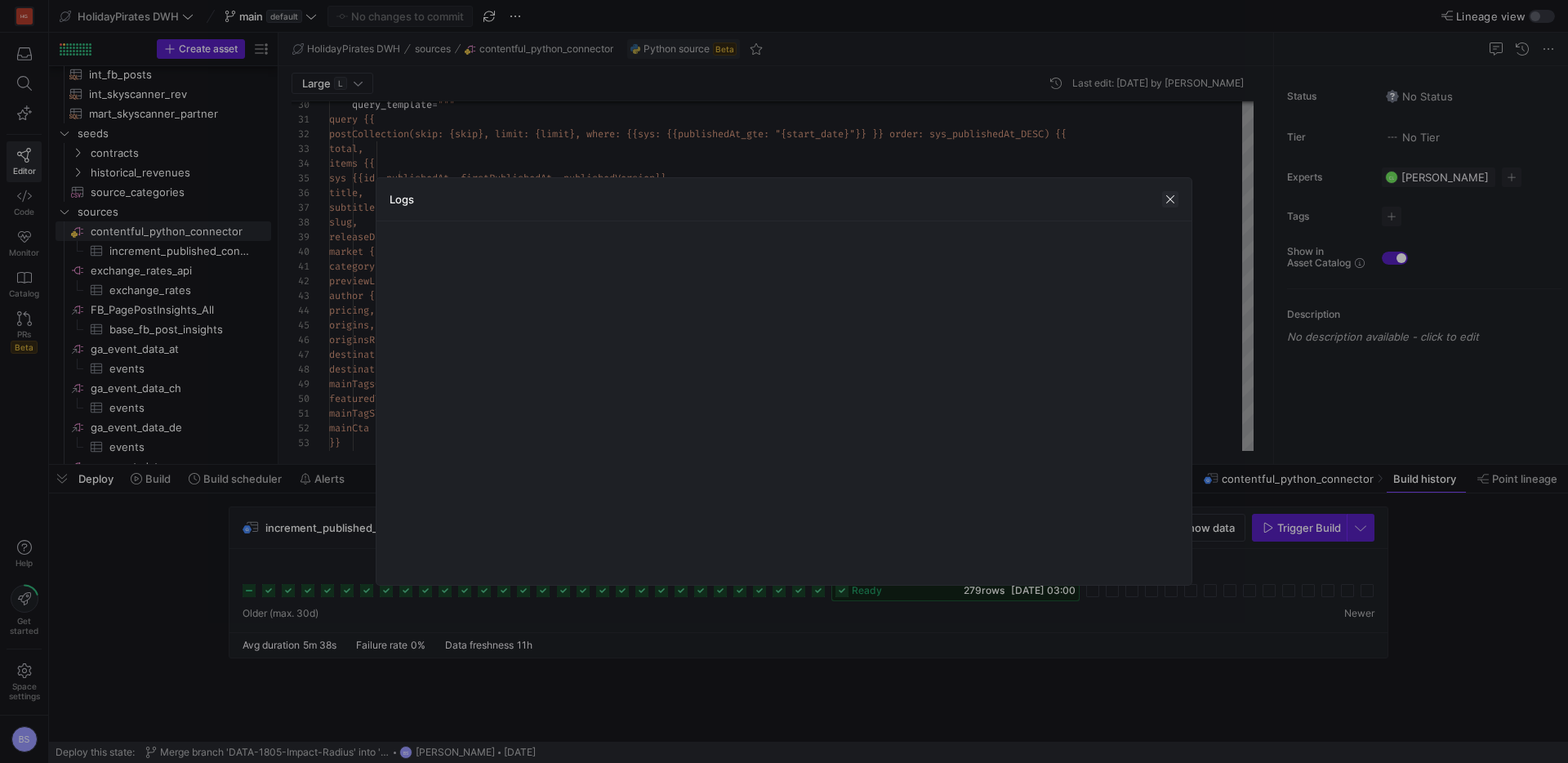
click at [1166, 199] on span "button" at bounding box center [1170, 200] width 17 height 17
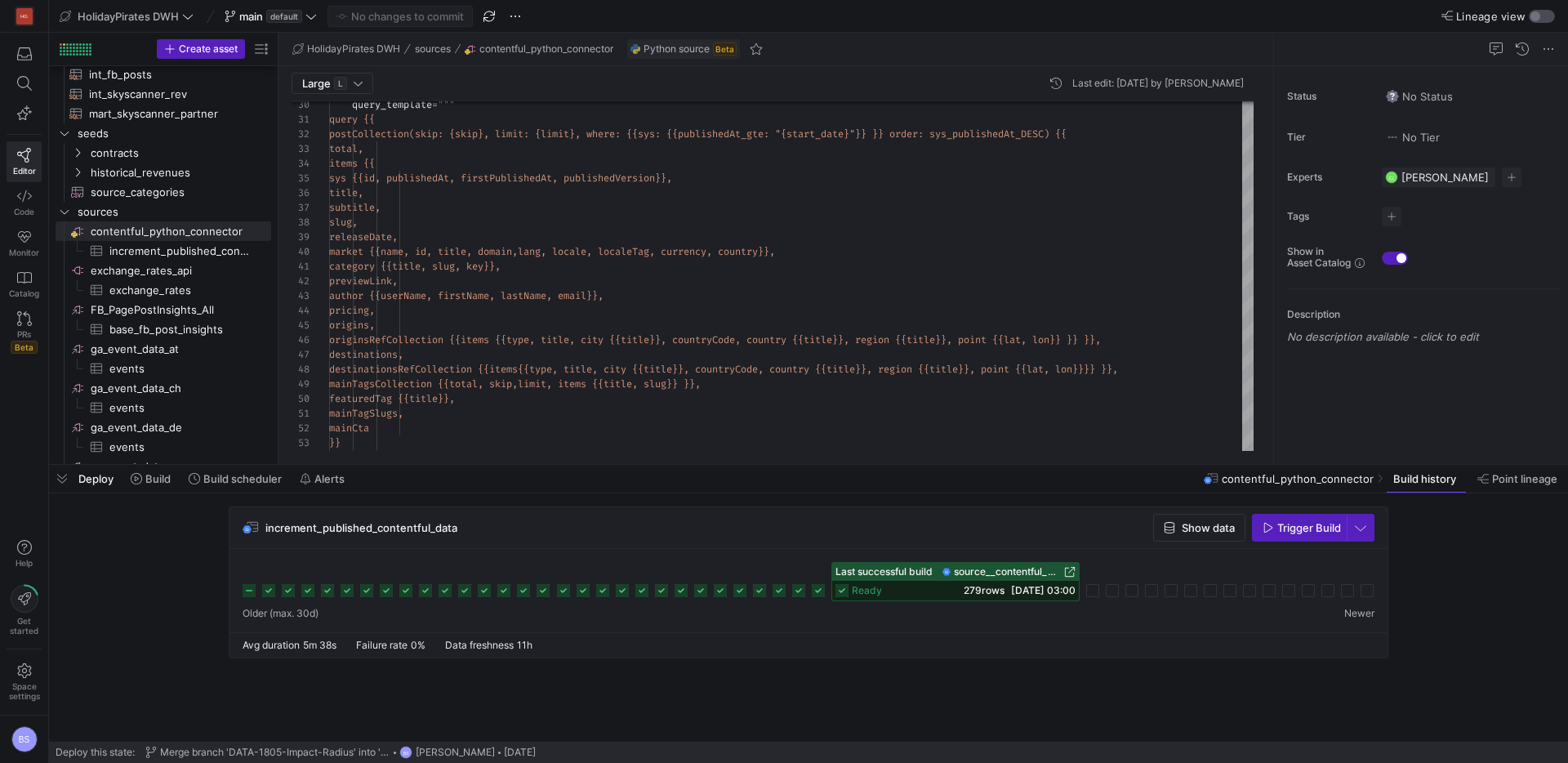
click at [1540, 20] on div "button" at bounding box center [1541, 17] width 27 height 13
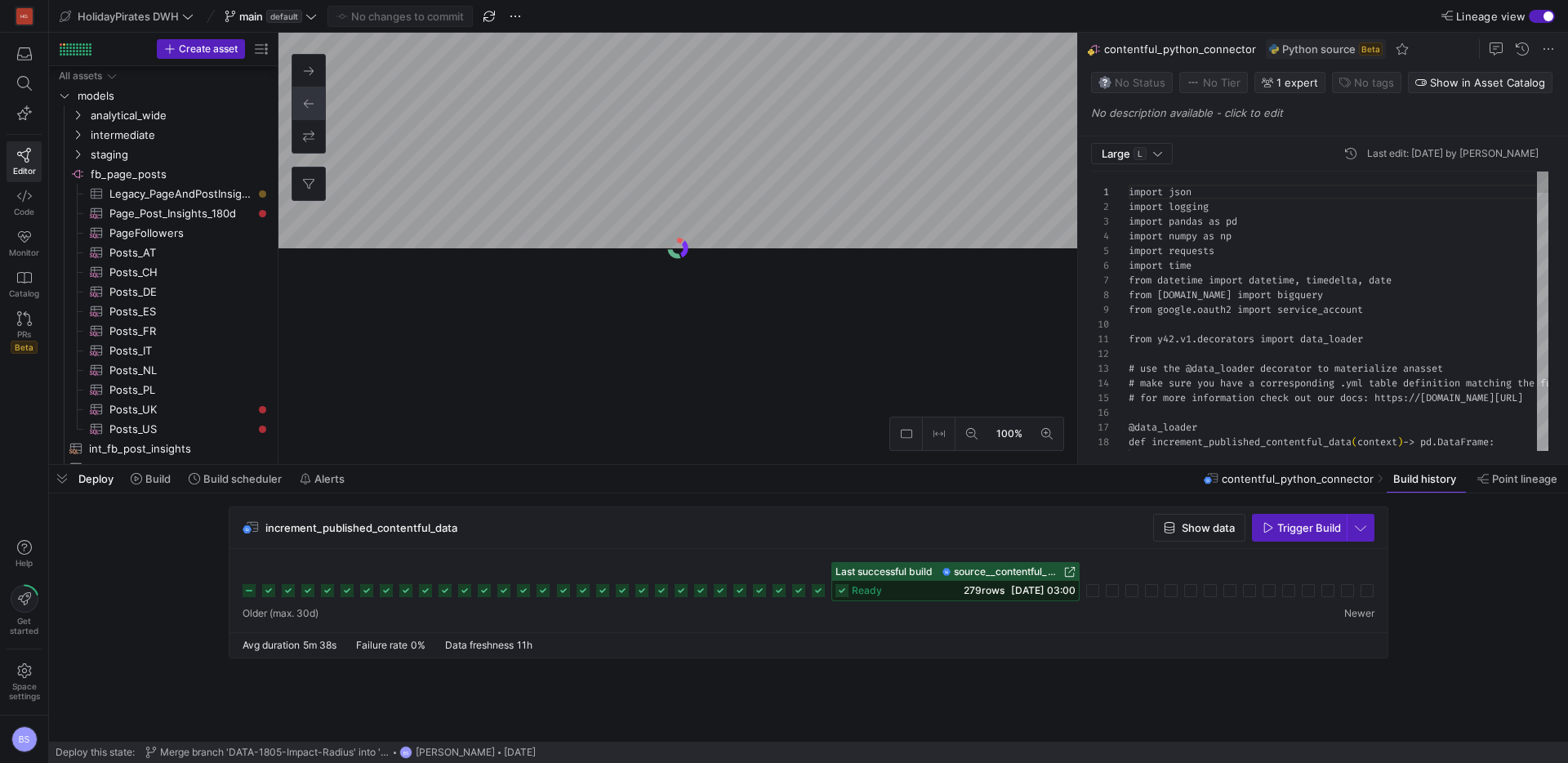
scroll to position [171, 0]
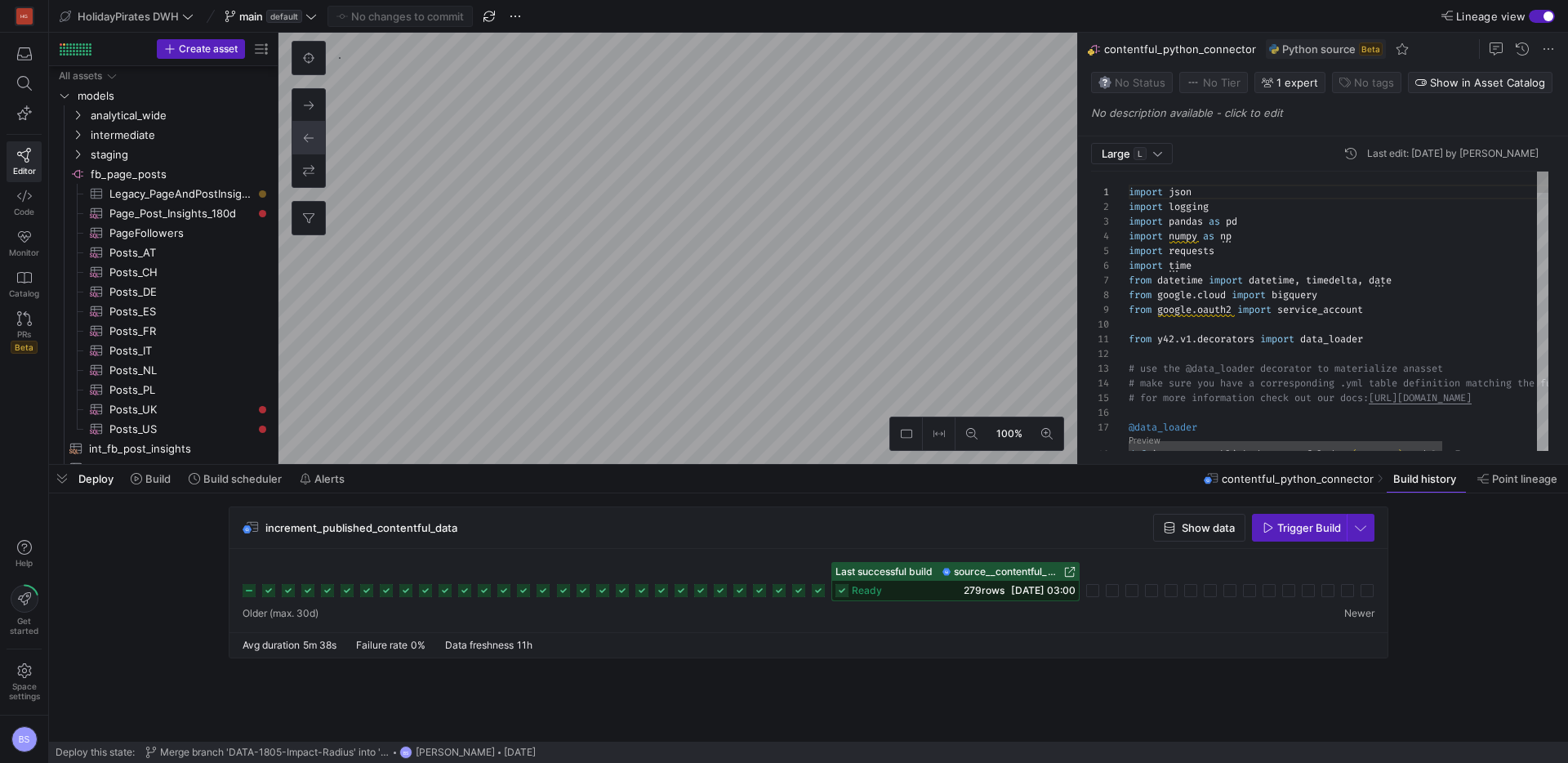
scroll to position [147, 0]
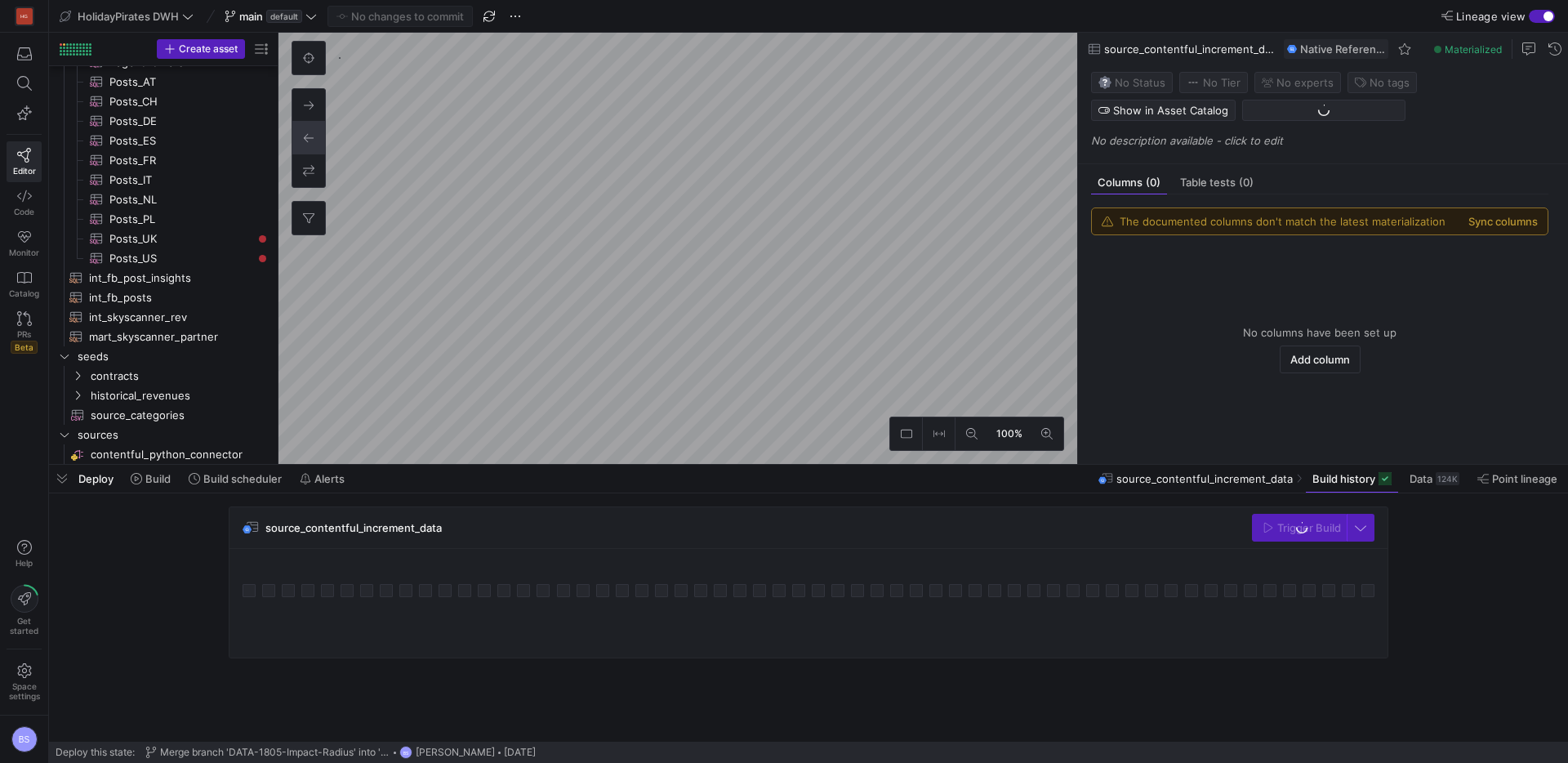
scroll to position [1053, 0]
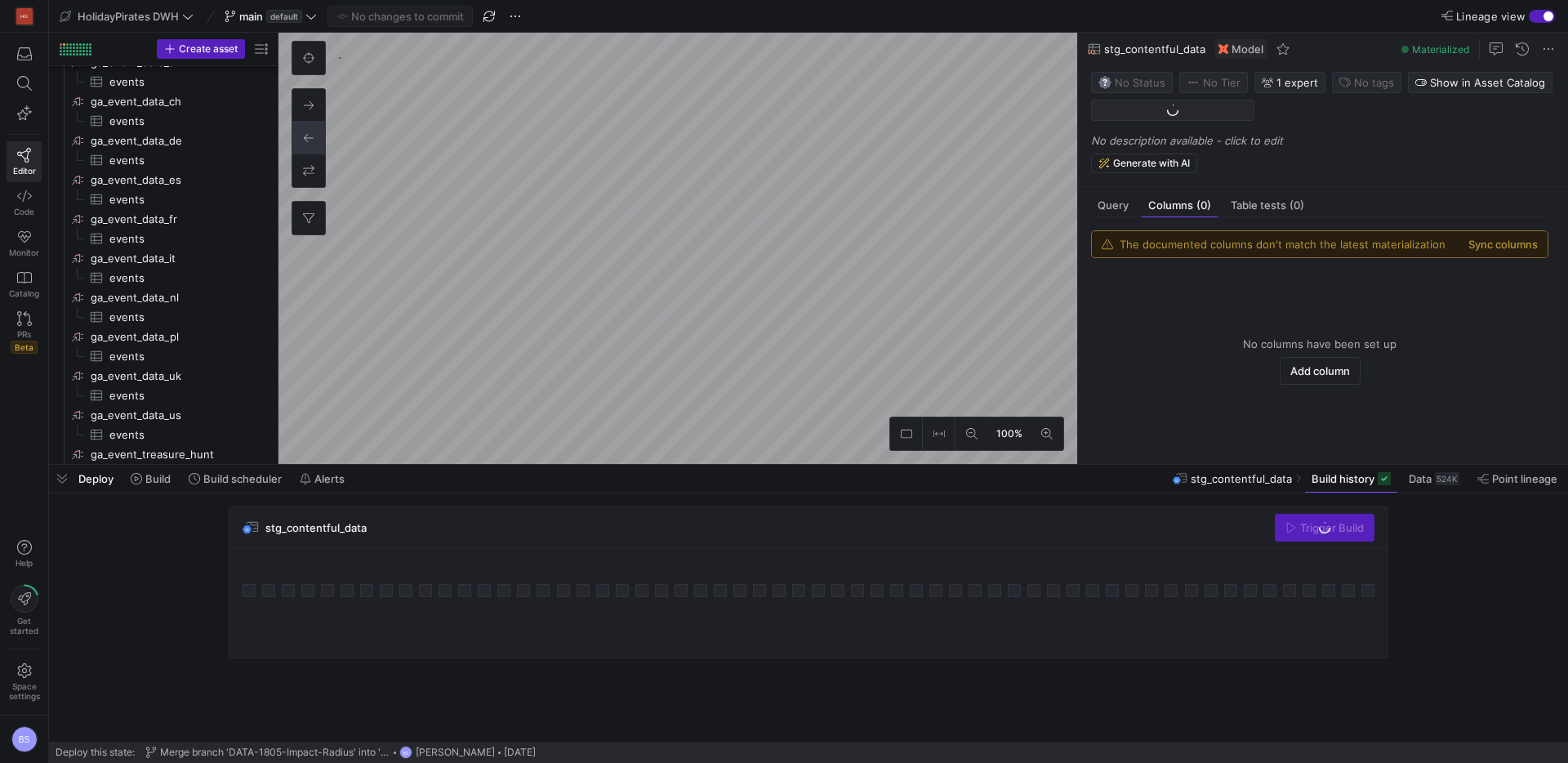
scroll to position [157, 0]
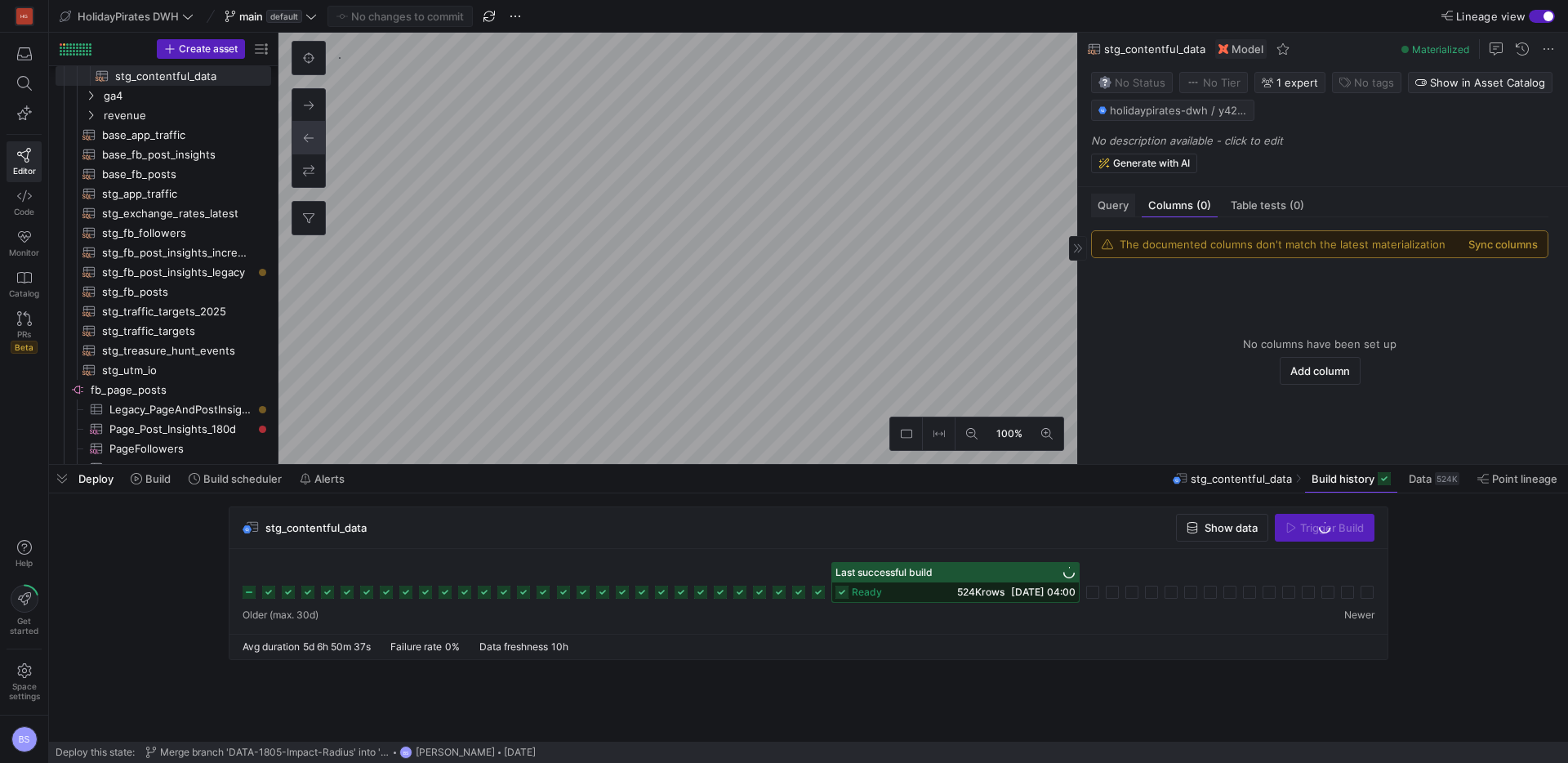
click at [1105, 204] on span "Query" at bounding box center [1112, 205] width 31 height 11
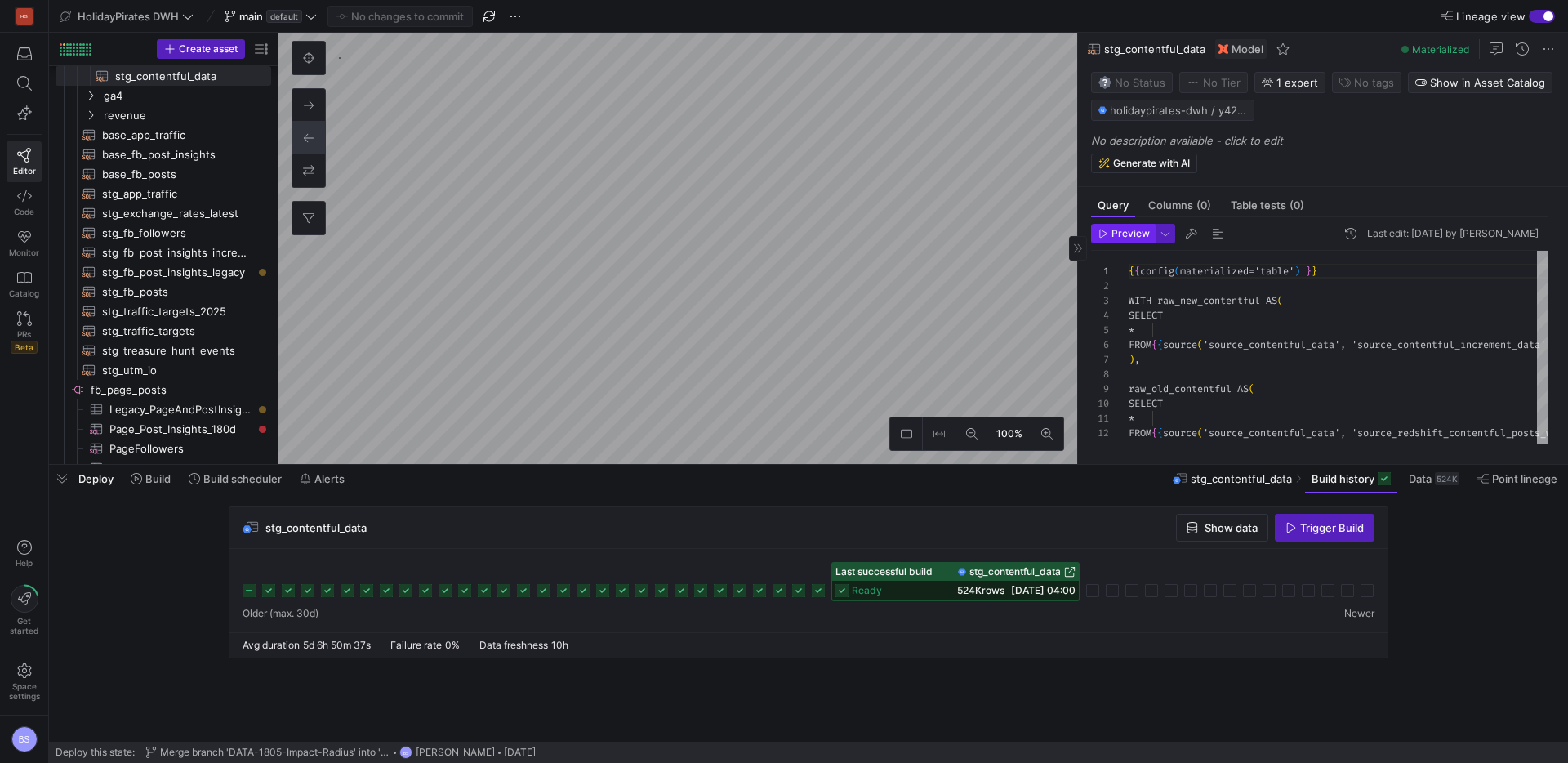
scroll to position [147, 0]
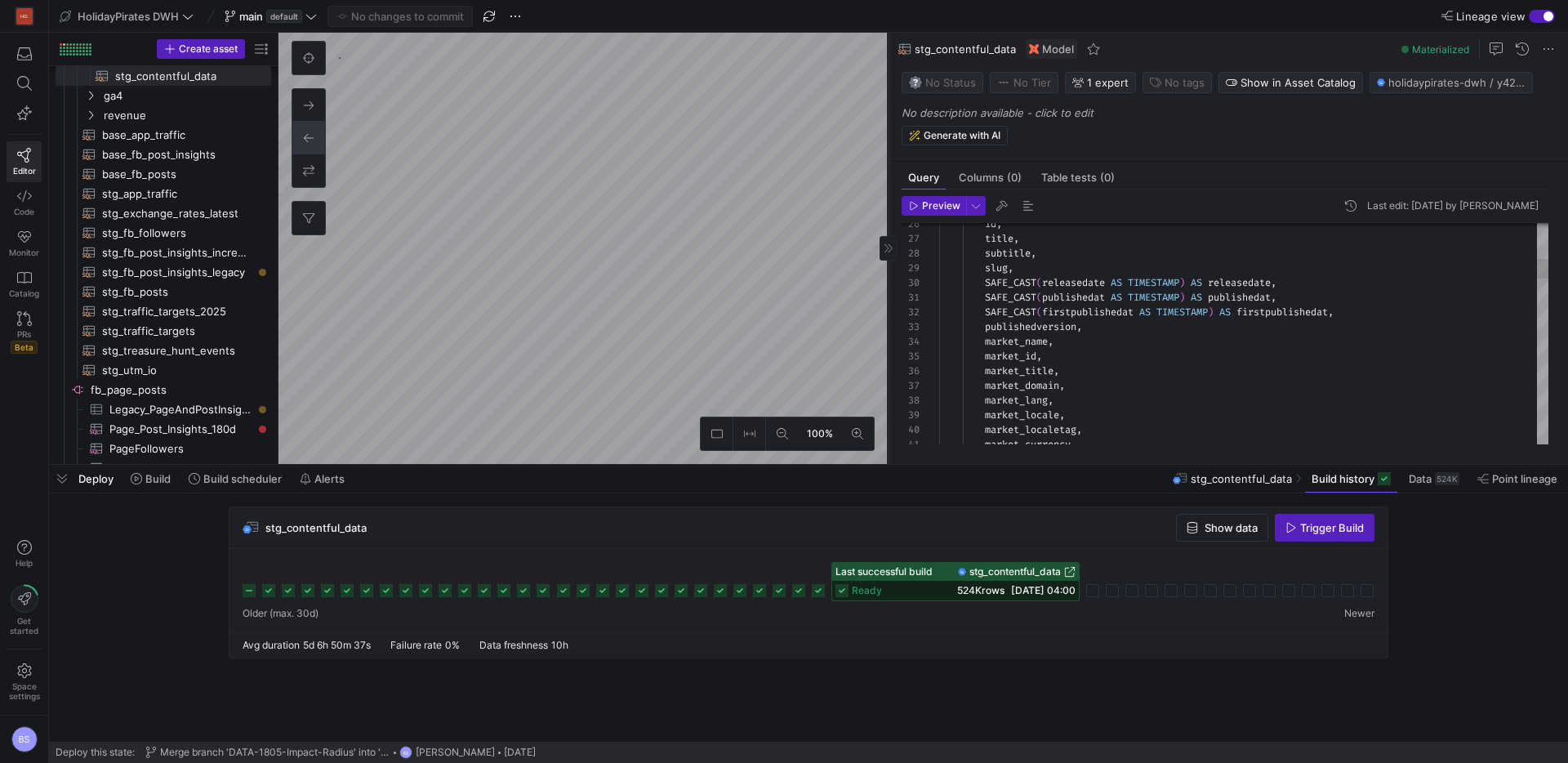
click at [885, 319] on as-split "100% 0 Query Columns (0) Table tests (0) Preview Last edit: [DATE] by Chayanon …" at bounding box center [923, 248] width 1289 height 431
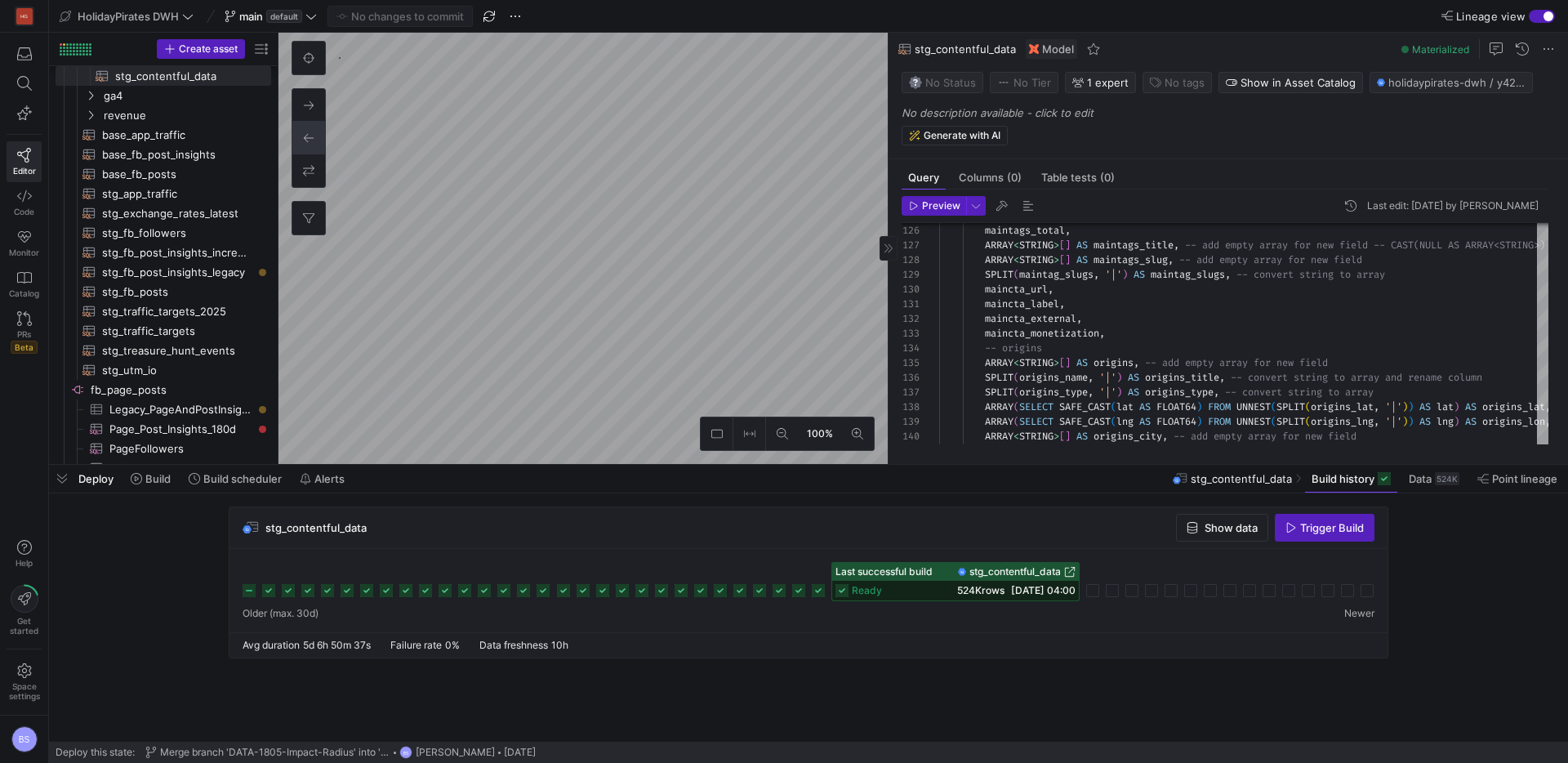
click at [963, 50] on span "stg_contentful_data" at bounding box center [965, 49] width 101 height 13
copy span "stg_contentful_data"
click at [1440, 479] on div "524K" at bounding box center [1447, 479] width 25 height 13
